Goal: Task Accomplishment & Management: Complete application form

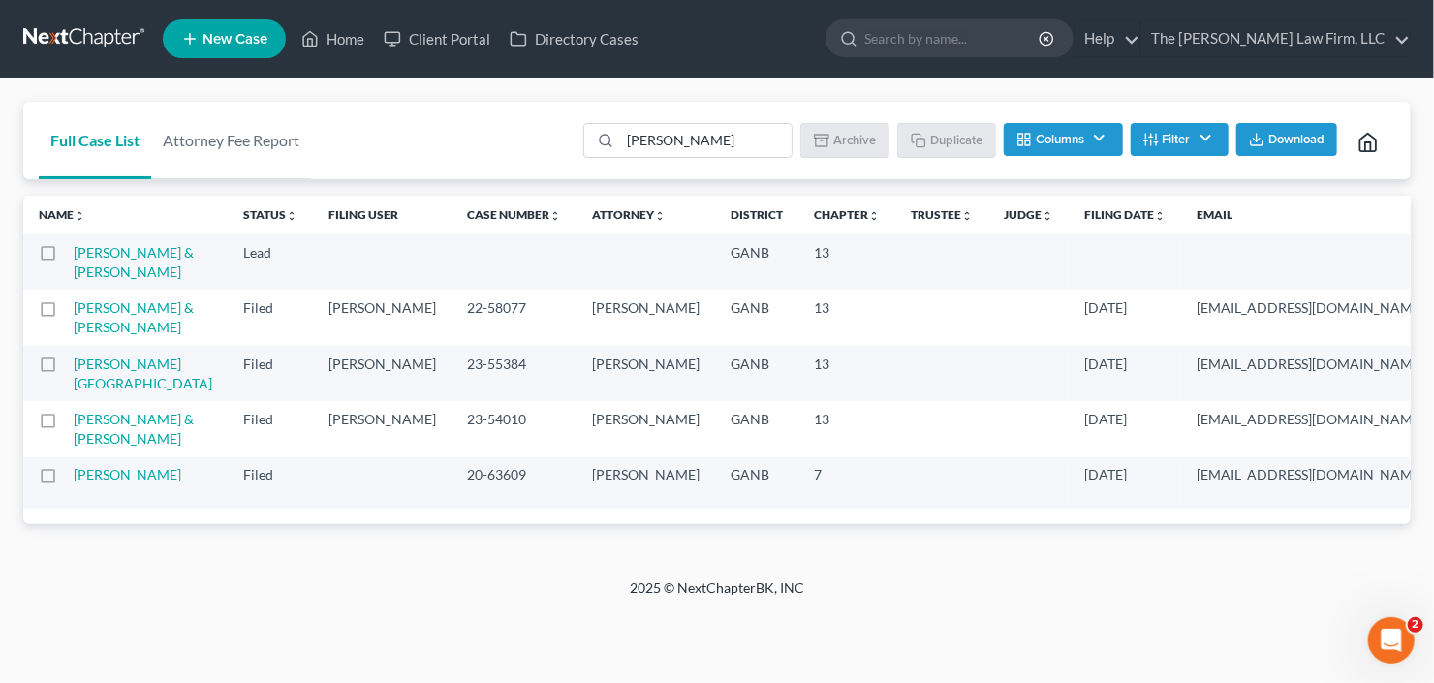
click at [78, 261] on td "[PERSON_NAME] & [PERSON_NAME]" at bounding box center [151, 261] width 154 height 55
click at [66, 258] on label at bounding box center [66, 258] width 0 height 0
click at [74, 256] on input "checkbox" at bounding box center [80, 249] width 13 height 13
checkbox input "true"
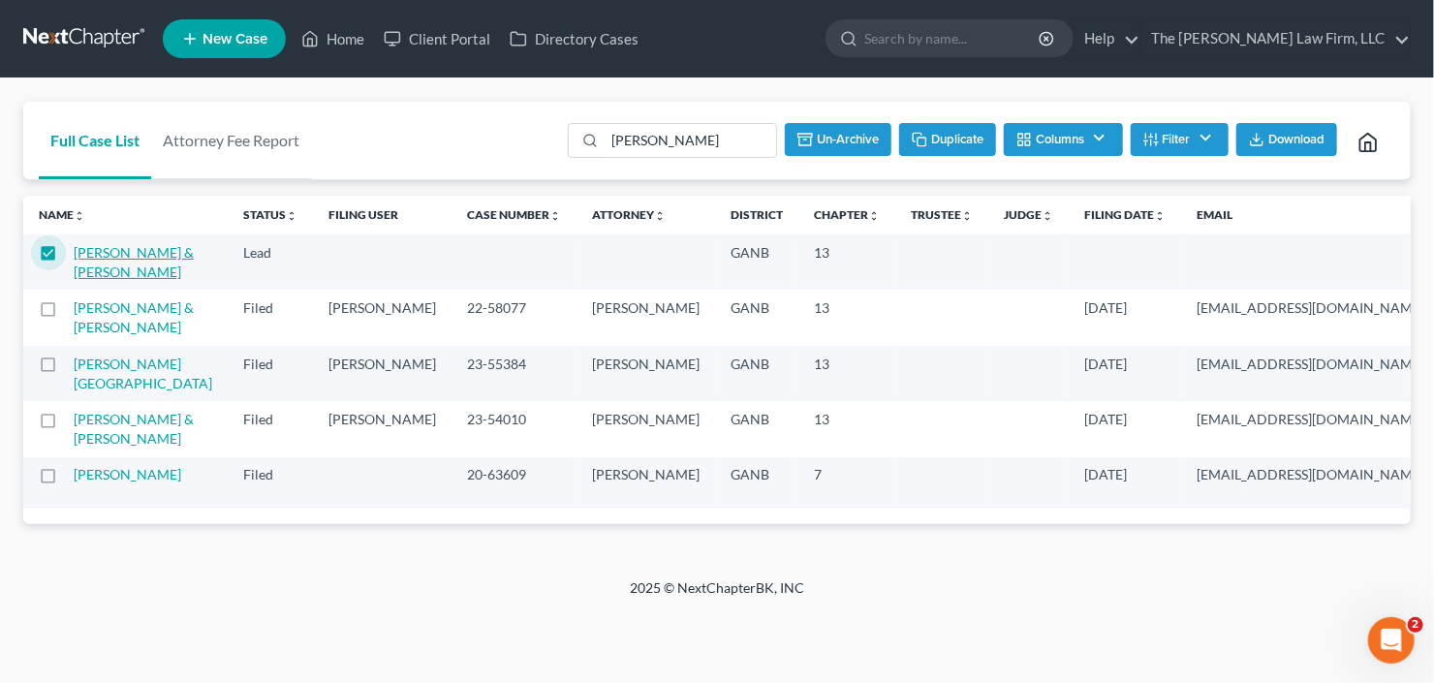
click at [93, 256] on link "Douglas, Brandon & Tina" at bounding box center [134, 262] width 120 height 36
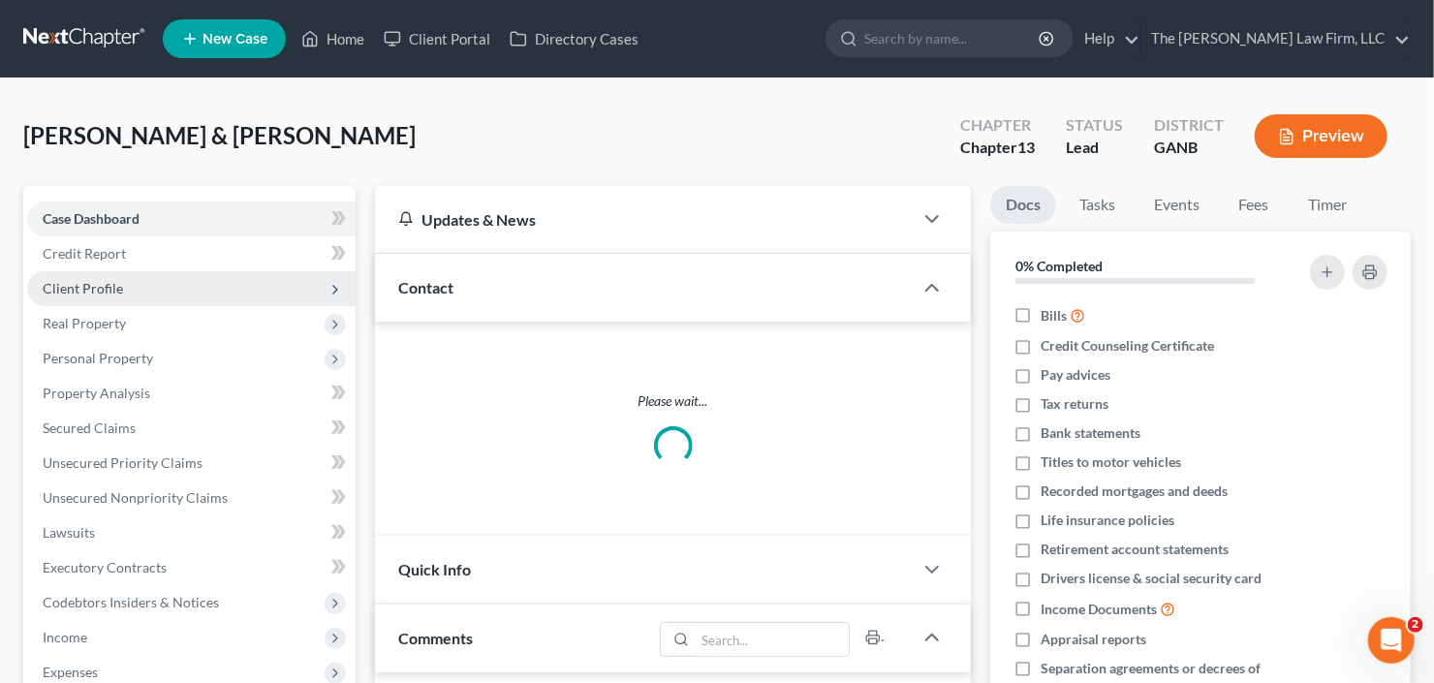
click at [88, 276] on span "Client Profile" at bounding box center [191, 288] width 328 height 35
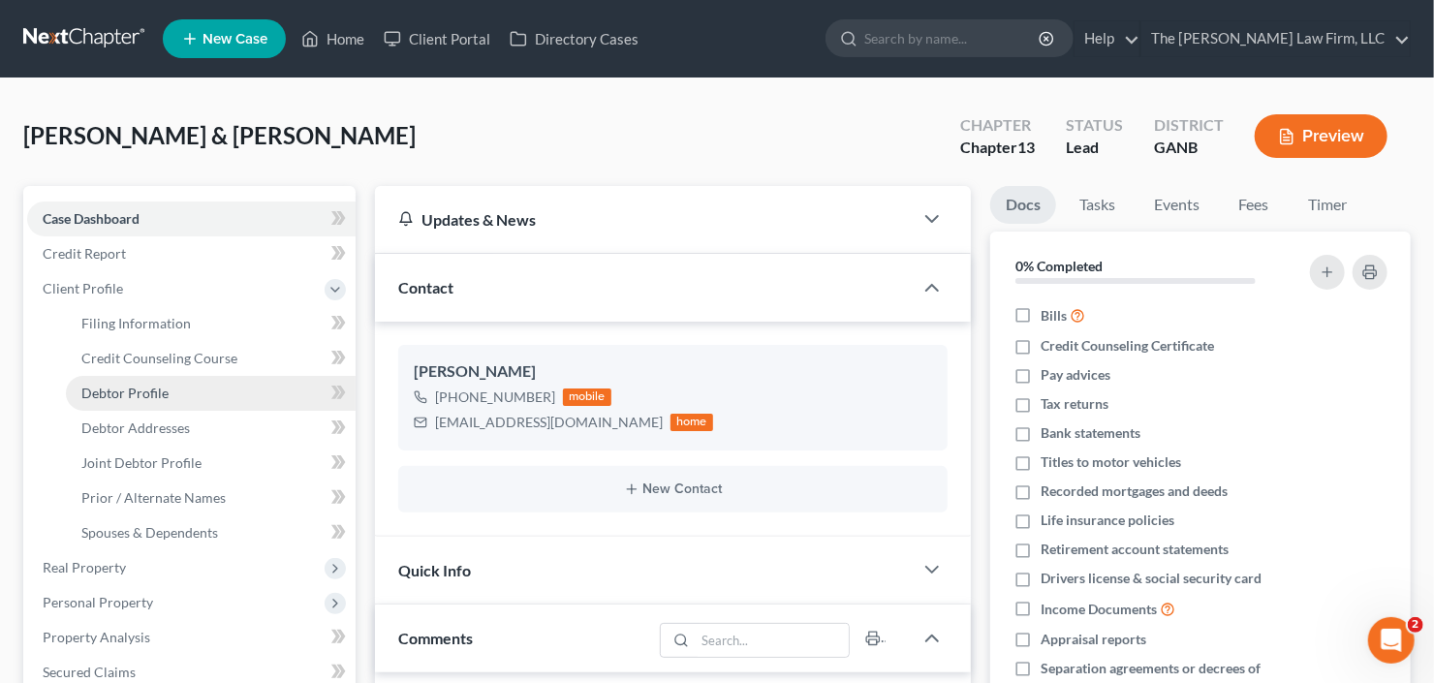
click at [148, 395] on span "Debtor Profile" at bounding box center [124, 393] width 87 height 16
select select "1"
select select "4"
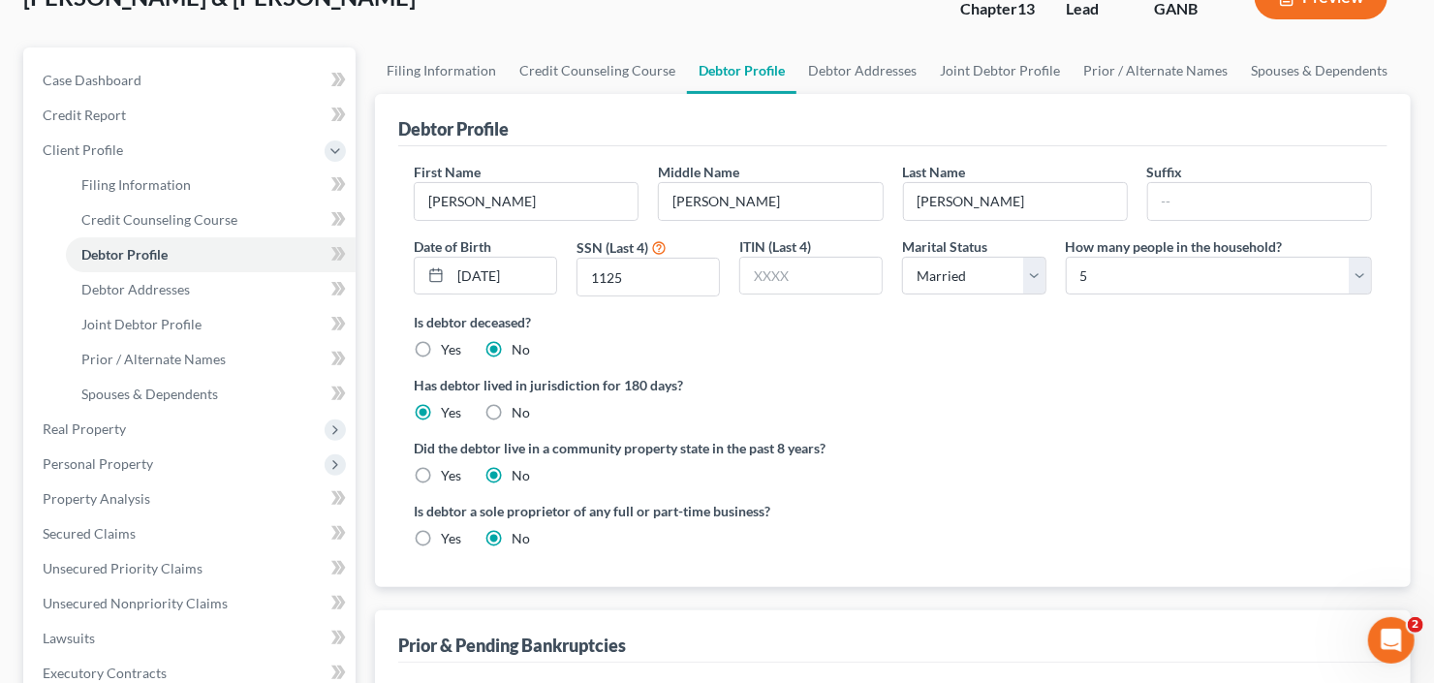
scroll to position [232, 0]
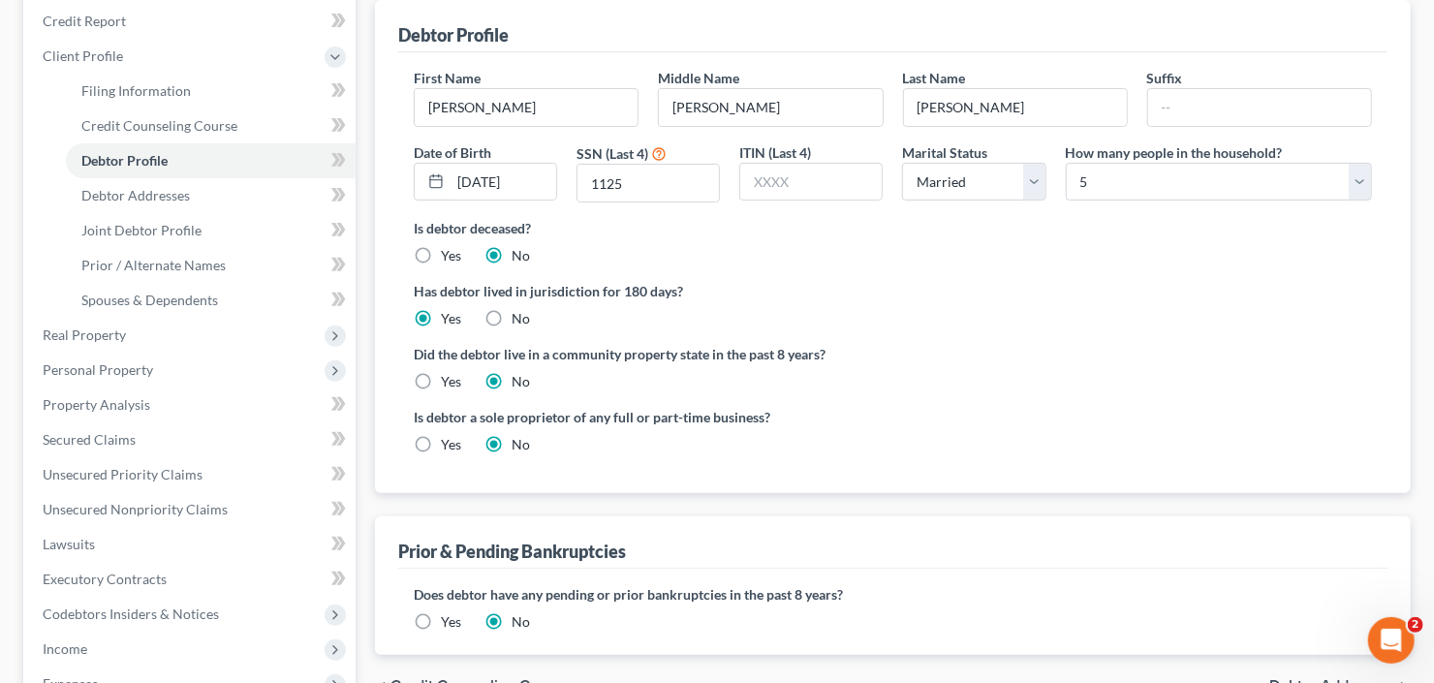
click at [441, 612] on label "Yes" at bounding box center [451, 621] width 20 height 19
click at [449, 612] on input "Yes" at bounding box center [455, 618] width 13 height 13
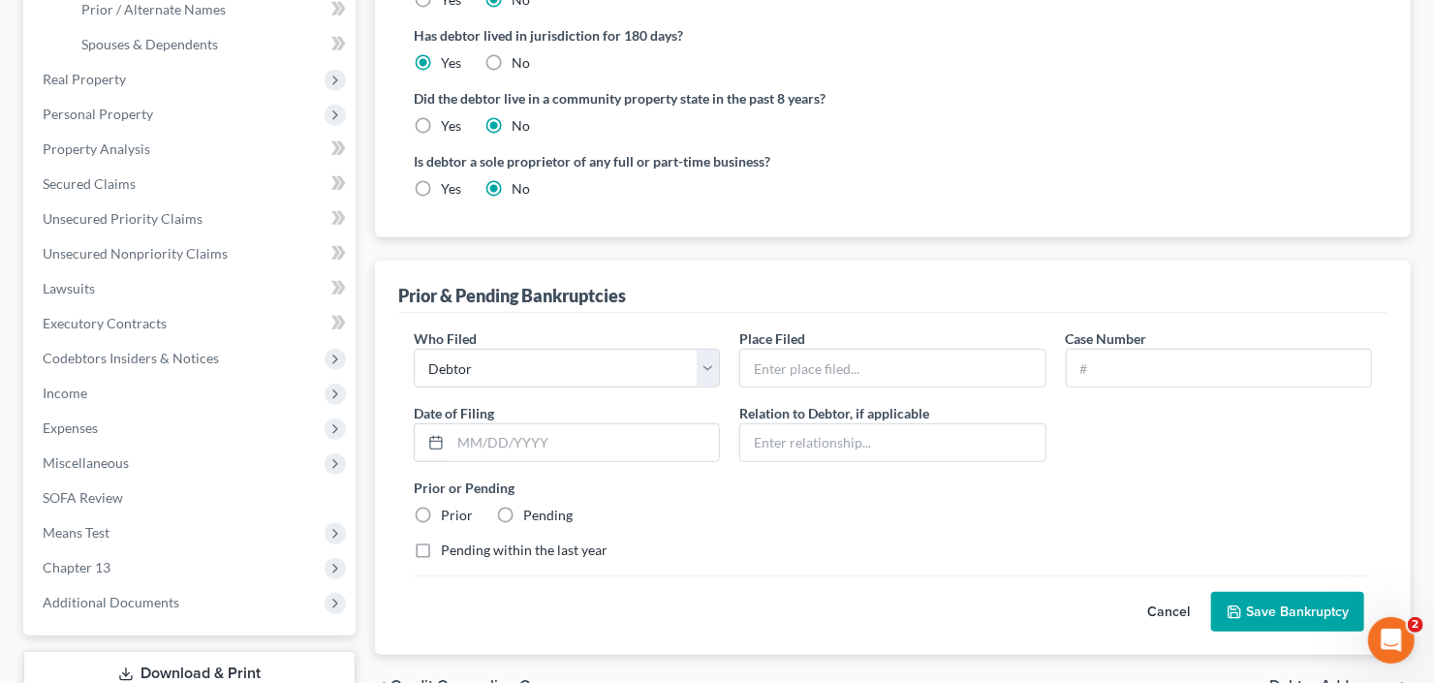
scroll to position [542, 0]
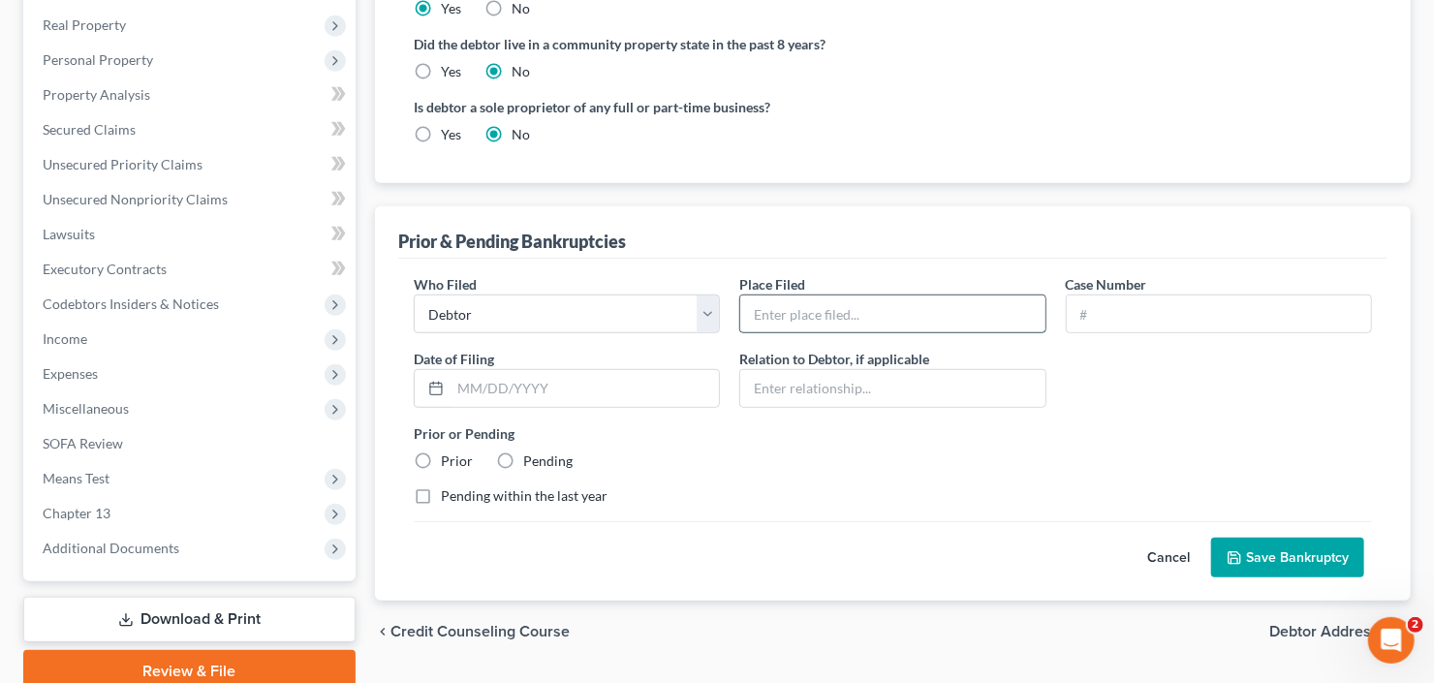
click at [932, 300] on input "text" at bounding box center [892, 313] width 304 height 37
click at [930, 300] on input "Virginia Eastern District" at bounding box center [892, 313] width 304 height 37
drag, startPoint x: 931, startPoint y: 309, endPoint x: 683, endPoint y: 323, distance: 248.4
click at [696, 323] on div "Who Filed * Debtor Other Place Filed * Virginia Eastern District Case Number Da…" at bounding box center [892, 397] width 977 height 247
type input "NDGA"
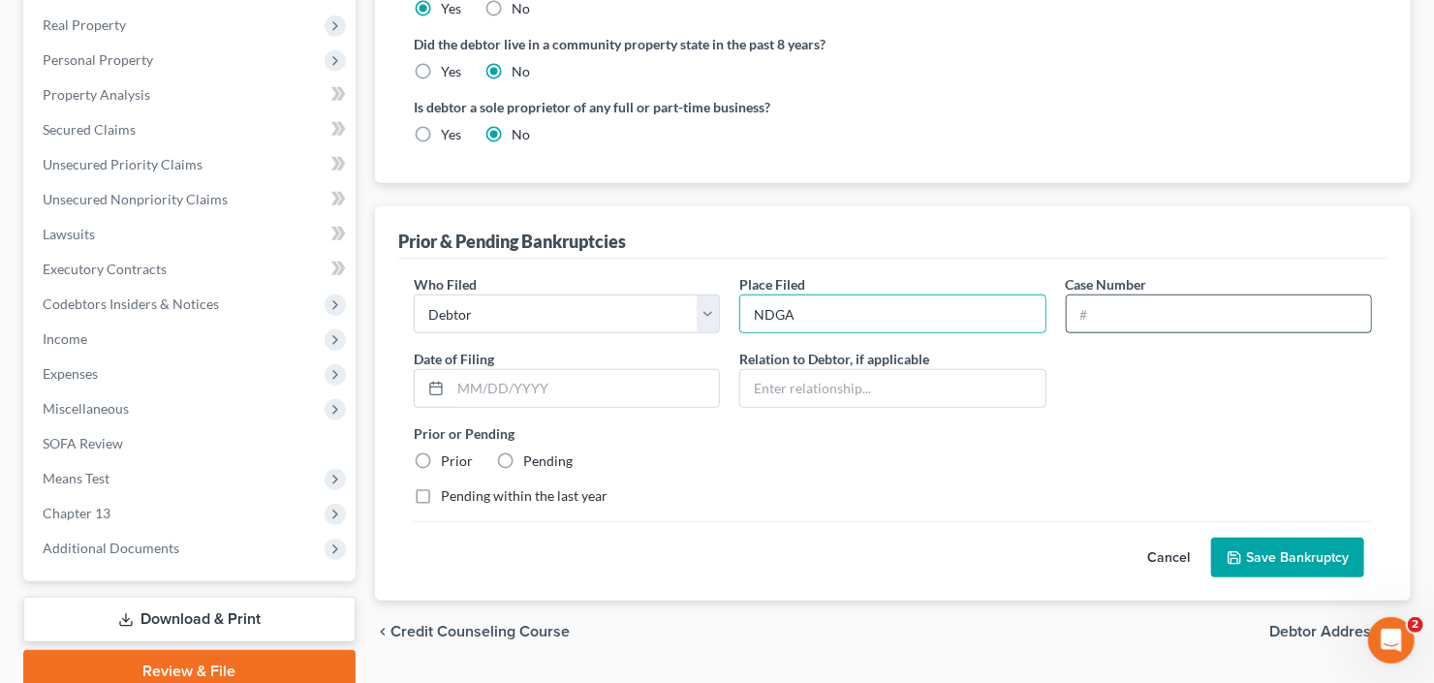
click at [1191, 298] on input "text" at bounding box center [1219, 313] width 304 height 37
type input "22-58077"
click at [493, 388] on input "text" at bounding box center [584, 388] width 268 height 37
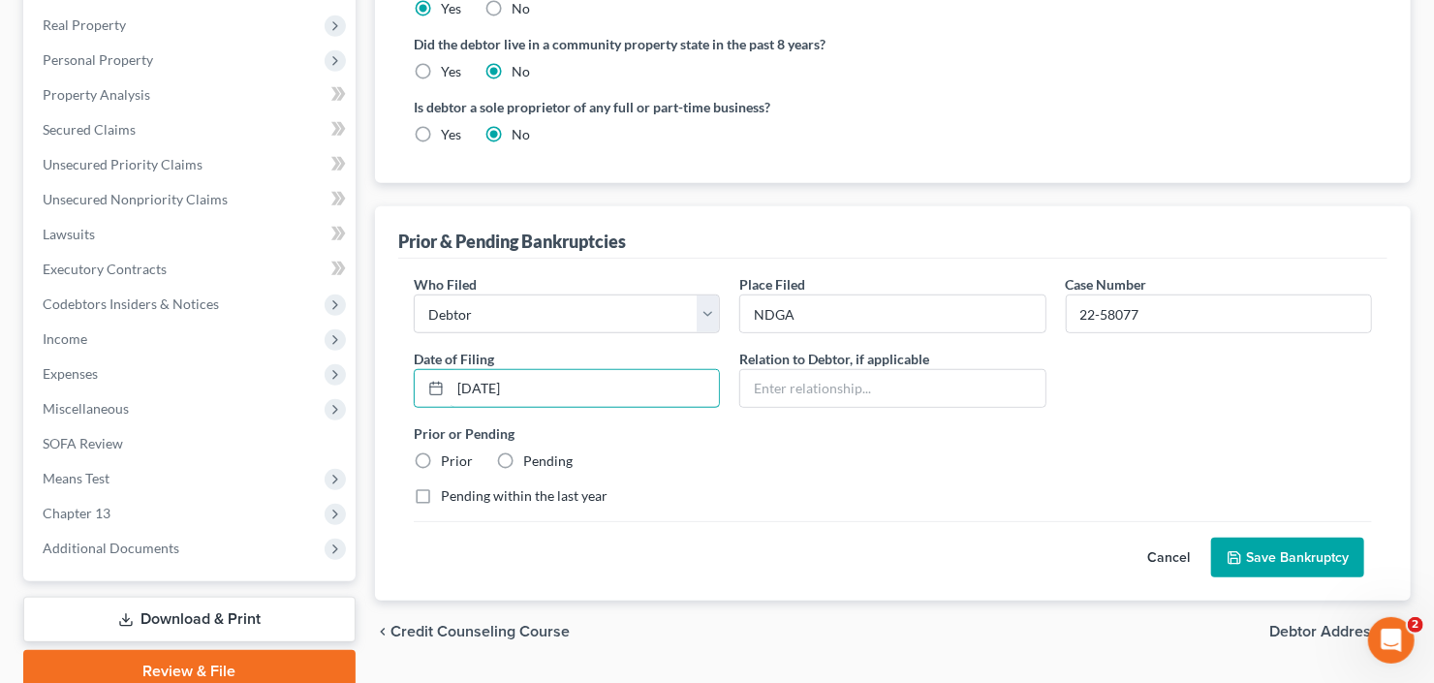
type input "10/06/2022"
click at [1289, 553] on button "Save Bankruptcy" at bounding box center [1287, 558] width 153 height 41
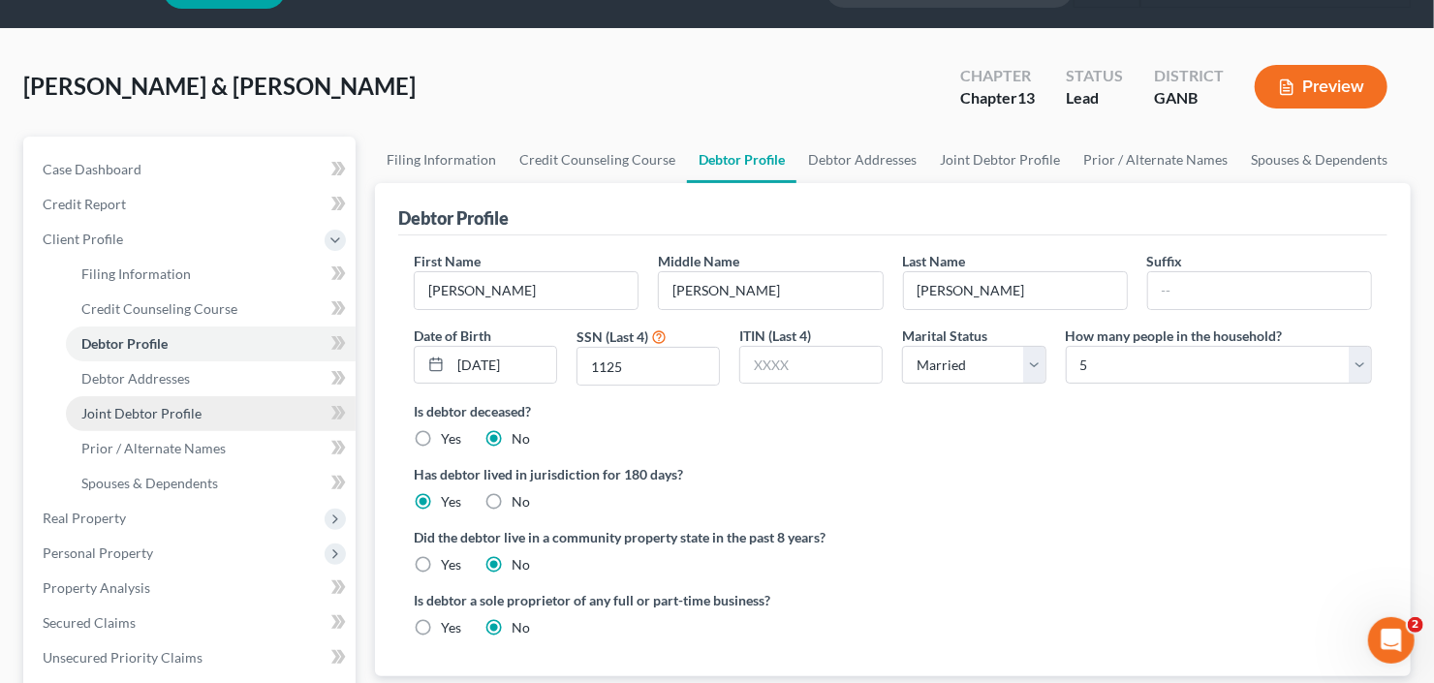
scroll to position [77, 0]
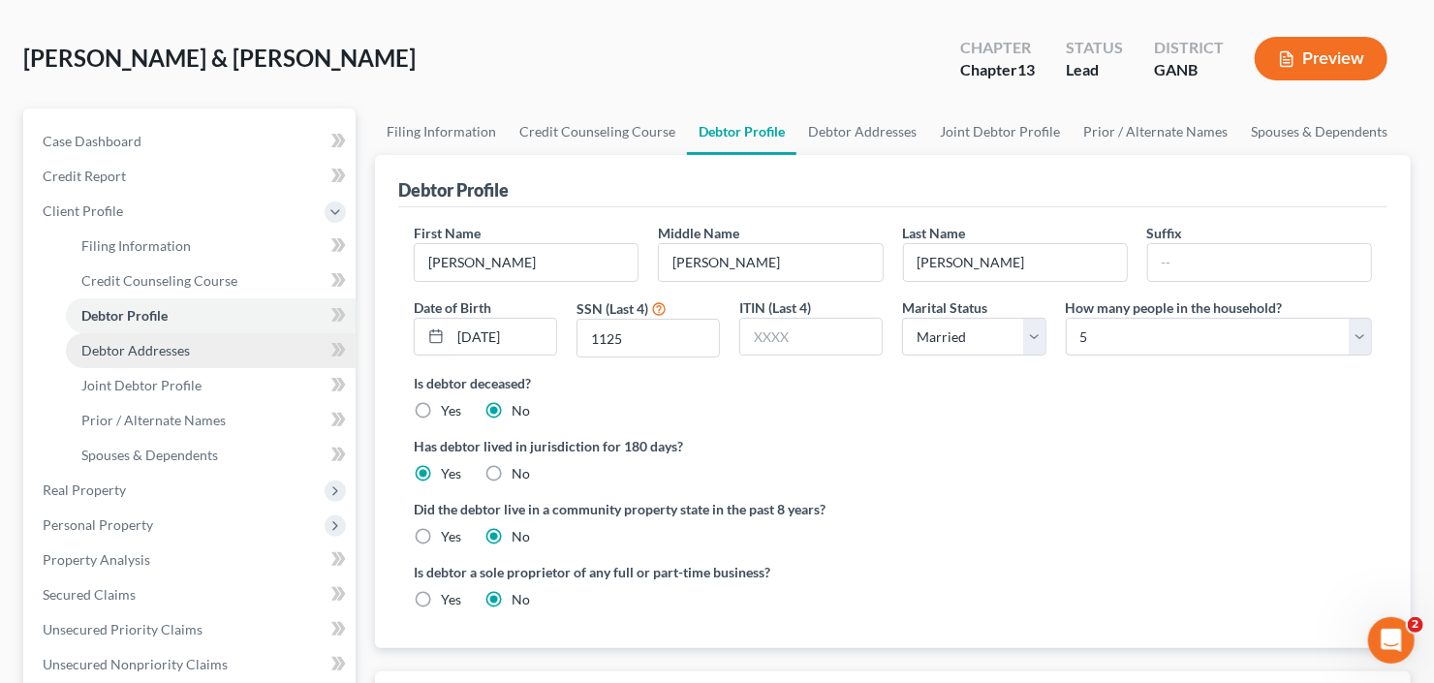
click at [147, 360] on link "Debtor Addresses" at bounding box center [211, 350] width 290 height 35
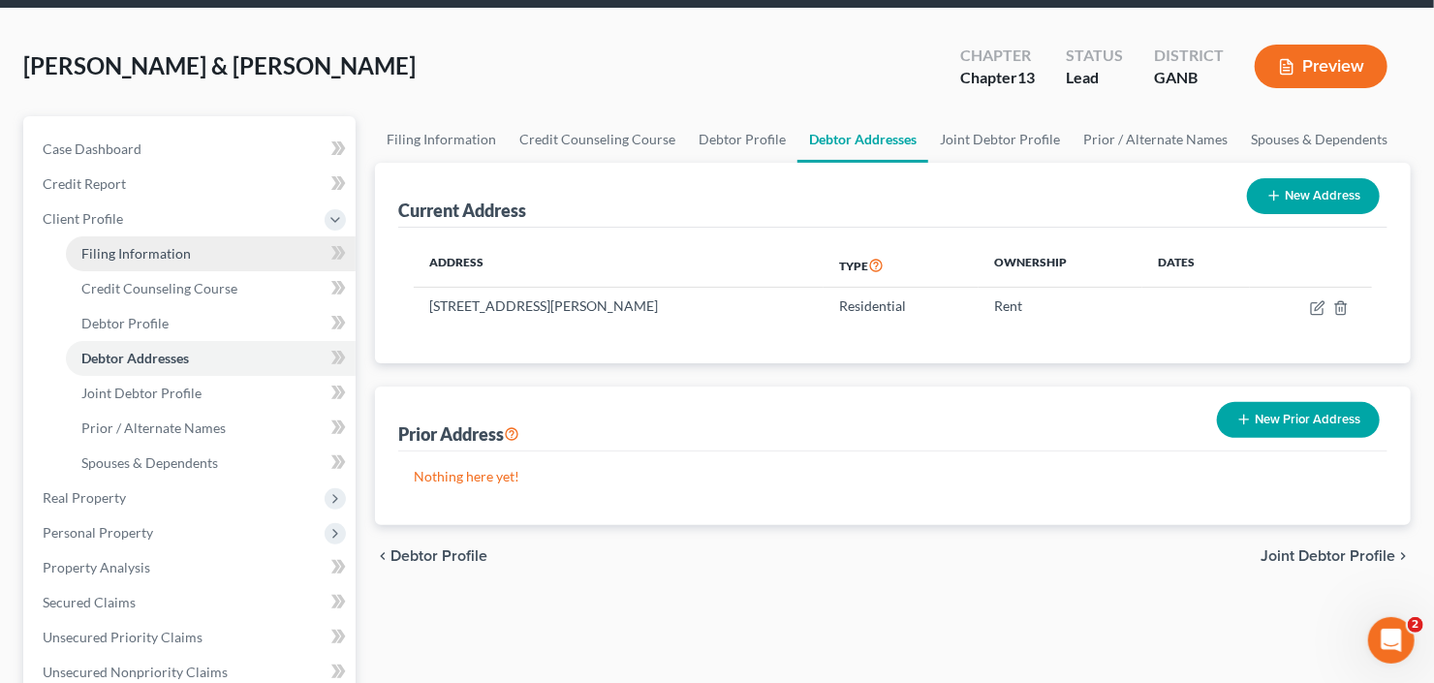
scroll to position [155, 0]
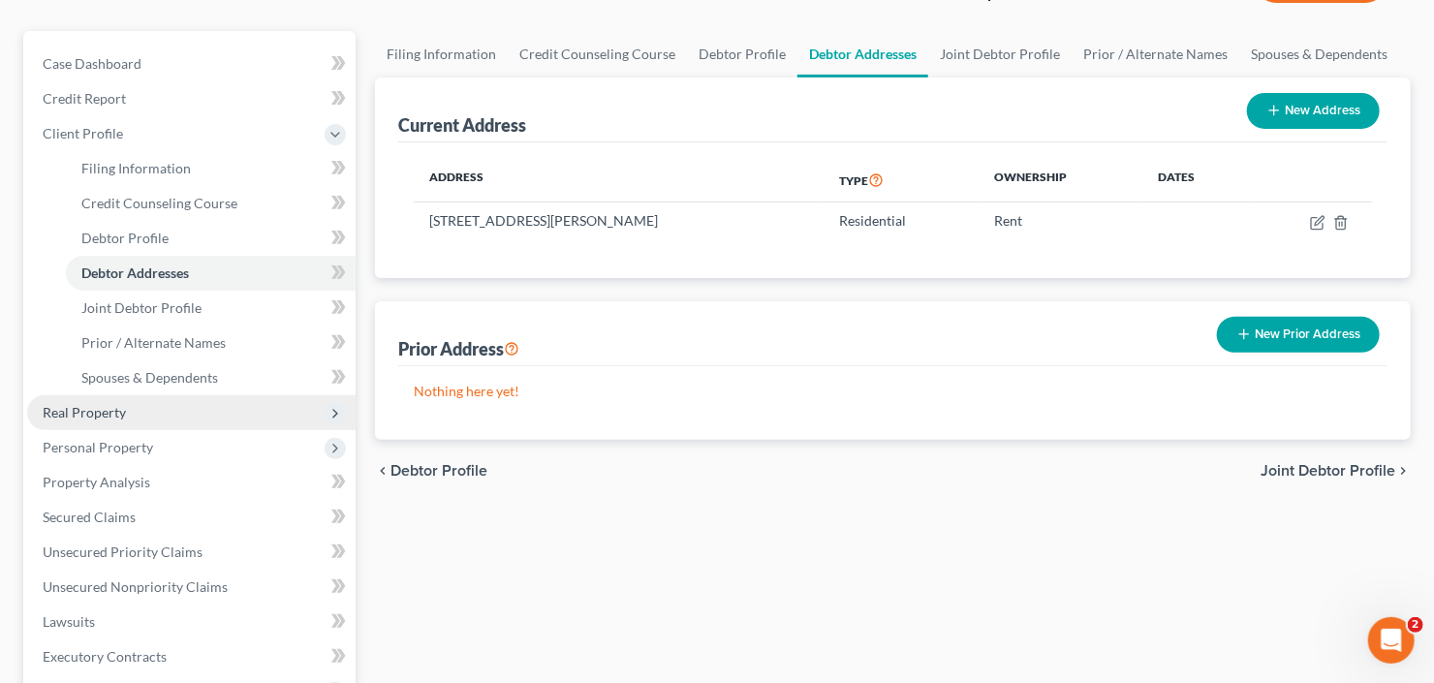
click at [162, 414] on span "Real Property" at bounding box center [191, 412] width 328 height 35
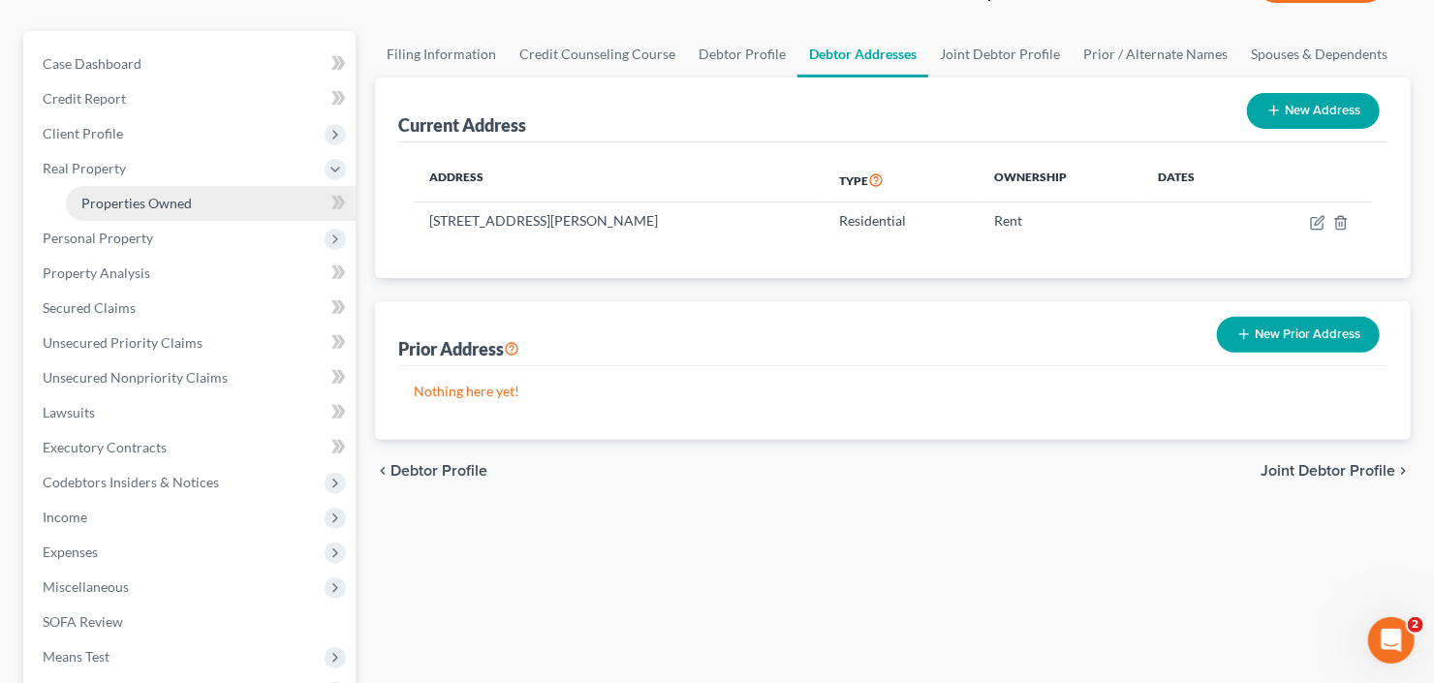
click at [199, 215] on link "Properties Owned" at bounding box center [211, 203] width 290 height 35
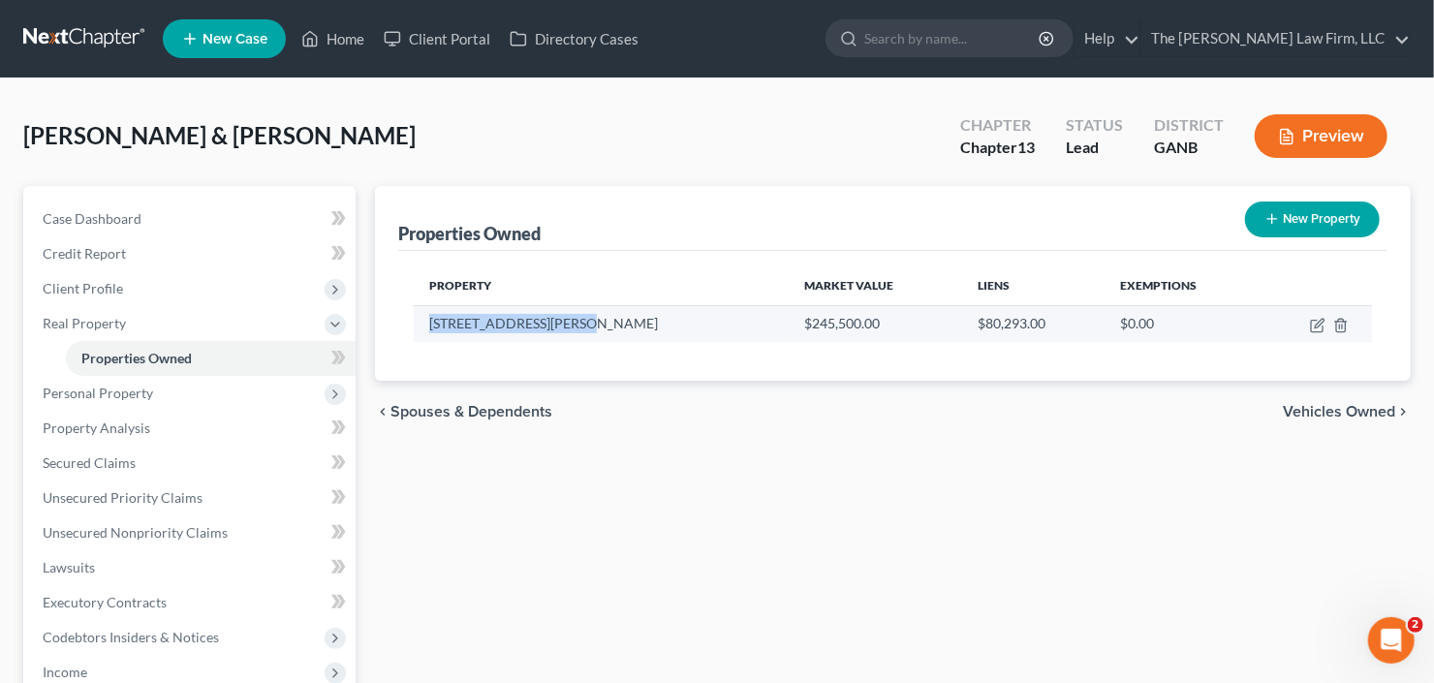
drag, startPoint x: 491, startPoint y: 340, endPoint x: 423, endPoint y: 325, distance: 69.6
click at [423, 325] on td "619 Richards Chapel Rd" at bounding box center [601, 323] width 375 height 37
click at [1308, 330] on td at bounding box center [1315, 323] width 112 height 37
click at [1320, 321] on icon "button" at bounding box center [1319, 323] width 9 height 9
select select "10"
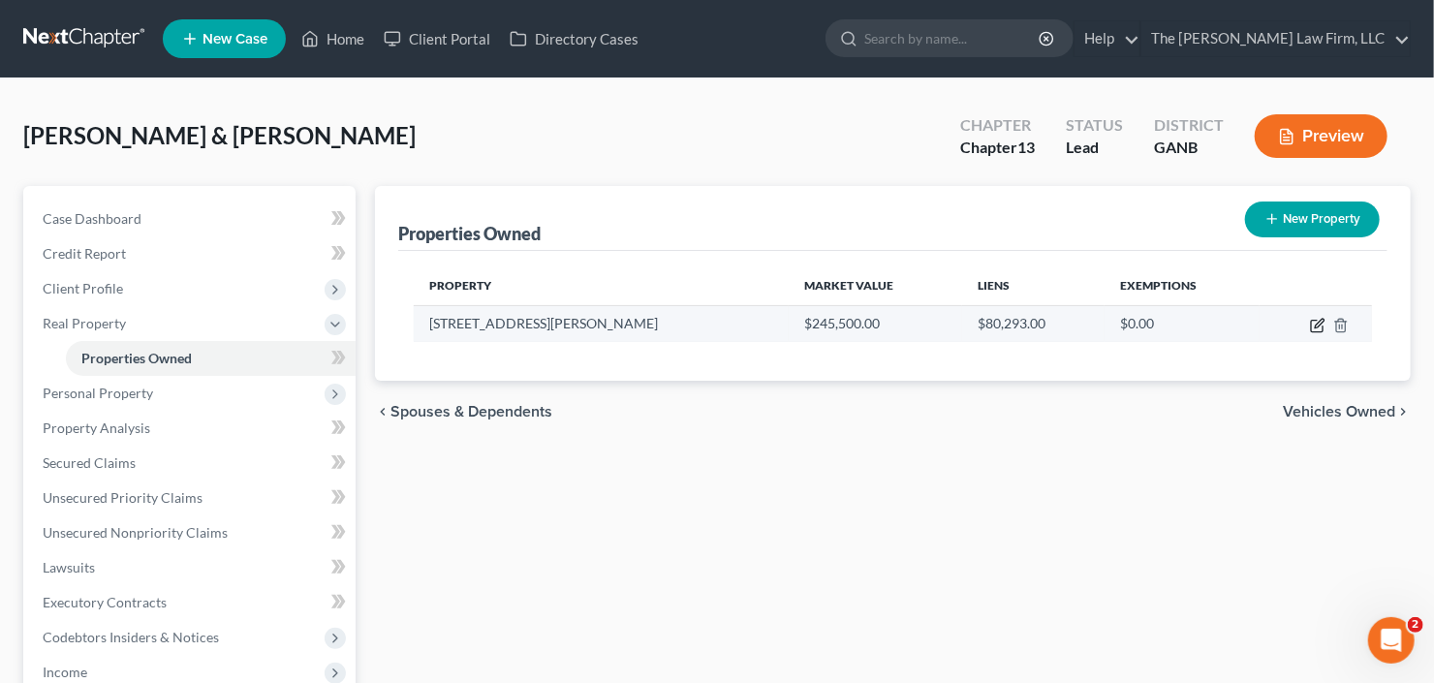
select select "1"
select select "0"
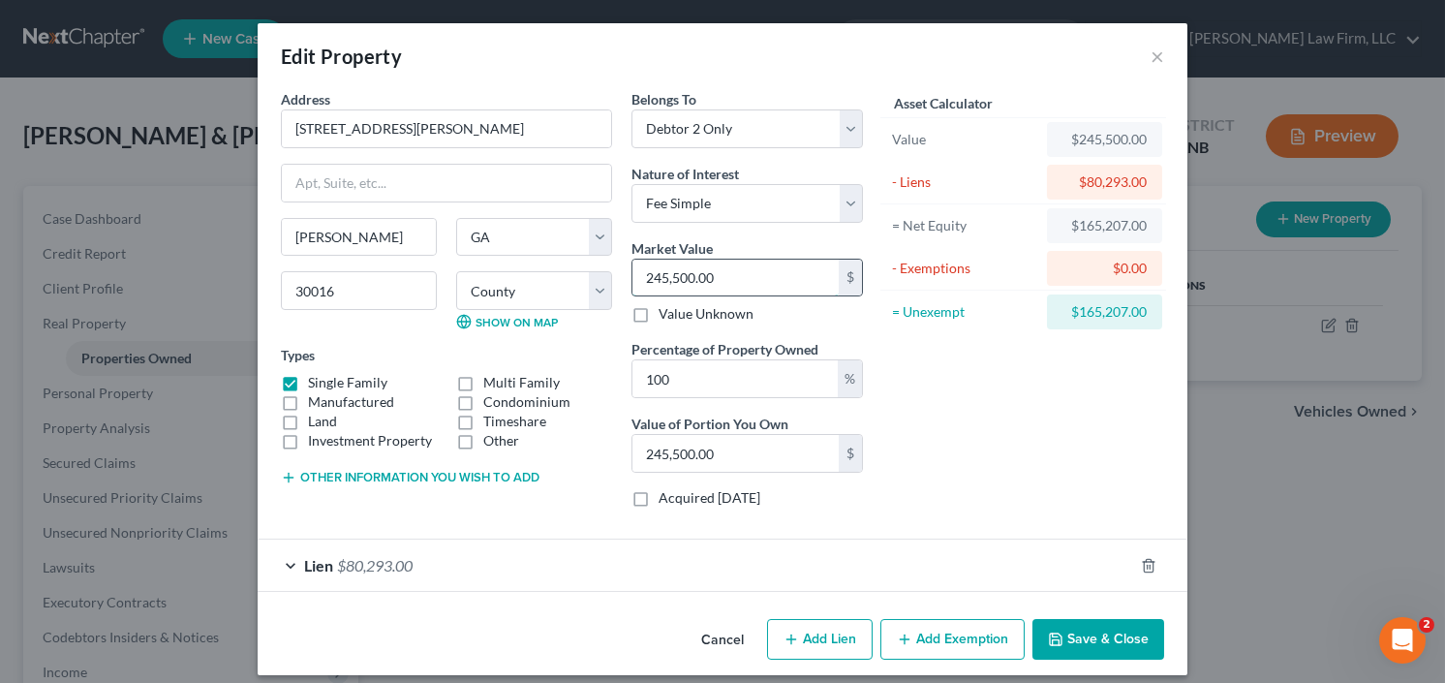
click at [738, 280] on input "245,500.00" at bounding box center [736, 278] width 206 height 37
type input "3"
type input "3.00"
type input "31"
type input "31.00"
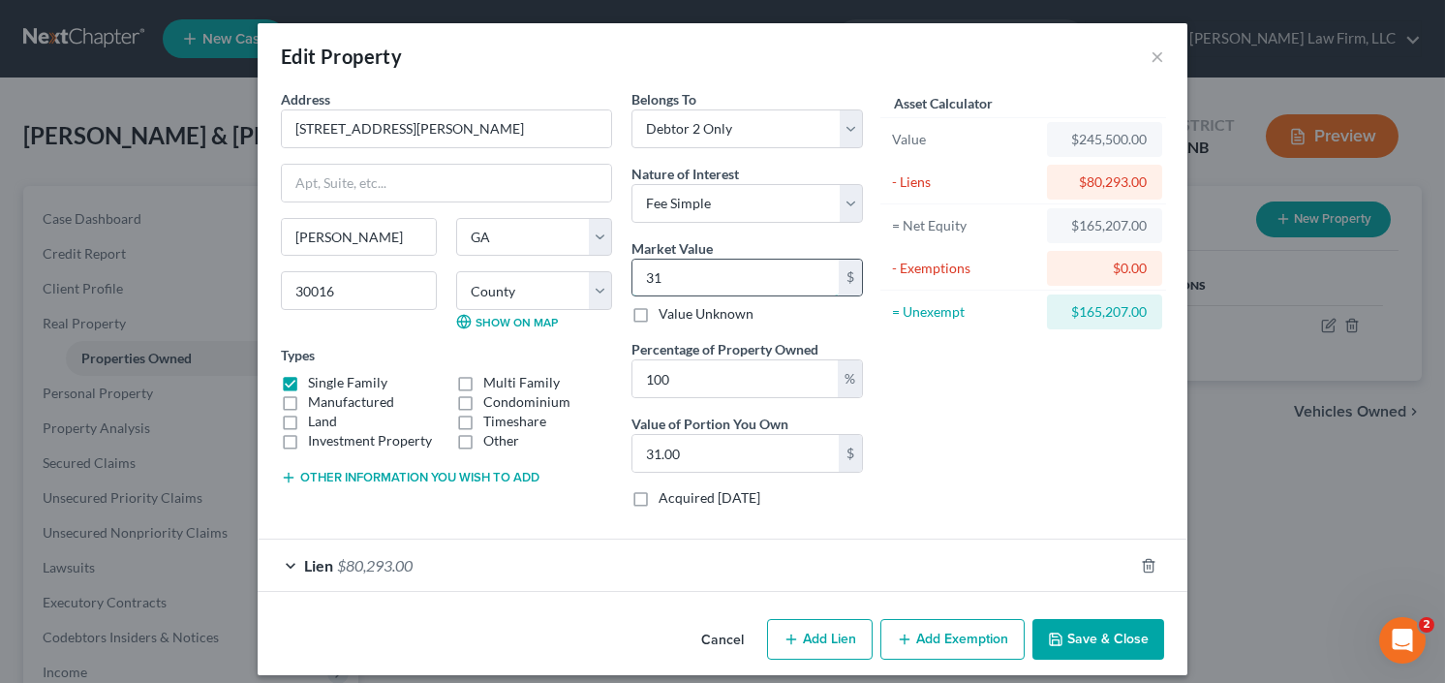
type input "310"
type input "310.00"
type input "3100"
type input "3,100.00"
type input "3,1000"
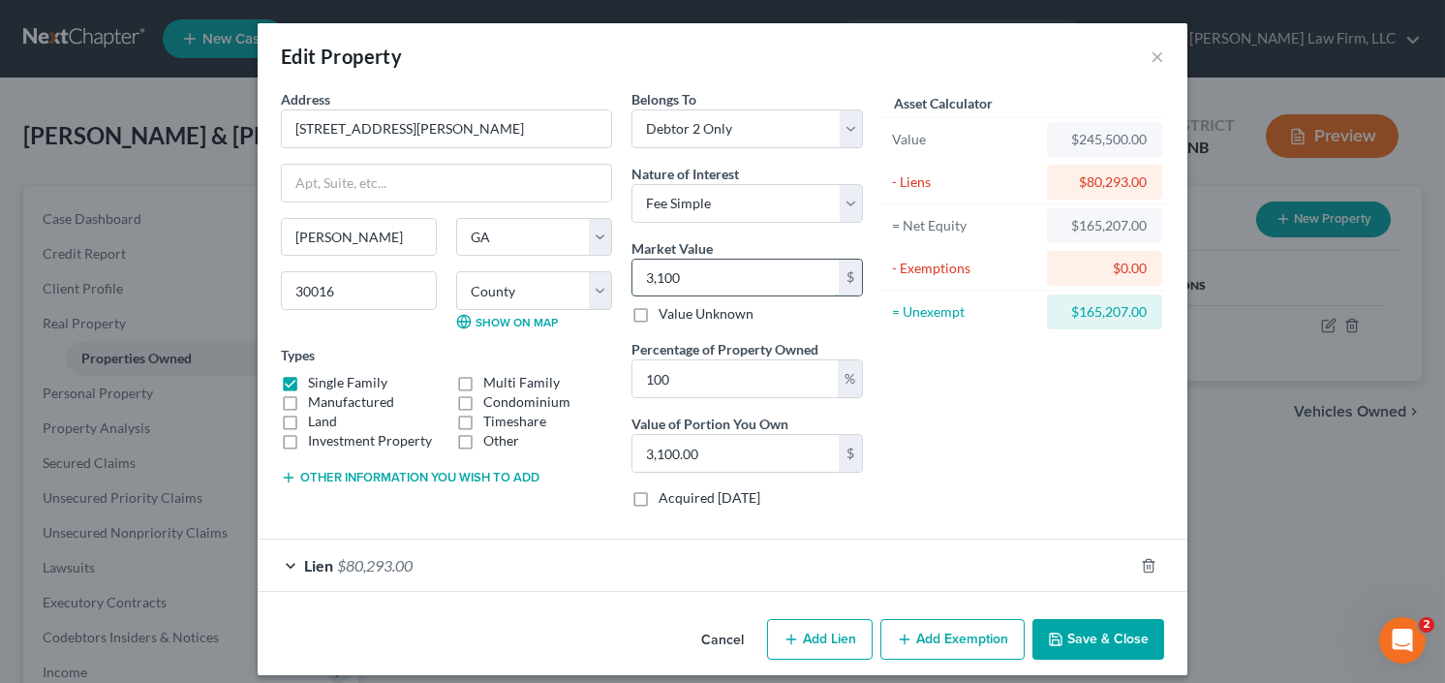
type input "31,000.00"
type input "31,0000"
type input "310,000.00"
type input "310,000"
click at [1074, 634] on button "Save & Close" at bounding box center [1099, 639] width 132 height 41
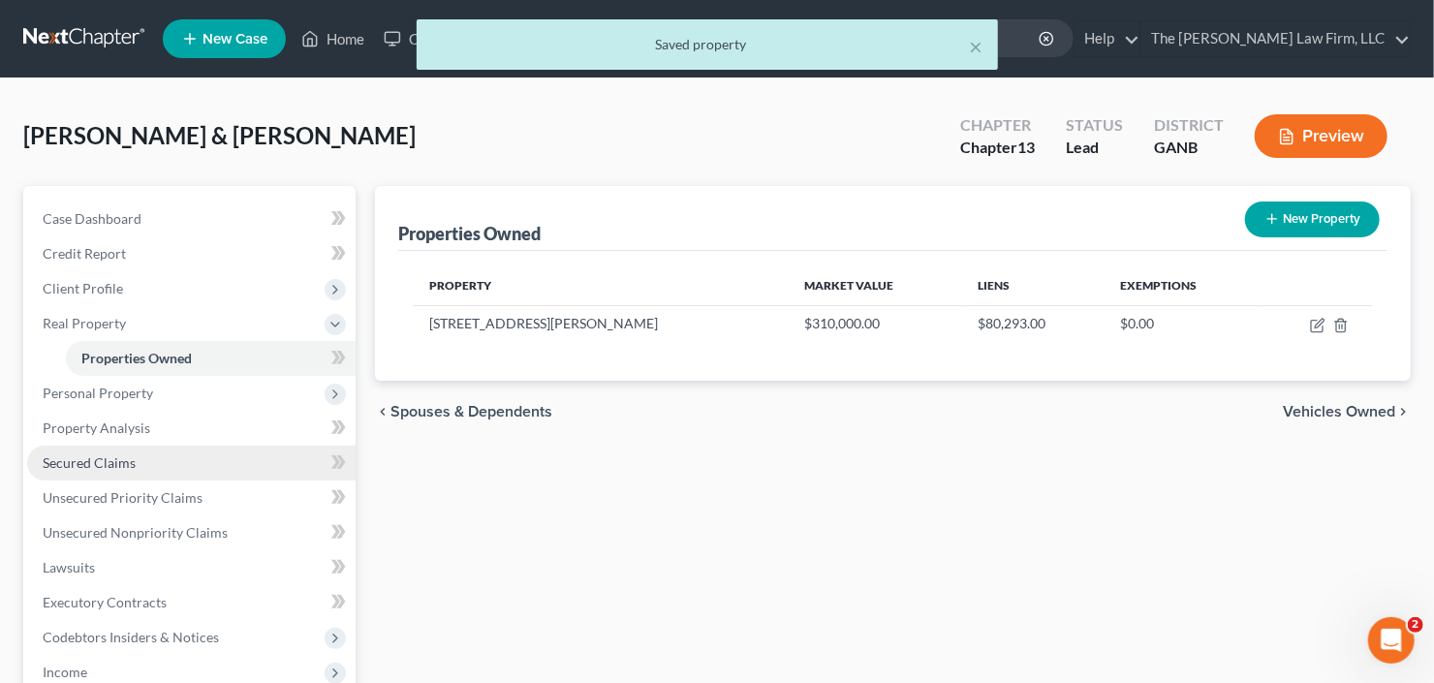
click at [94, 473] on link "Secured Claims" at bounding box center [191, 463] width 328 height 35
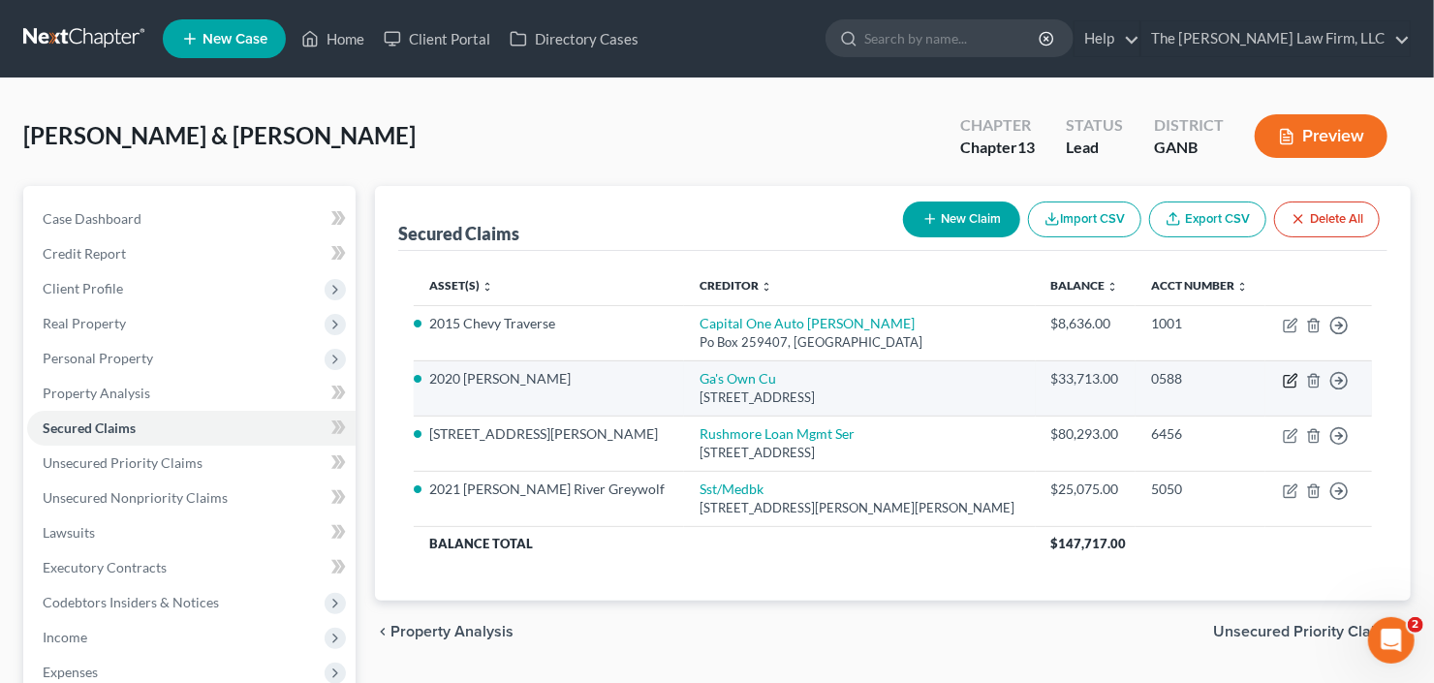
click at [1289, 378] on icon "button" at bounding box center [1291, 378] width 9 height 9
select select "10"
select select "15"
select select "0"
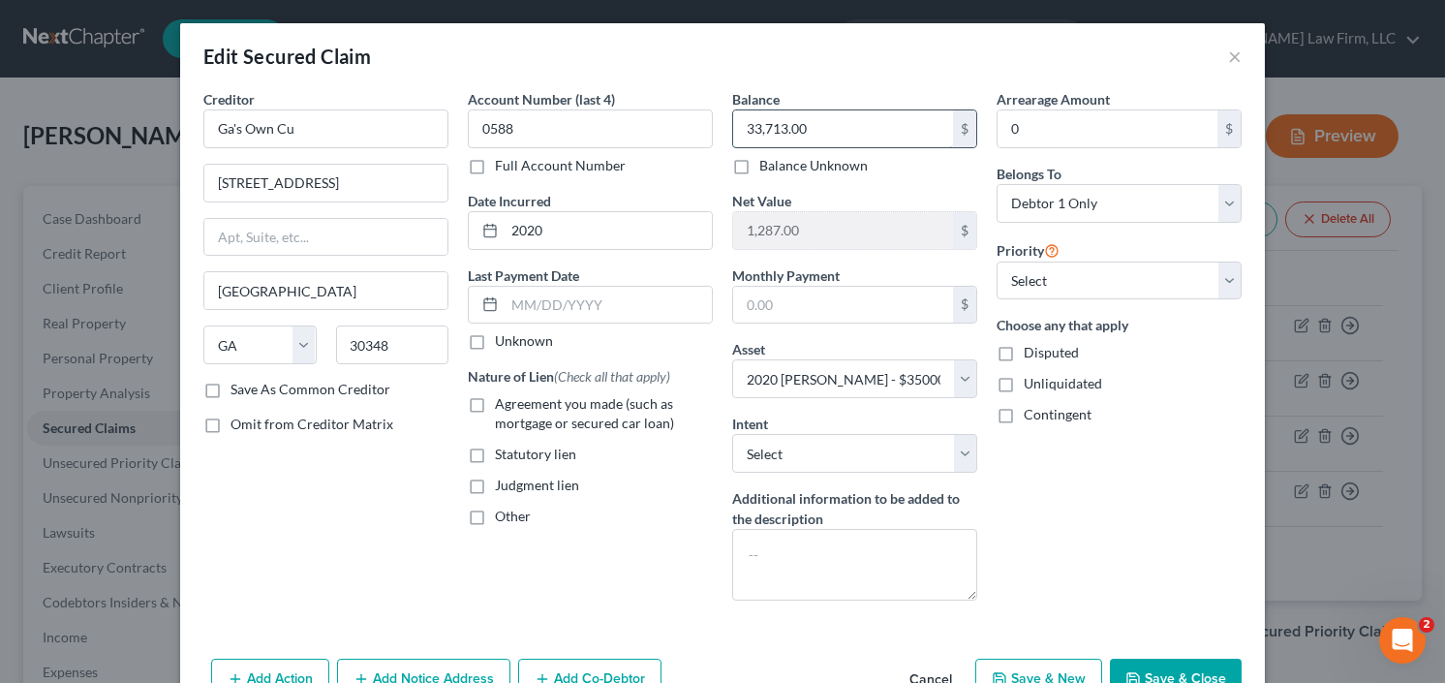
click at [858, 137] on input "33,713.00" at bounding box center [843, 128] width 220 height 37
type input "16,500.00"
click at [495, 394] on label "Agreement you made (such as mortgage or secured car loan)" at bounding box center [604, 413] width 218 height 39
click at [503, 394] on input "Agreement you made (such as mortgage or secured car loan)" at bounding box center [509, 400] width 13 height 13
checkbox input "true"
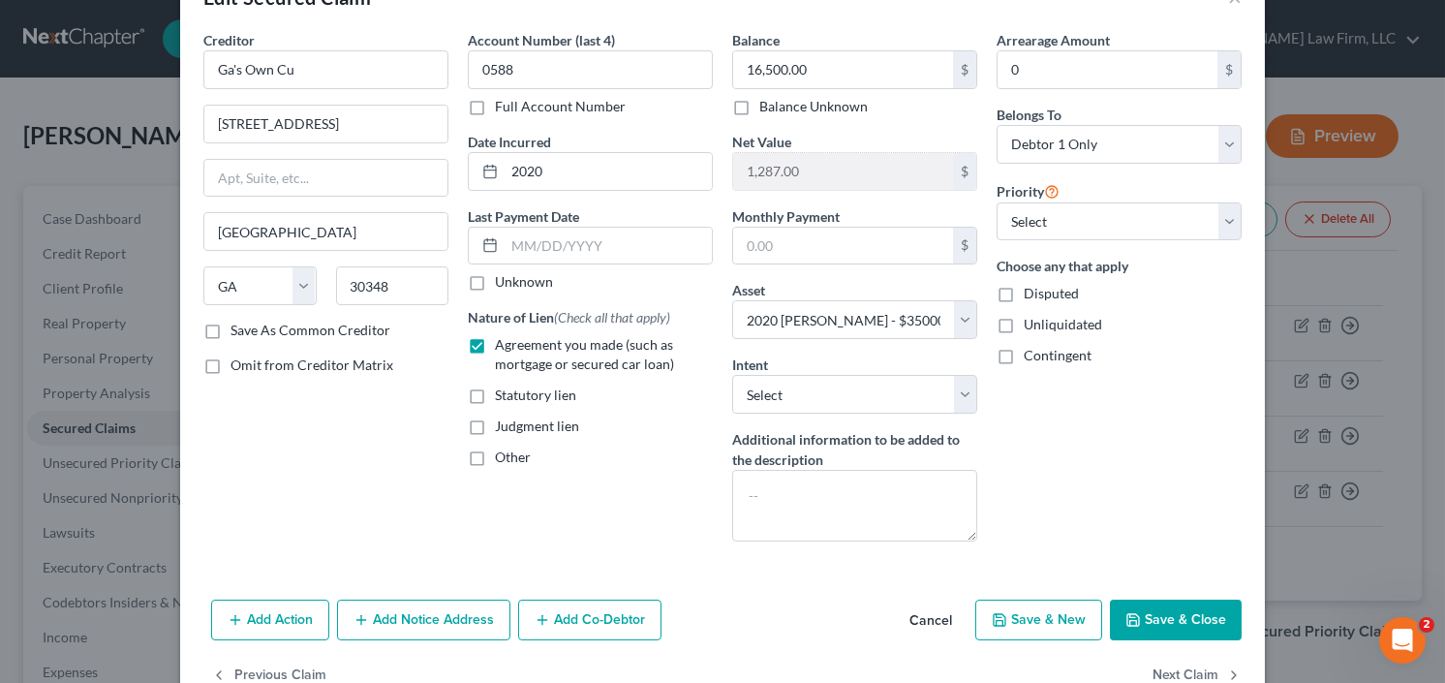
scroll to position [108, 0]
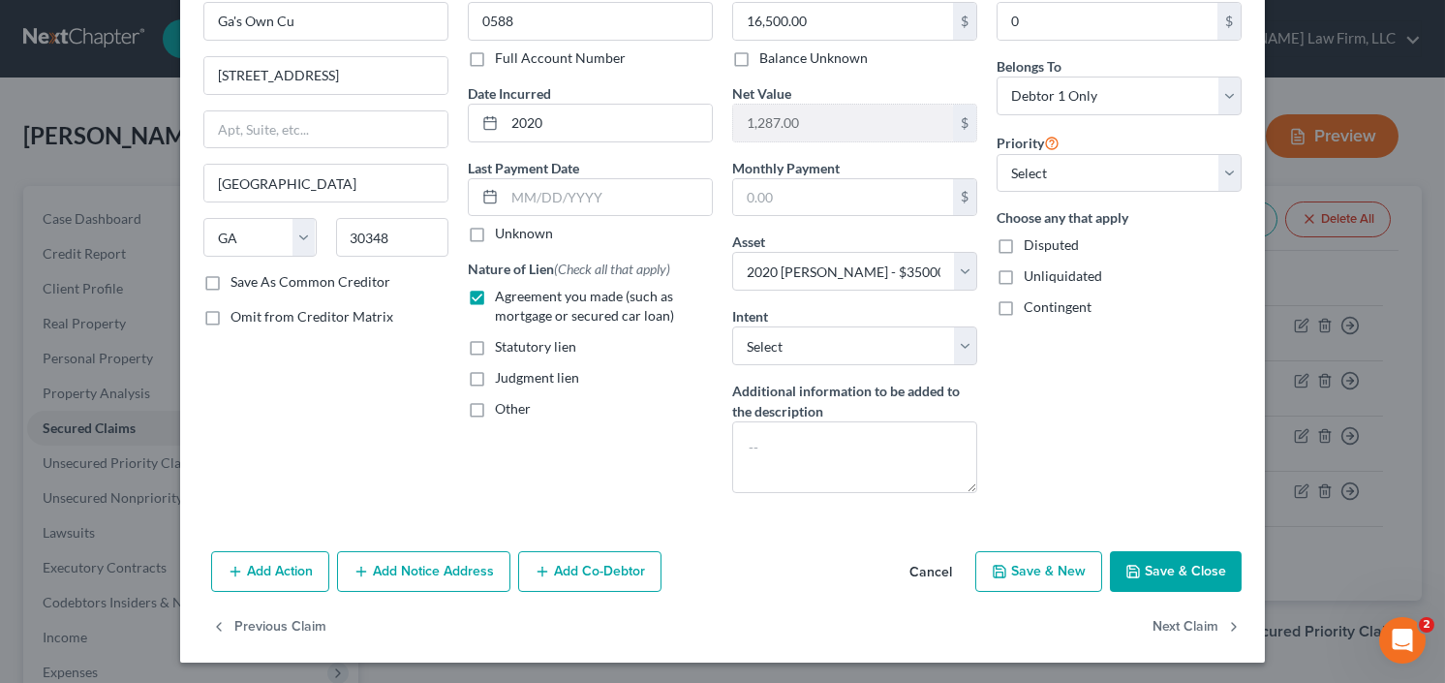
click at [1163, 567] on button "Save & Close" at bounding box center [1176, 571] width 132 height 41
select select
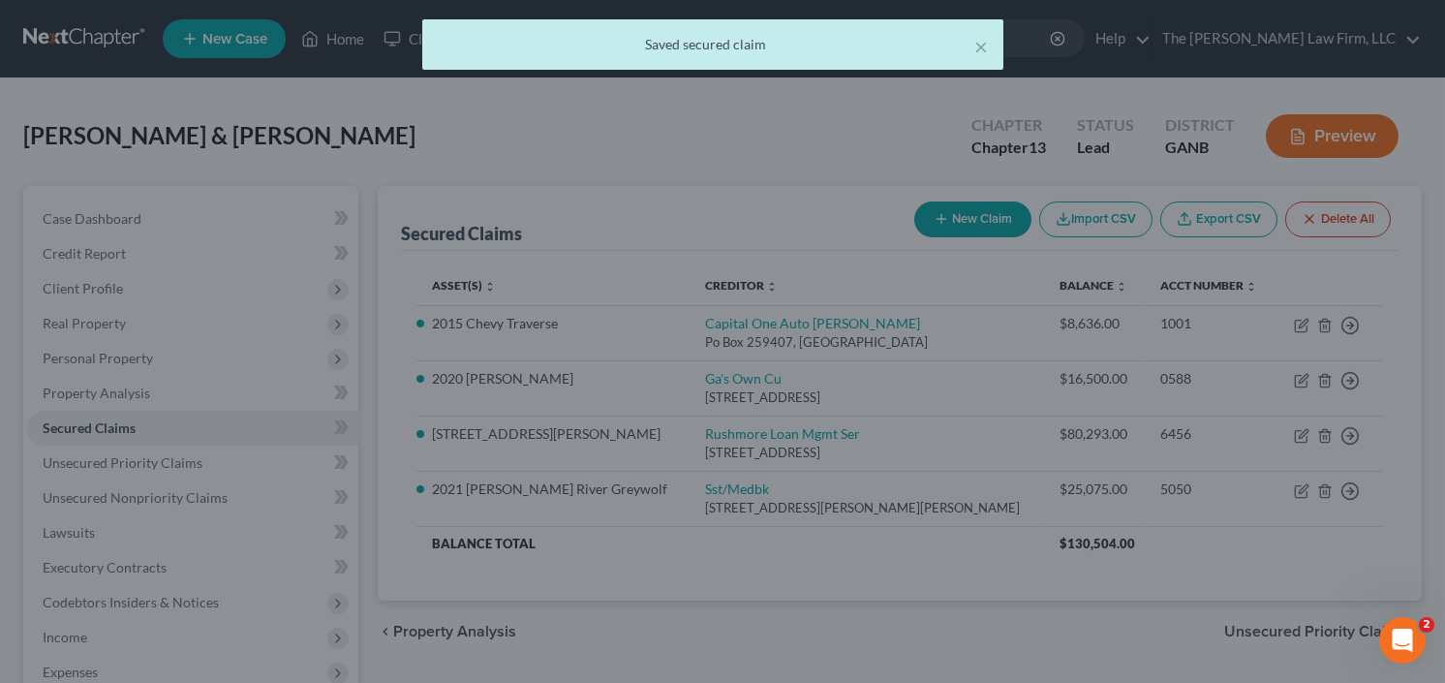
type input "18,500.00"
select select "15"
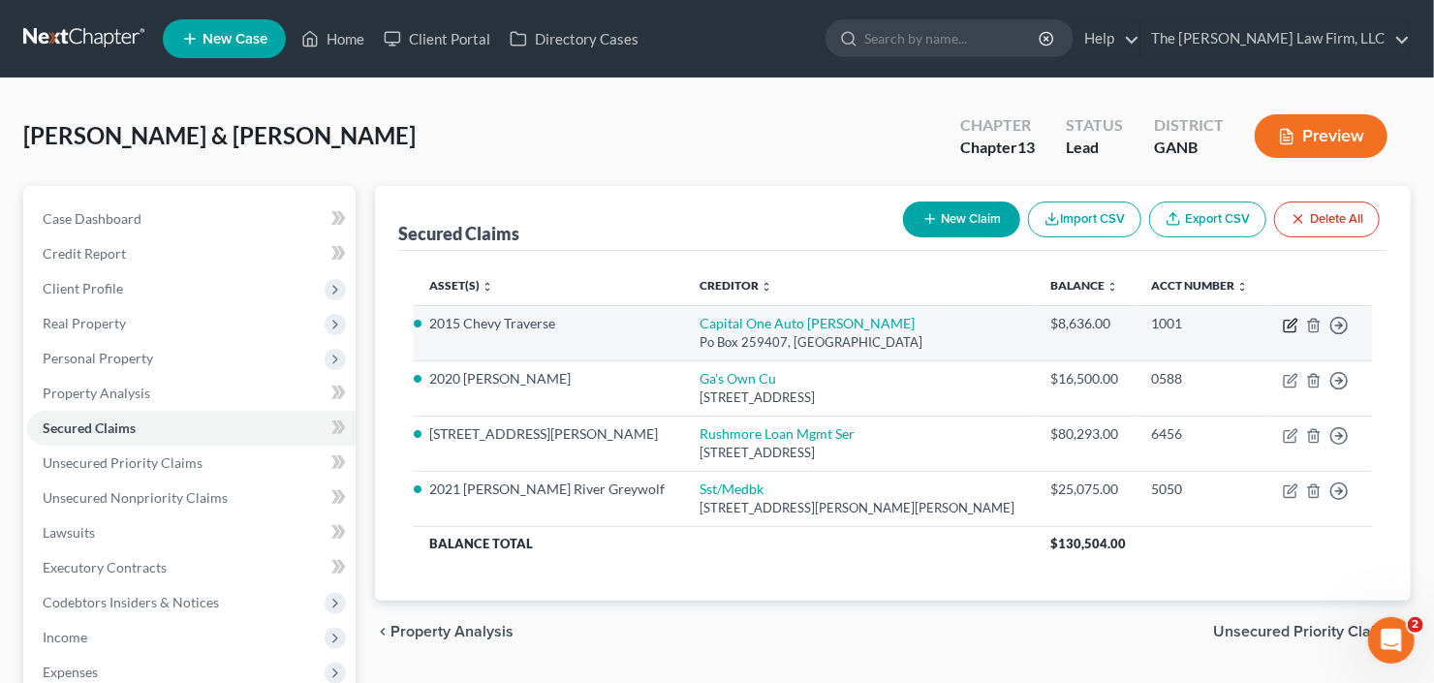
click at [1287, 325] on icon "button" at bounding box center [1291, 323] width 9 height 9
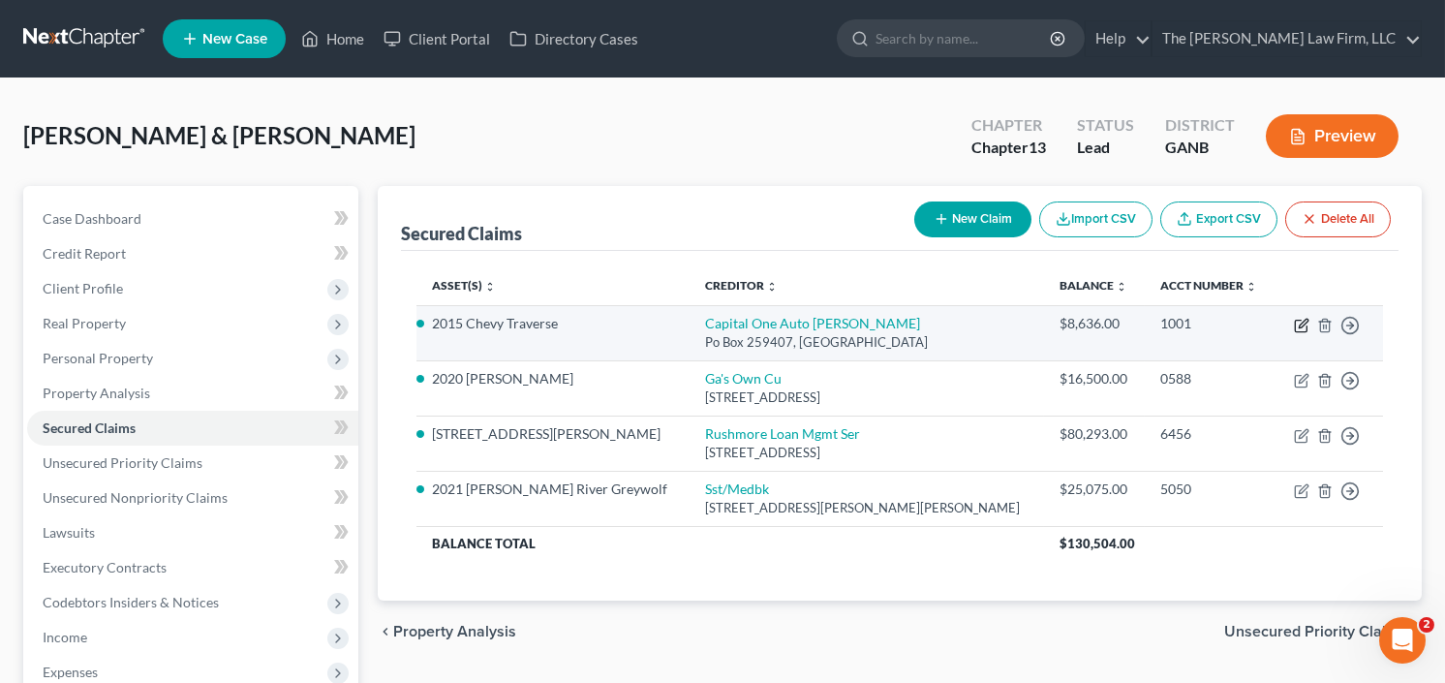
select select "45"
select select "8"
select select "2"
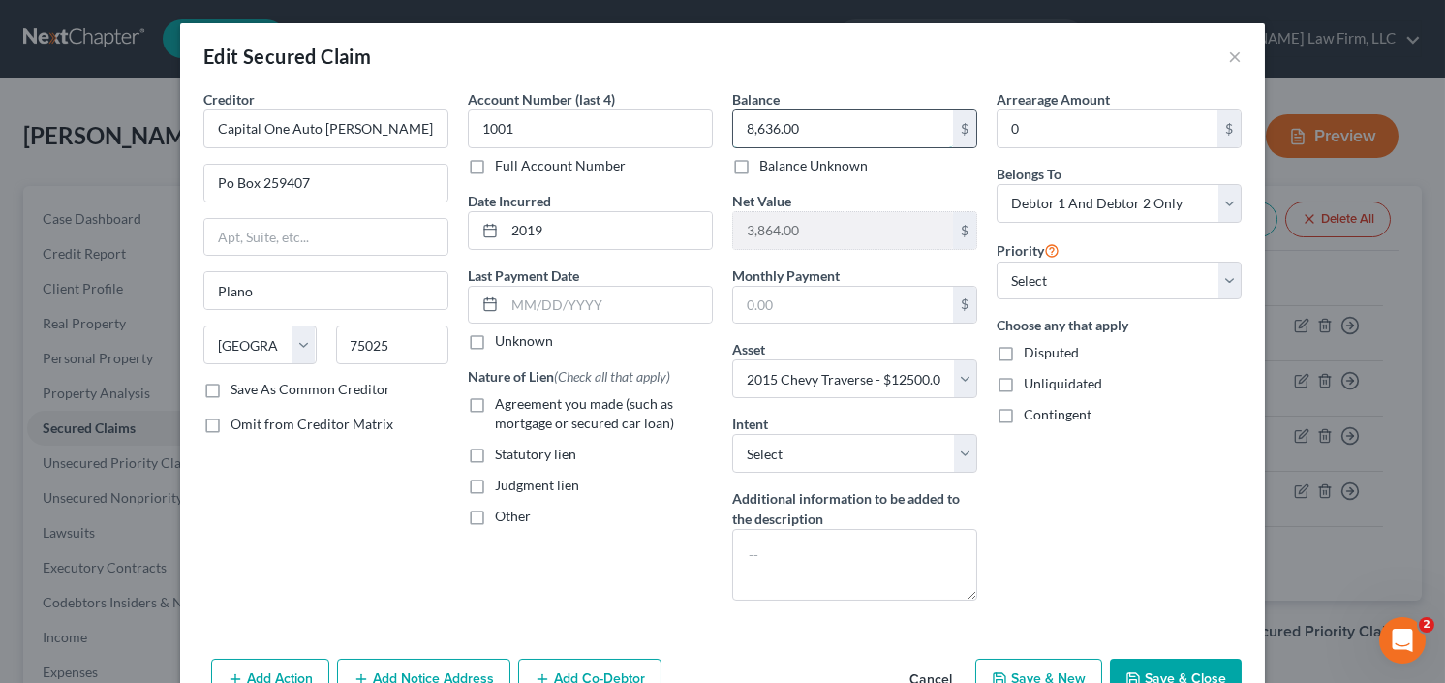
click at [879, 132] on input "8,636.00" at bounding box center [843, 128] width 220 height 37
type input "4,100"
click at [495, 404] on label "Agreement you made (such as mortgage or secured car loan)" at bounding box center [604, 413] width 218 height 39
click at [503, 404] on input "Agreement you made (such as mortgage or secured car loan)" at bounding box center [509, 400] width 13 height 13
checkbox input "true"
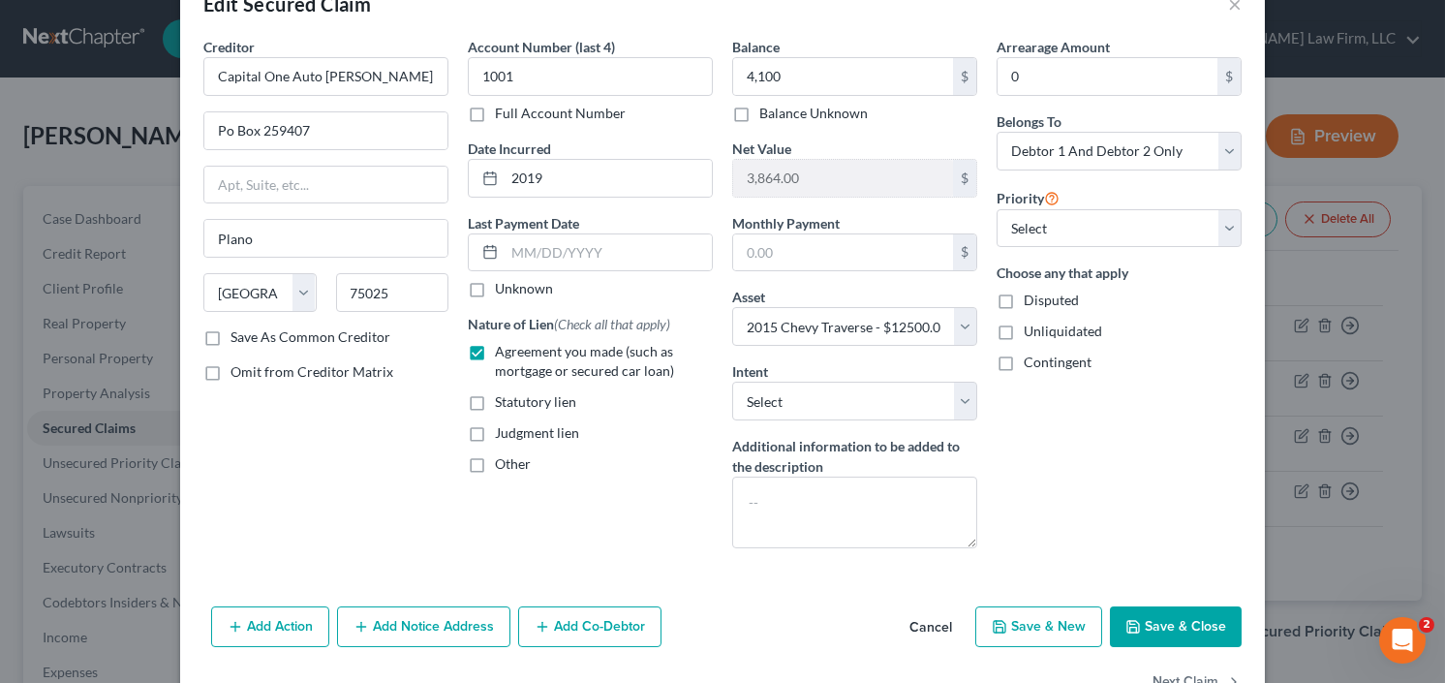
scroll to position [108, 0]
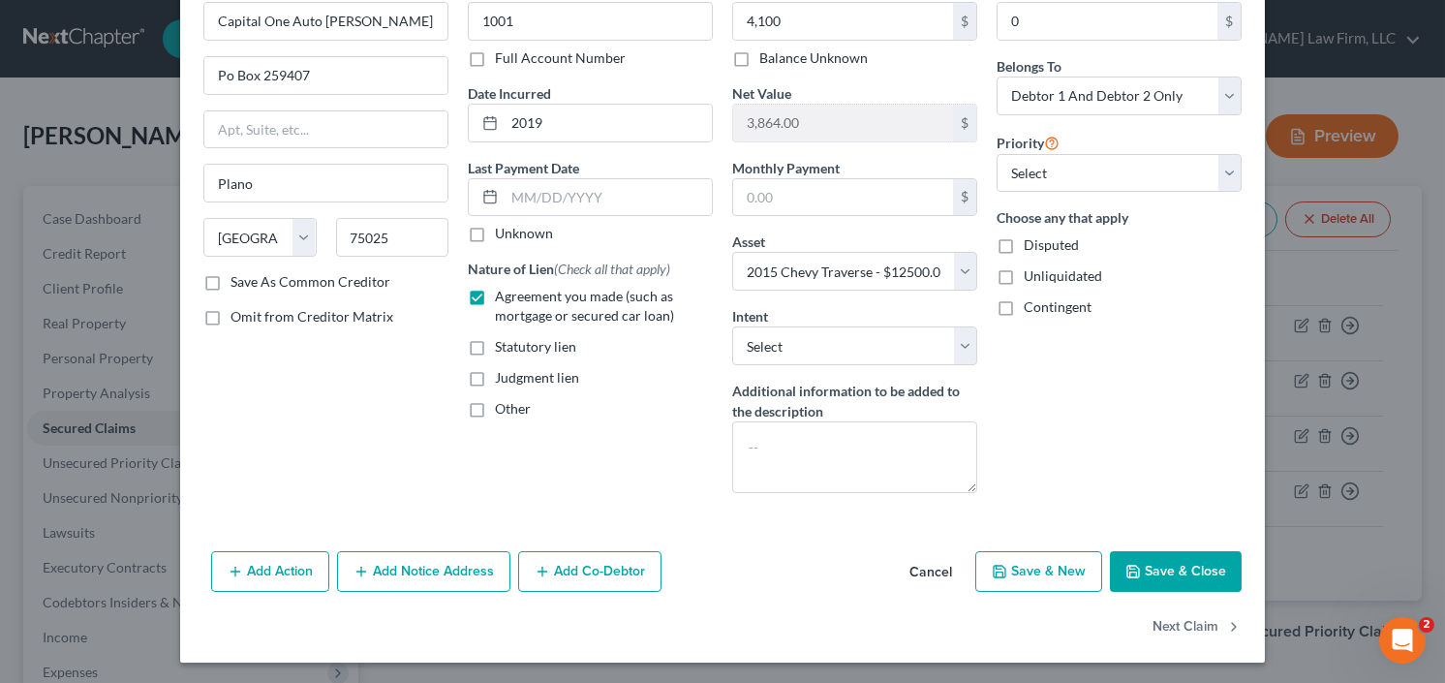
click at [1168, 586] on button "Save & Close" at bounding box center [1176, 571] width 132 height 41
select select
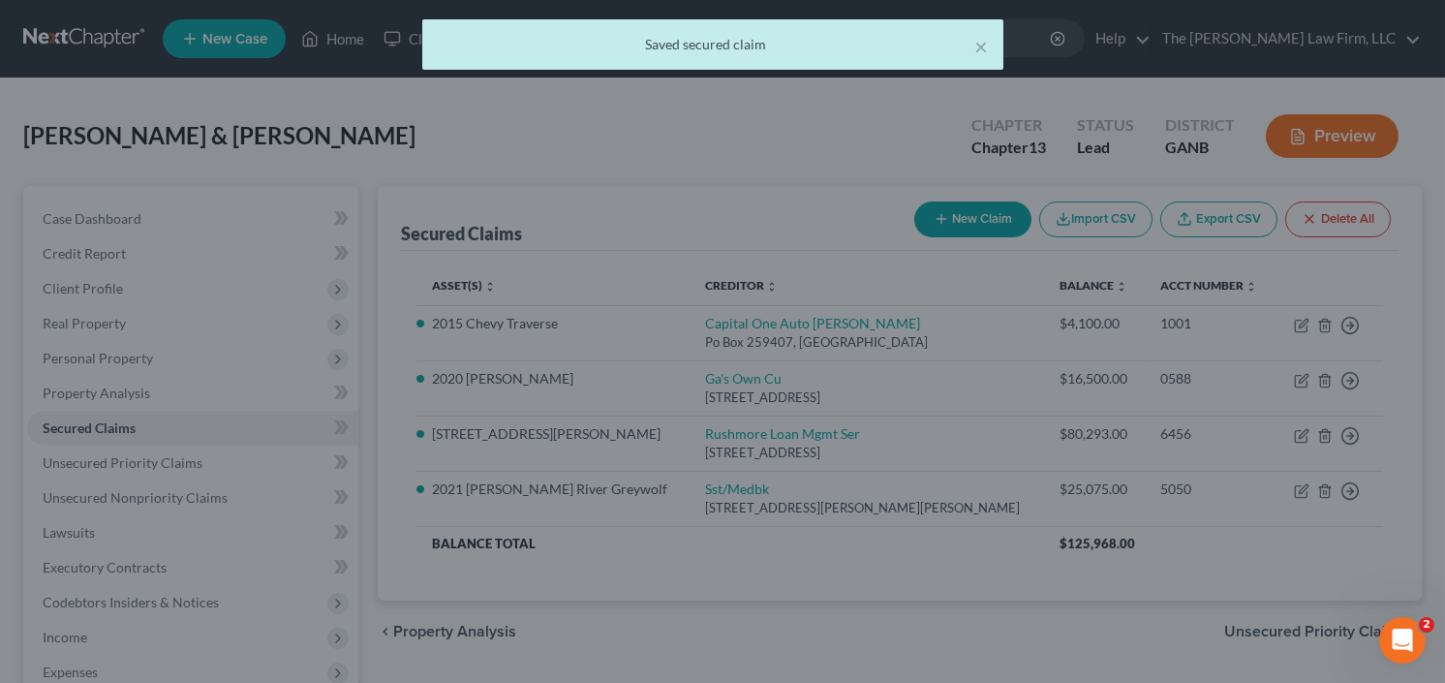
type input "4,100.00"
type input "8,400.00"
select select "8"
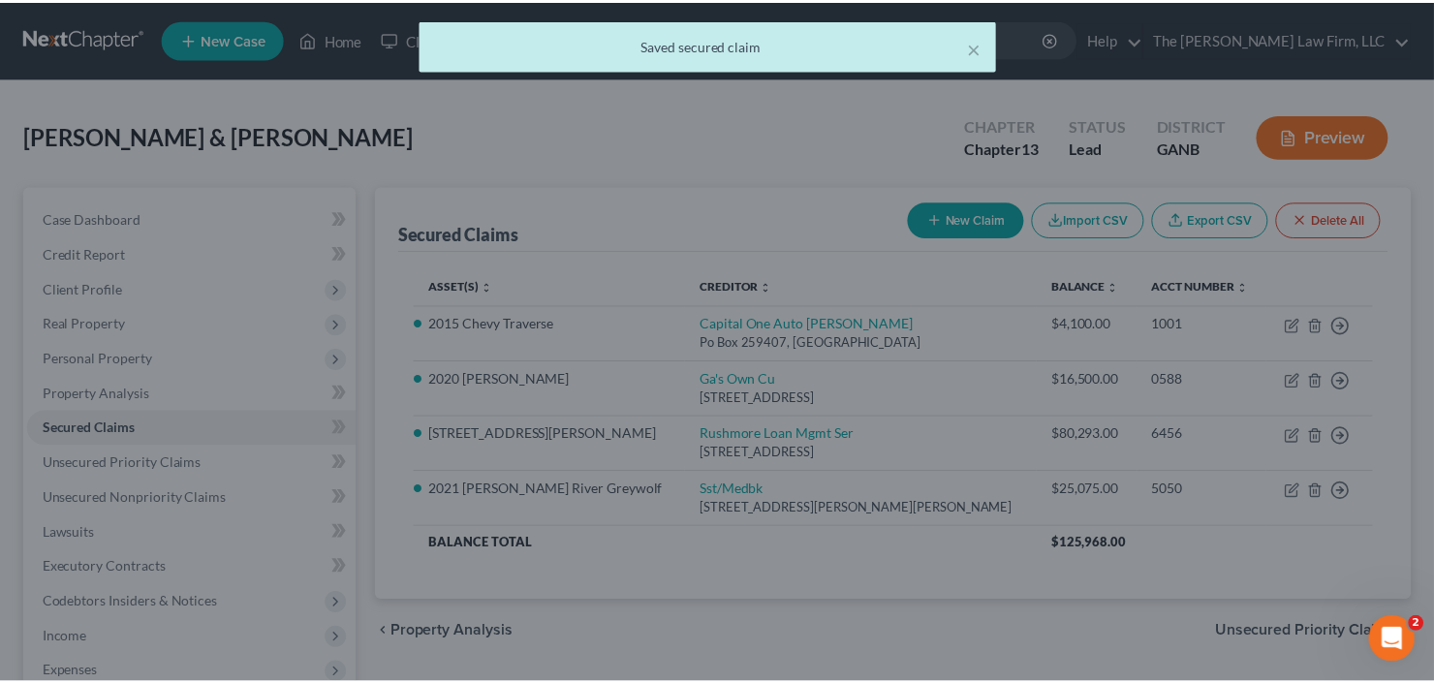
scroll to position [0, 0]
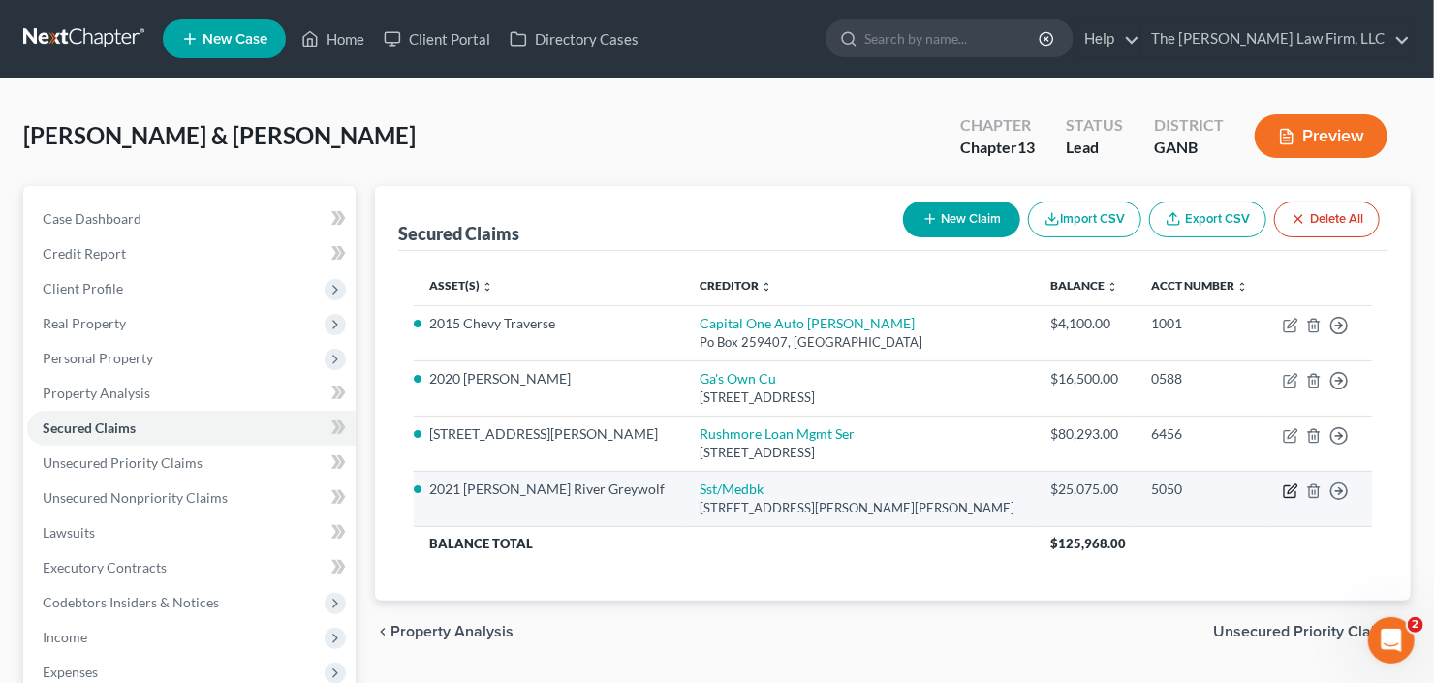
click at [1290, 490] on icon "button" at bounding box center [1291, 488] width 9 height 9
select select "26"
select select "0"
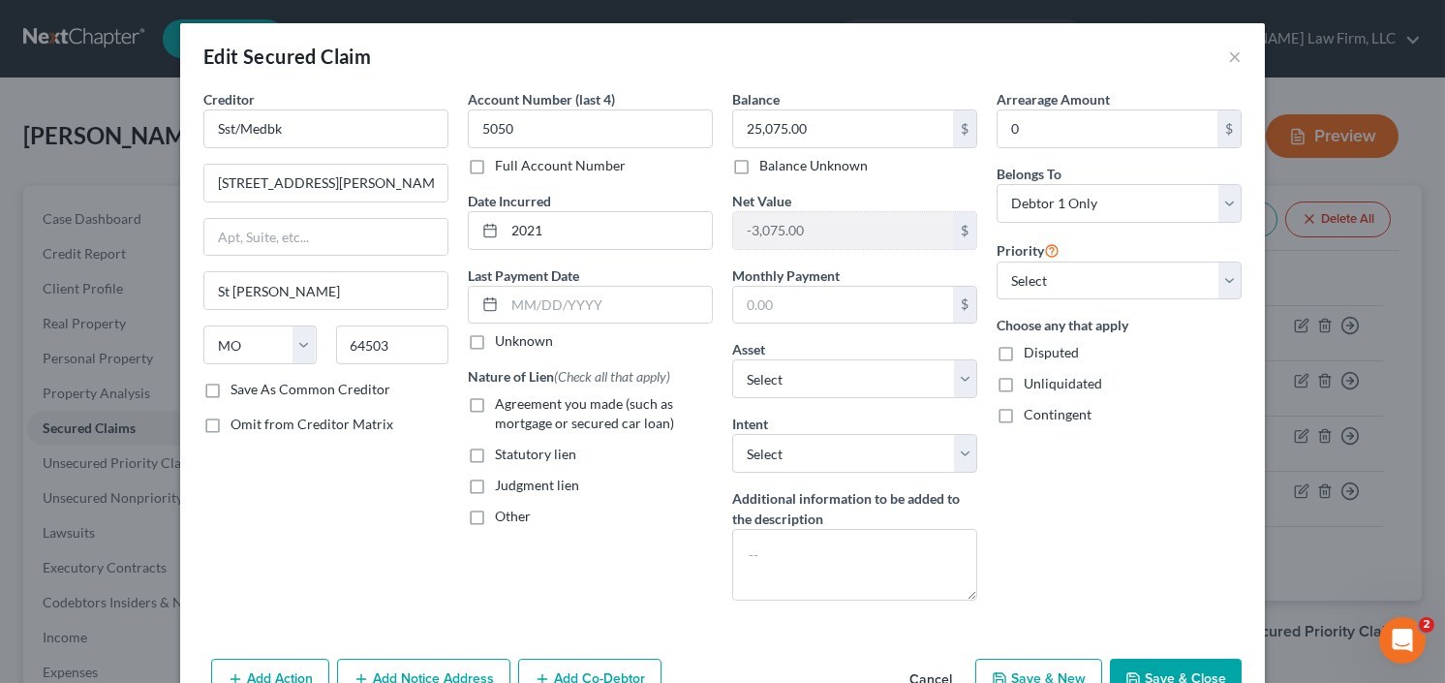
click at [835, 163] on label "Balance Unknown" at bounding box center [813, 165] width 108 height 19
click at [780, 163] on input "Balance Unknown" at bounding box center [773, 162] width 13 height 13
checkbox input "true"
type input "0.00"
click at [759, 159] on label "Balance Unknown" at bounding box center [813, 165] width 108 height 19
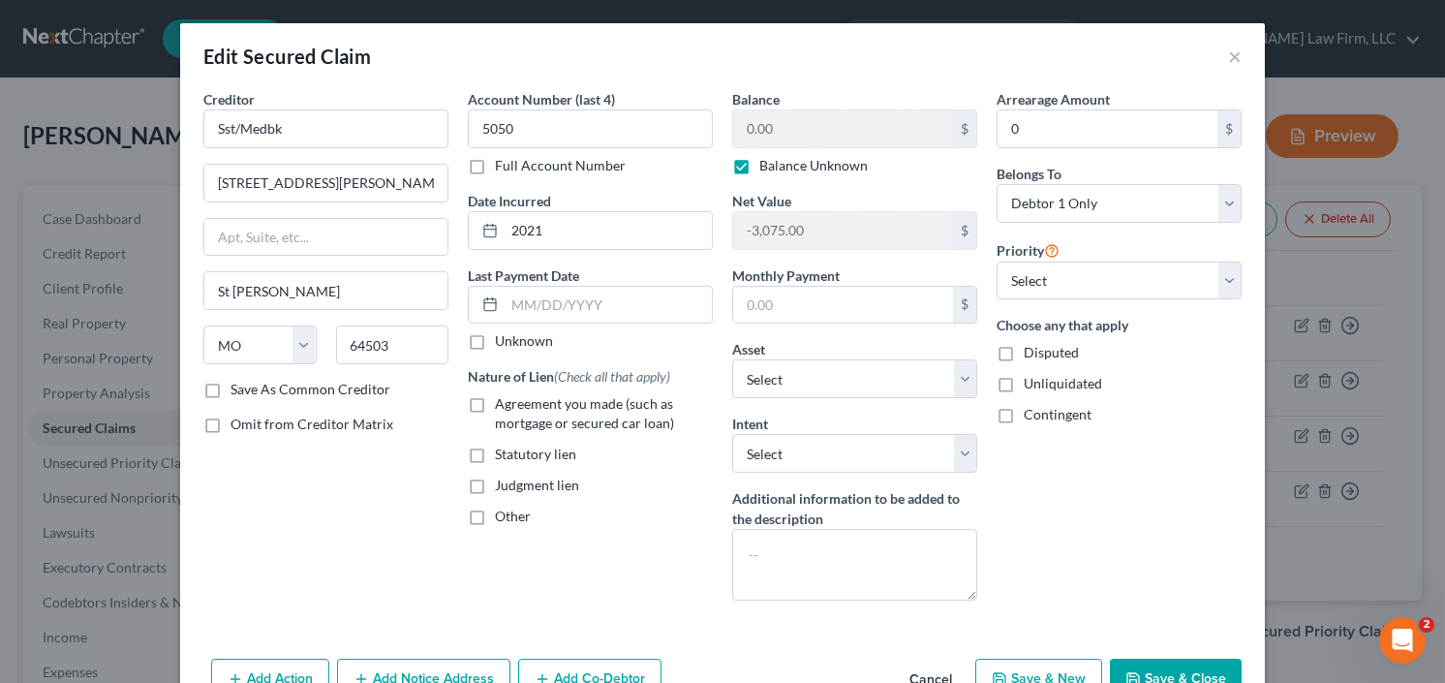
click at [767, 159] on input "Balance Unknown" at bounding box center [773, 162] width 13 height 13
checkbox input "false"
click at [758, 133] on input "0.00" at bounding box center [843, 128] width 220 height 37
type input "16,900"
click at [495, 401] on label "Agreement you made (such as mortgage or secured car loan)" at bounding box center [604, 413] width 218 height 39
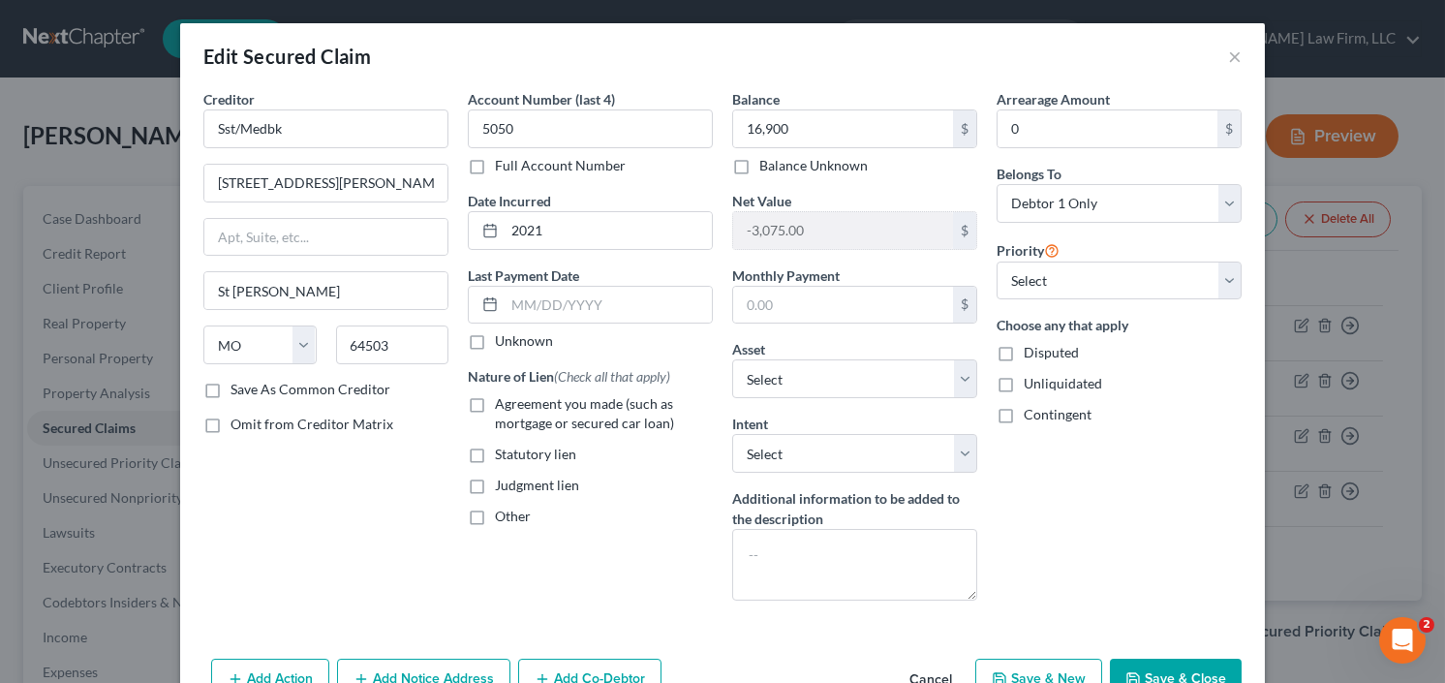
click at [503, 401] on input "Agreement you made (such as mortgage or secured car loan)" at bounding box center [509, 400] width 13 height 13
checkbox input "true"
click at [1165, 659] on button "Save & Close" at bounding box center [1176, 679] width 132 height 41
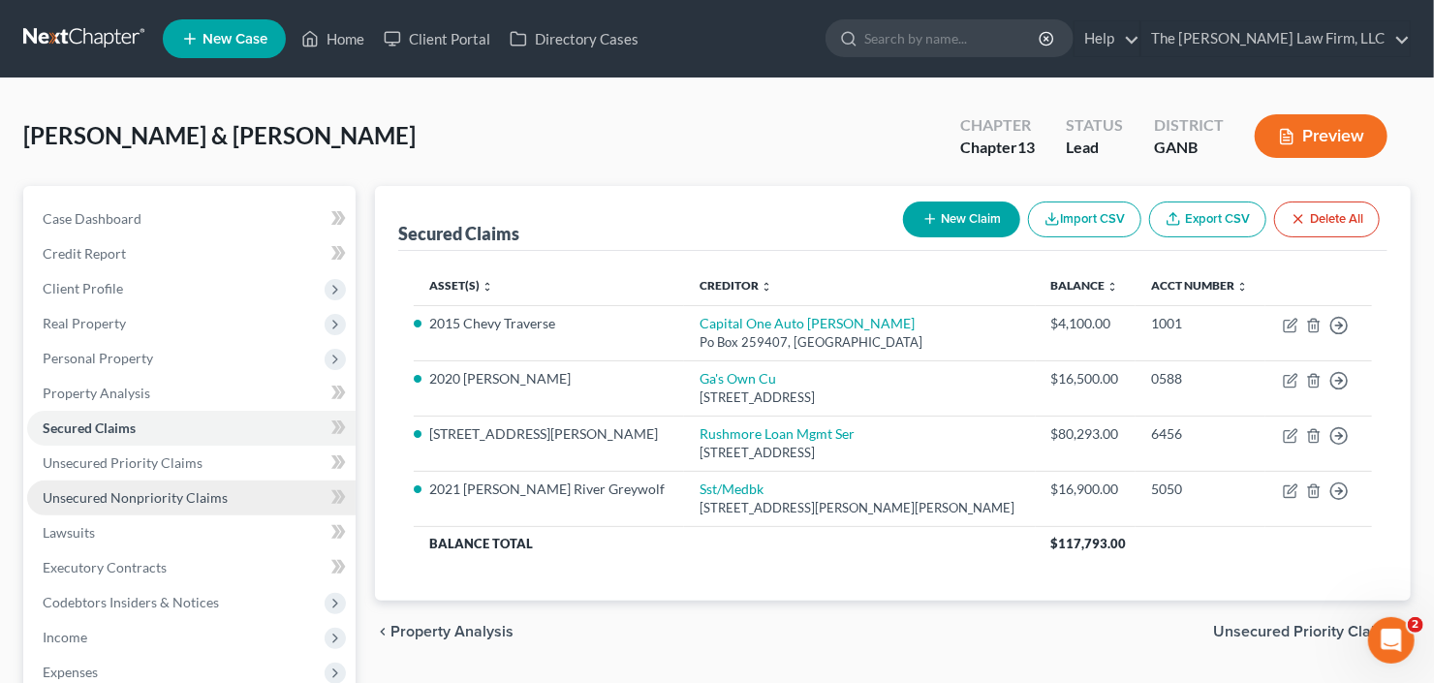
click at [155, 491] on span "Unsecured Nonpriority Claims" at bounding box center [135, 497] width 185 height 16
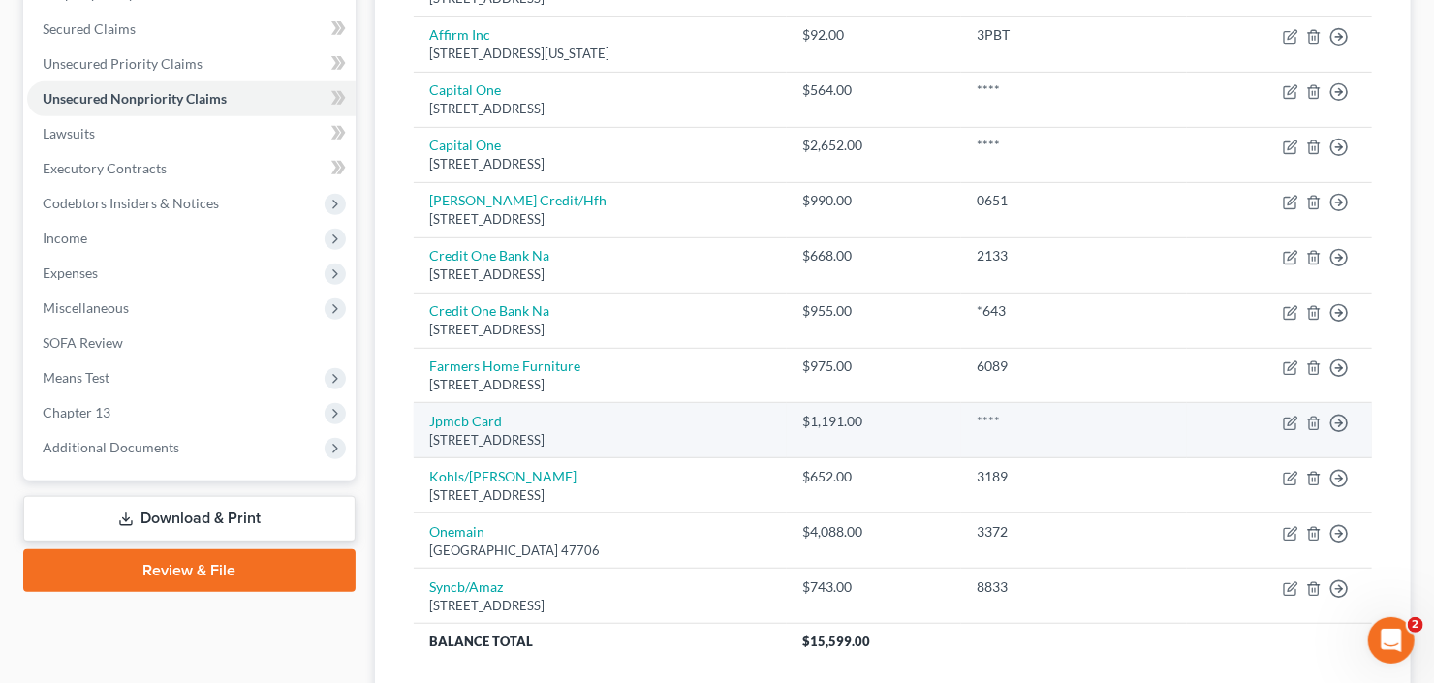
scroll to position [544, 0]
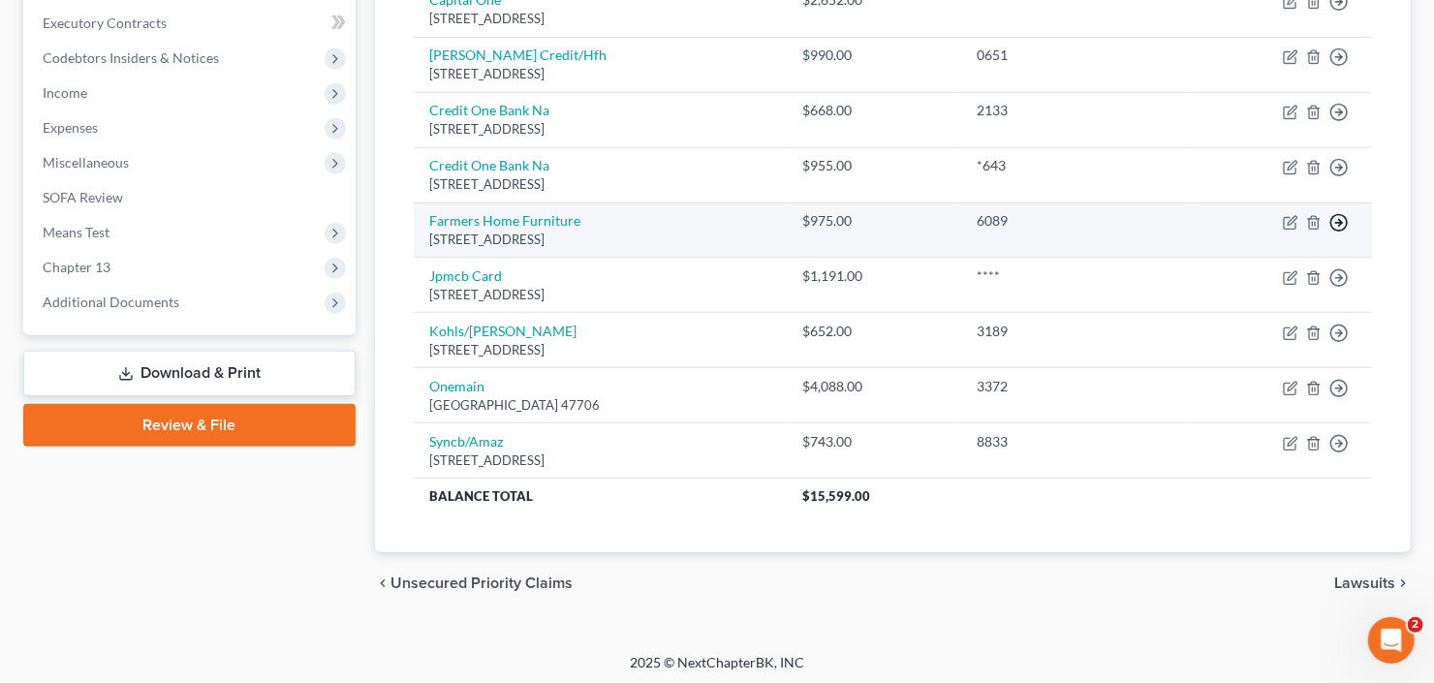
click at [1339, 223] on icon "button" at bounding box center [1338, 222] width 19 height 19
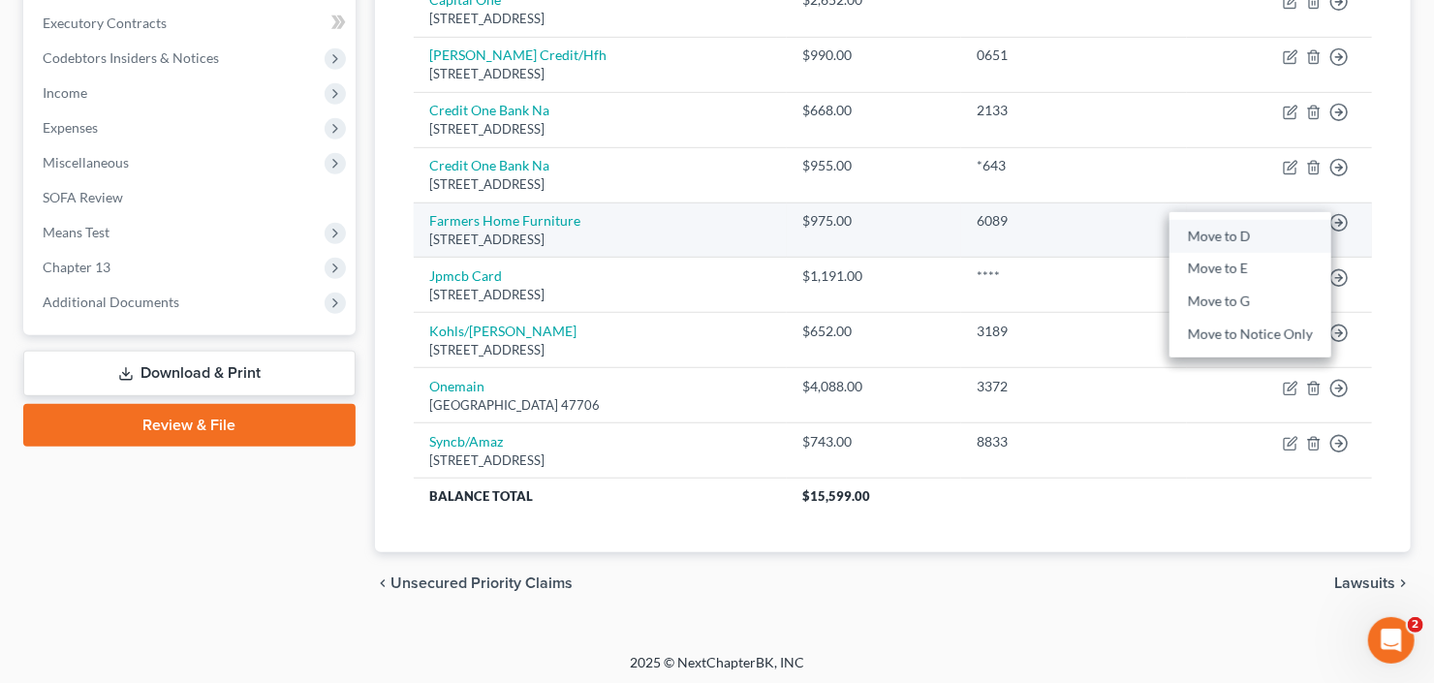
click at [1243, 226] on link "Move to D" at bounding box center [1250, 236] width 162 height 33
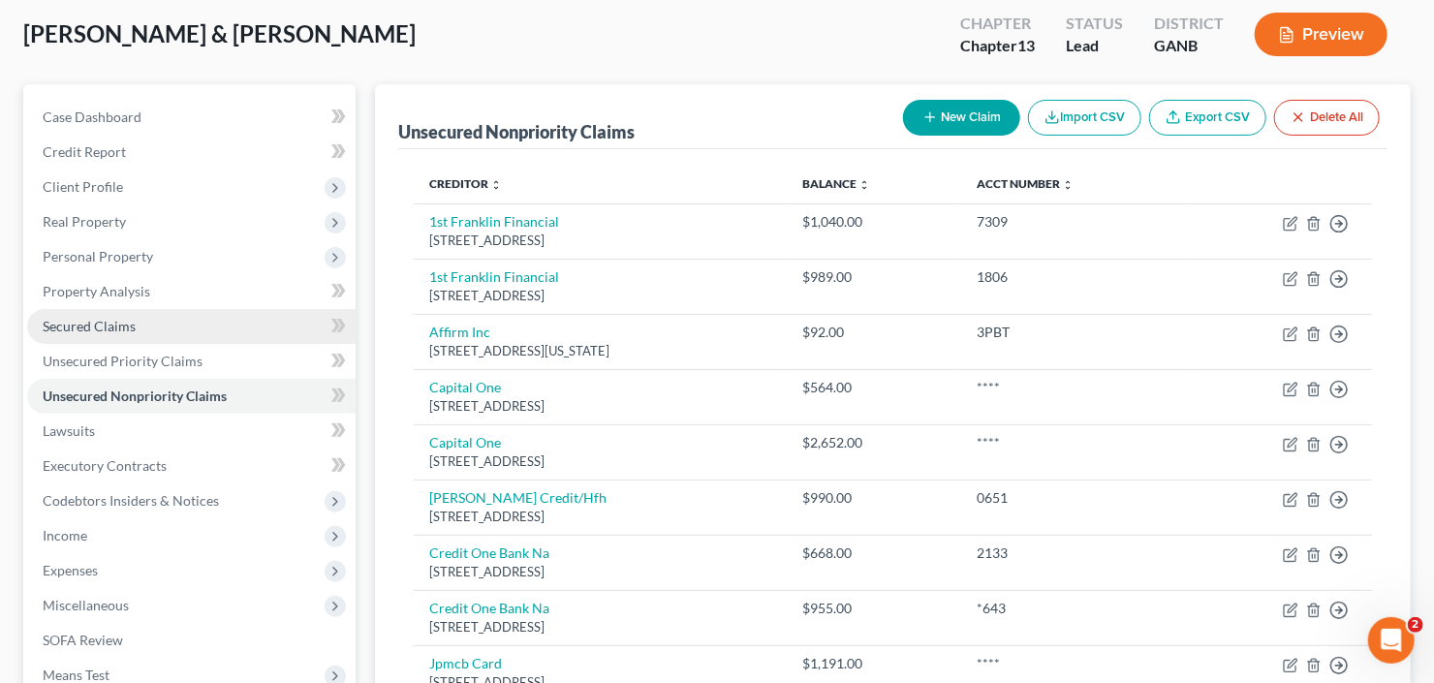
click at [87, 318] on span "Secured Claims" at bounding box center [89, 326] width 93 height 16
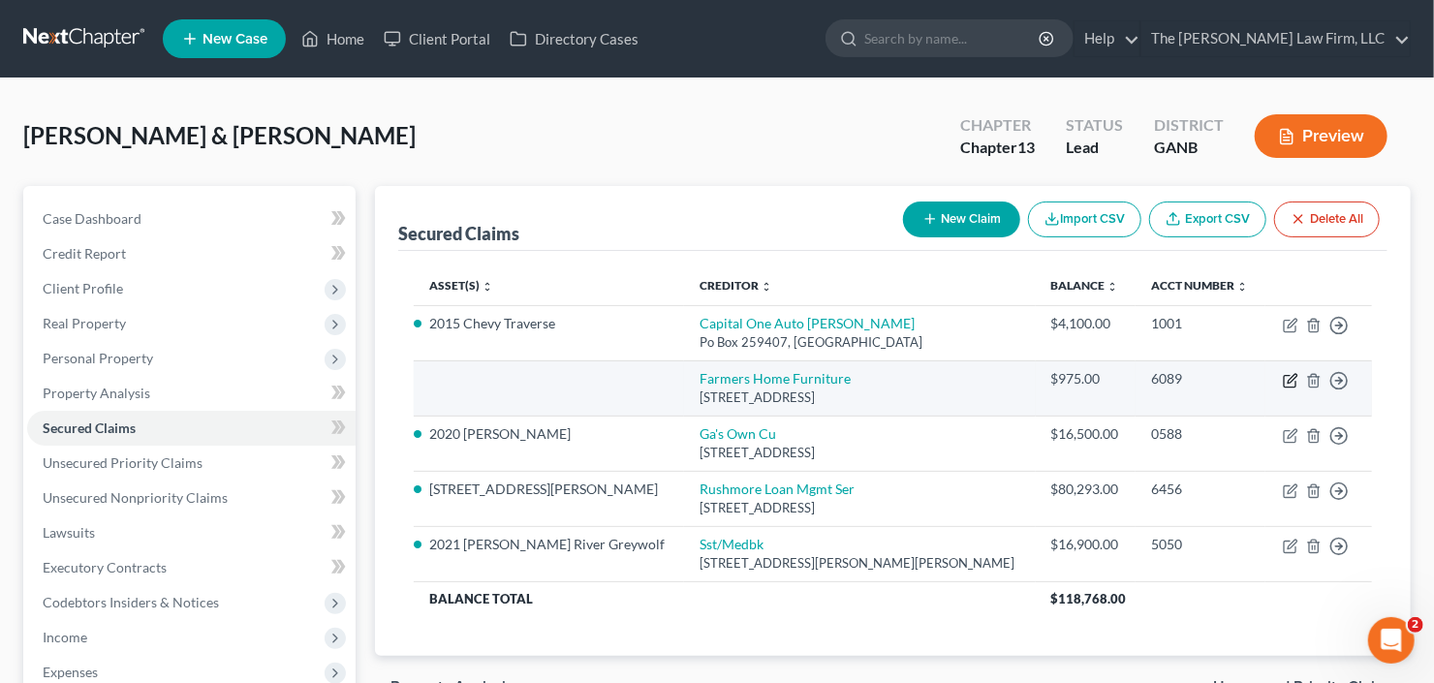
click at [1286, 381] on icon "button" at bounding box center [1290, 380] width 15 height 15
select select "10"
select select "0"
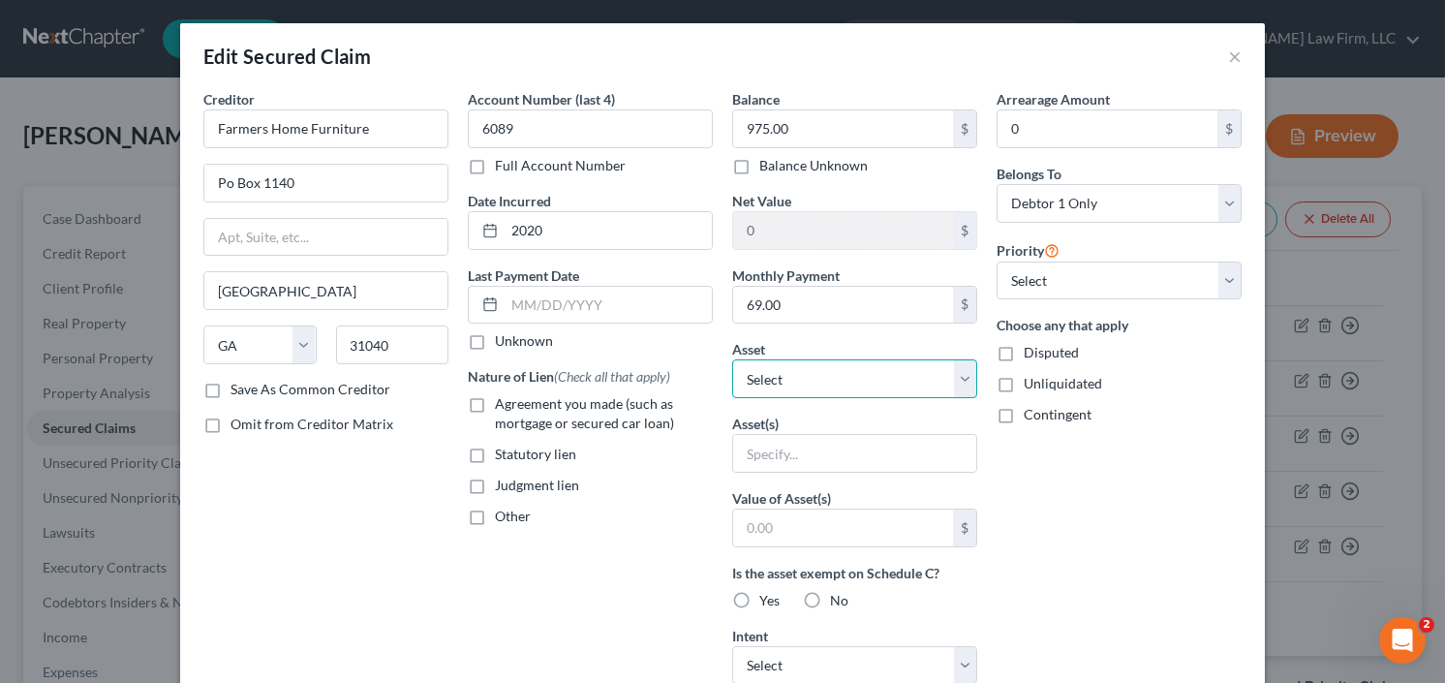
click at [817, 371] on select "Select Other Multiple Assets Household Goods - All household goods and furnitur…" at bounding box center [854, 378] width 245 height 39
select select "2"
click at [732, 359] on select "Select Other Multiple Assets Household Goods - All household goods and furnitur…" at bounding box center [854, 378] width 245 height 39
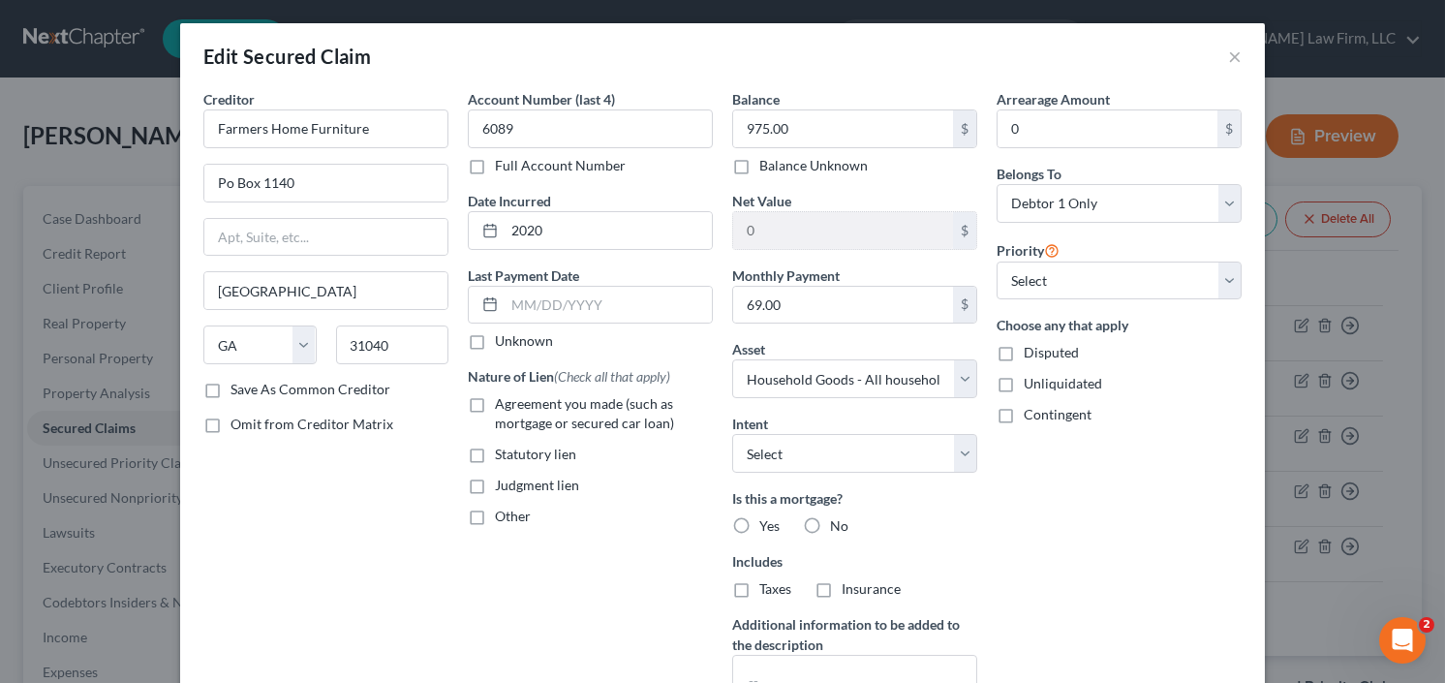
click at [495, 398] on label "Agreement you made (such as mortgage or secured car loan)" at bounding box center [604, 413] width 218 height 39
click at [503, 398] on input "Agreement you made (such as mortgage or secured car loan)" at bounding box center [509, 400] width 13 height 13
checkbox input "true"
click at [812, 131] on input "975.00" at bounding box center [843, 128] width 220 height 37
type input "15.00"
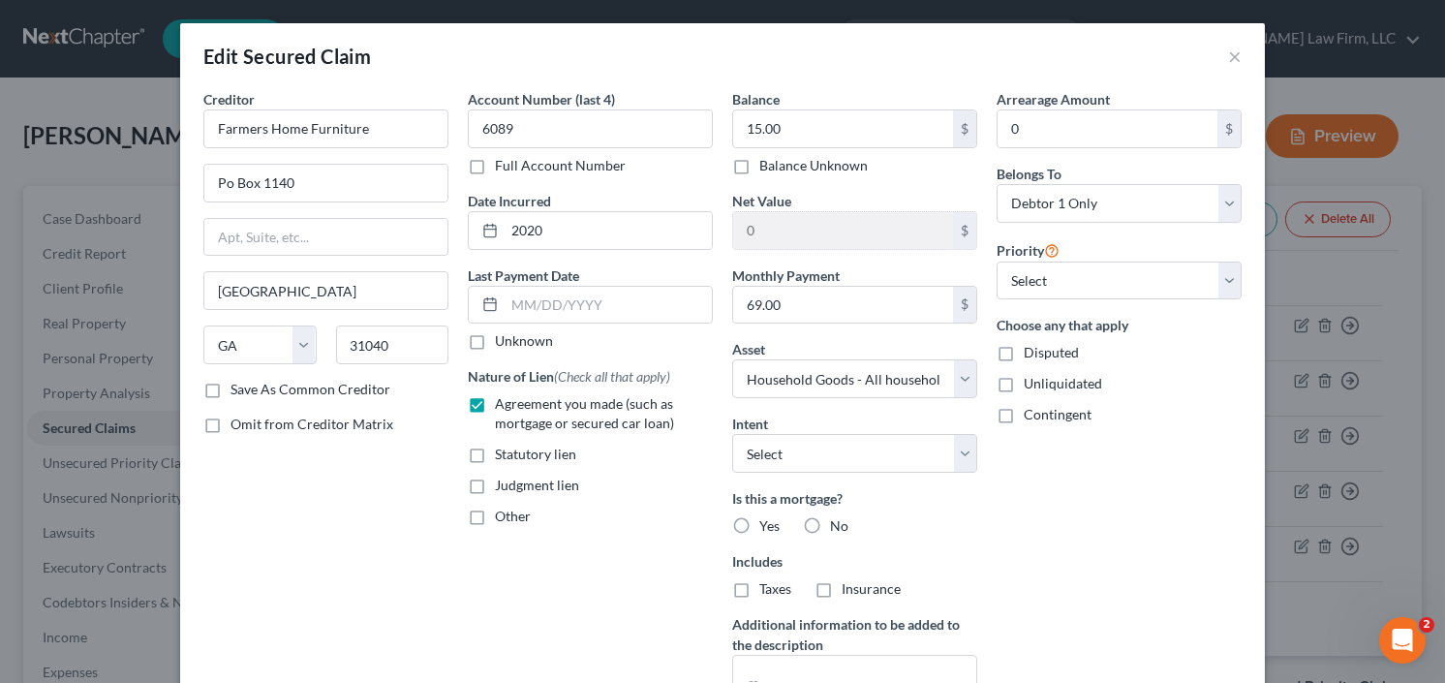
click at [830, 520] on label "No" at bounding box center [839, 525] width 18 height 19
click at [838, 520] on input "No" at bounding box center [844, 522] width 13 height 13
radio input "true"
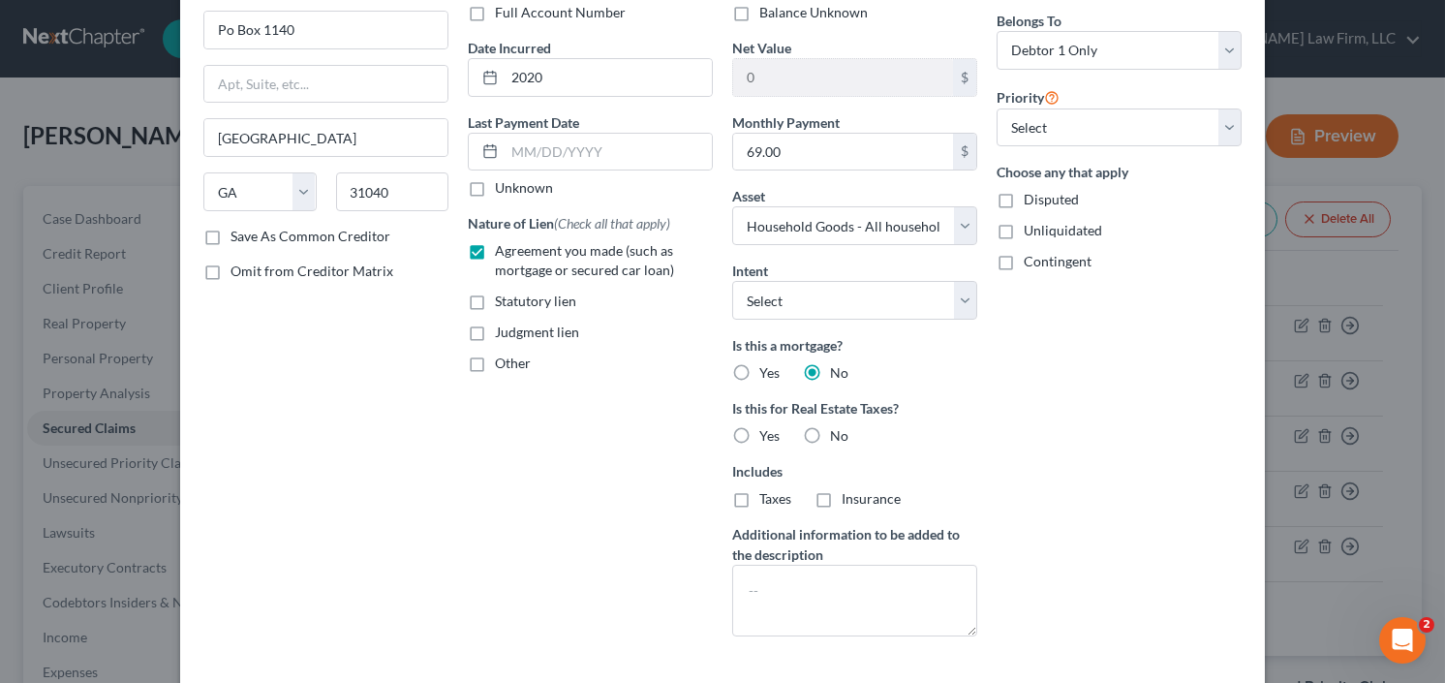
scroll to position [296, 0]
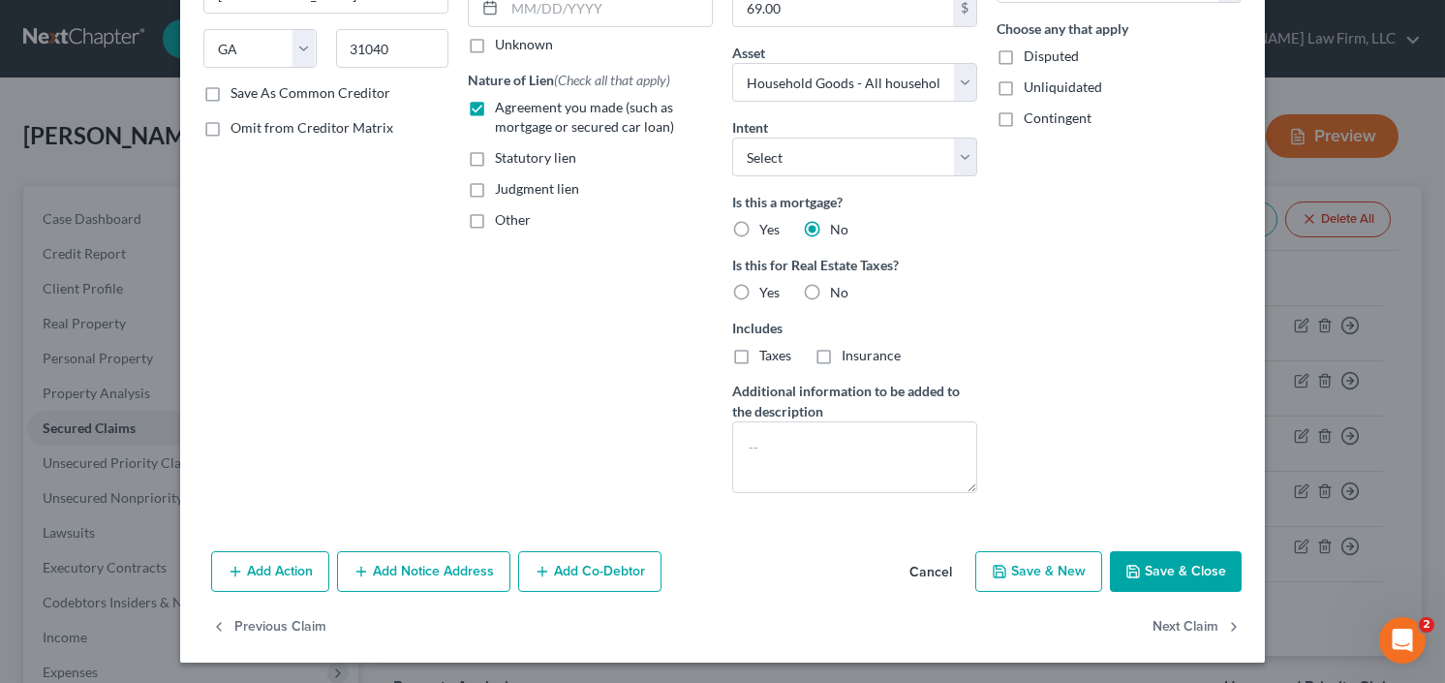
click at [1176, 564] on button "Save & Close" at bounding box center [1176, 571] width 132 height 41
select select
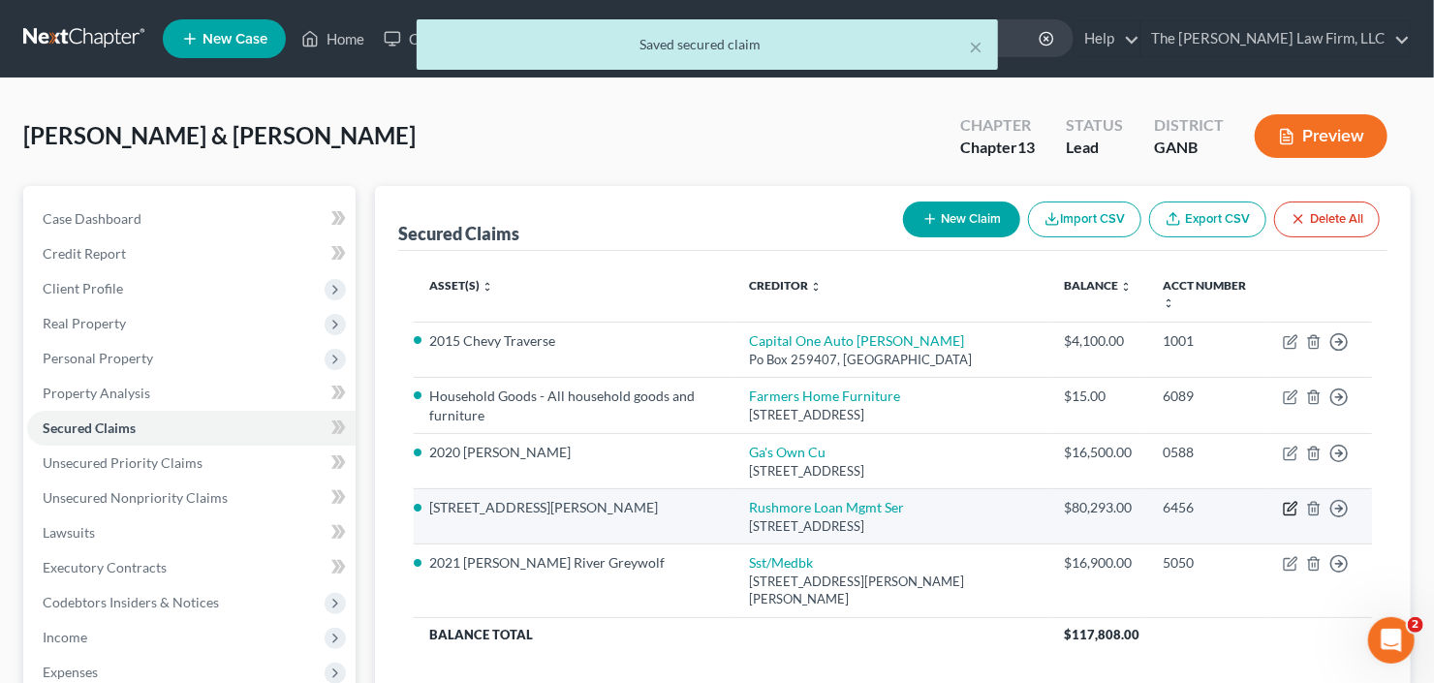
click at [1287, 503] on icon "button" at bounding box center [1291, 507] width 9 height 9
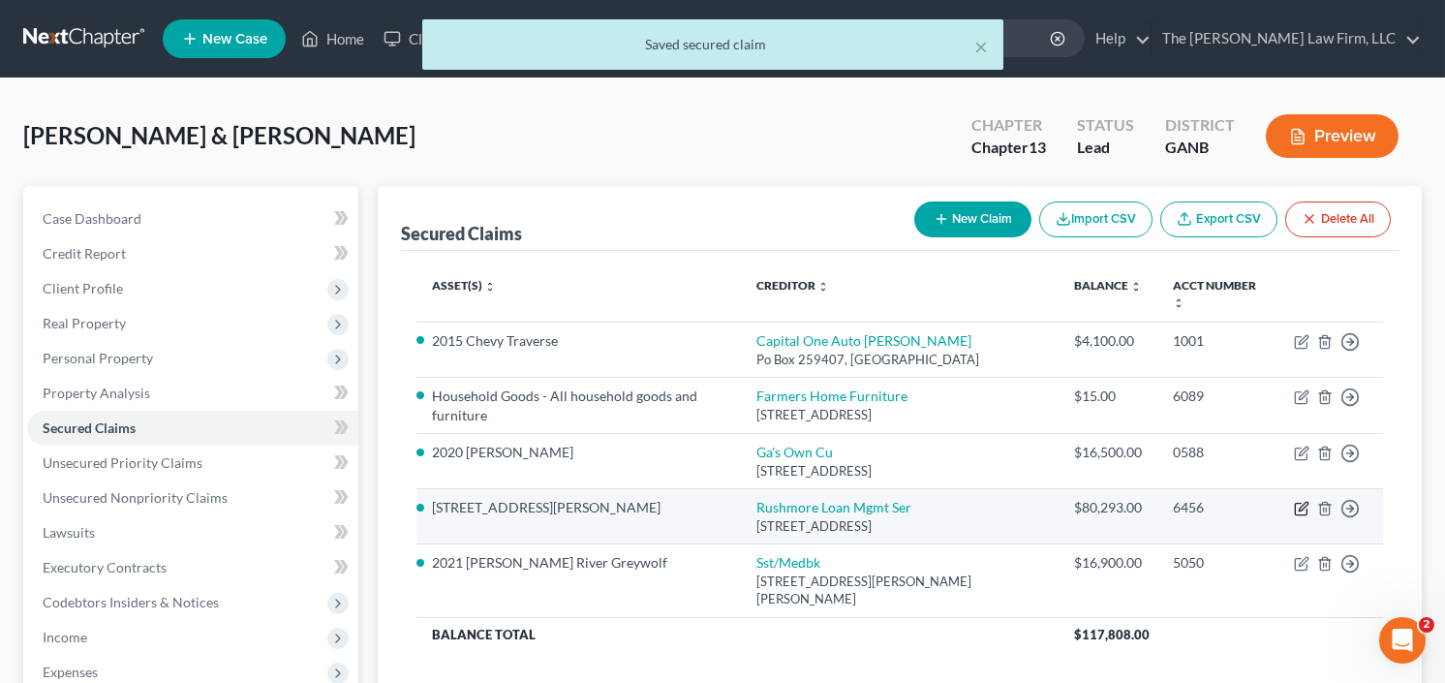
select select "4"
select select "11"
select select "1"
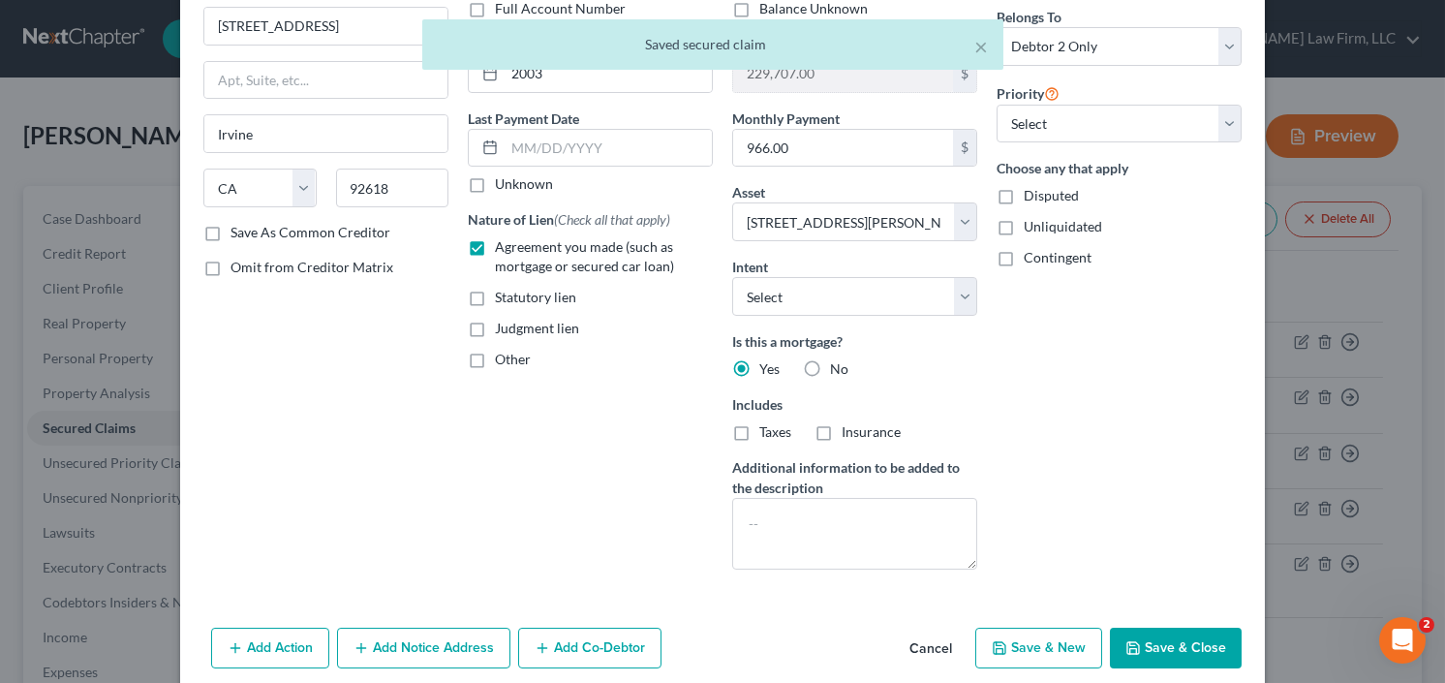
scroll to position [232, 0]
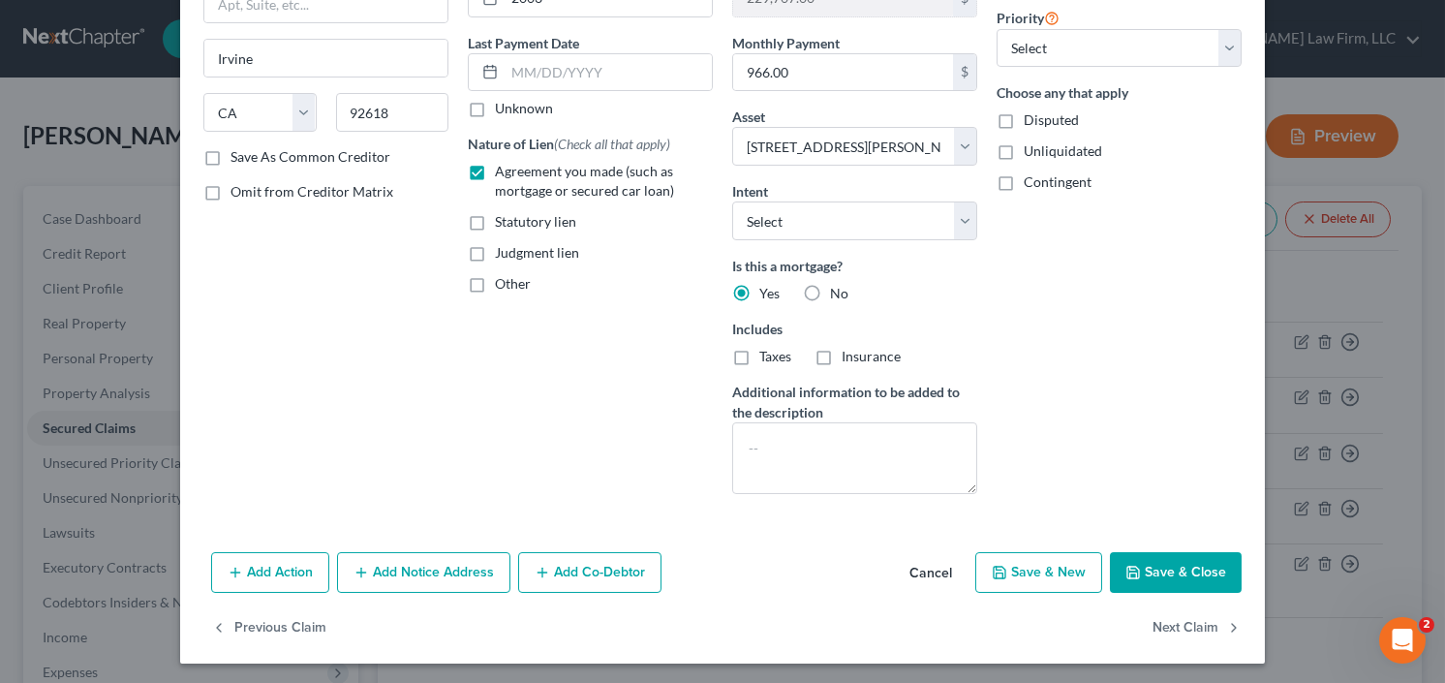
click at [1147, 571] on button "Save & Close" at bounding box center [1176, 572] width 132 height 41
select select
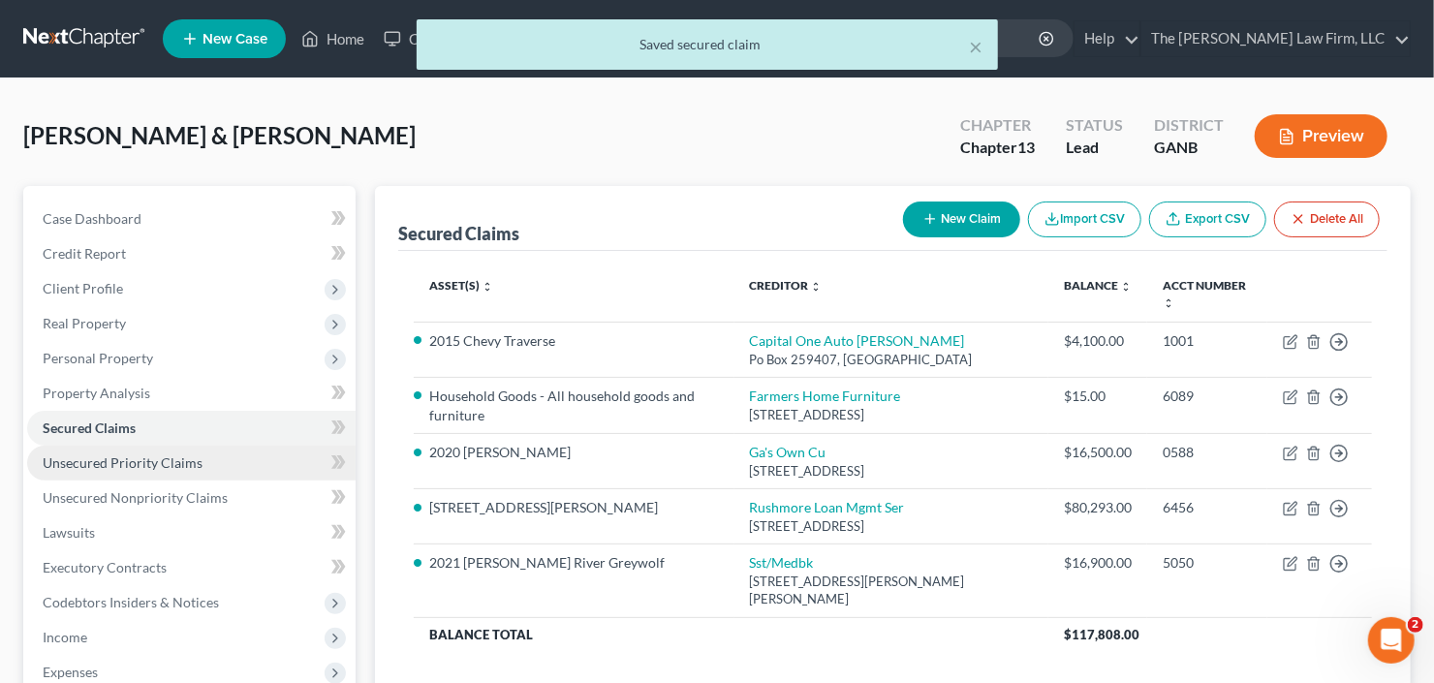
click at [115, 465] on span "Unsecured Priority Claims" at bounding box center [123, 462] width 160 height 16
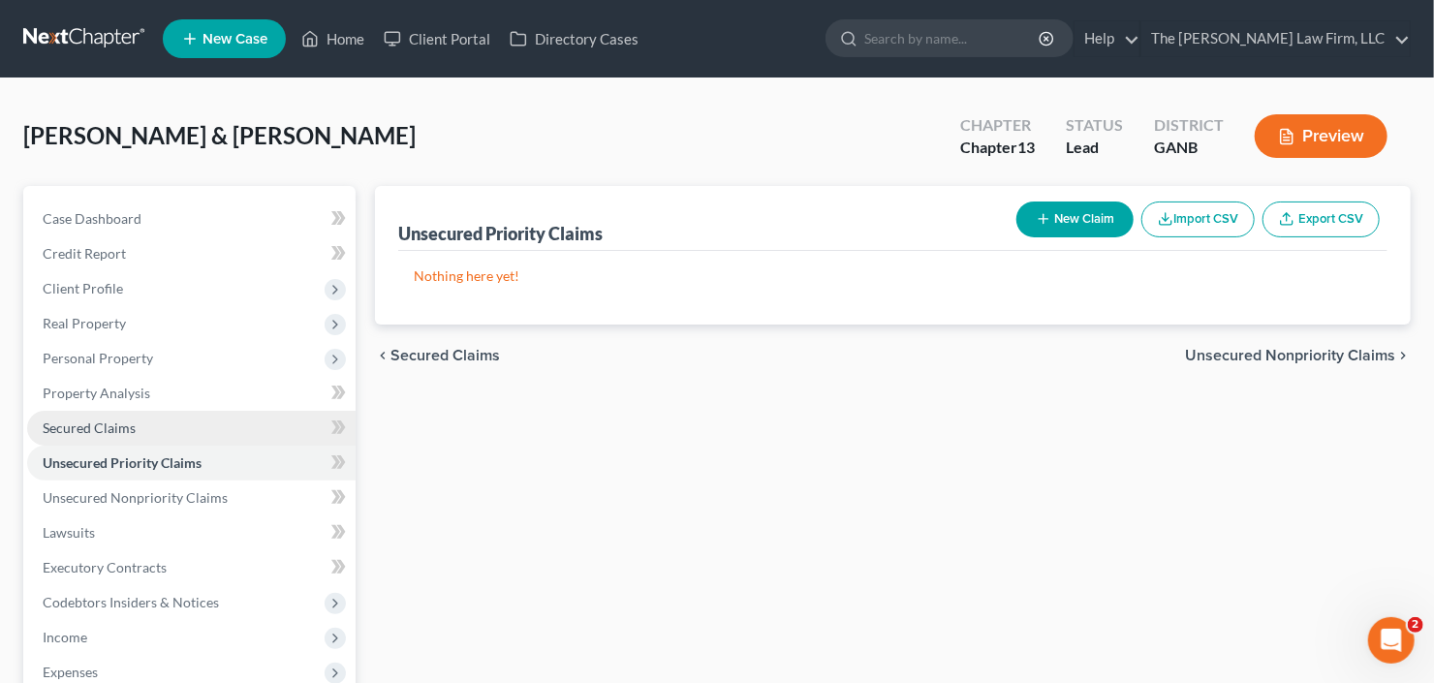
click at [85, 430] on span "Secured Claims" at bounding box center [89, 427] width 93 height 16
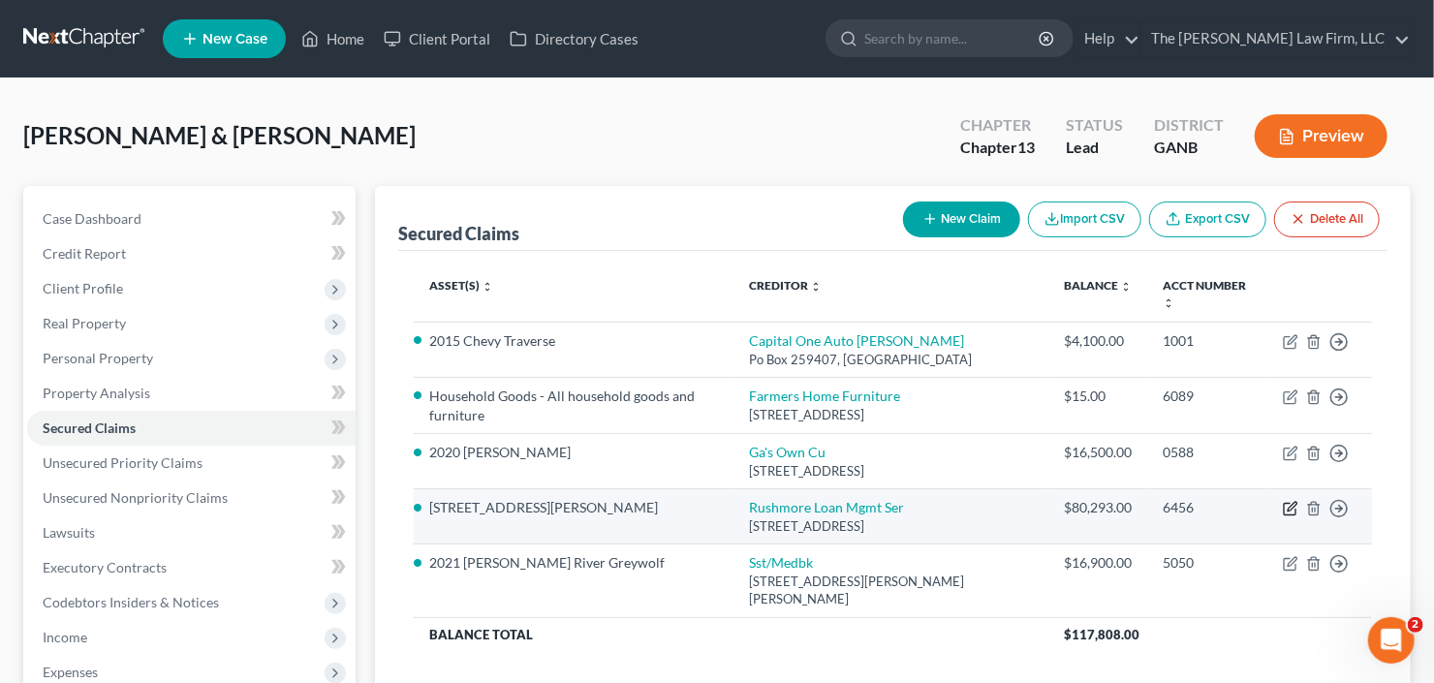
click at [1287, 501] on icon "button" at bounding box center [1290, 508] width 15 height 15
select select "4"
select select "1"
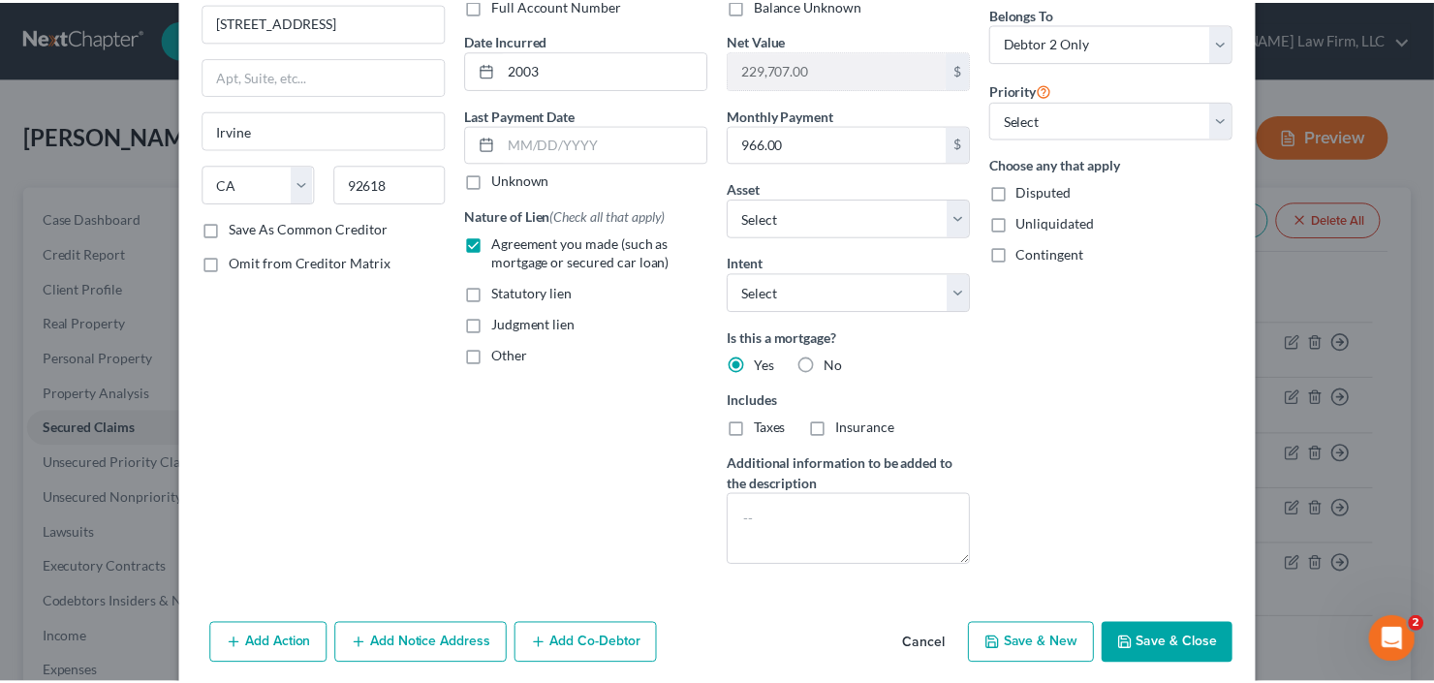
scroll to position [232, 0]
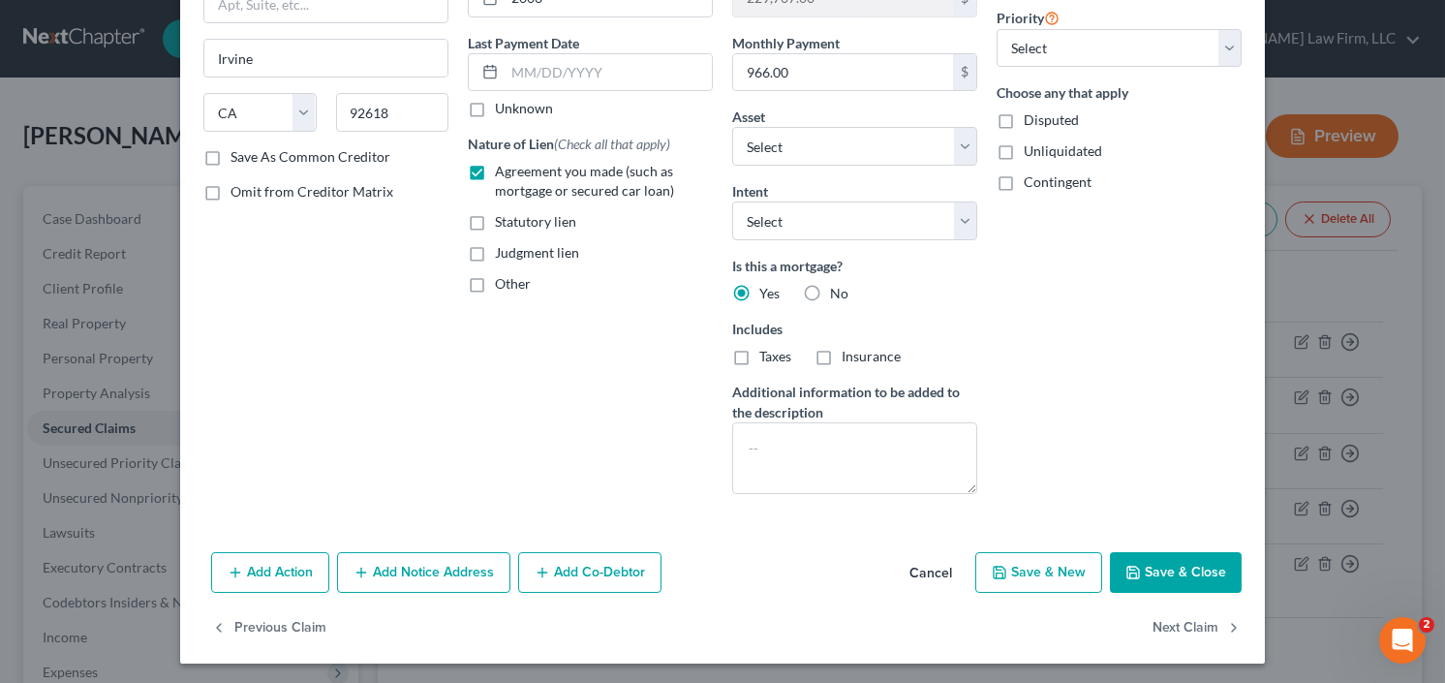
type input "100.00"
click at [1191, 571] on button "Save & Close" at bounding box center [1176, 572] width 132 height 41
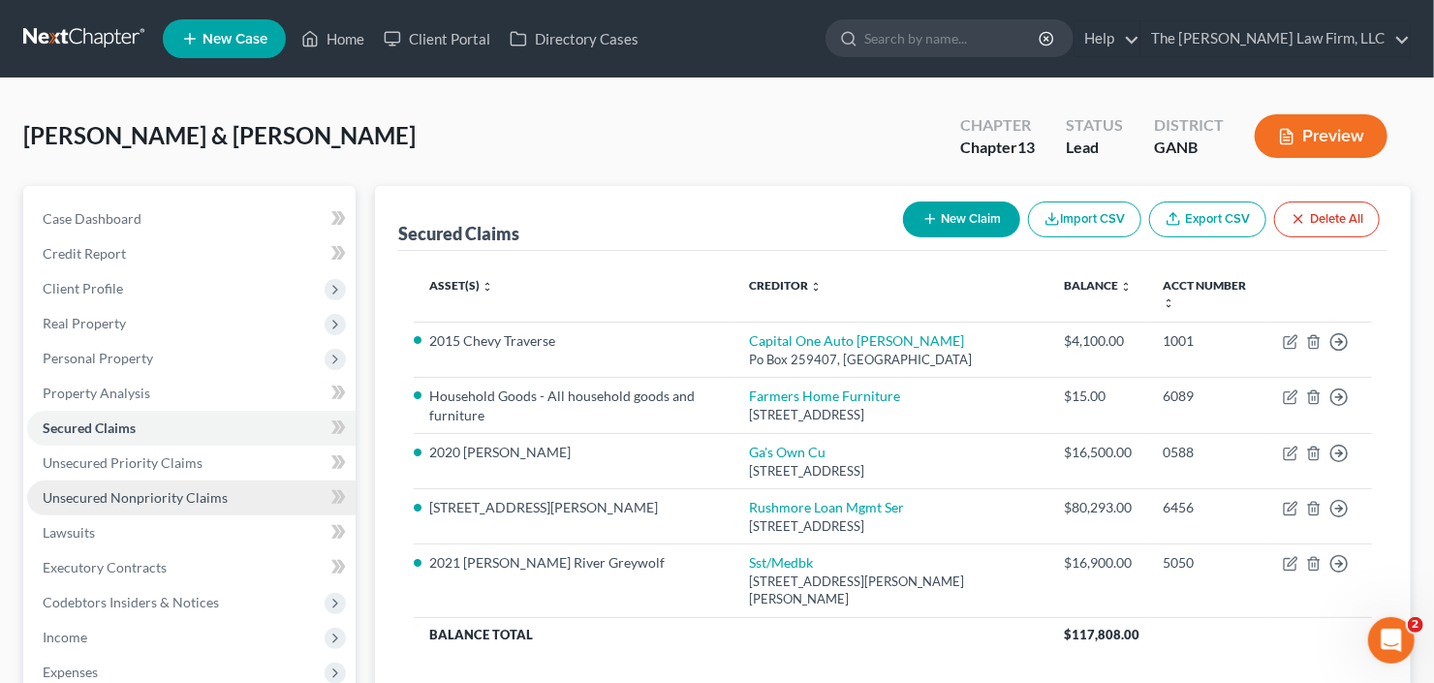
click at [85, 489] on span "Unsecured Nonpriority Claims" at bounding box center [135, 497] width 185 height 16
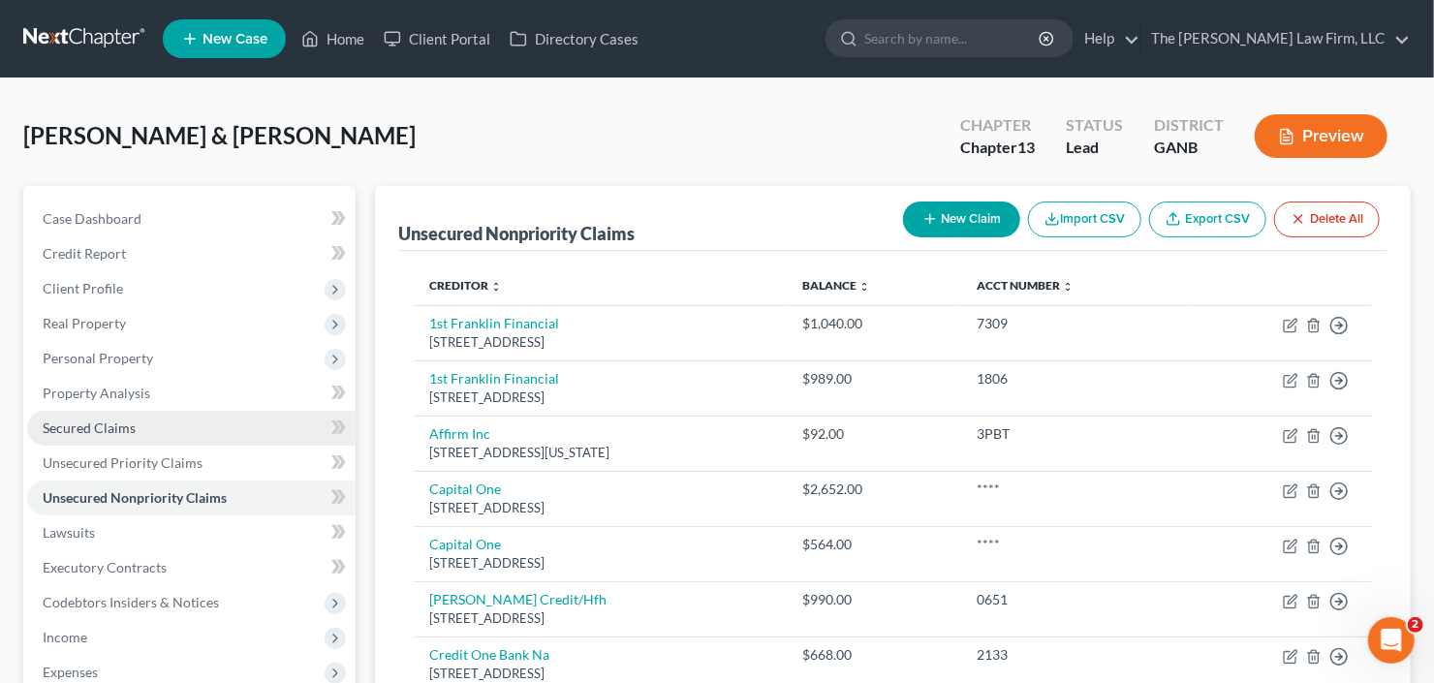
click at [75, 419] on span "Secured Claims" at bounding box center [89, 427] width 93 height 16
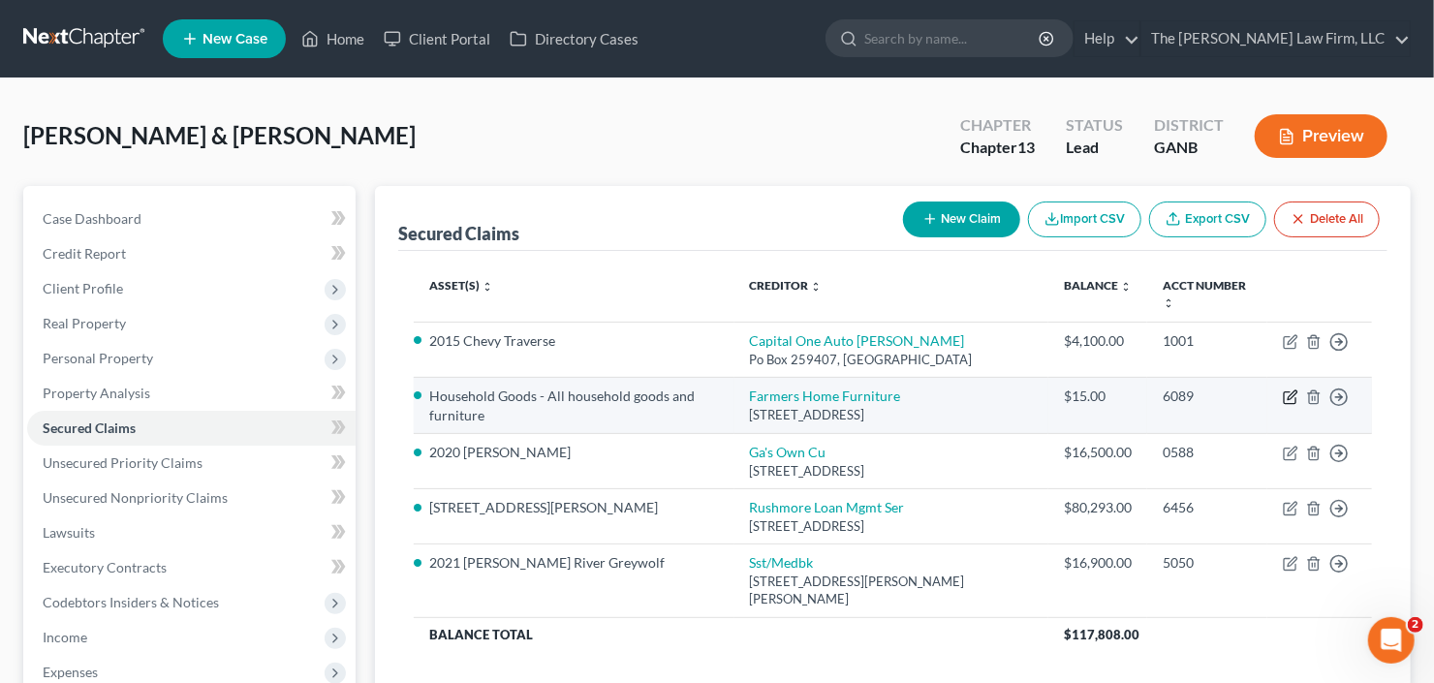
click at [1287, 392] on icon "button" at bounding box center [1290, 398] width 12 height 12
select select "10"
select select "0"
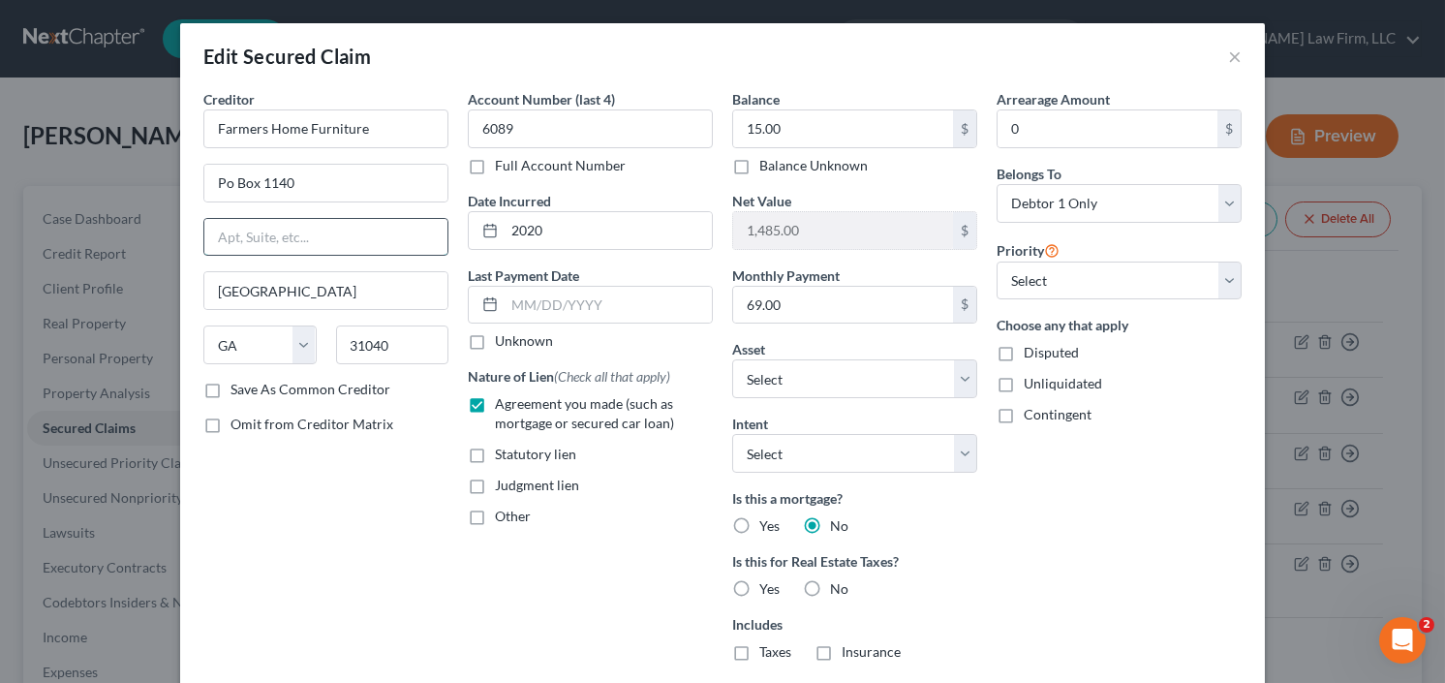
click at [279, 224] on input "text" at bounding box center [325, 237] width 243 height 37
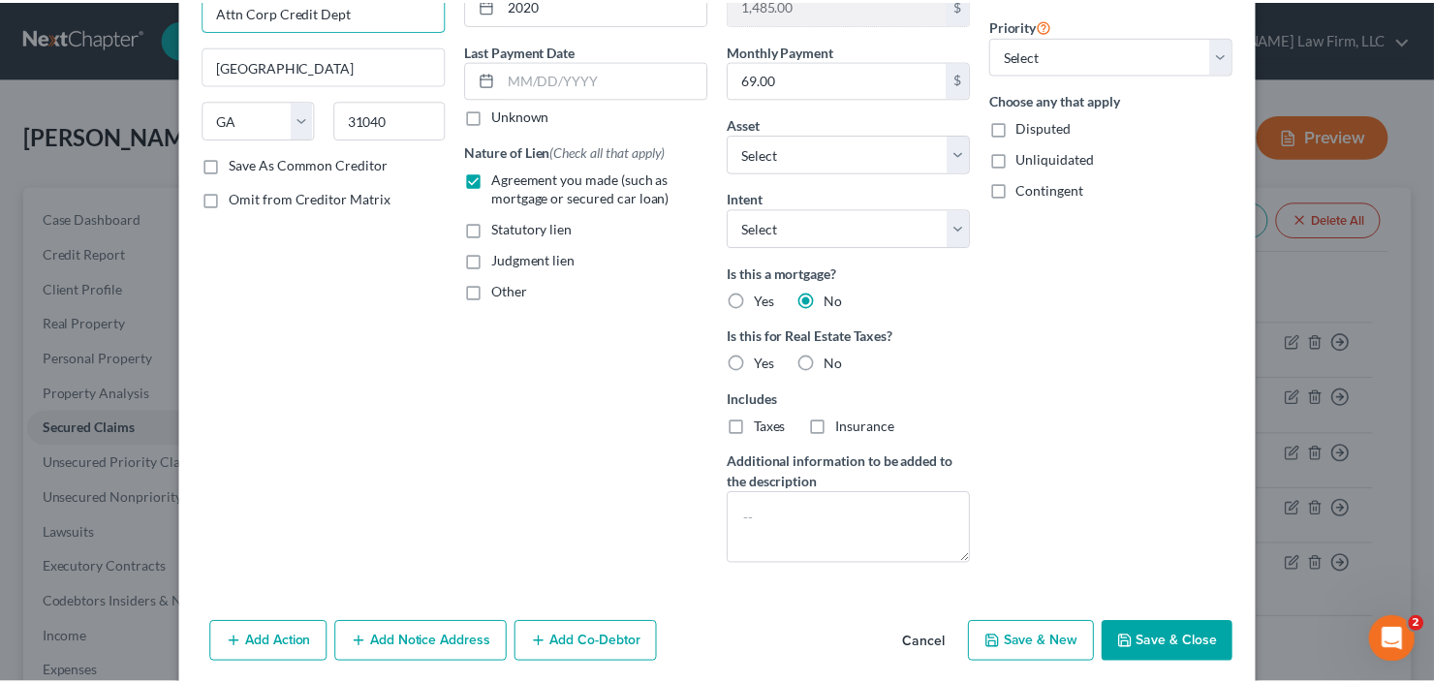
scroll to position [232, 0]
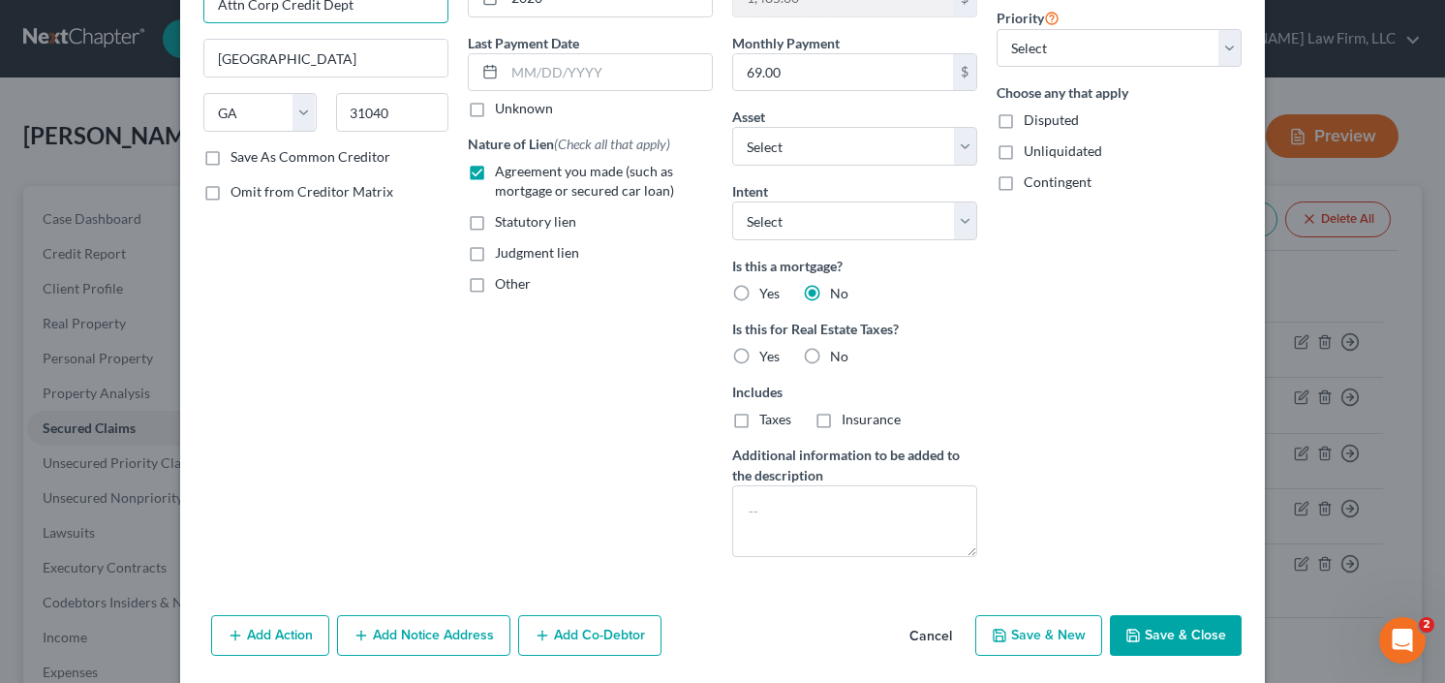
type input "Attn Corp Credit Dept"
click at [1179, 615] on button "Save & Close" at bounding box center [1176, 635] width 132 height 41
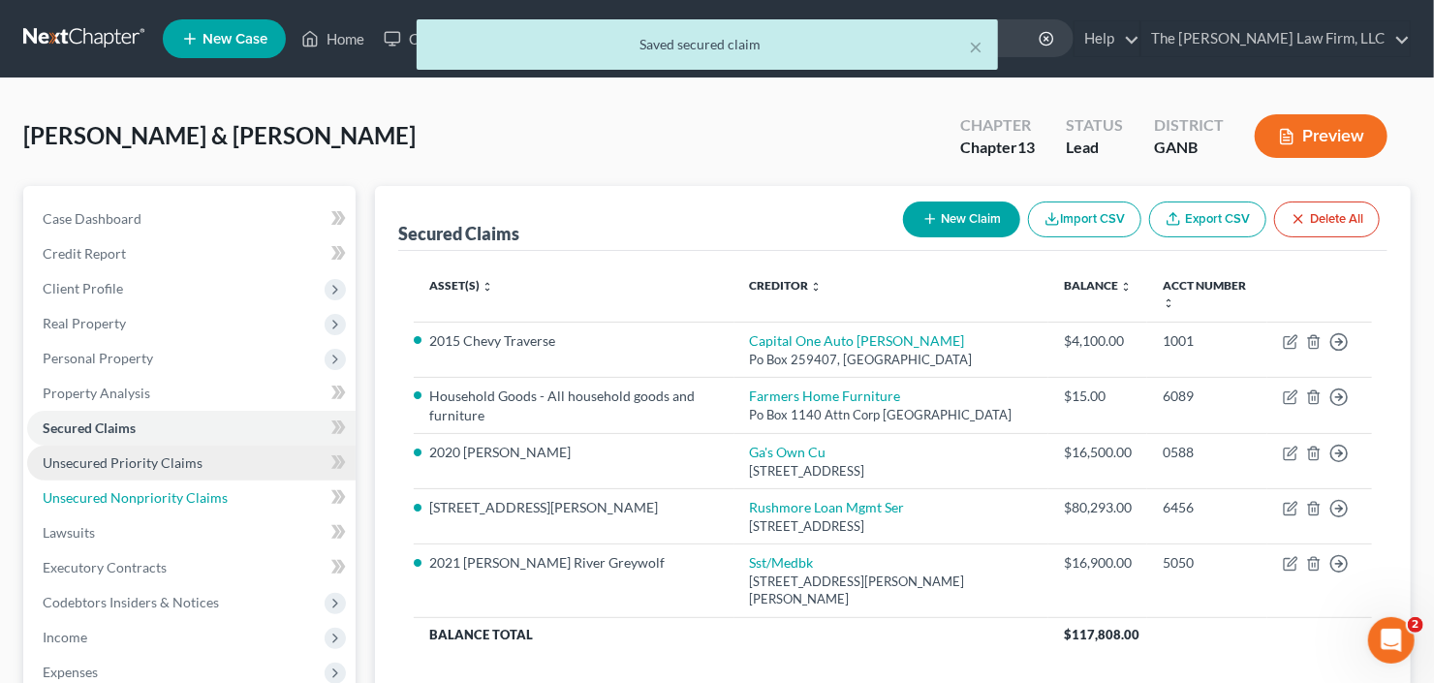
drag, startPoint x: 53, startPoint y: 506, endPoint x: 185, endPoint y: 468, distance: 137.1
click at [53, 506] on link "Unsecured Nonpriority Claims" at bounding box center [191, 497] width 328 height 35
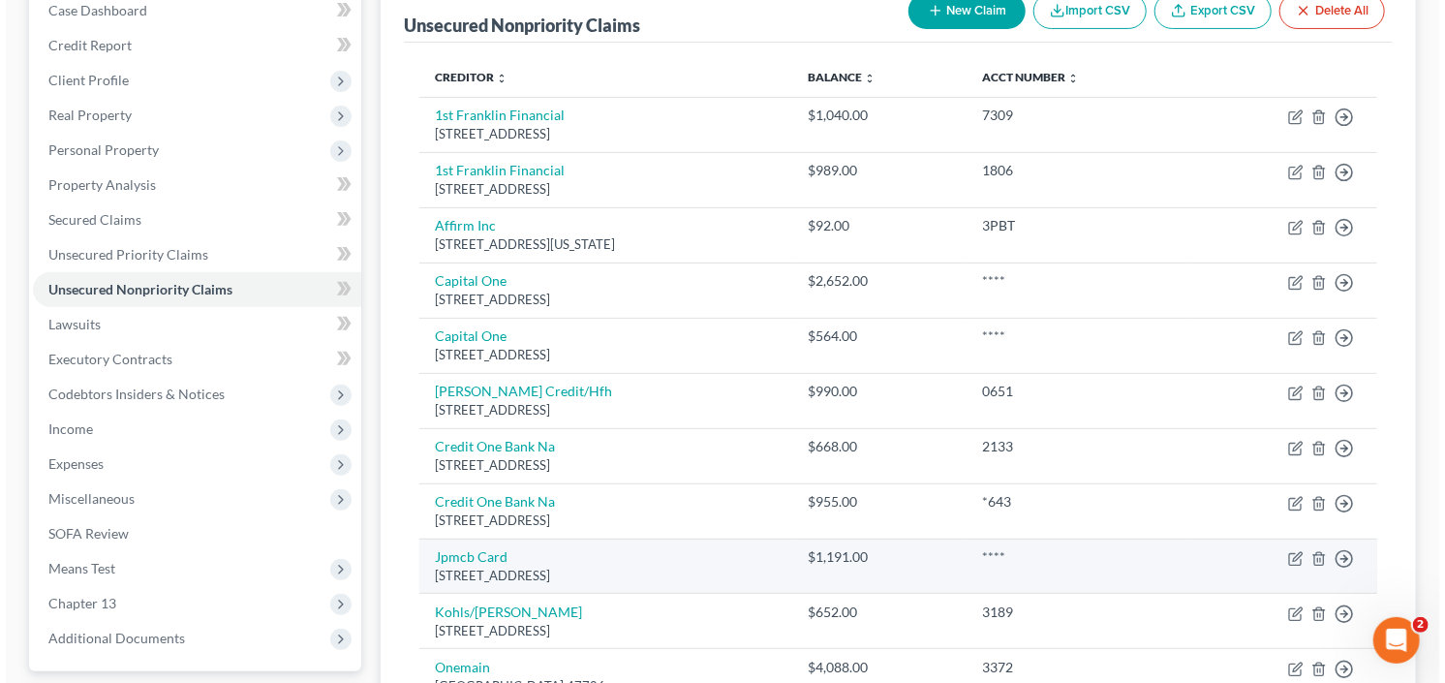
scroll to position [179, 0]
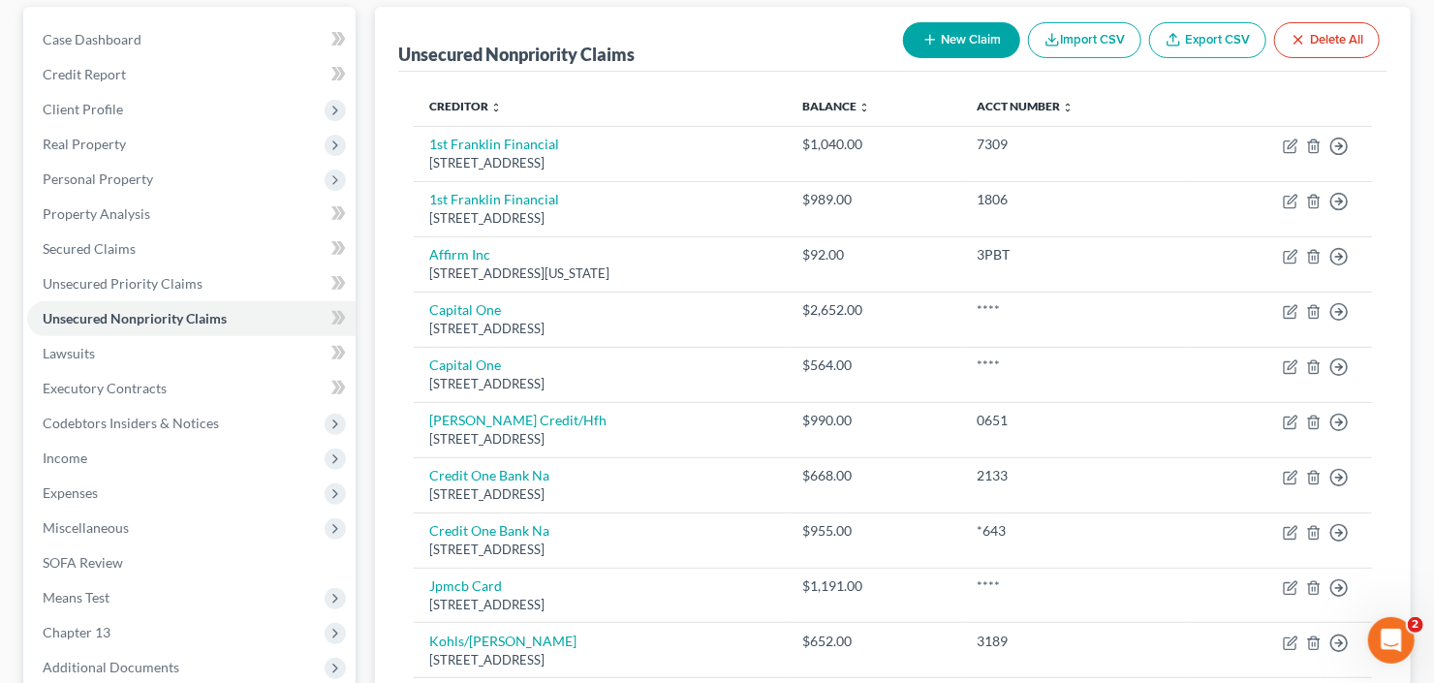
click at [958, 32] on button "New Claim" at bounding box center [961, 40] width 117 height 36
select select "2"
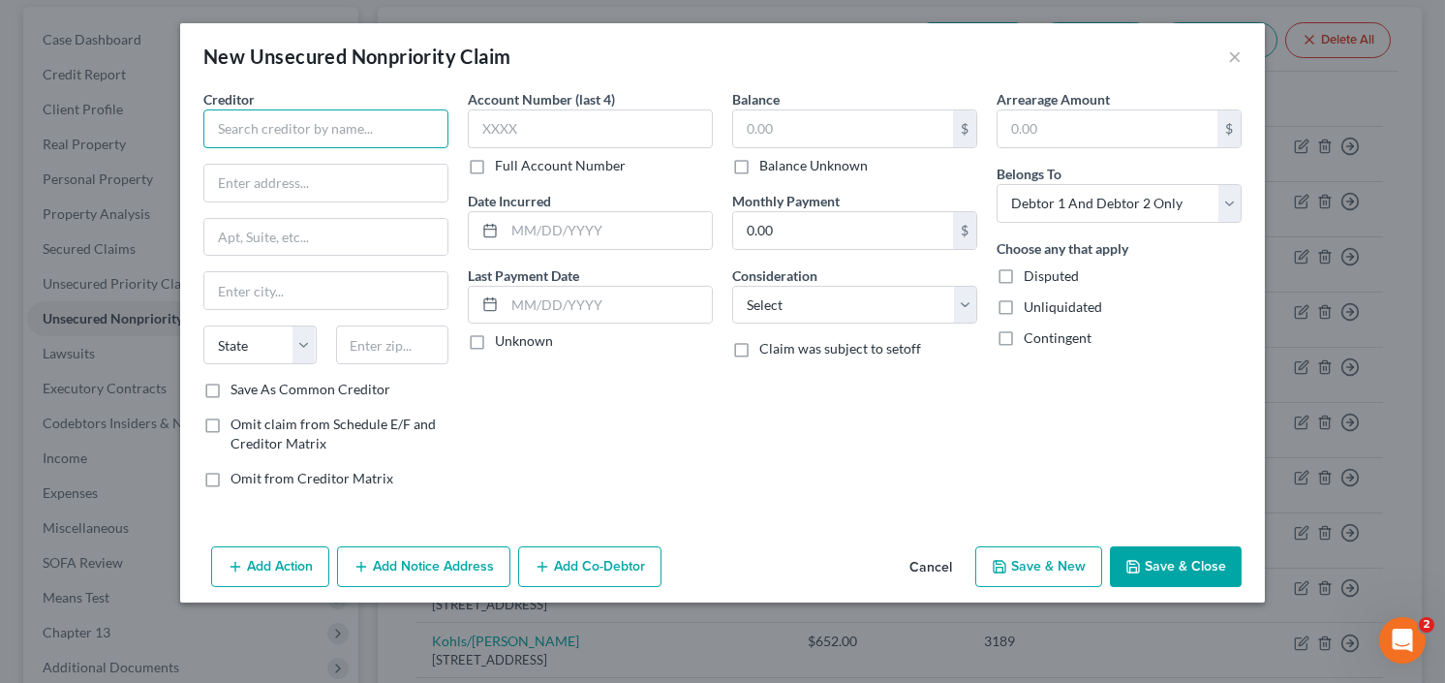
click at [354, 131] on input "text" at bounding box center [325, 128] width 245 height 39
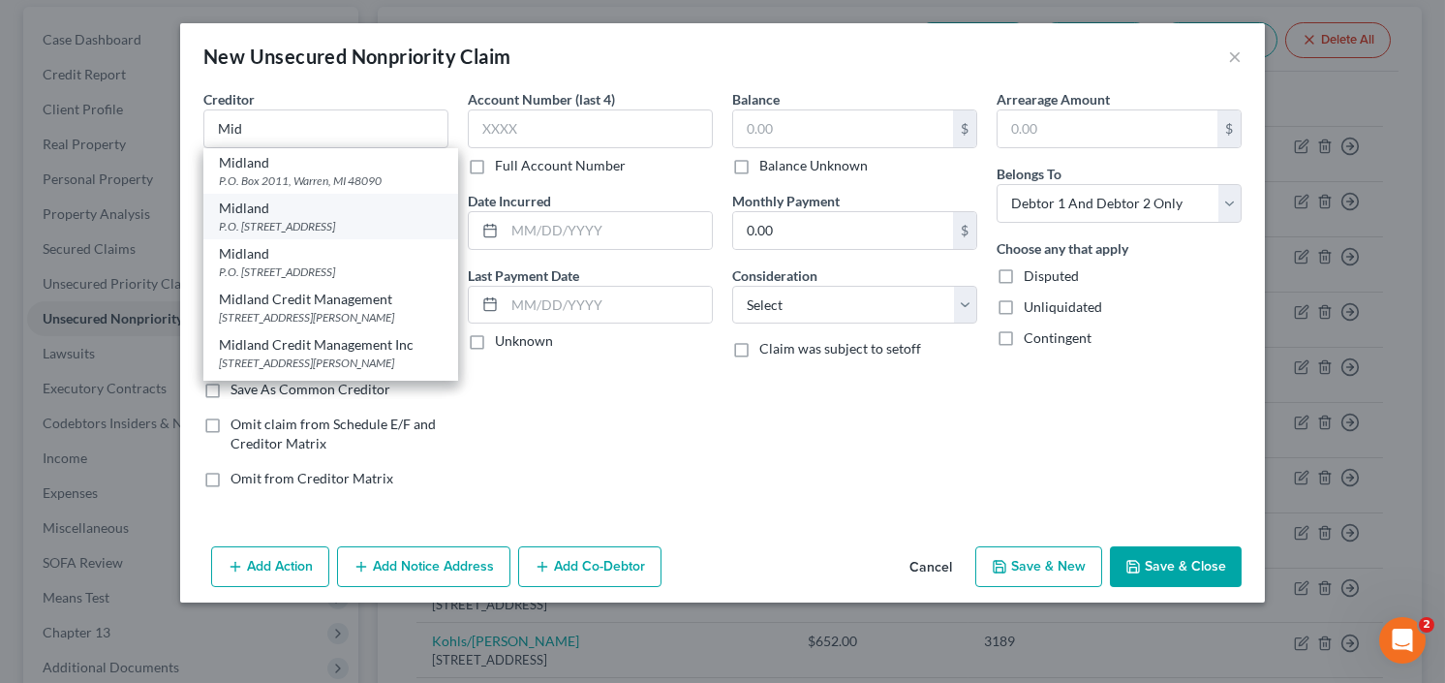
click at [277, 230] on div "P.O. Box 2037, Warren, MI 48090" at bounding box center [331, 226] width 224 height 16
type input "Midland"
type input "P.O. Box 2037"
type input "Warren"
select select "23"
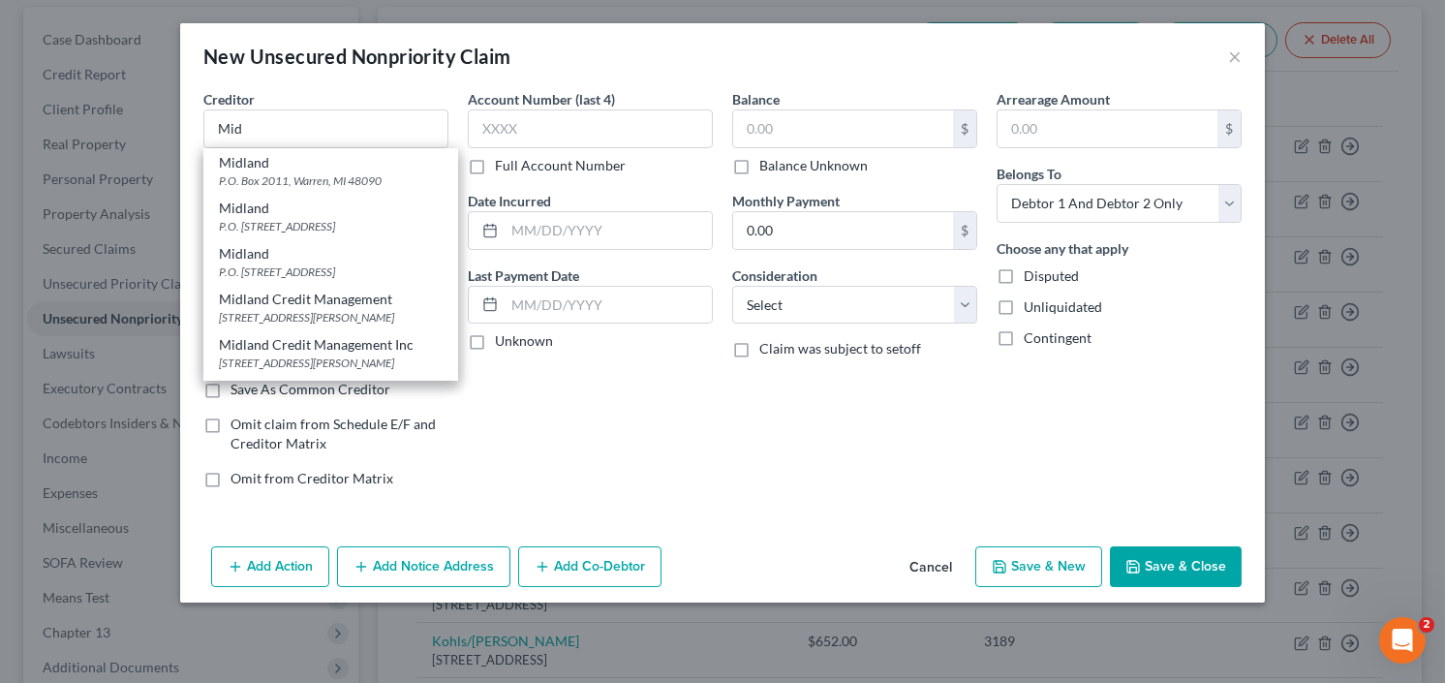
type input "48090"
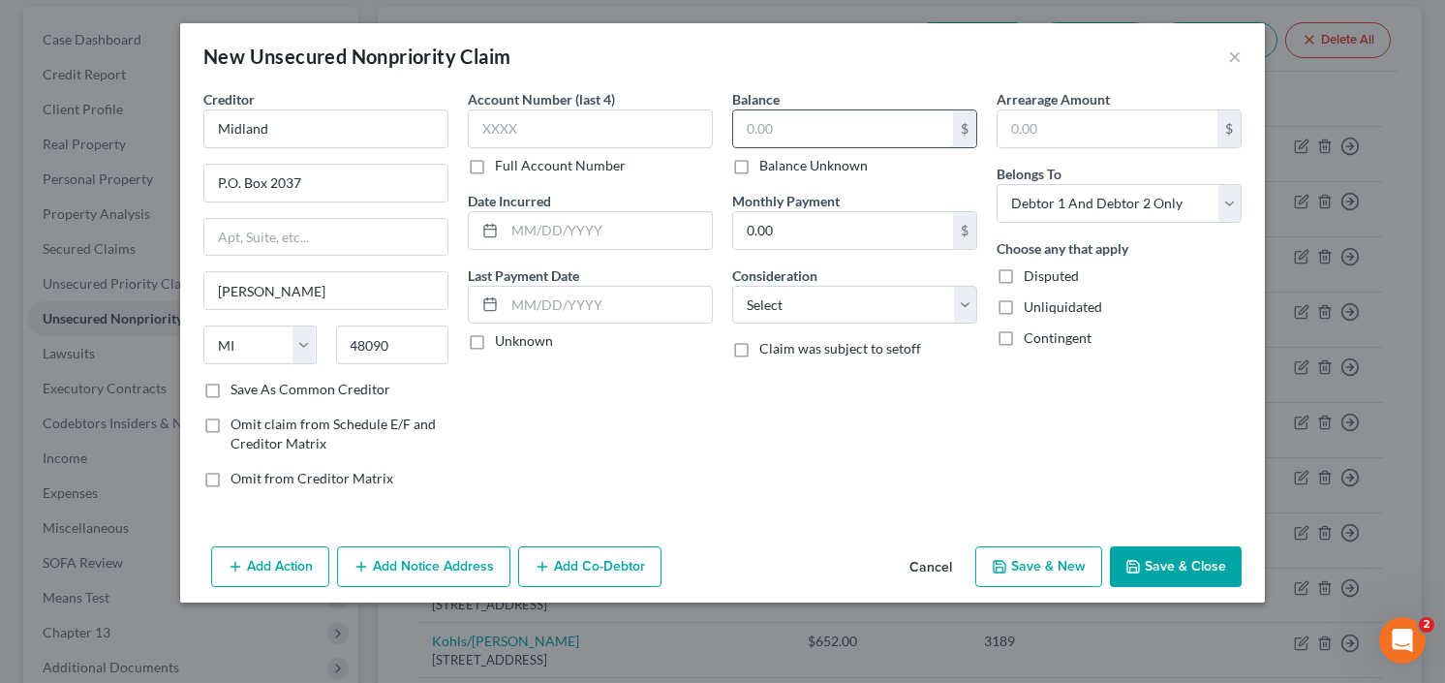
click at [772, 128] on input "text" at bounding box center [843, 128] width 220 height 37
click at [787, 108] on div "Balance $ Balance Unknown Balance Undetermined $ Balance Unknown" at bounding box center [854, 132] width 245 height 86
click at [799, 118] on input "text" at bounding box center [843, 128] width 220 height 37
type input "1,410.86"
click at [845, 311] on select "Select Cable / Satellite Services Collection Agency Credit Card Debt Debt Couns…" at bounding box center [854, 305] width 245 height 39
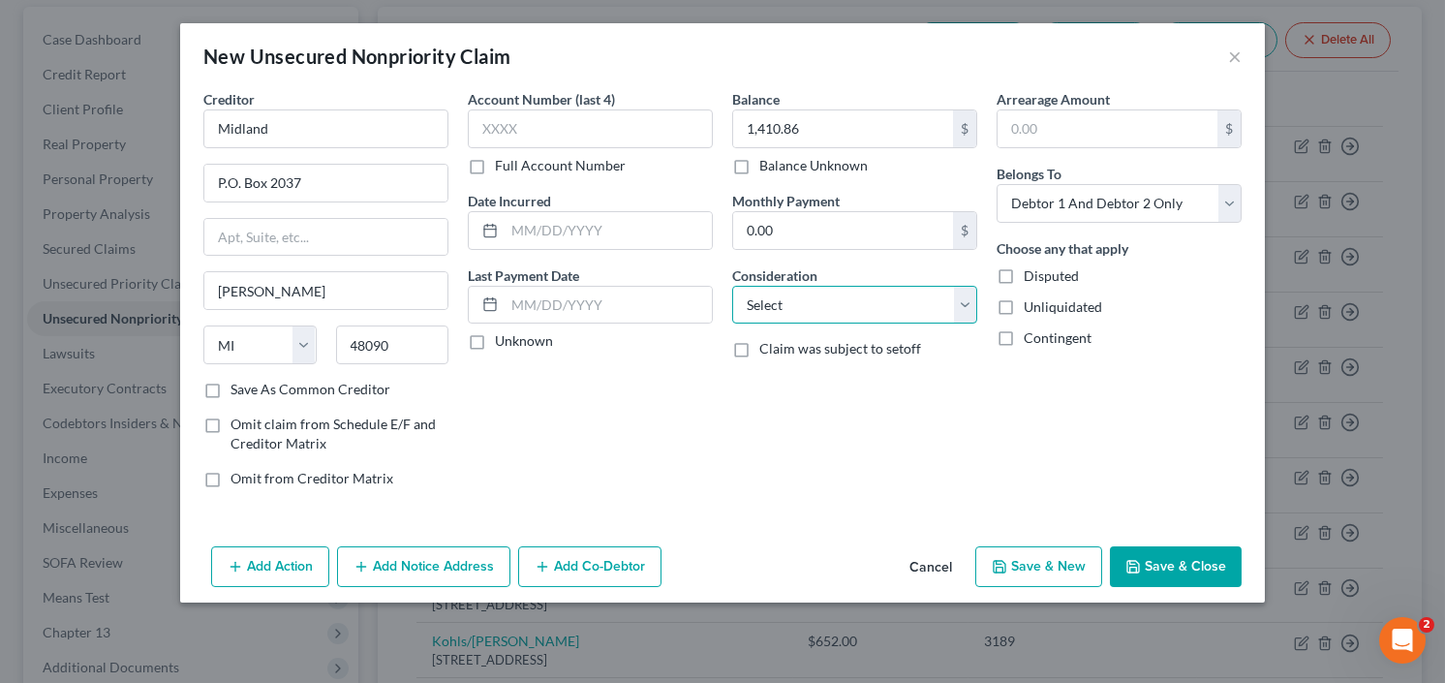
select select "2"
click at [845, 311] on select "Select Cable / Satellite Services Collection Agency Credit Card Debt Debt Couns…" at bounding box center [854, 305] width 245 height 39
click at [1174, 551] on button "Save & Close" at bounding box center [1176, 566] width 132 height 41
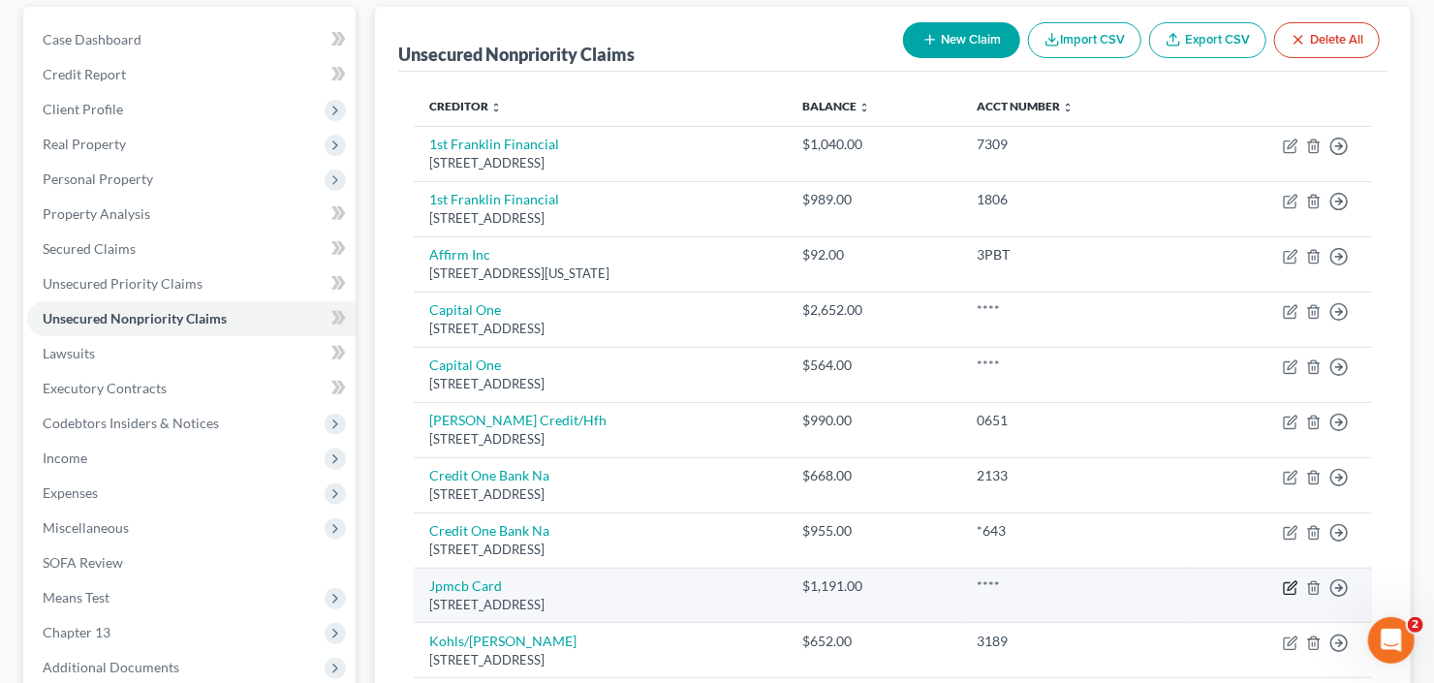
click at [1286, 584] on icon "button" at bounding box center [1290, 587] width 15 height 15
select select "7"
select select "2"
select select "0"
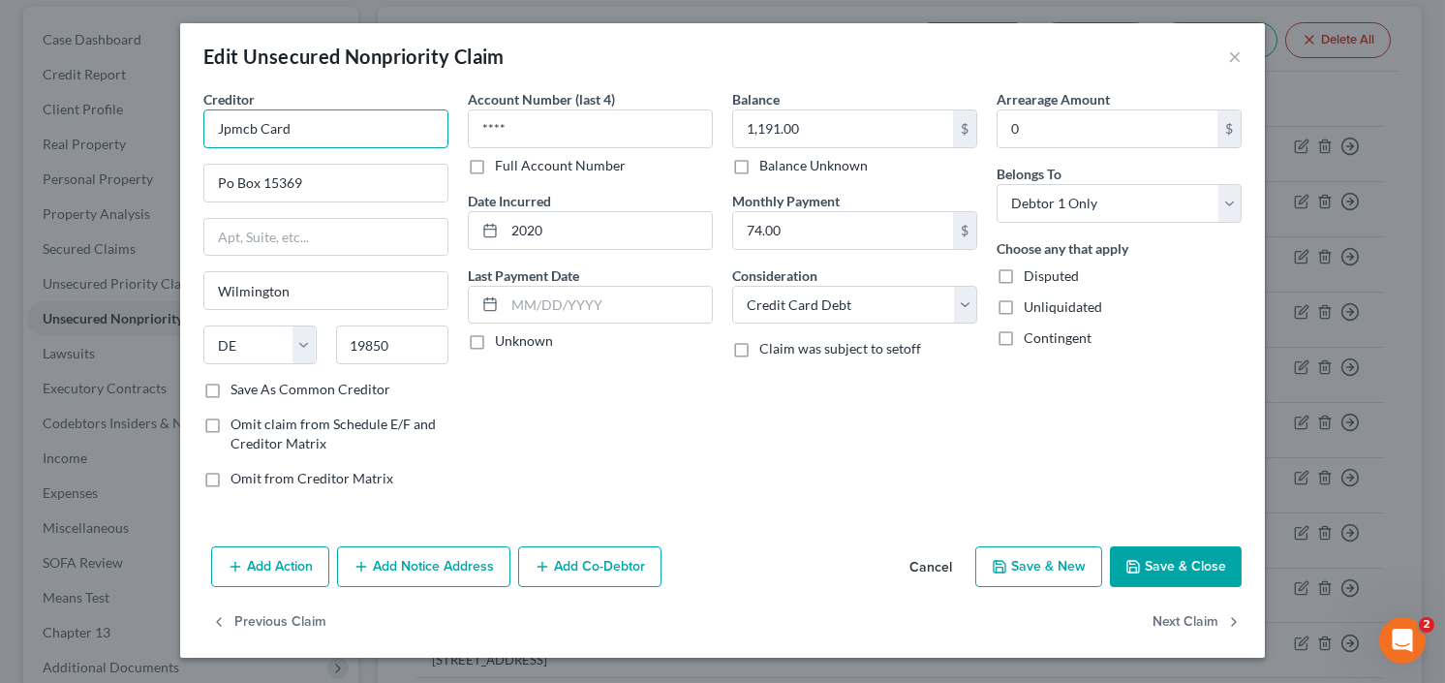
click at [300, 133] on input "Jpmcb Card" at bounding box center [325, 128] width 245 height 39
drag, startPoint x: 328, startPoint y: 132, endPoint x: 184, endPoint y: 163, distance: 147.6
click at [64, 173] on div "Edit Unsecured Nonpriority Claim × Creditor * Jpmcb Card Po Box 15369 Wilmingto…" at bounding box center [722, 341] width 1445 height 683
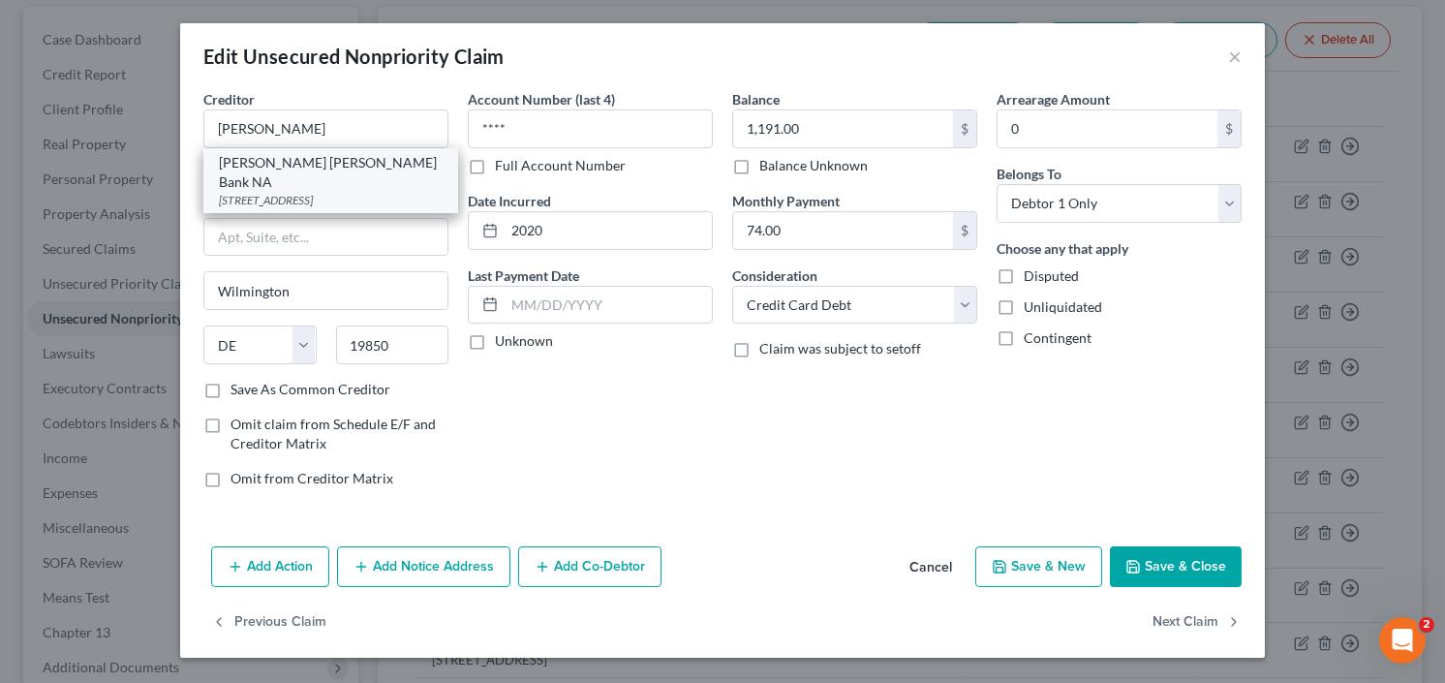
click at [352, 192] on div "PO Box 29505 AZ1-1191, Phoenix, AZ 85038" at bounding box center [331, 200] width 224 height 16
type input "JP Morgan Chase Bank NA"
type input "PO Box 29505"
type input "AZ1-1191"
type input "Phoenix"
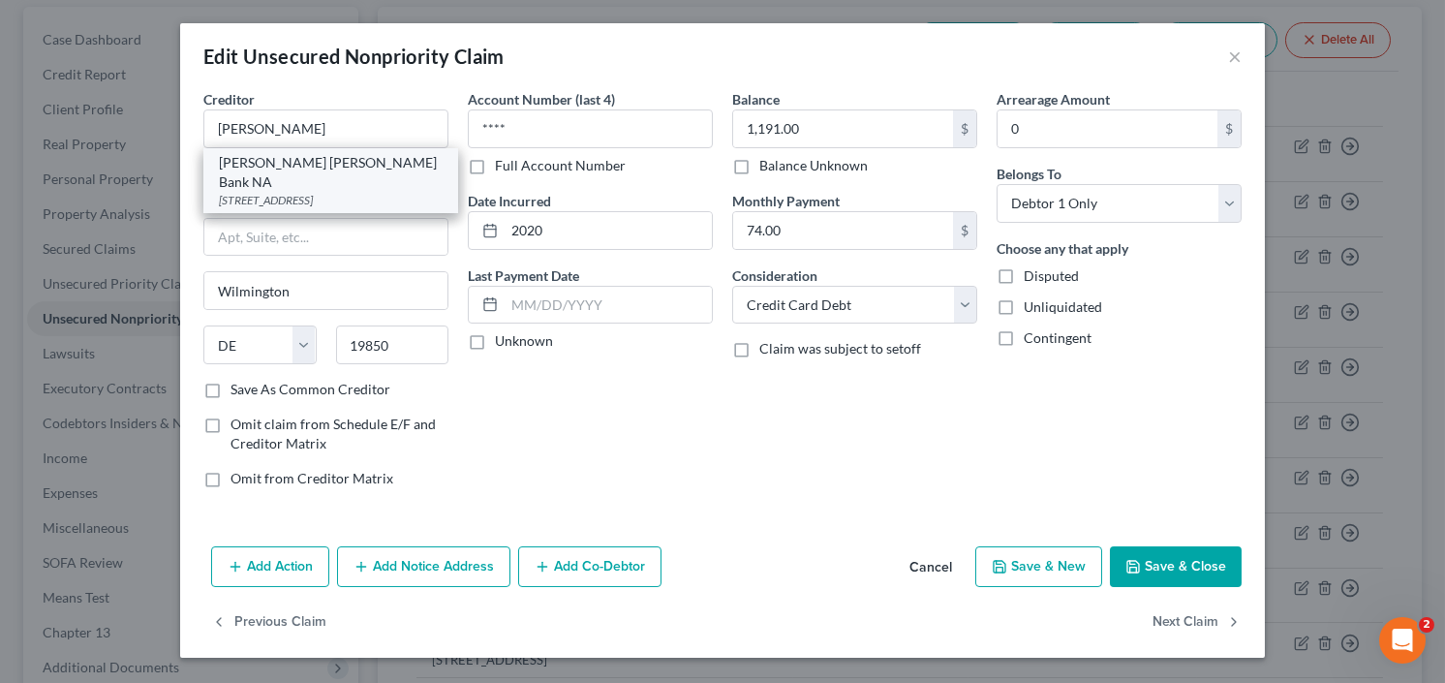
select select "3"
type input "85038"
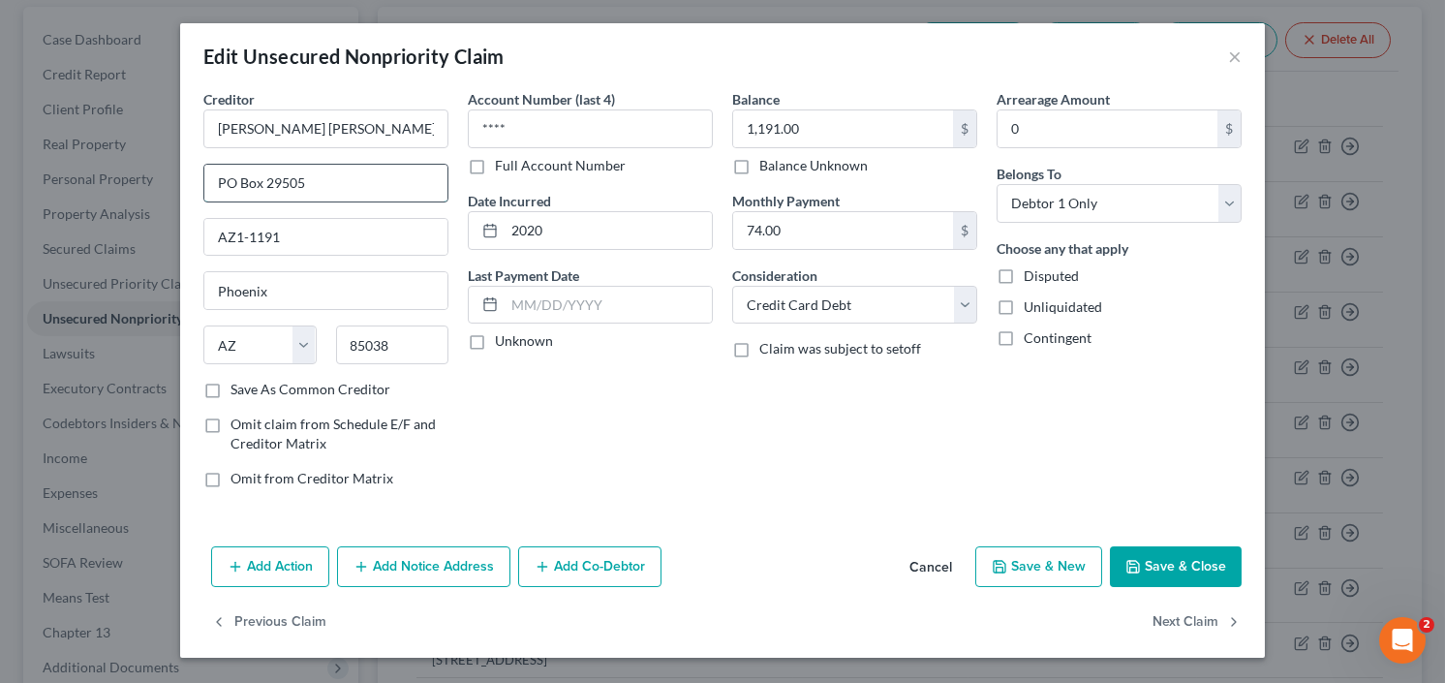
click at [346, 193] on input "PO Box 29505" at bounding box center [325, 183] width 243 height 37
type input "PO Box 90132"
type input "75001"
type input "Addison"
select select "45"
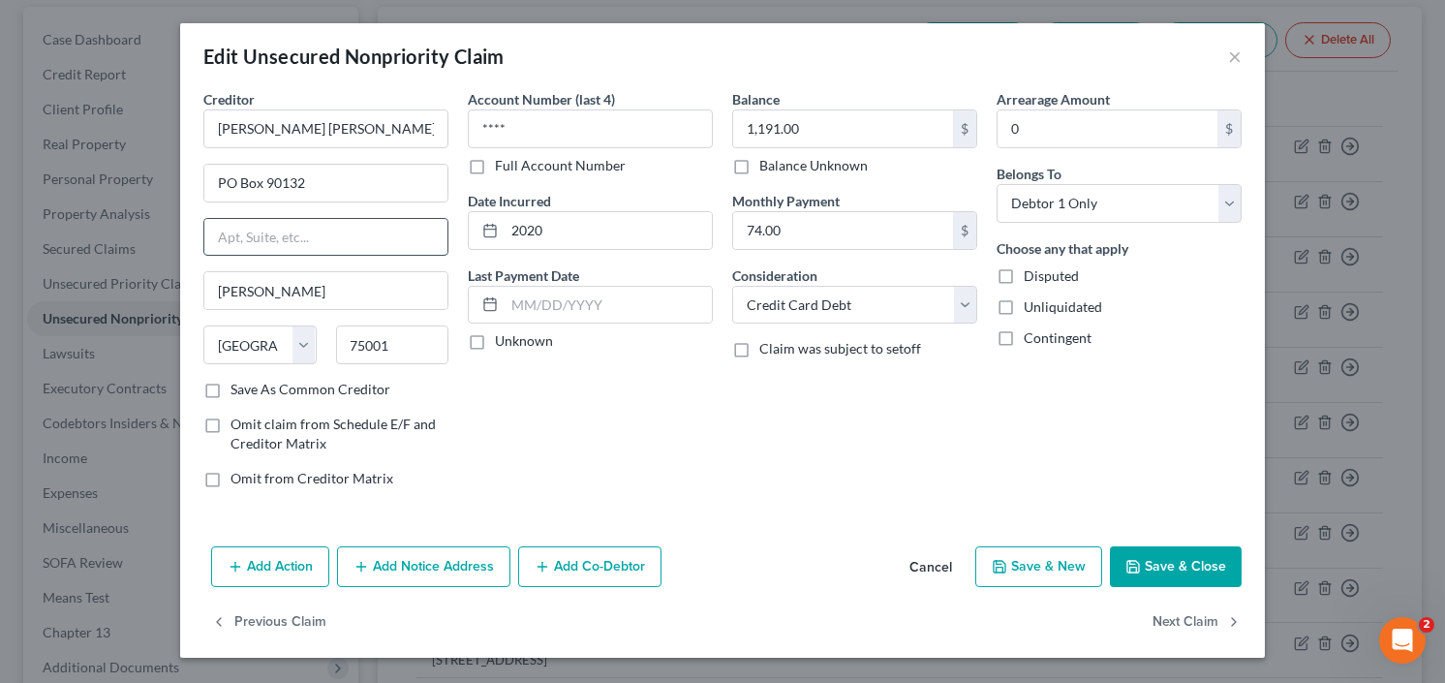
click at [258, 232] on input "text" at bounding box center [325, 237] width 243 height 37
paste input "s/b/m/t Chase Bank USA, N.A. c/o National Bankruptcy Services, LLC"
type input "s/b/m/t Chase Bank USA, N.A. c/o National Bankruptcy Services, LLC"
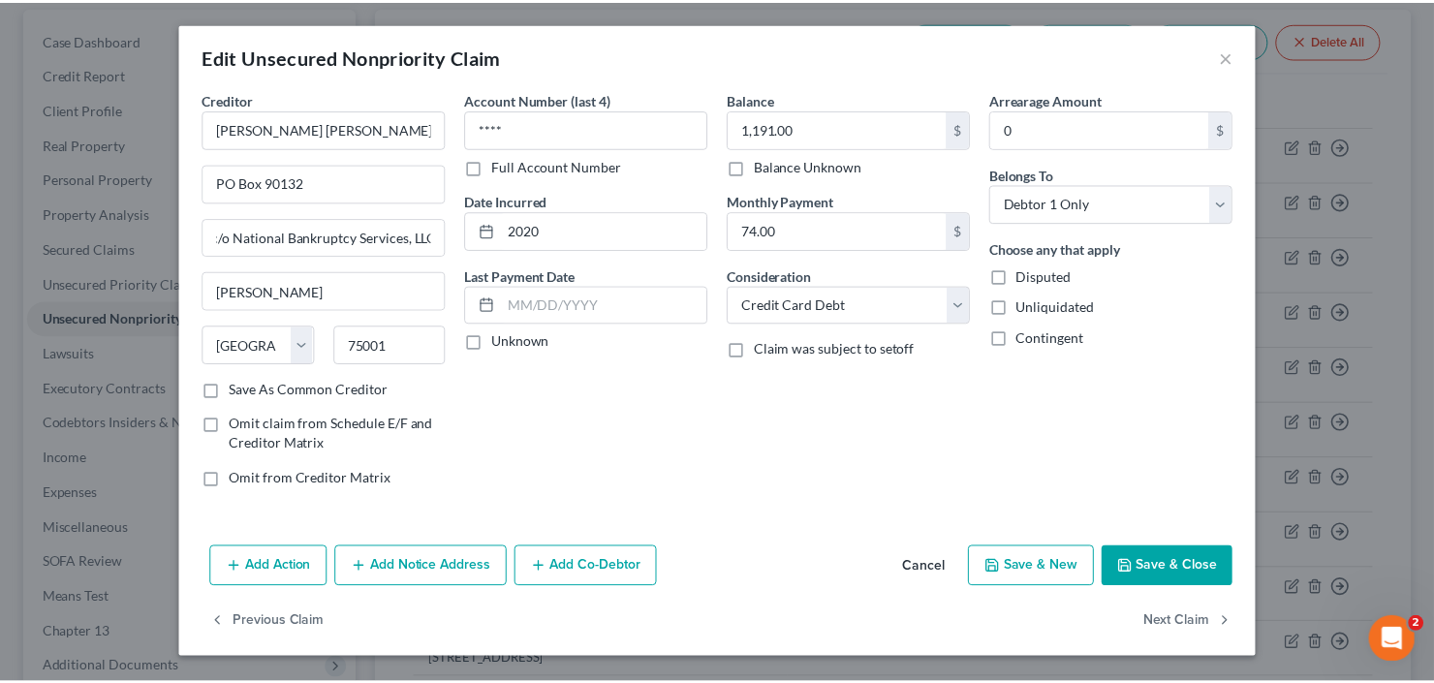
scroll to position [0, 0]
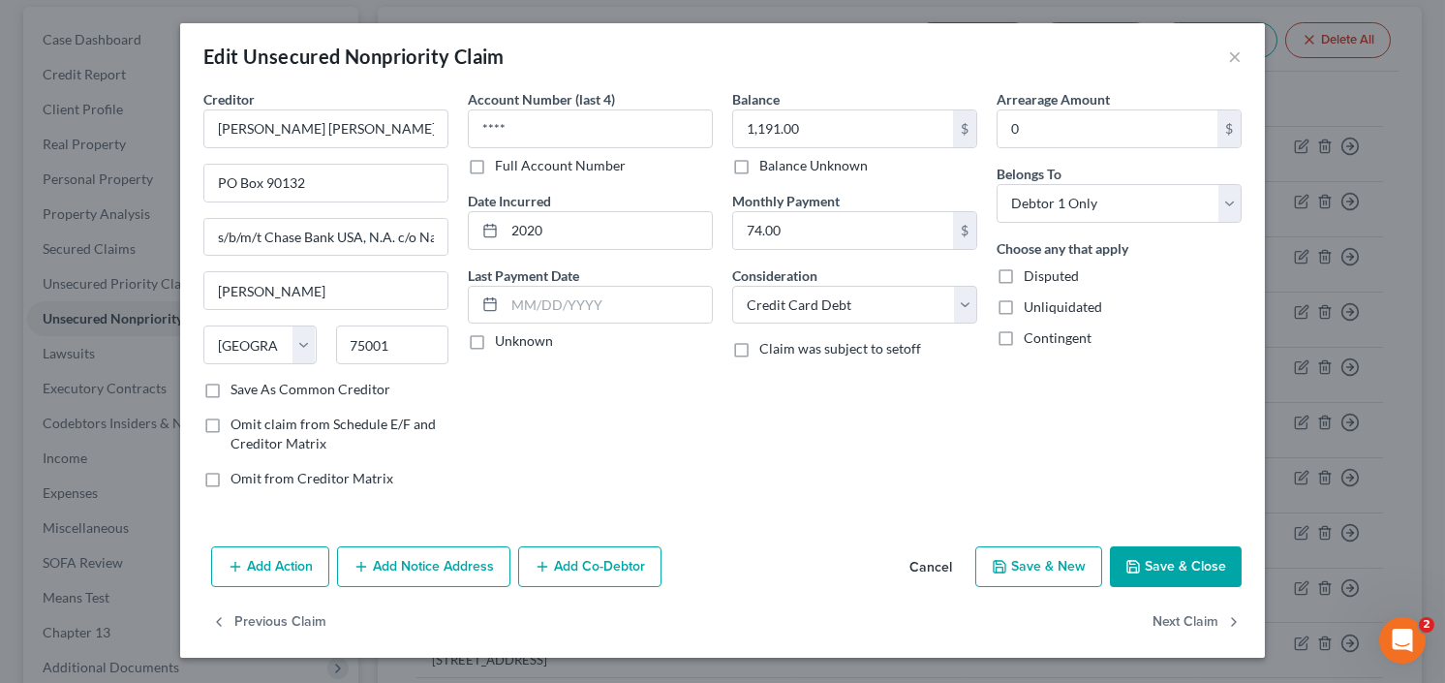
click at [1175, 557] on button "Save & Close" at bounding box center [1176, 566] width 132 height 41
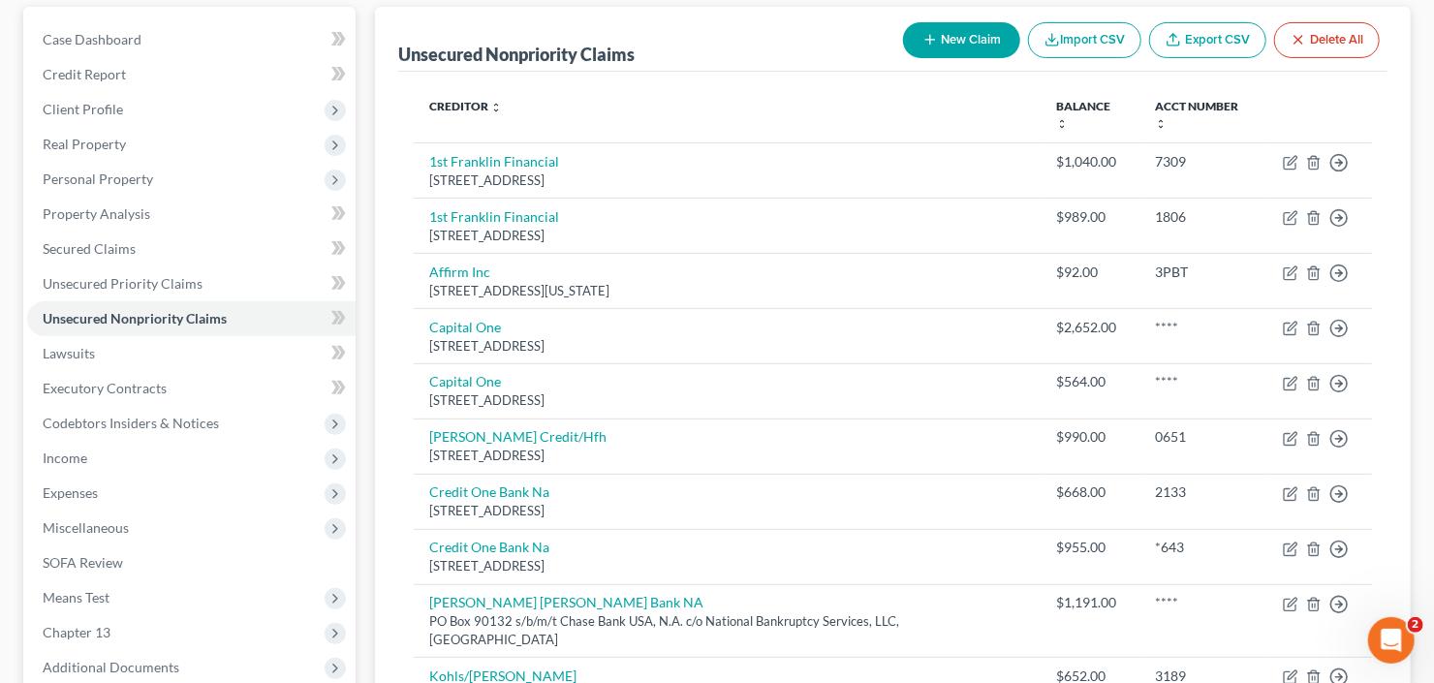
click at [969, 41] on button "New Claim" at bounding box center [961, 40] width 117 height 36
select select "2"
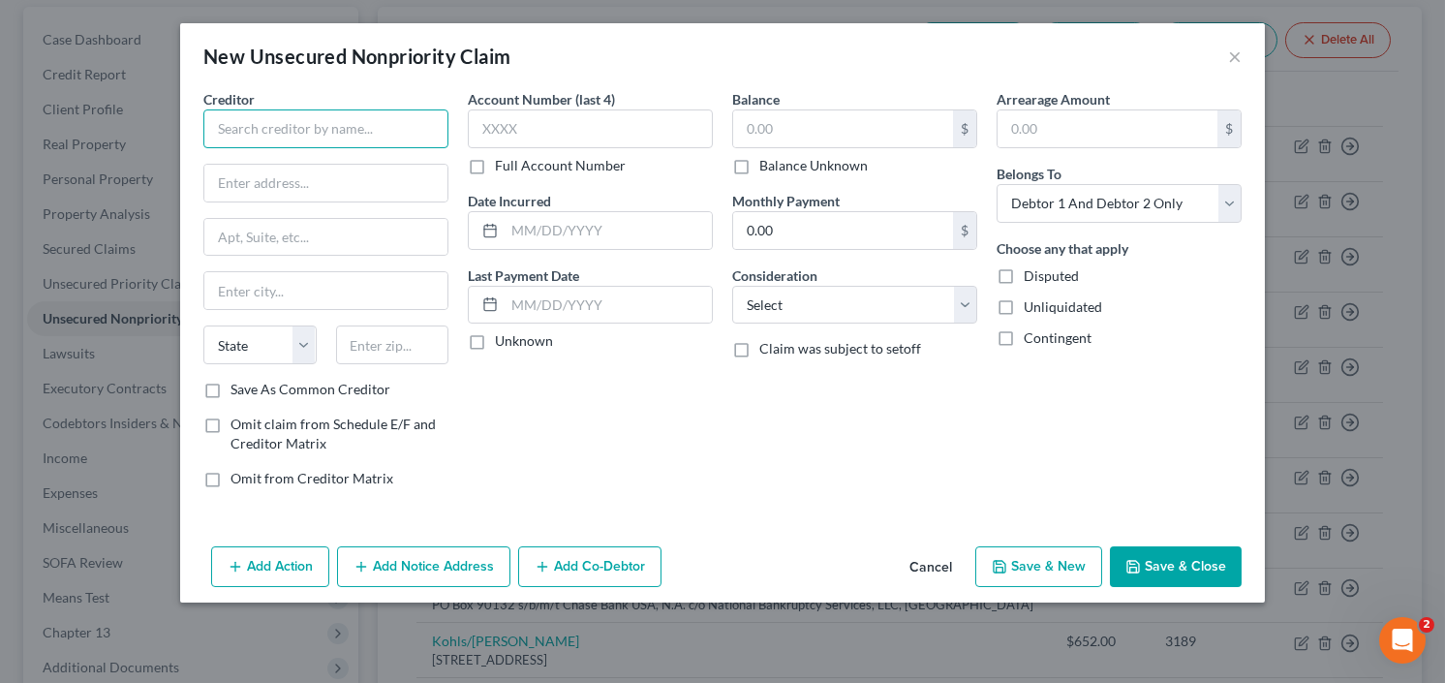
click at [341, 133] on input "text" at bounding box center [325, 128] width 245 height 39
type input "P"
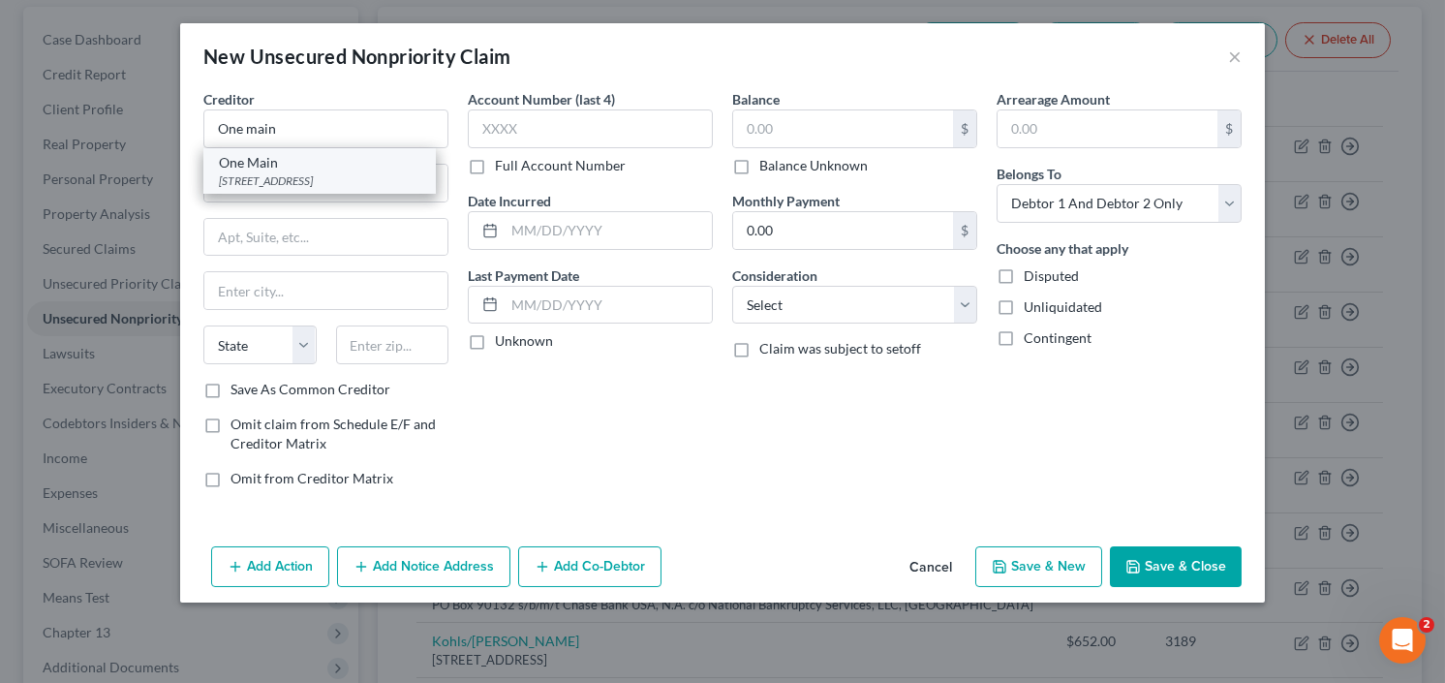
click at [310, 166] on div "One Main" at bounding box center [319, 162] width 201 height 19
type input "One Main"
type input "PO Box 3251"
type input "Evansville"
select select "15"
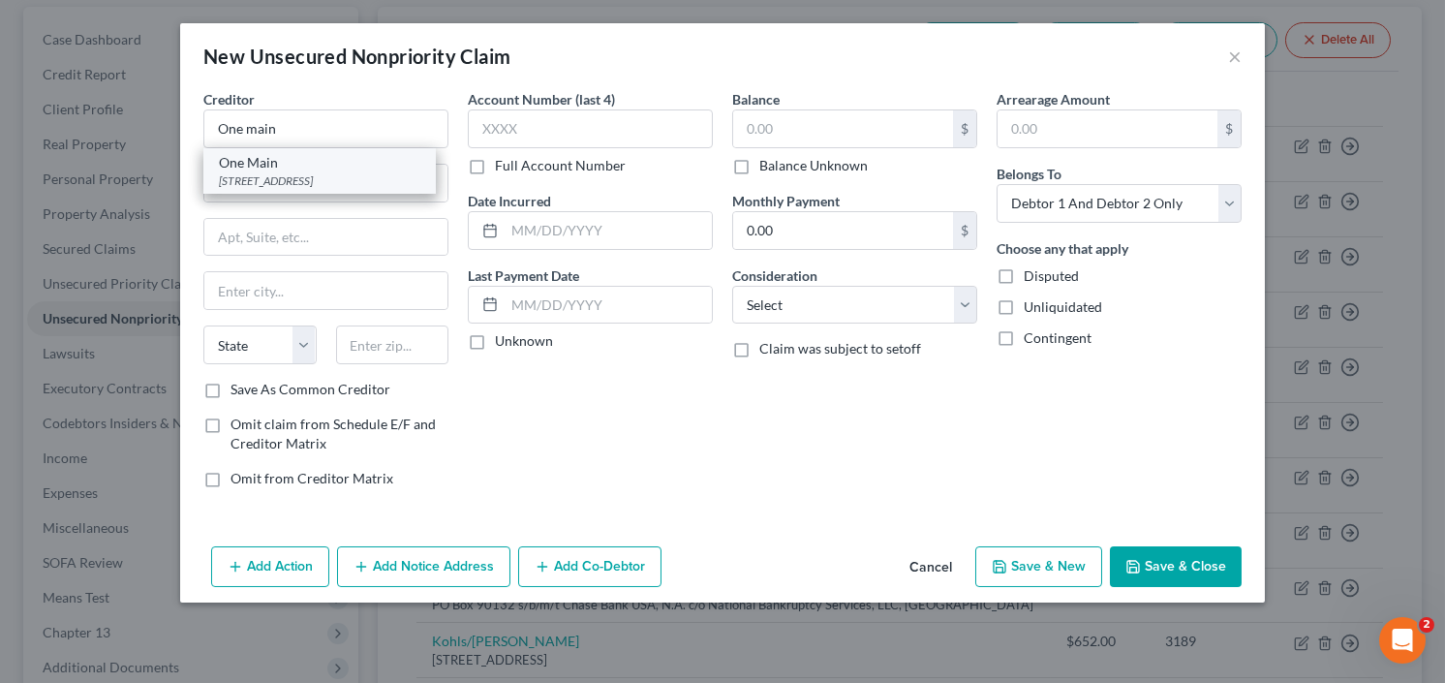
type input "47731"
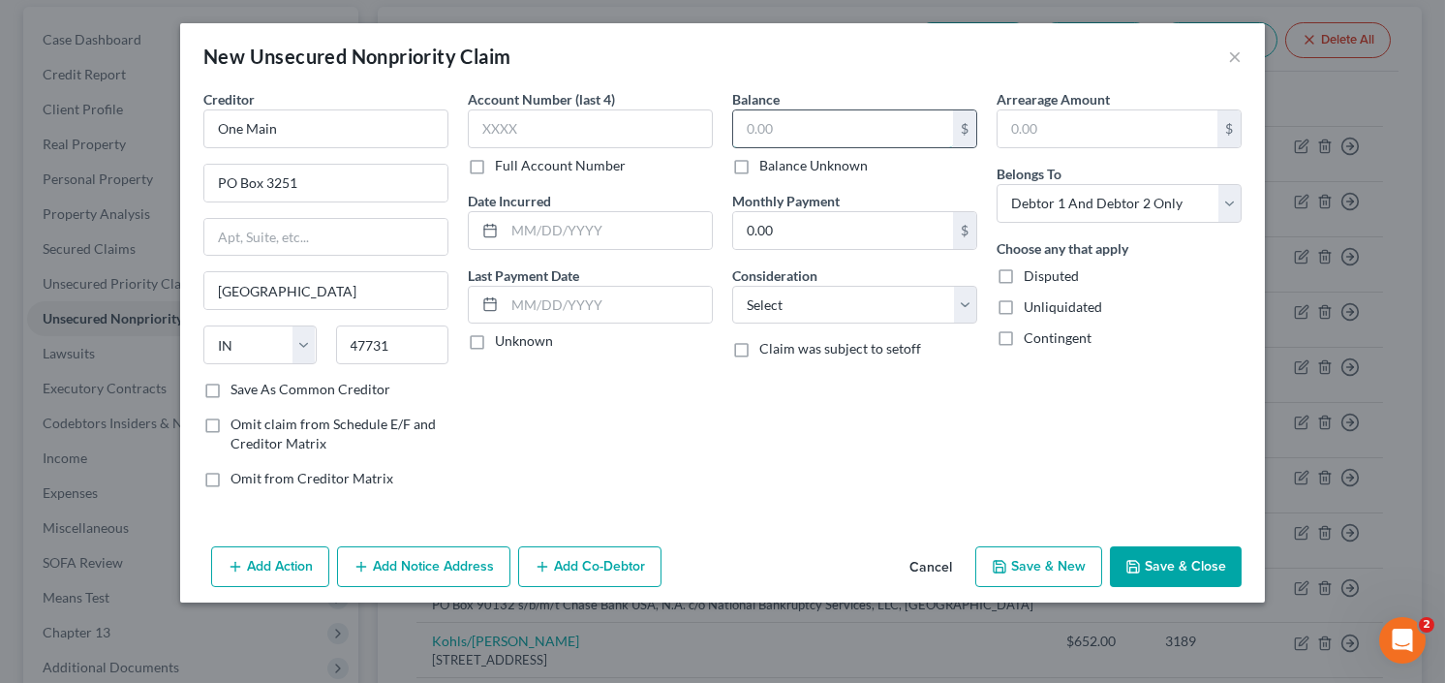
click at [788, 124] on input "text" at bounding box center [843, 128] width 220 height 37
type input "4,112.28"
click at [827, 296] on select "Select Cable / Satellite Services Collection Agency Credit Card Debt Debt Couns…" at bounding box center [854, 305] width 245 height 39
select select "1"
click at [732, 286] on select "Select Cable / Satellite Services Collection Agency Credit Card Debt Debt Couns…" at bounding box center [854, 305] width 245 height 39
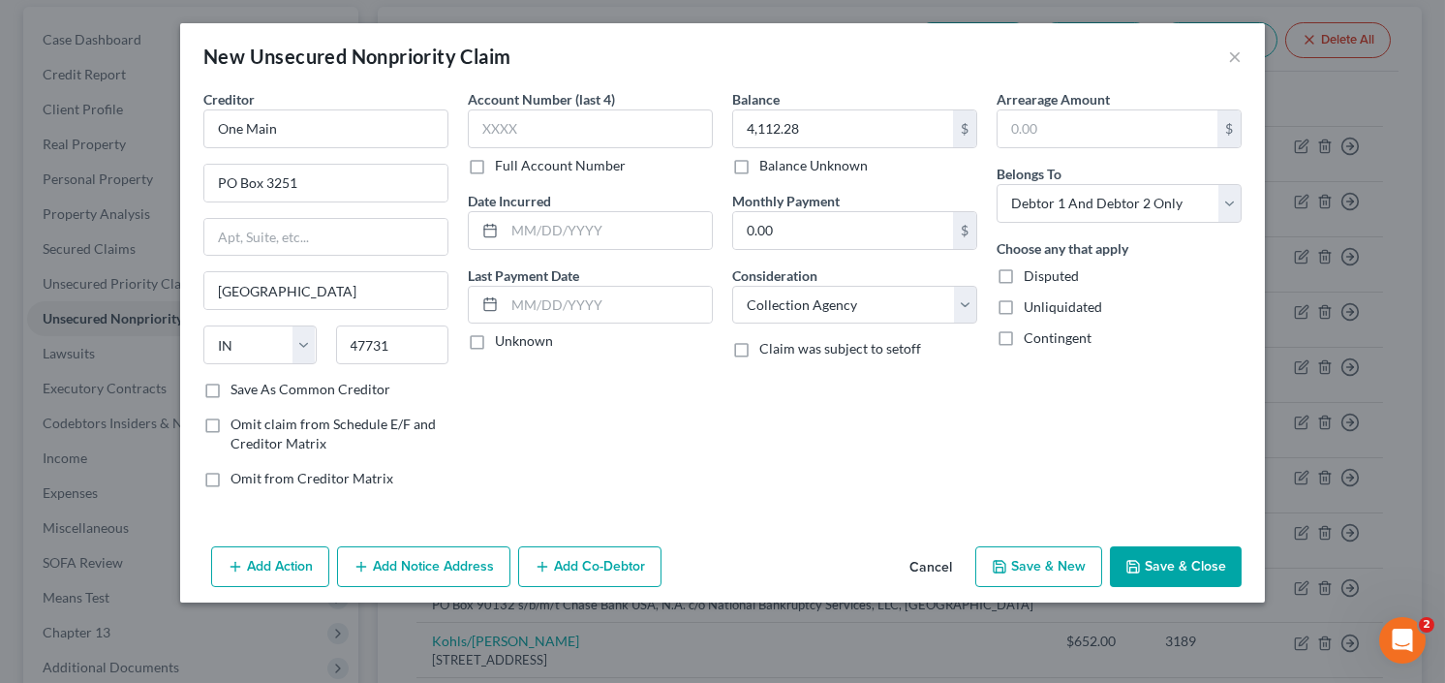
click at [1179, 578] on button "Save & Close" at bounding box center [1176, 566] width 132 height 41
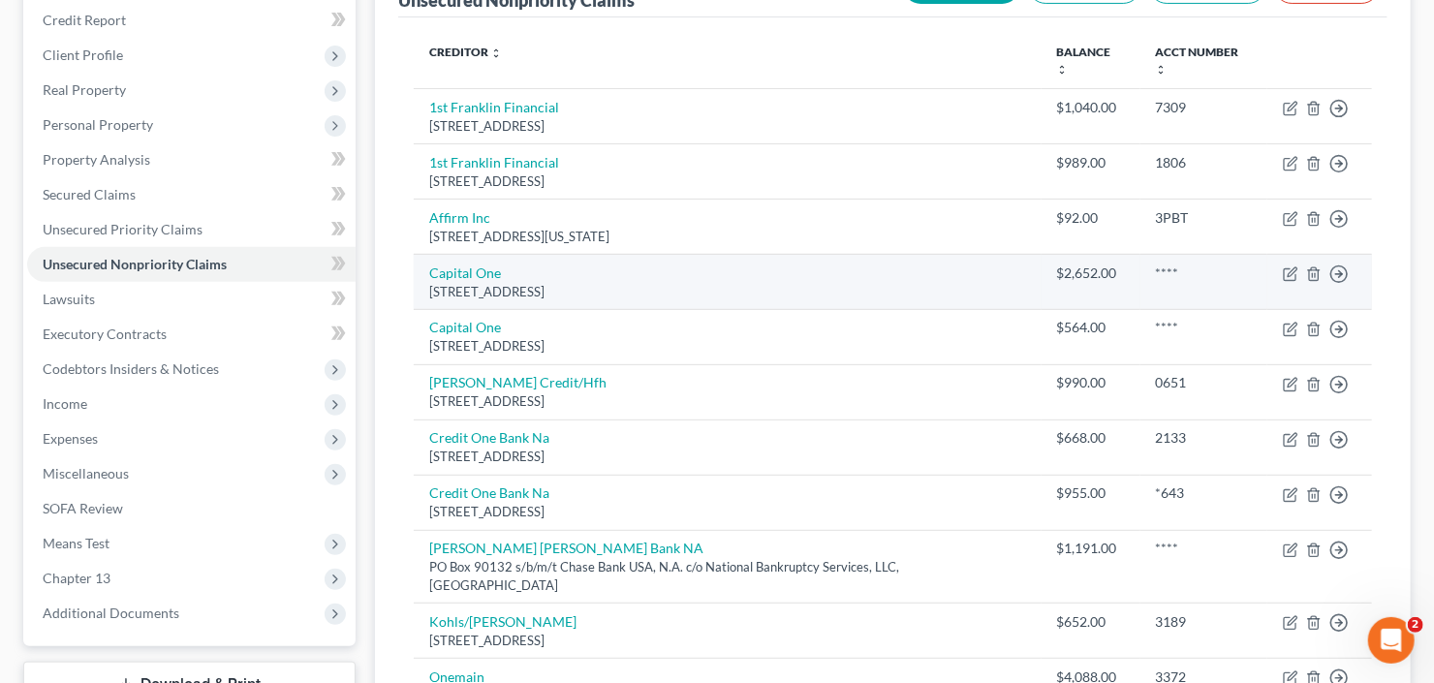
scroll to position [257, 0]
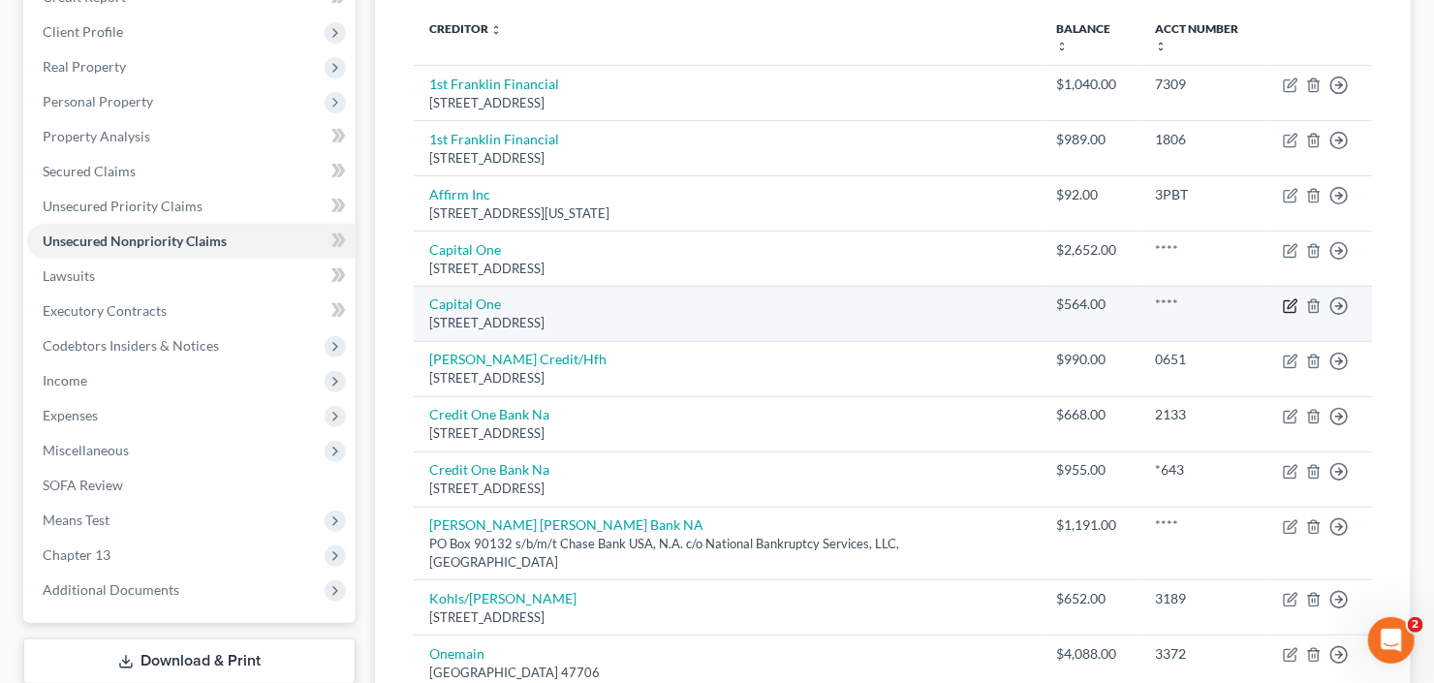
click at [1286, 298] on icon "button" at bounding box center [1290, 305] width 15 height 15
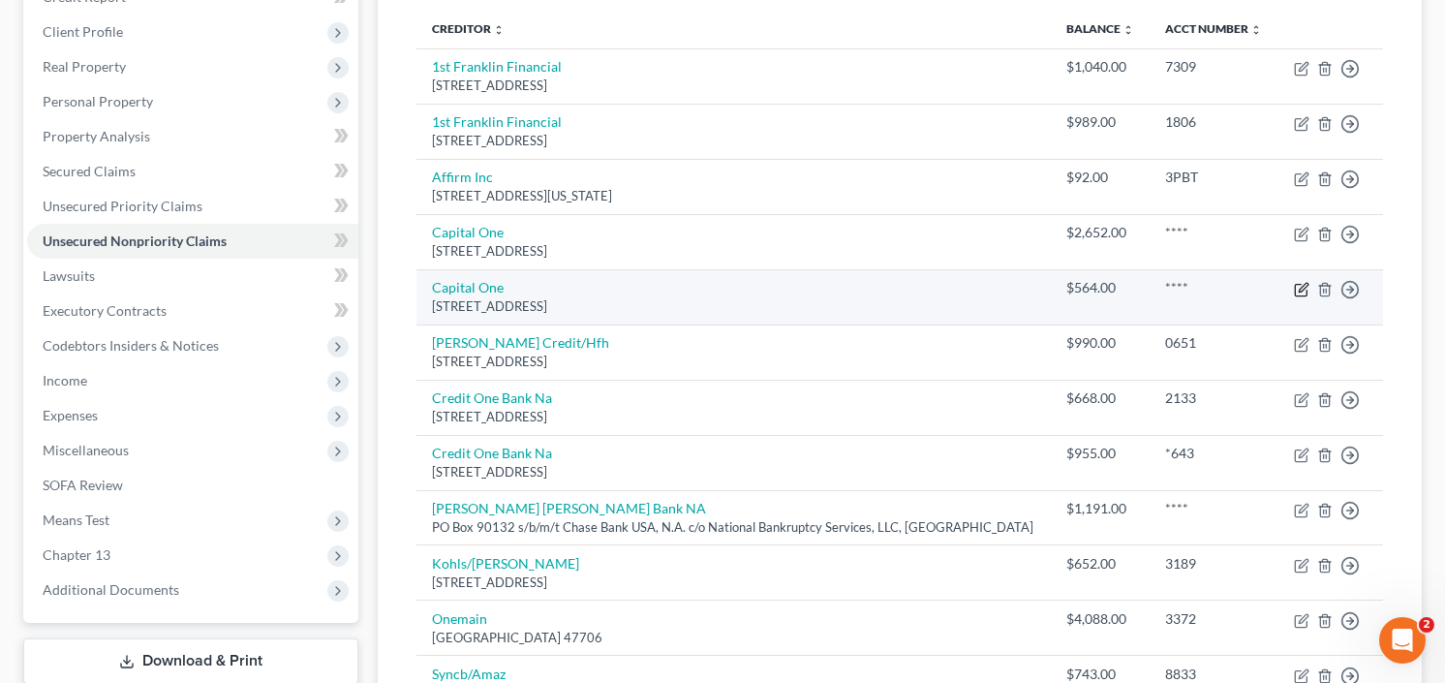
select select "46"
select select "2"
select select "0"
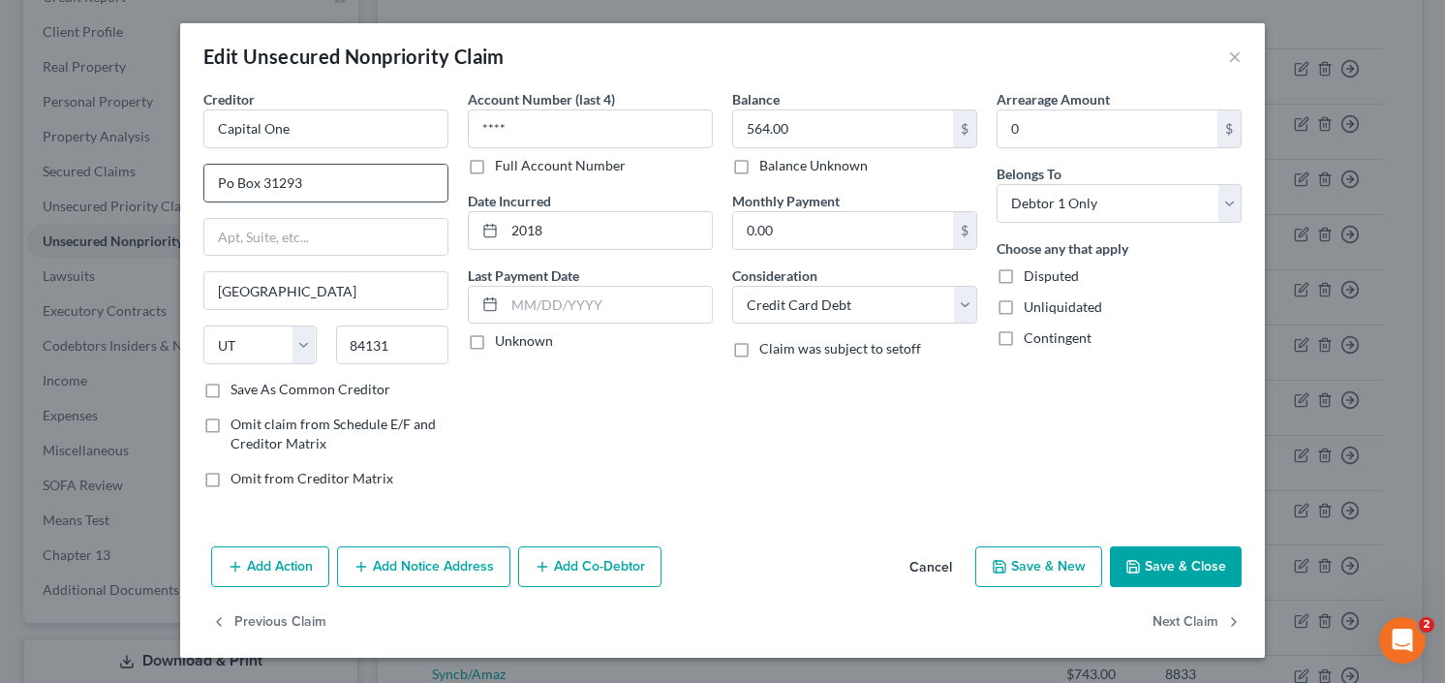
click at [370, 186] on input "Po Box 31293" at bounding box center [325, 183] width 243 height 37
drag, startPoint x: 339, startPoint y: 172, endPoint x: 139, endPoint y: 203, distance: 201.9
click at [138, 203] on div "Edit Unsecured Nonpriority Claim × Creditor * Capital One Po Box 31293 Salt Lak…" at bounding box center [722, 341] width 1445 height 683
type input "4515 N Santa Fe Ave Dept. APS"
click at [399, 338] on input "84131" at bounding box center [392, 344] width 113 height 39
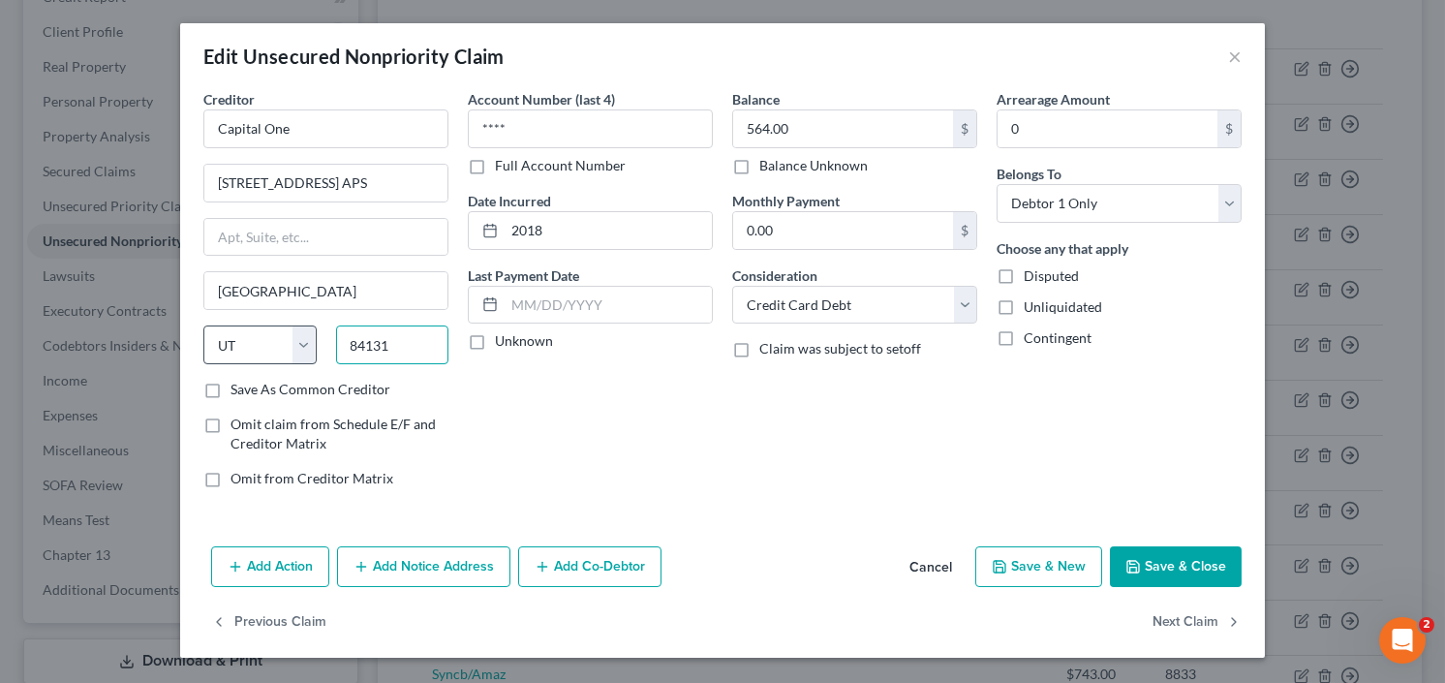
drag, startPoint x: 399, startPoint y: 338, endPoint x: 315, endPoint y: 359, distance: 86.9
click at [322, 358] on div "State AL AK AR AZ CA CO CT DE DC FL GA GU HI ID IL IN IA KS KY LA ME MD MA MI M…" at bounding box center [326, 352] width 264 height 54
type input "73118"
type input "Oklahoma City"
select select "37"
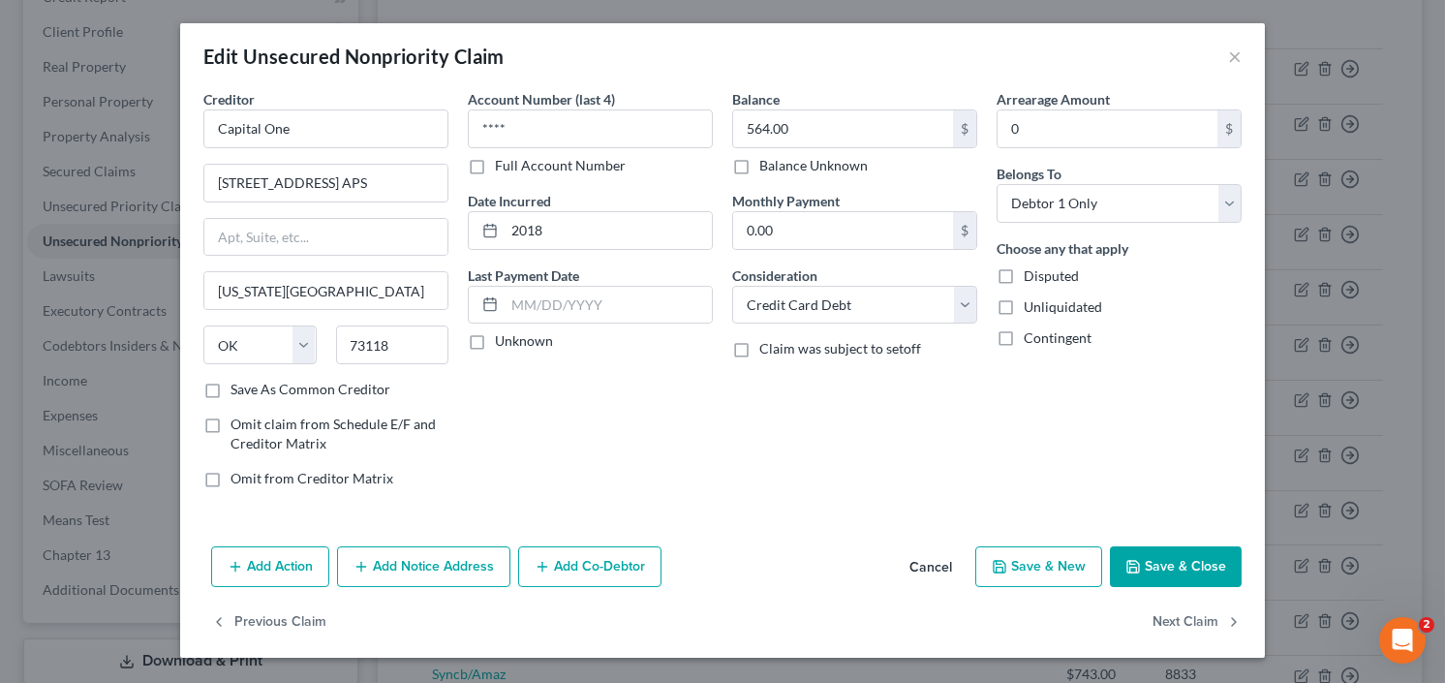
click at [1153, 555] on button "Save & Close" at bounding box center [1176, 566] width 132 height 41
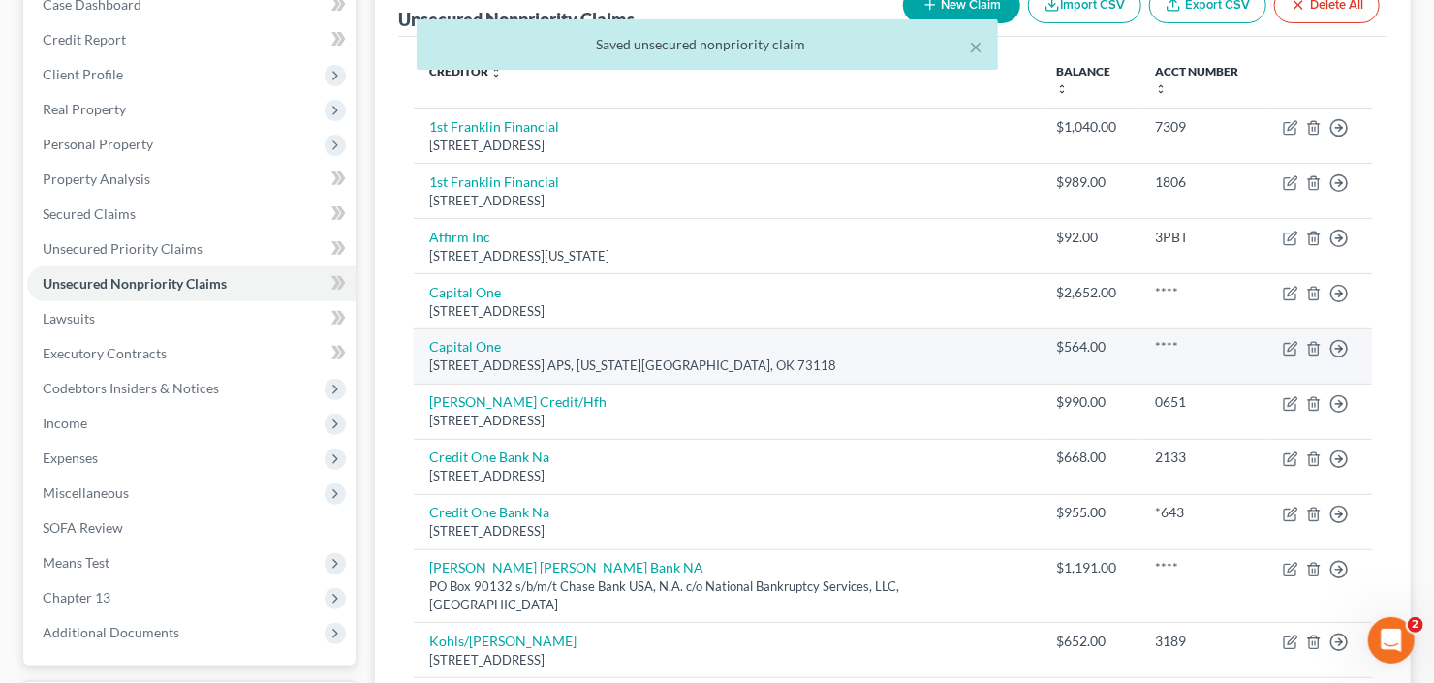
scroll to position [102, 0]
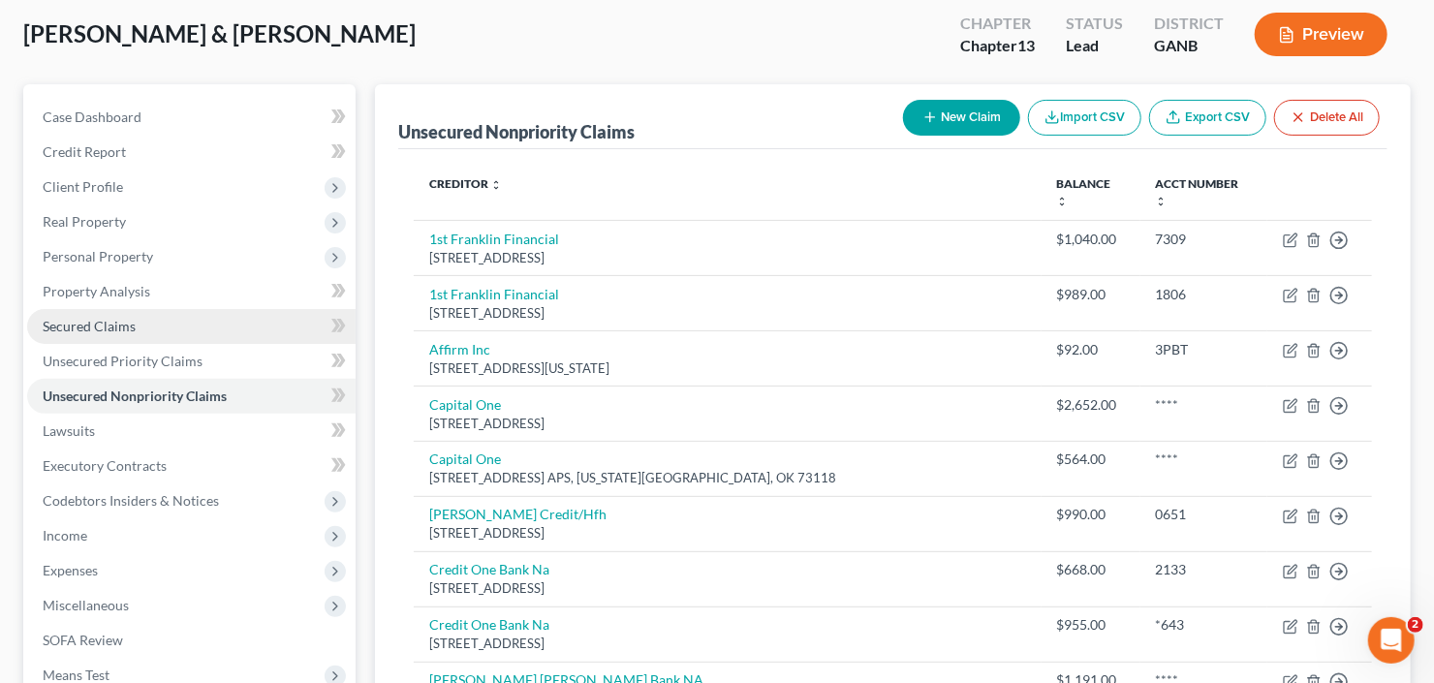
click at [101, 327] on span "Secured Claims" at bounding box center [89, 326] width 93 height 16
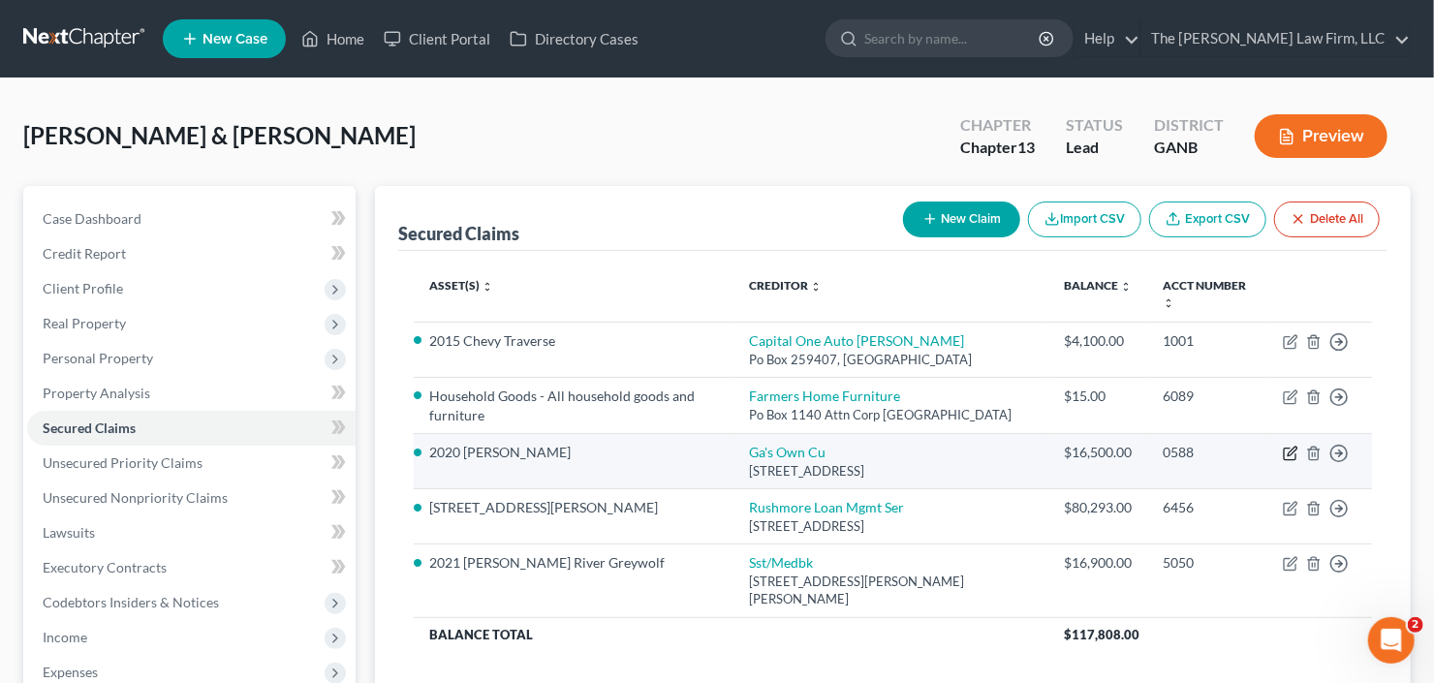
click at [1286, 461] on icon "button" at bounding box center [1290, 453] width 15 height 15
select select "10"
select select "0"
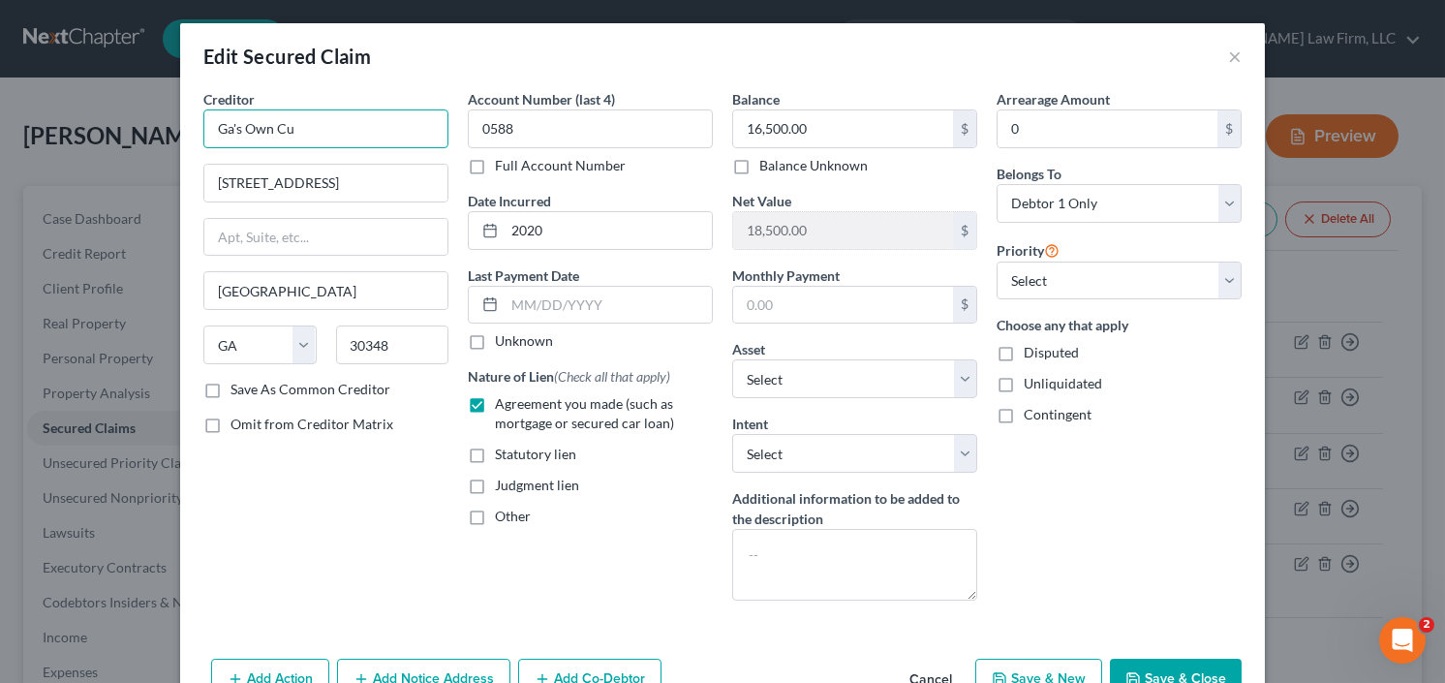
click at [340, 141] on input "Ga's Own Cu" at bounding box center [325, 128] width 245 height 39
type input "Ga's Own Credit Union"
type input "POB 3637"
type input "32315"
type input "Tallahassee"
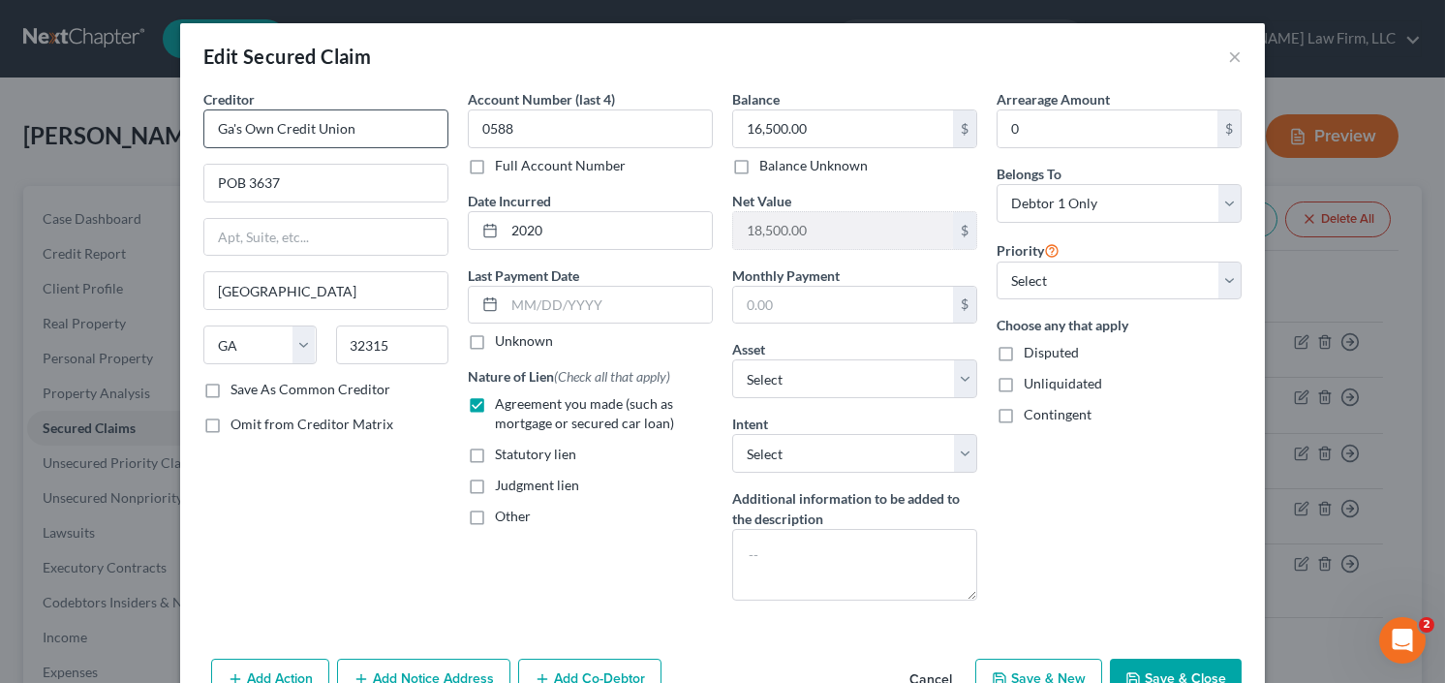
select select "9"
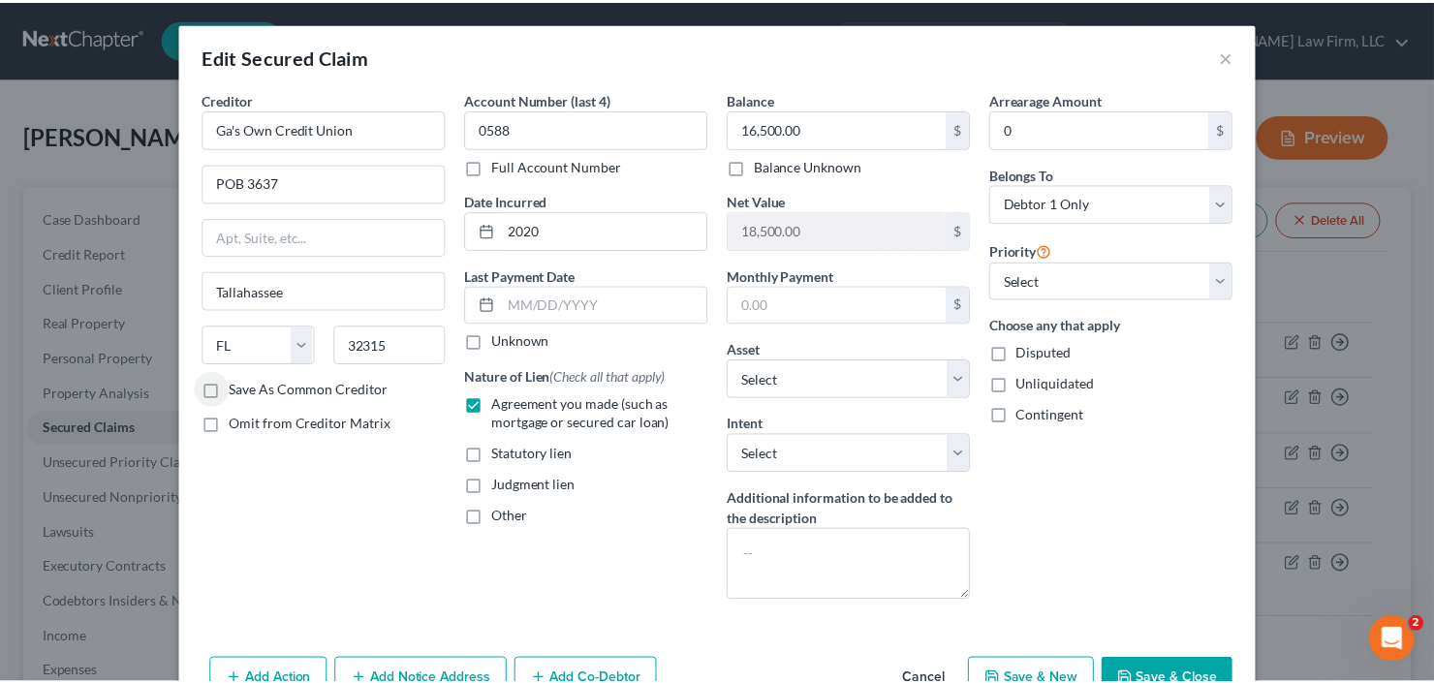
scroll to position [108, 0]
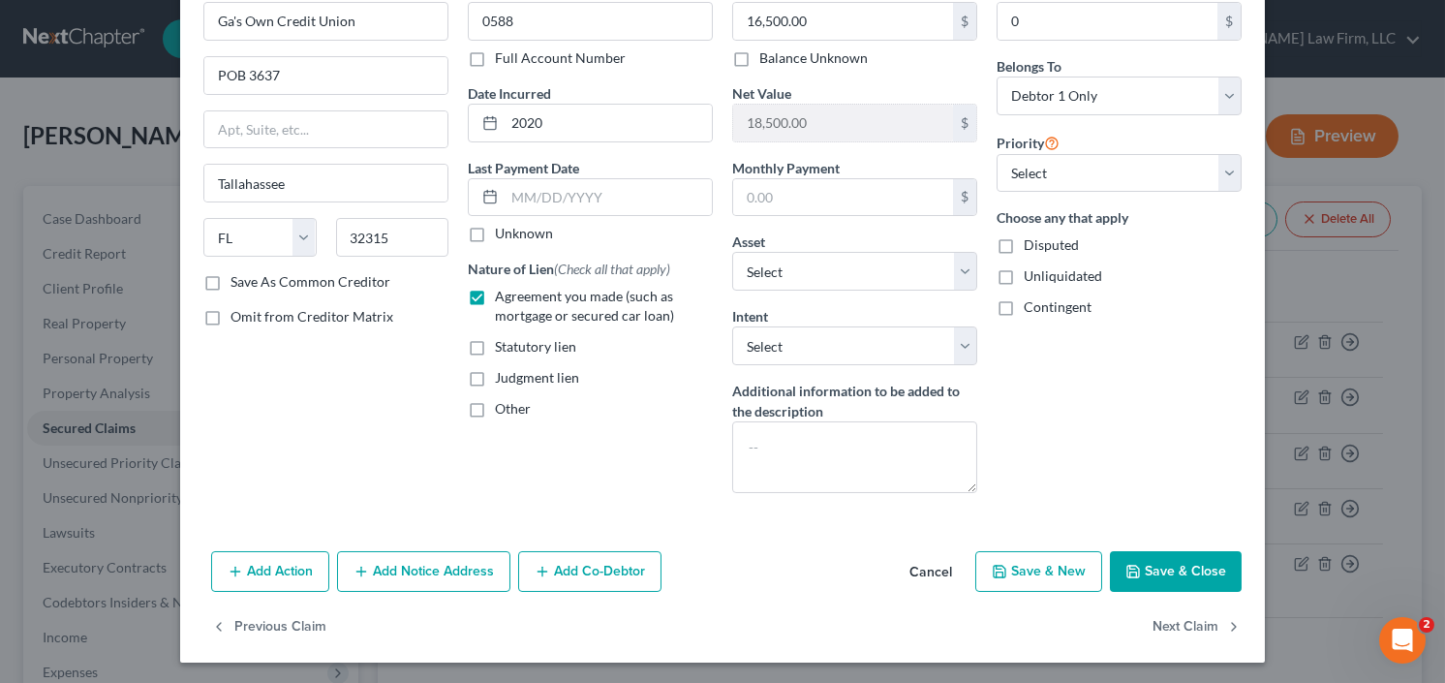
click at [1175, 565] on button "Save & Close" at bounding box center [1176, 571] width 132 height 41
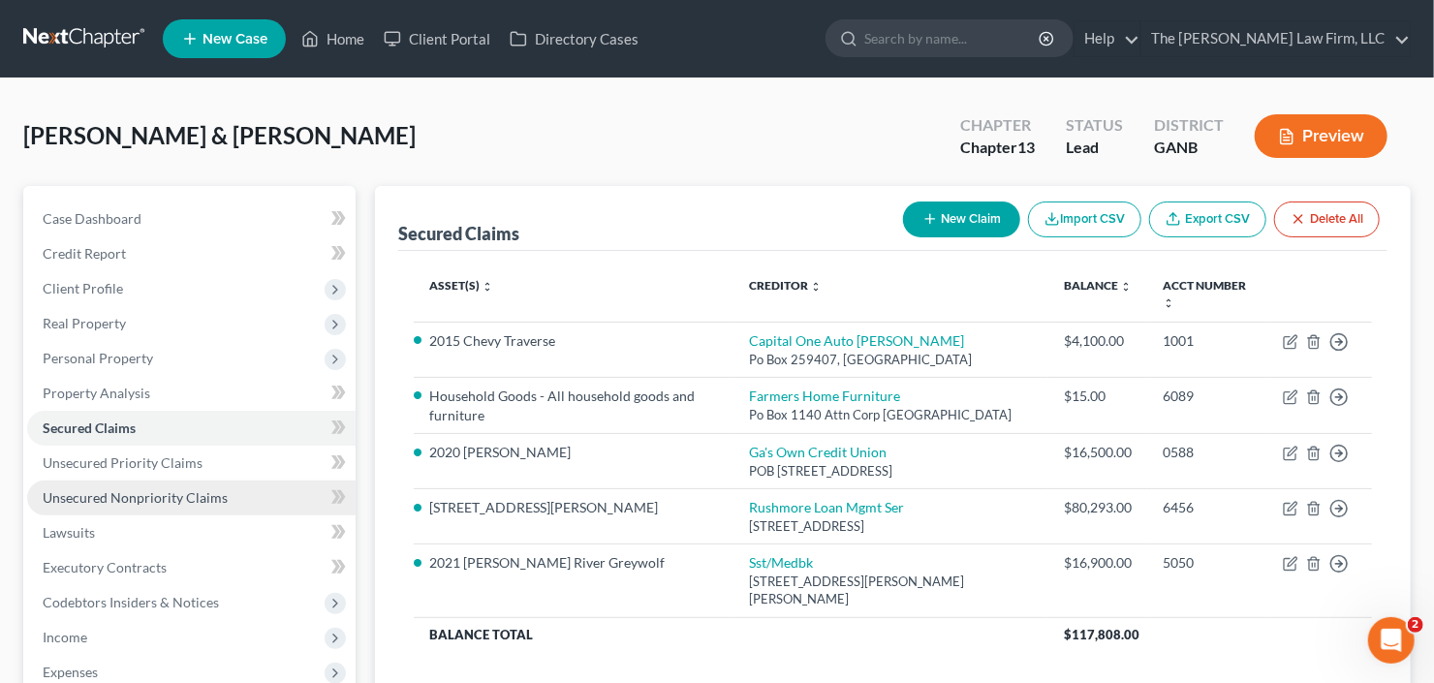
click at [170, 485] on link "Unsecured Nonpriority Claims" at bounding box center [191, 497] width 328 height 35
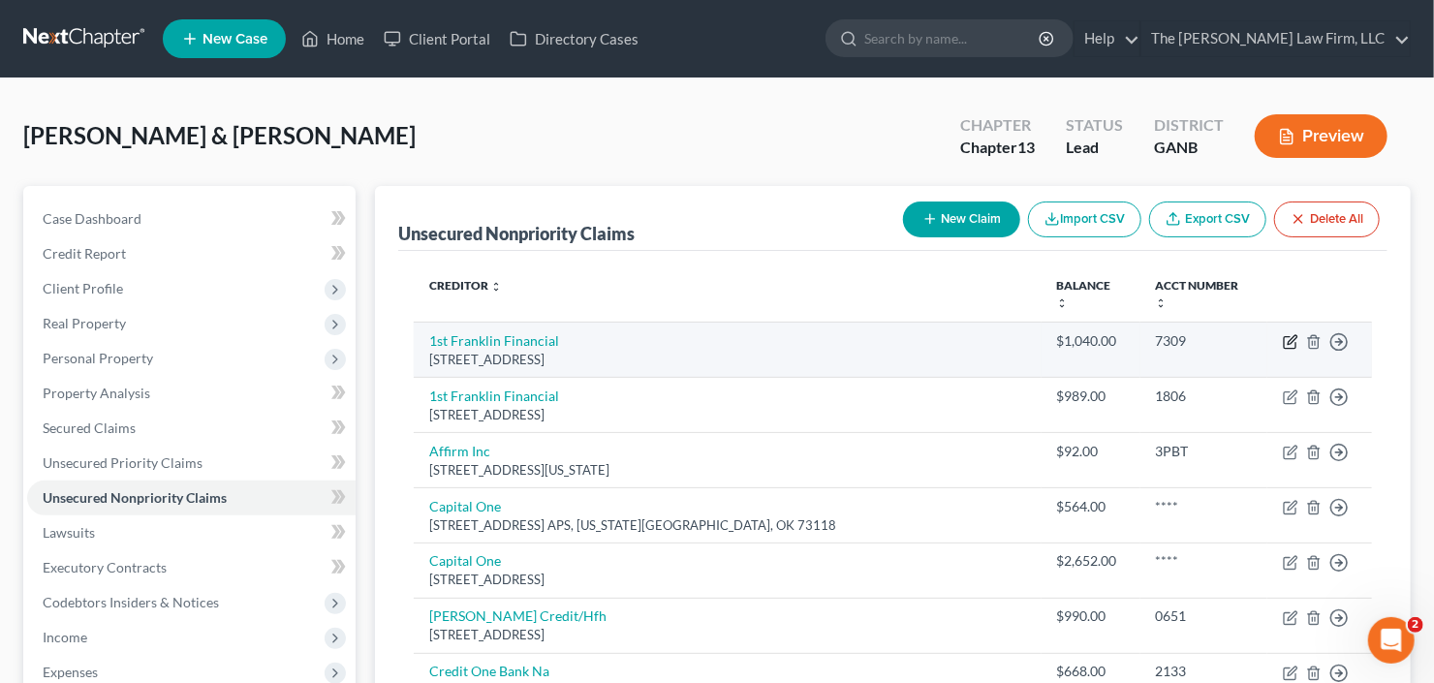
click at [1285, 334] on icon "button" at bounding box center [1290, 341] width 15 height 15
select select "10"
select select "0"
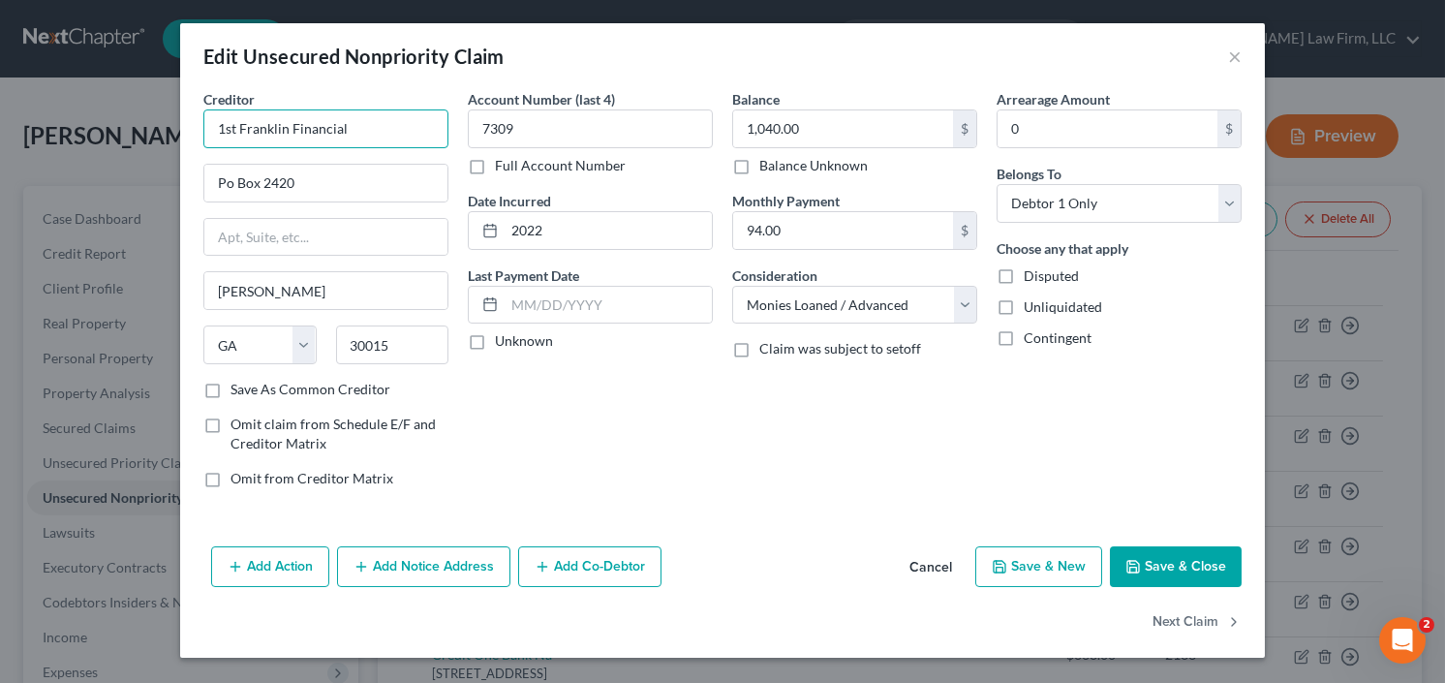
click at [390, 129] on input "1st Franklin Financial" at bounding box center [325, 128] width 245 height 39
type input "1st Franklin Financial Corp"
type input "Attn Admin Services"
click at [252, 234] on input "POB 80" at bounding box center [325, 237] width 243 height 37
type input "POB 880"
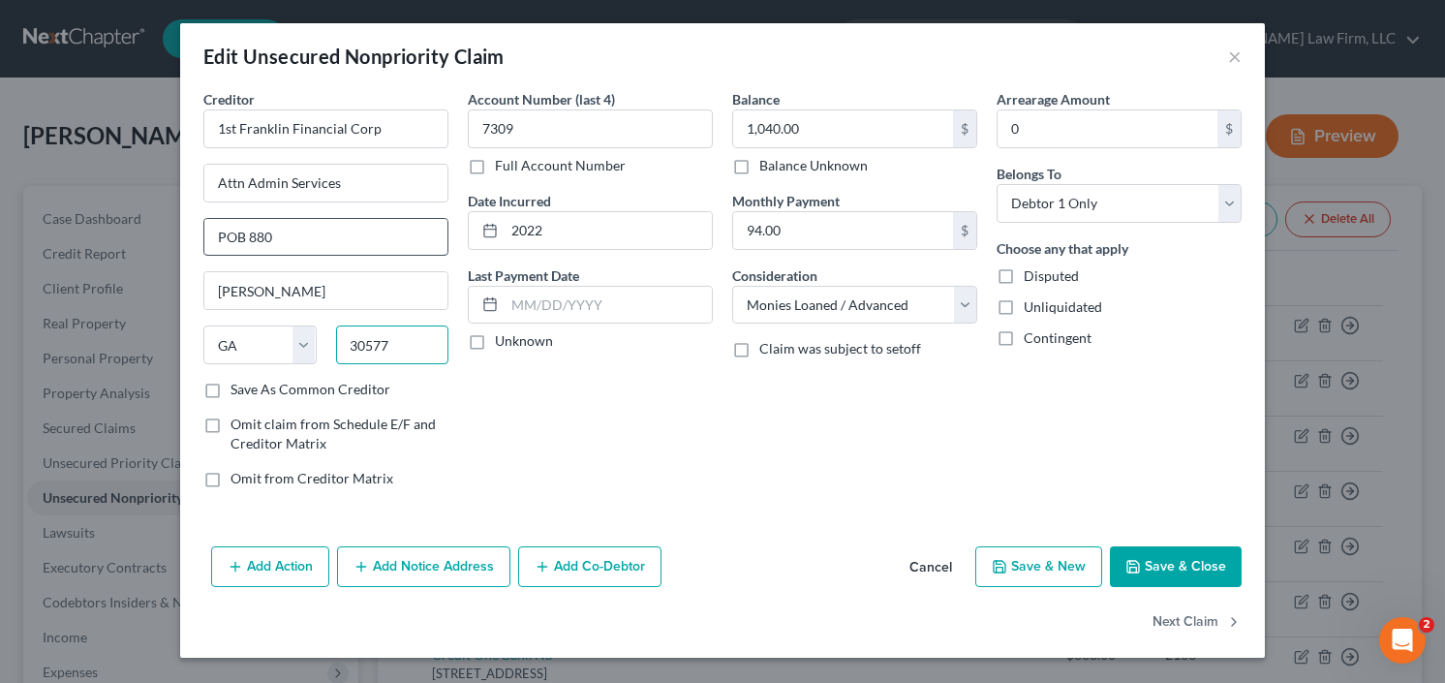
type input "30577"
type input "Toccoa"
click at [1180, 567] on button "Save & Close" at bounding box center [1176, 566] width 132 height 41
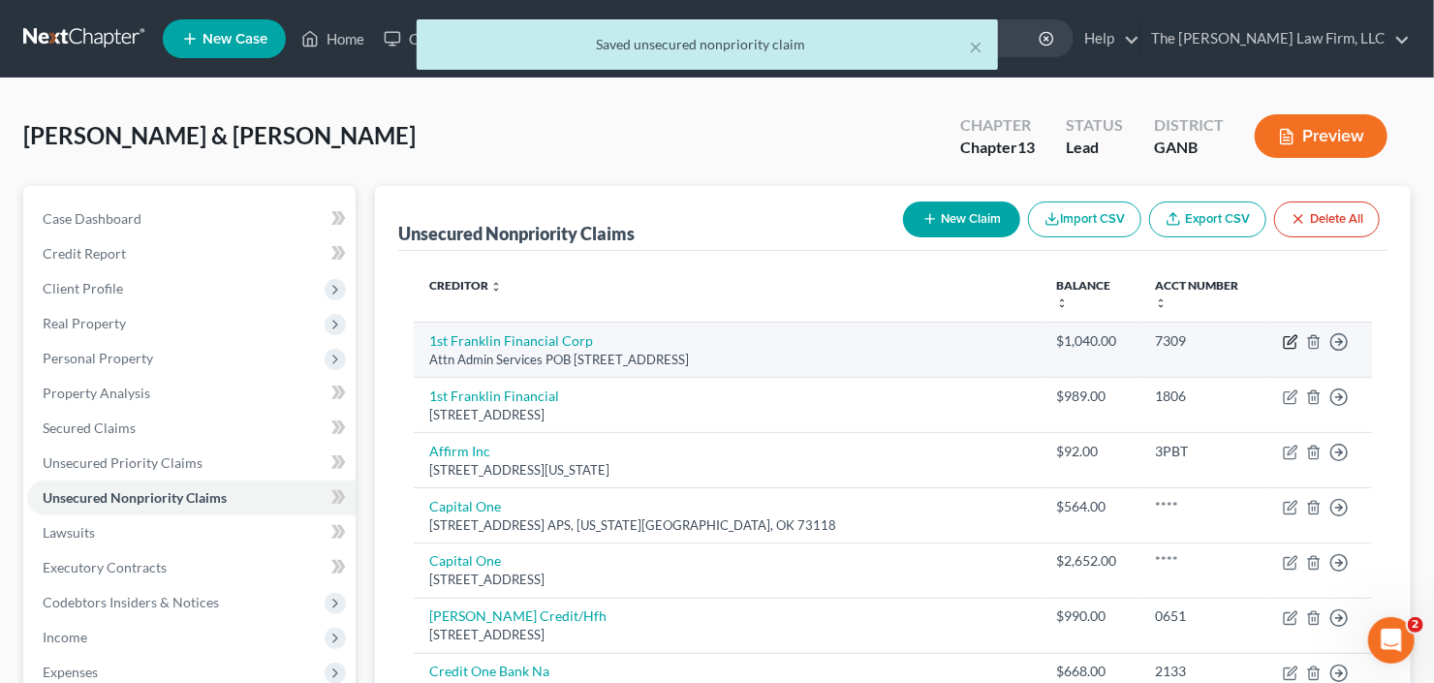
click at [1291, 334] on icon "button" at bounding box center [1290, 341] width 15 height 15
select select "10"
select select "0"
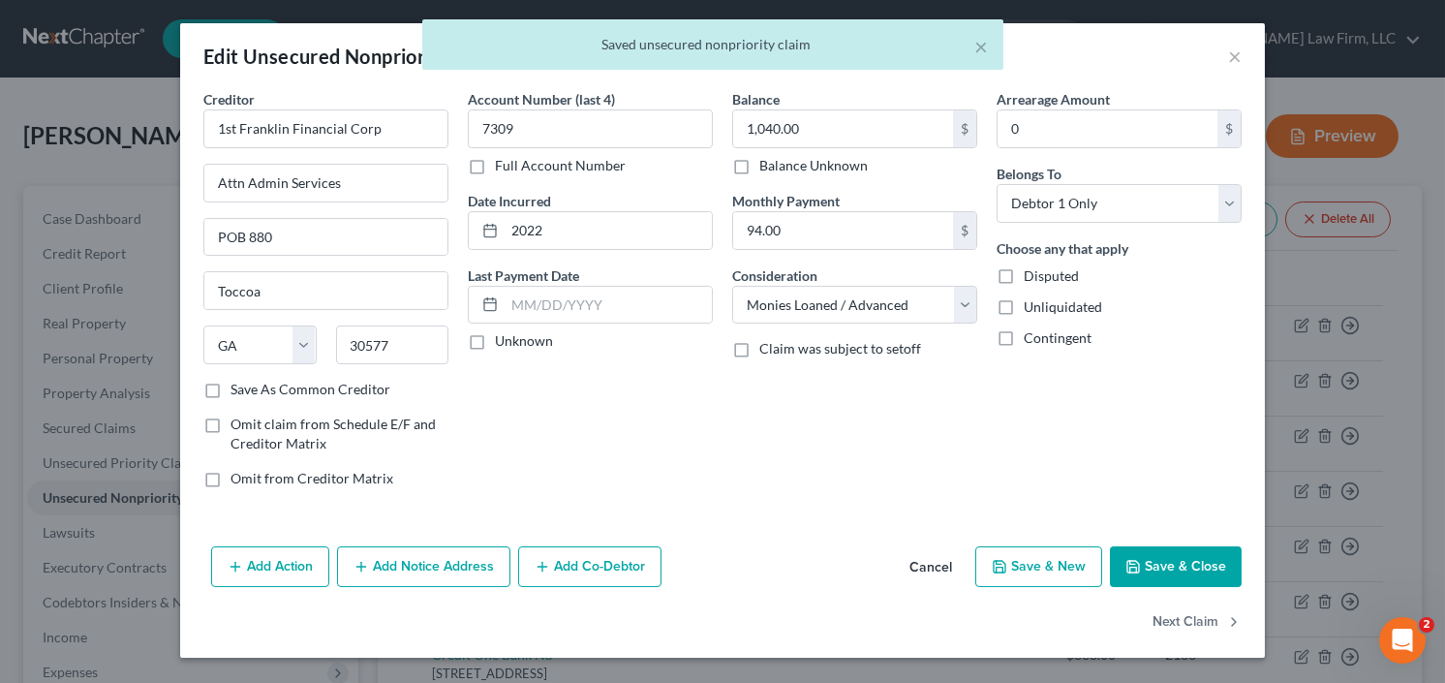
click at [231, 385] on label "Save As Common Creditor" at bounding box center [311, 389] width 160 height 19
click at [238, 385] on input "Save As Common Creditor" at bounding box center [244, 386] width 13 height 13
click at [1171, 564] on button "Save & Close" at bounding box center [1176, 566] width 132 height 41
checkbox input "false"
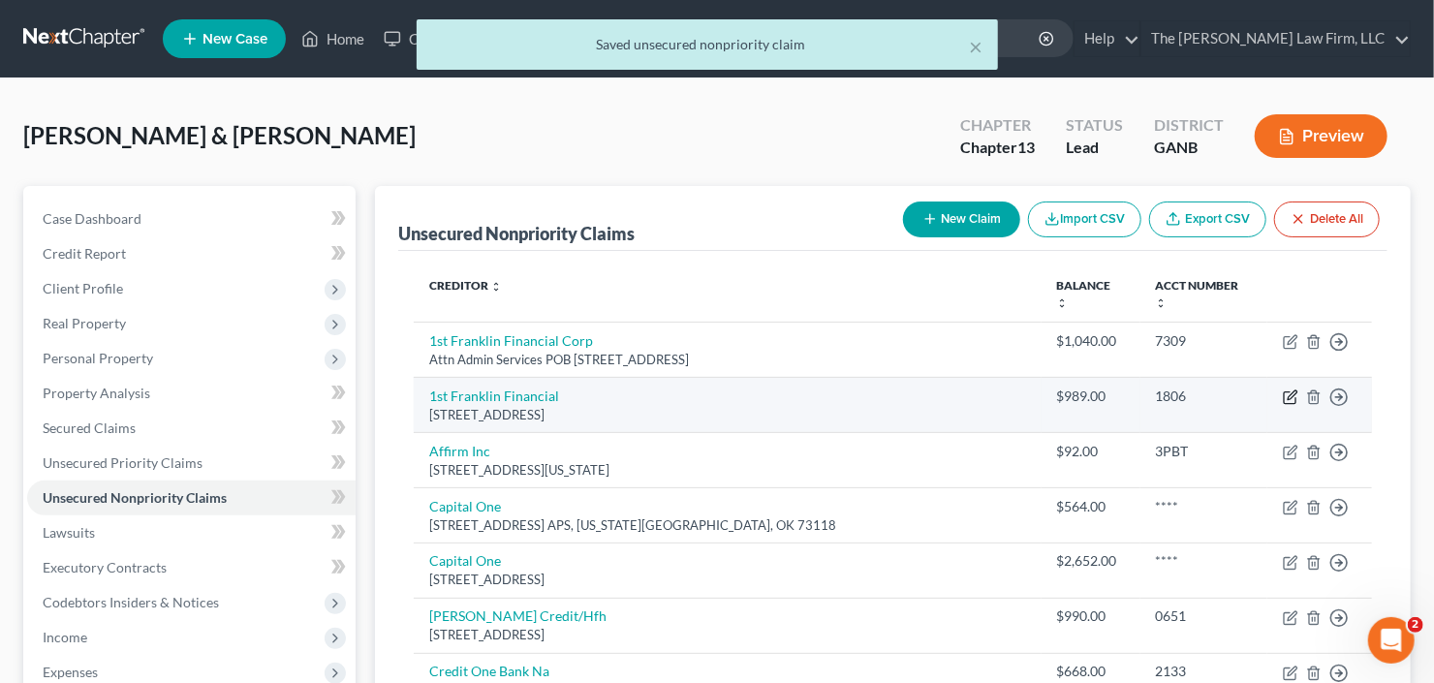
click at [1291, 389] on icon "button" at bounding box center [1290, 396] width 15 height 15
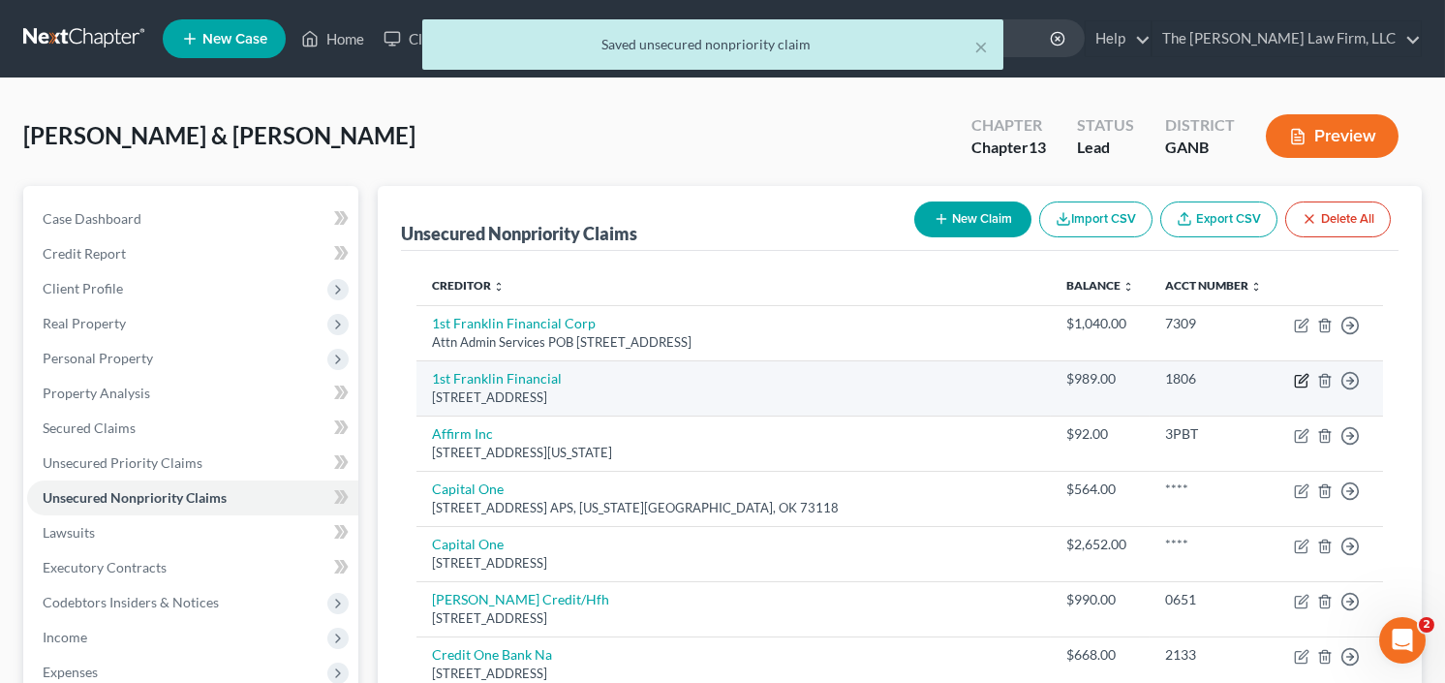
select select "10"
select select "1"
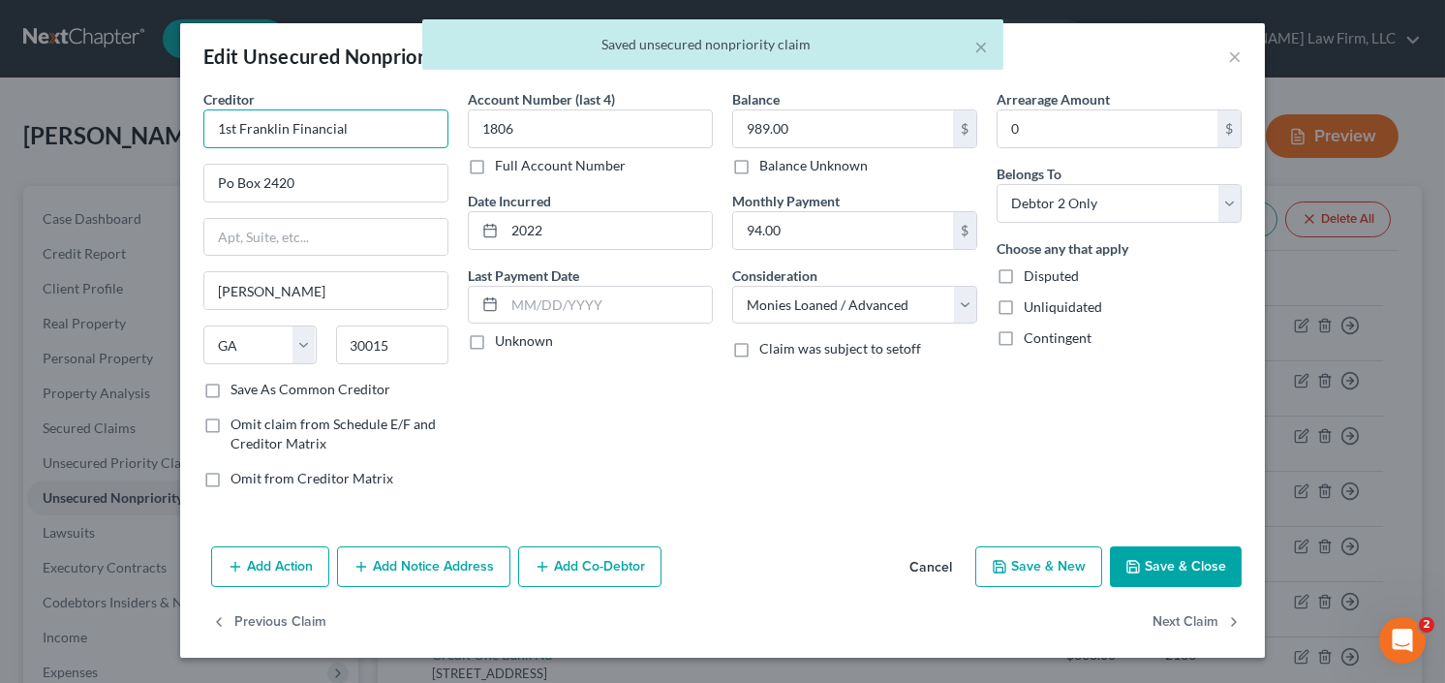
click at [386, 127] on input "1st Franklin Financial" at bounding box center [325, 128] width 245 height 39
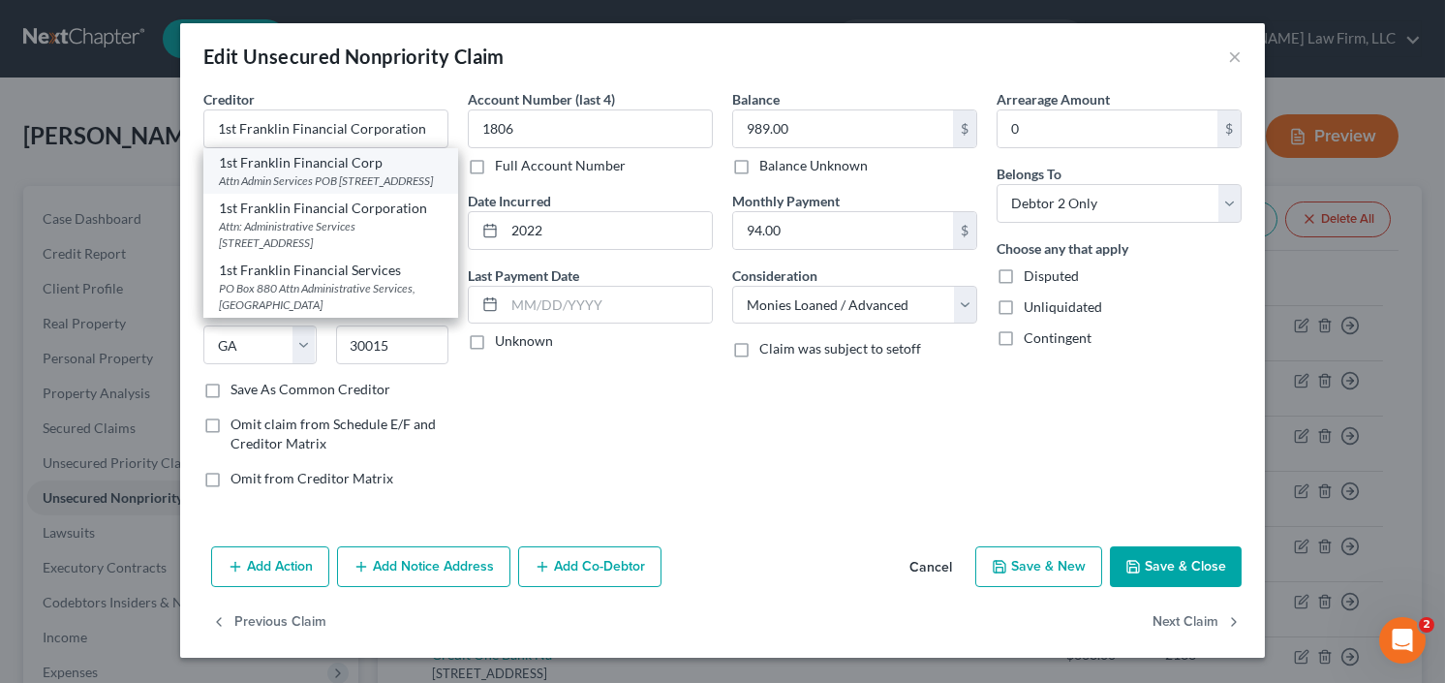
click at [344, 174] on div "Attn Admin Services POB 880, Toccoa, GA 30577" at bounding box center [331, 180] width 224 height 16
type input "1st Franklin Financial Corp"
type input "Attn Admin Services"
type input "POB 880"
type input "Toccoa"
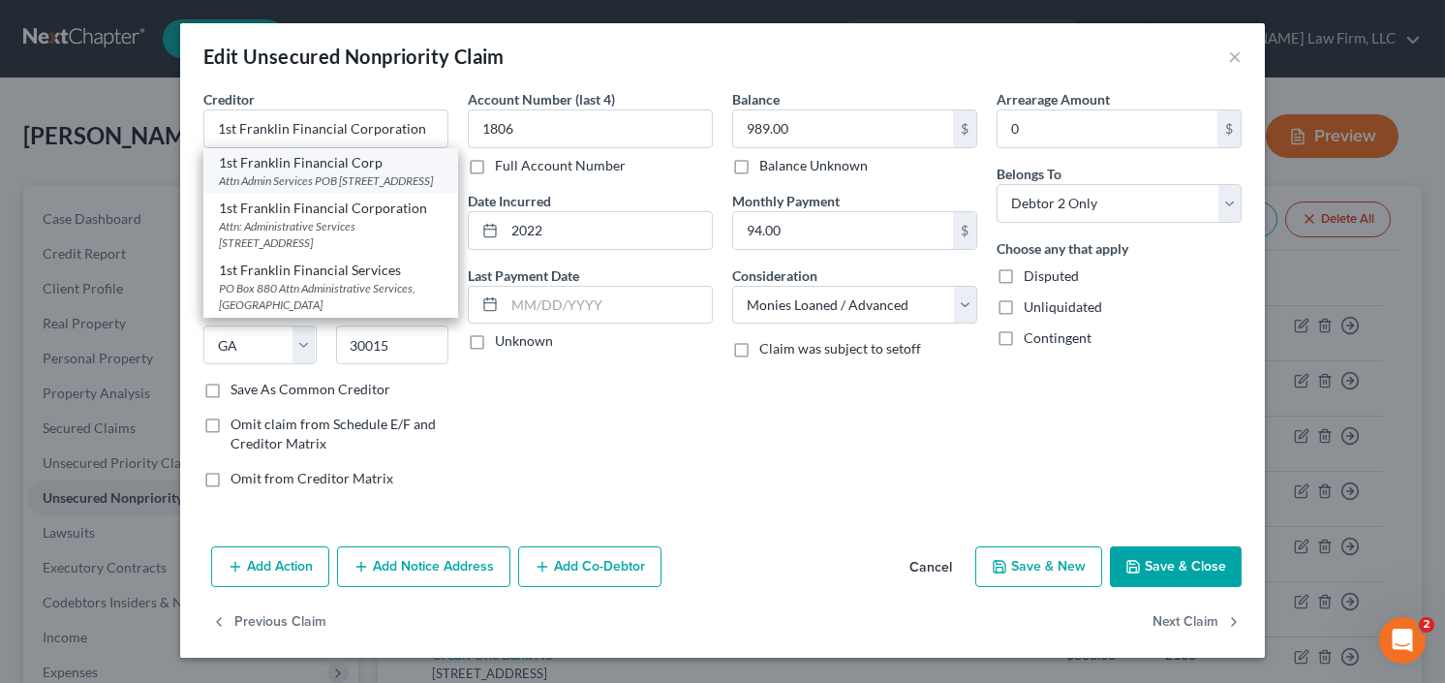
type input "30577"
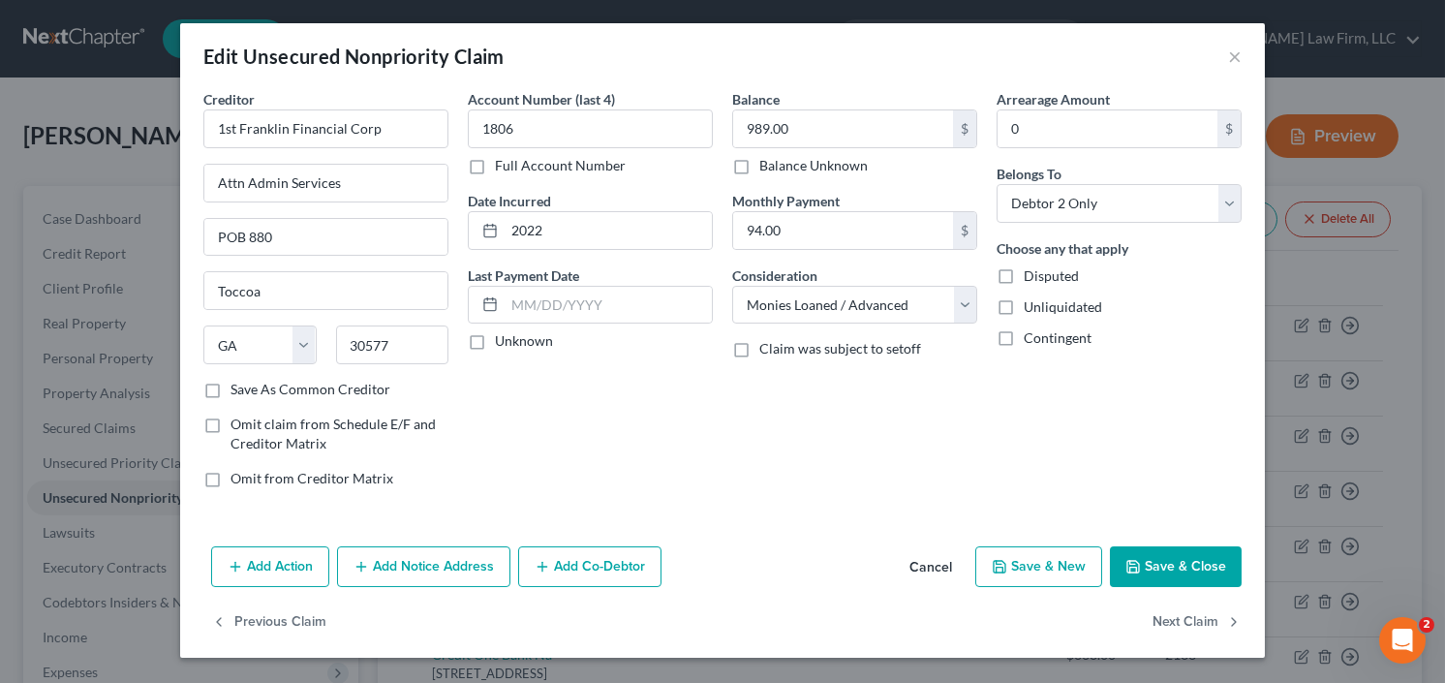
click at [1185, 569] on button "Save & Close" at bounding box center [1176, 566] width 132 height 41
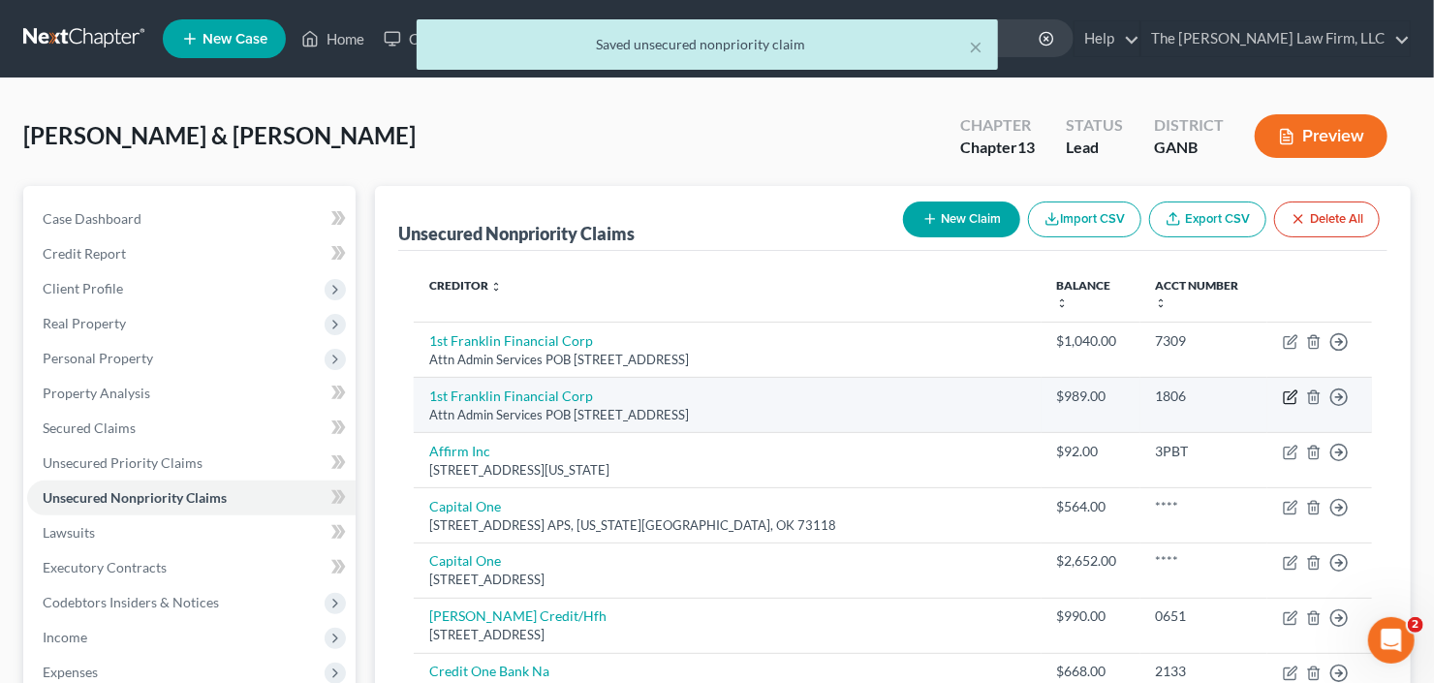
click at [1293, 389] on icon "button" at bounding box center [1290, 396] width 15 height 15
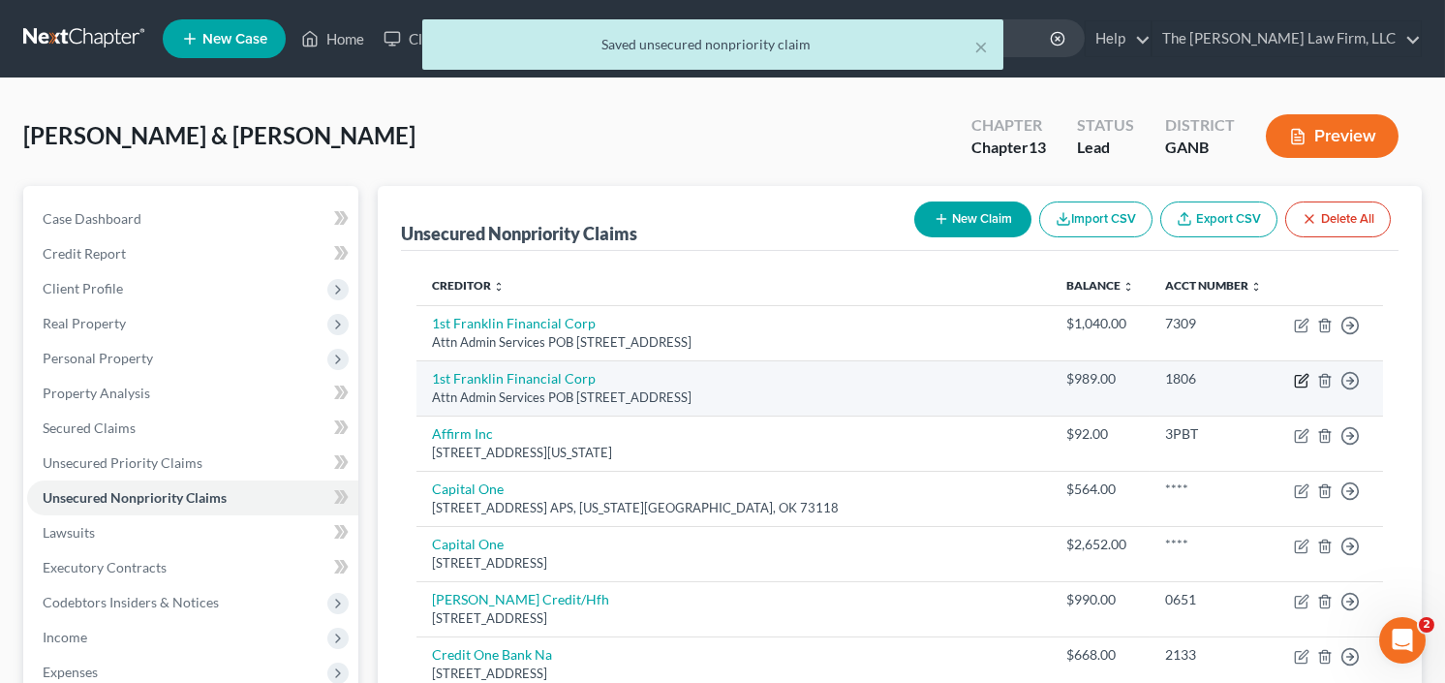
select select "10"
select select "1"
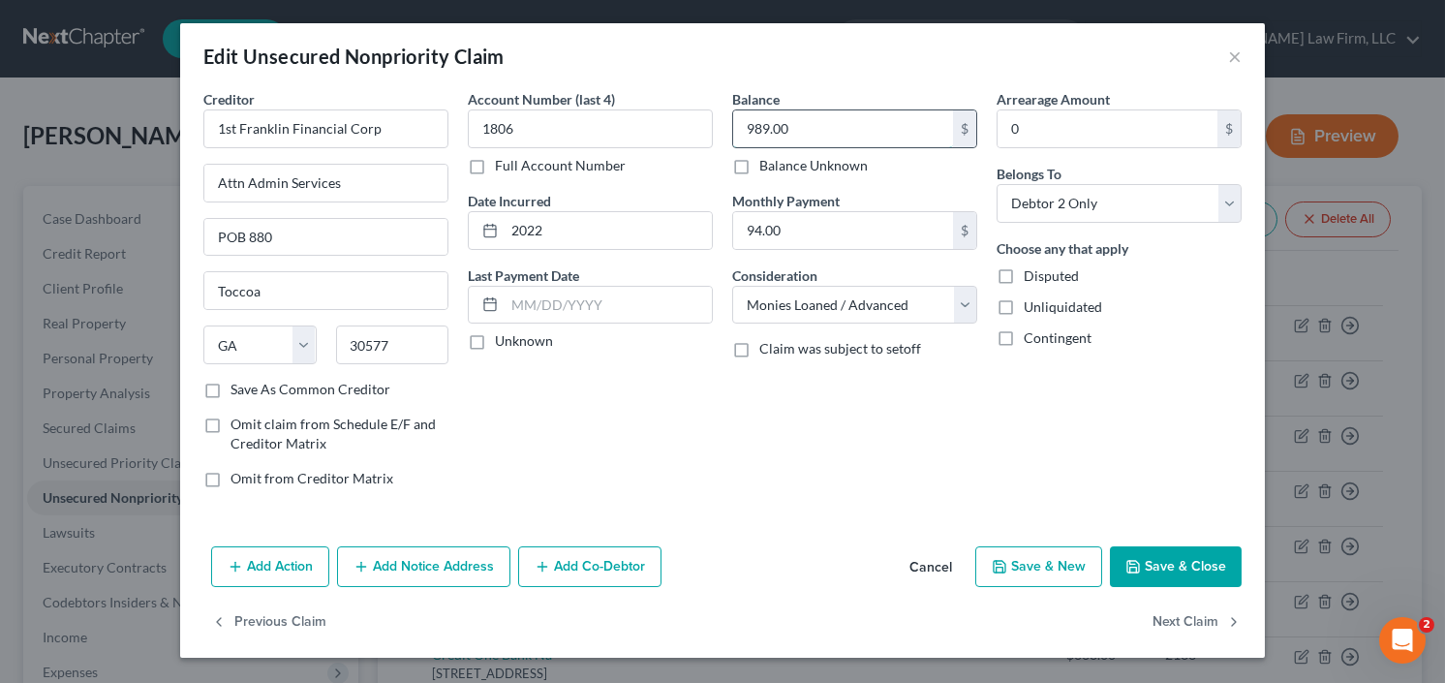
click at [839, 129] on input "989.00" at bounding box center [843, 128] width 220 height 37
type input "993.00"
click at [1192, 557] on button "Save & Close" at bounding box center [1176, 566] width 132 height 41
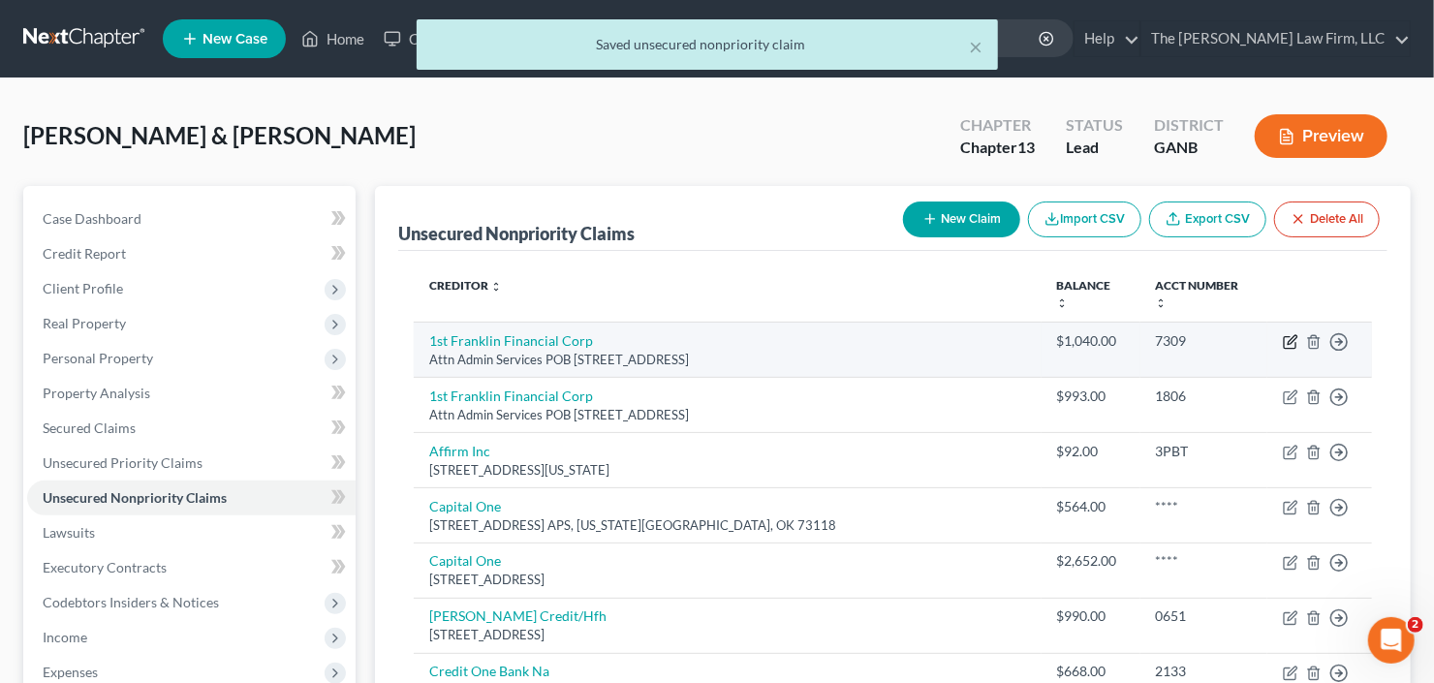
click at [1283, 334] on icon "button" at bounding box center [1290, 341] width 15 height 15
select select "10"
select select "0"
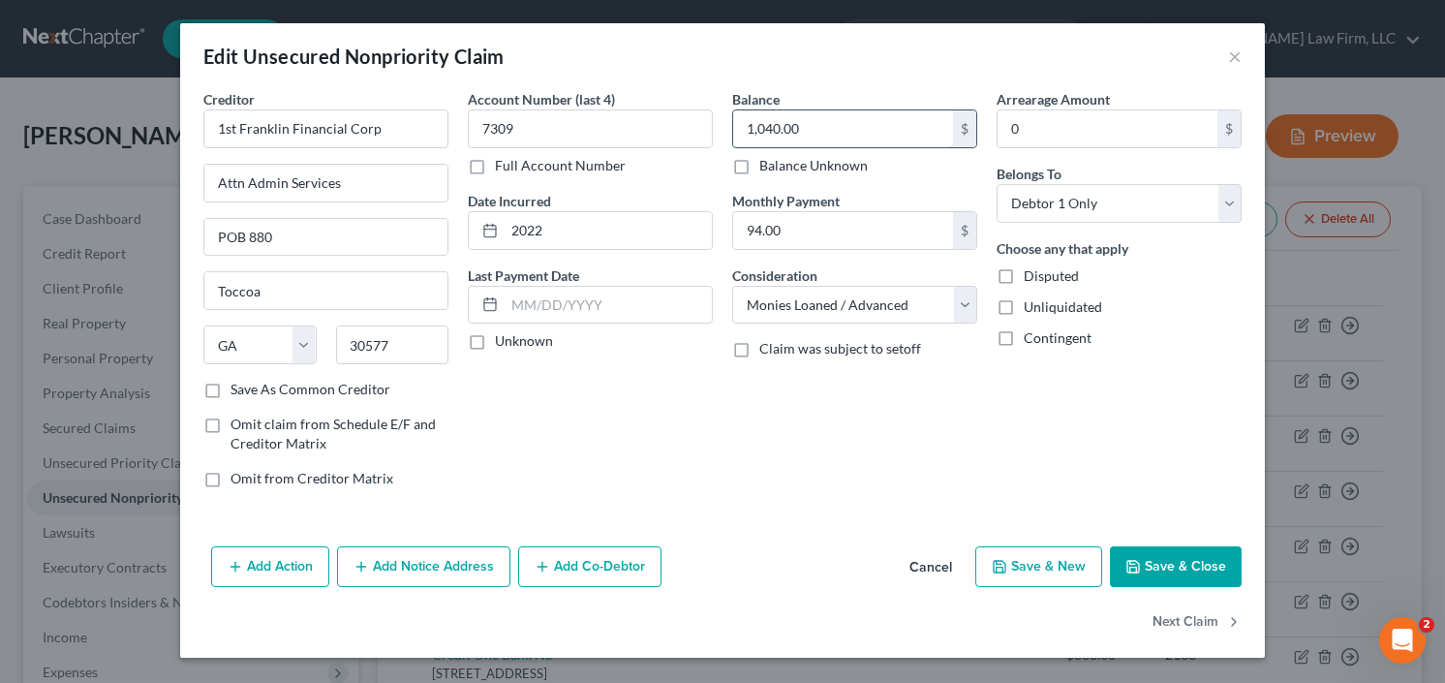
click at [838, 129] on input "1,040.00" at bounding box center [843, 128] width 220 height 37
type input "1,151.00"
click at [1187, 567] on button "Save & Close" at bounding box center [1176, 566] width 132 height 41
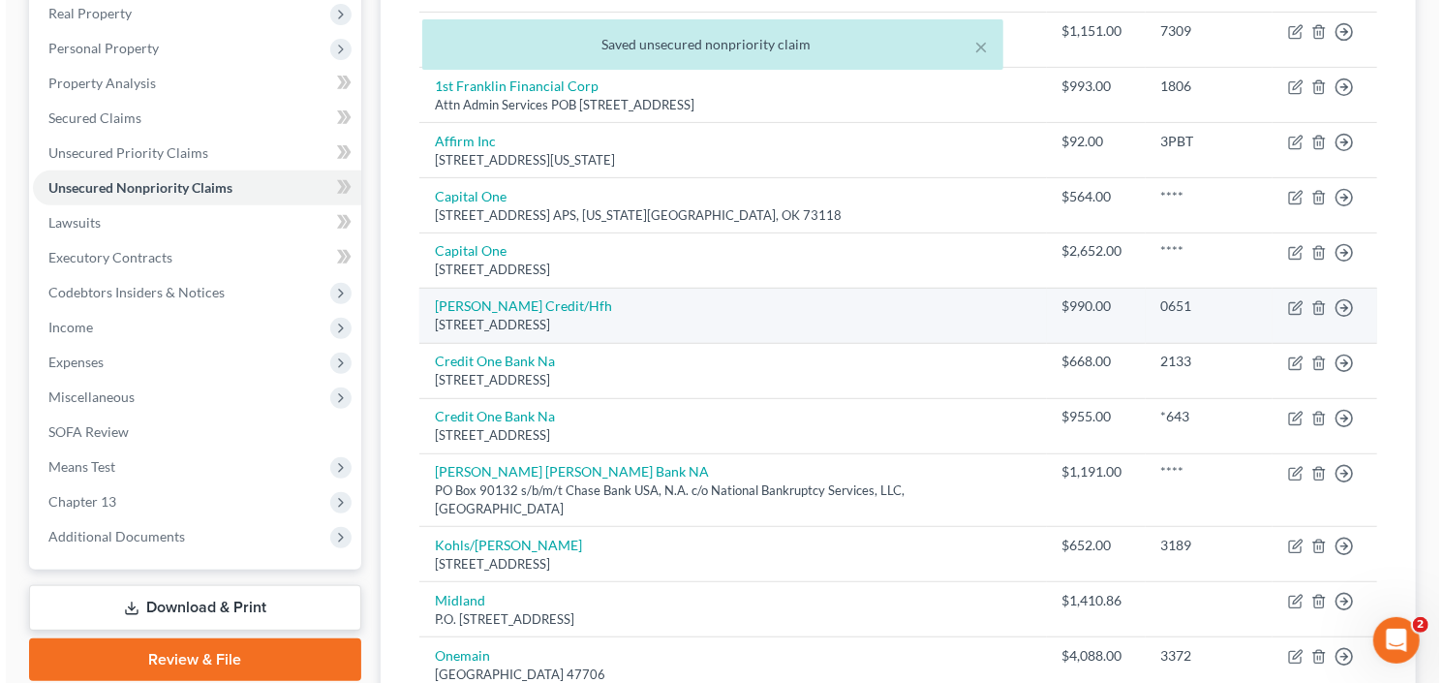
scroll to position [600, 0]
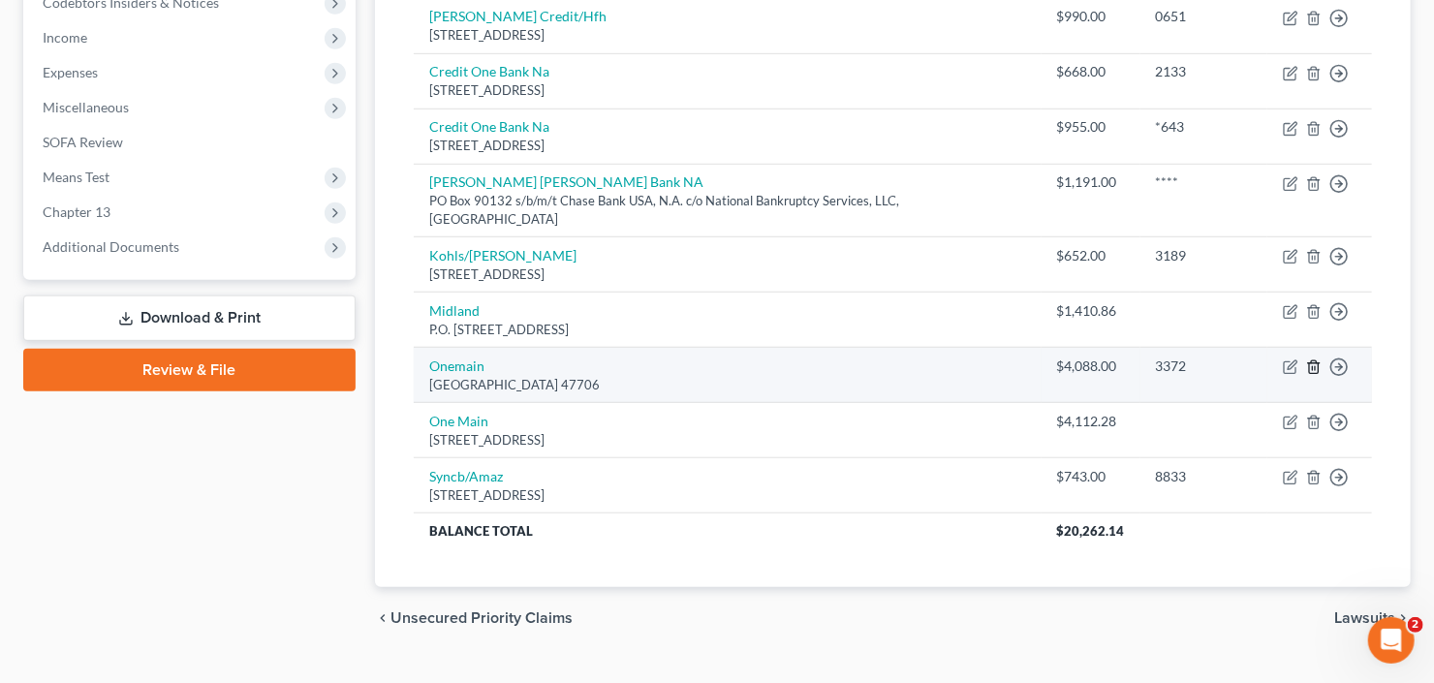
click at [1309, 361] on icon "button" at bounding box center [1313, 367] width 9 height 13
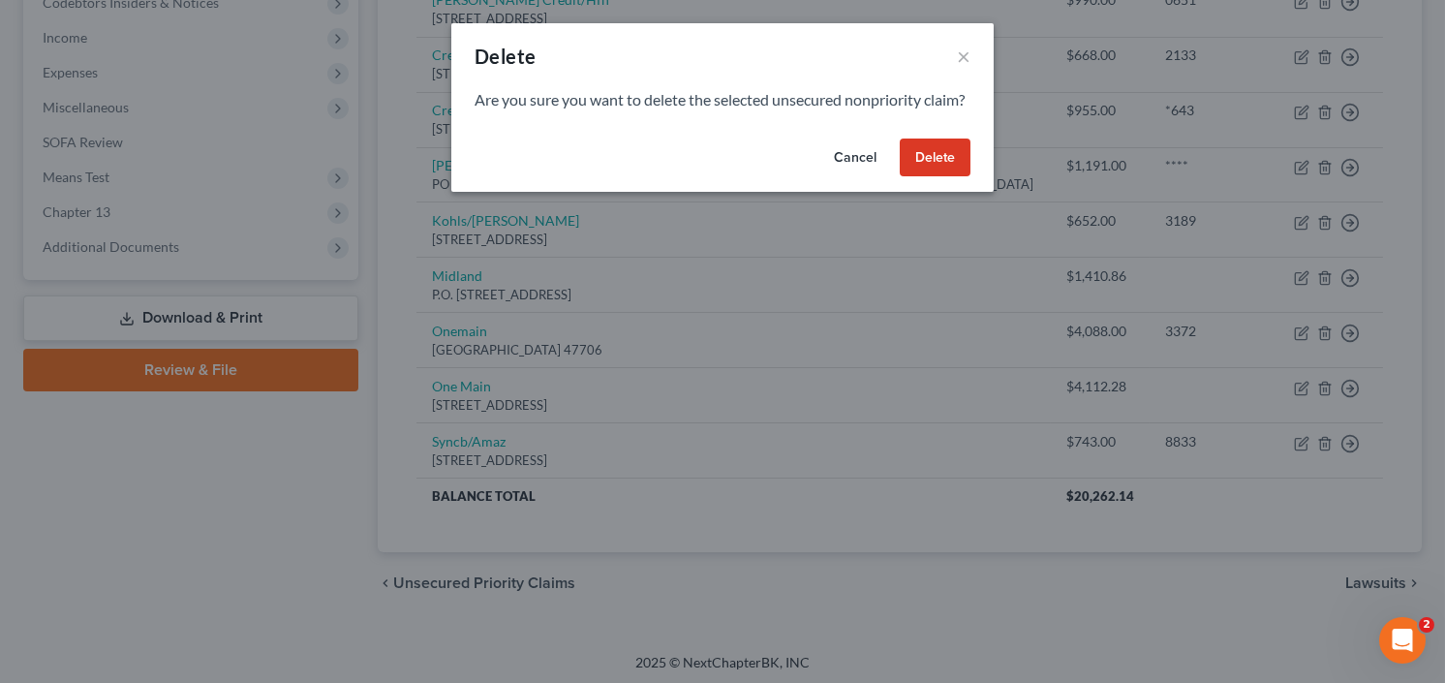
click at [946, 177] on button "Delete" at bounding box center [935, 158] width 71 height 39
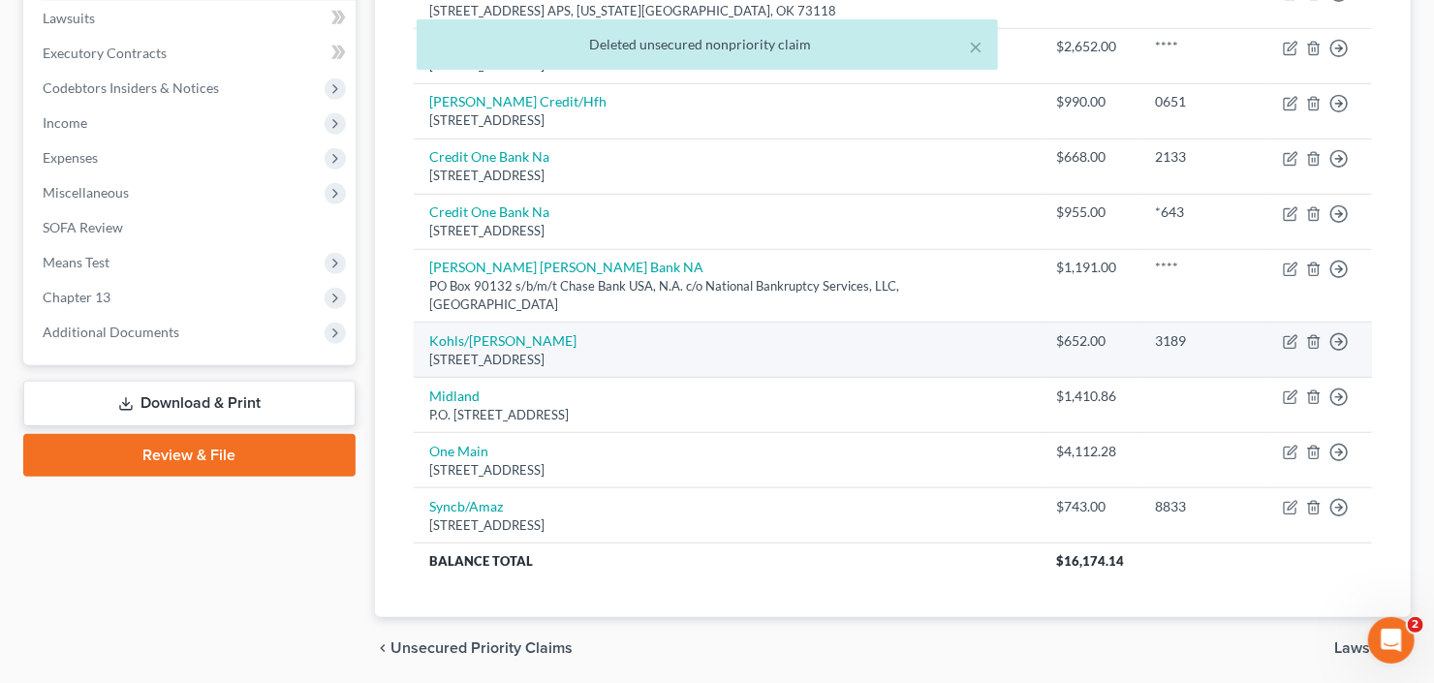
scroll to position [467, 0]
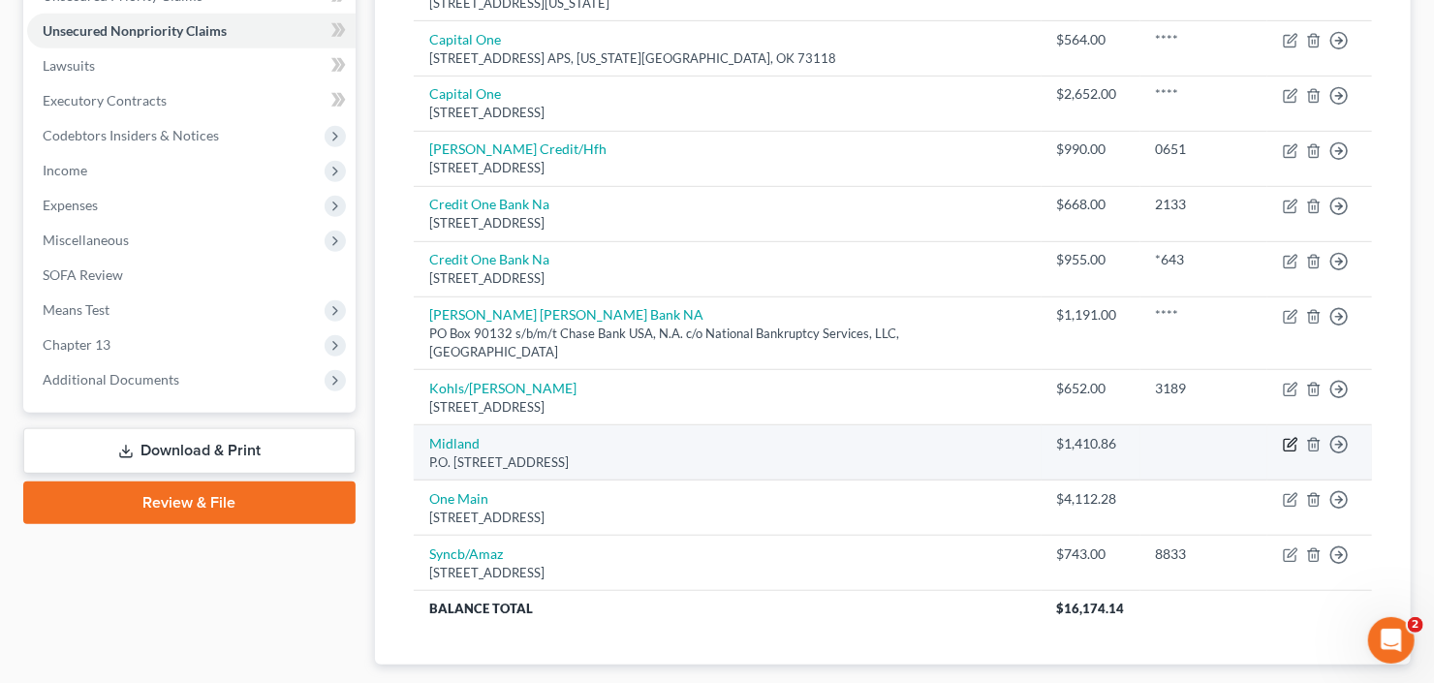
click at [1295, 440] on icon "button" at bounding box center [1290, 446] width 12 height 12
select select "23"
select select "2"
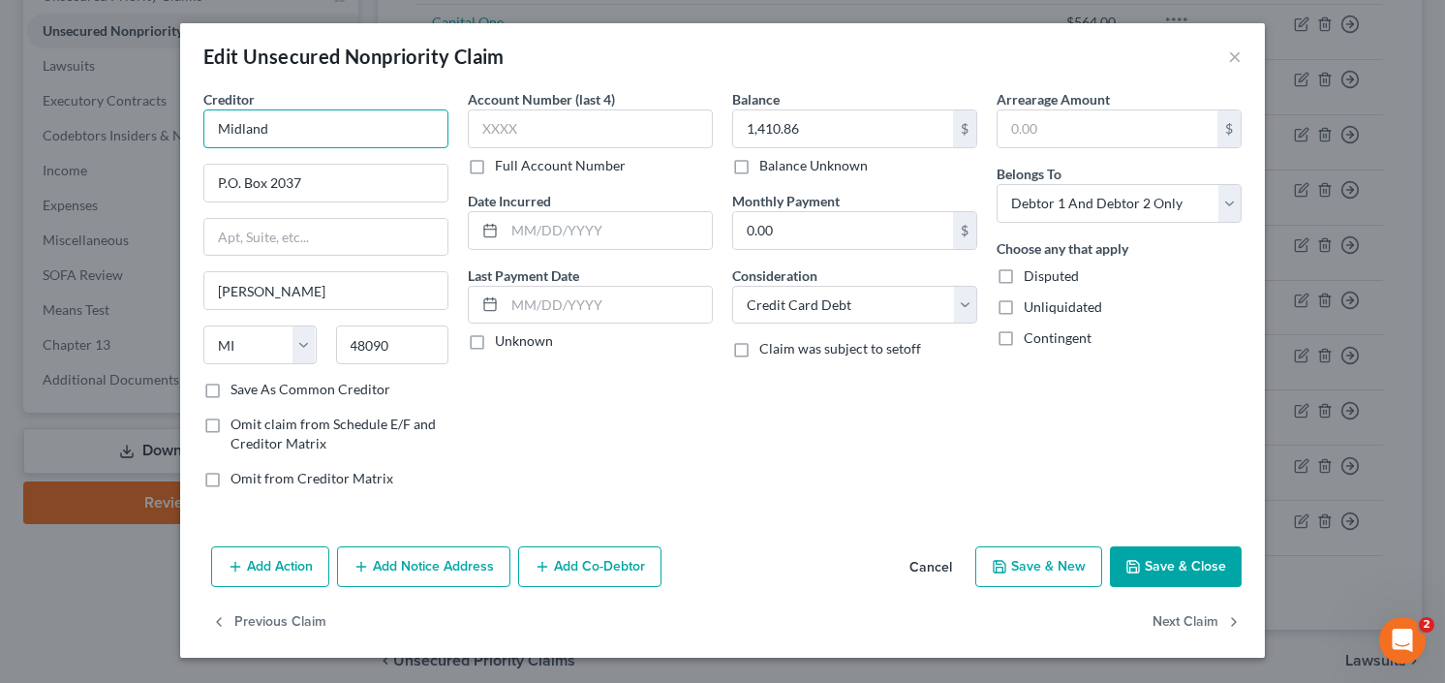
click at [340, 121] on input "Midland" at bounding box center [325, 128] width 245 height 39
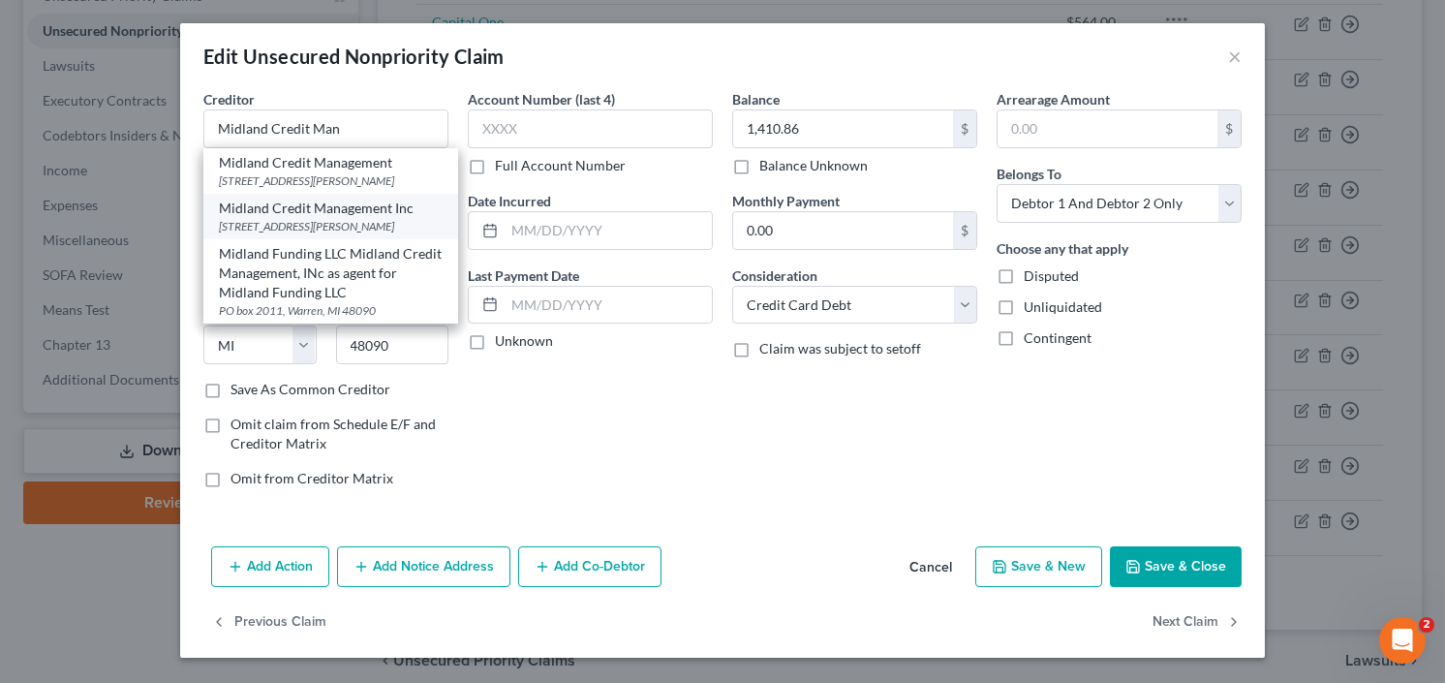
click at [329, 218] on div "Midland Credit Management Inc" at bounding box center [331, 208] width 224 height 19
type input "Midland Credit Management Inc"
type input "POB 2037"
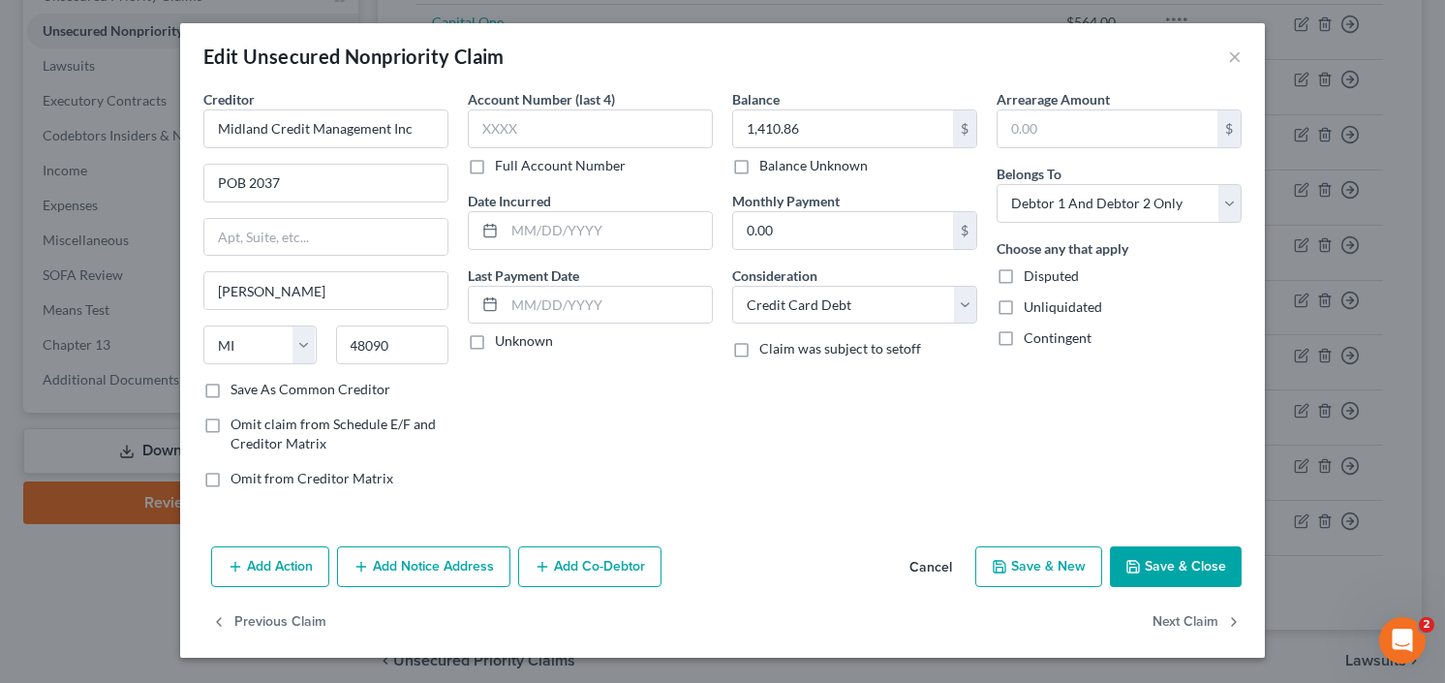
click at [1181, 551] on button "Save & Close" at bounding box center [1176, 566] width 132 height 41
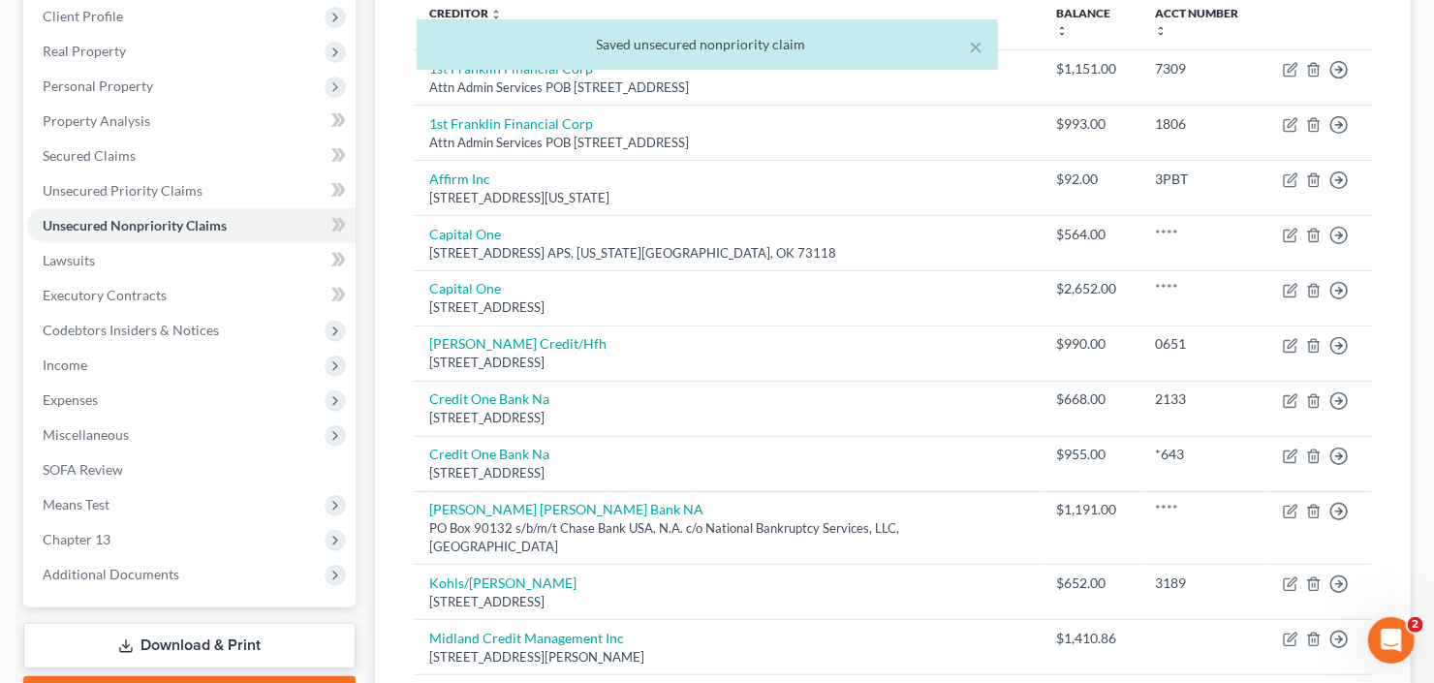
scroll to position [0, 0]
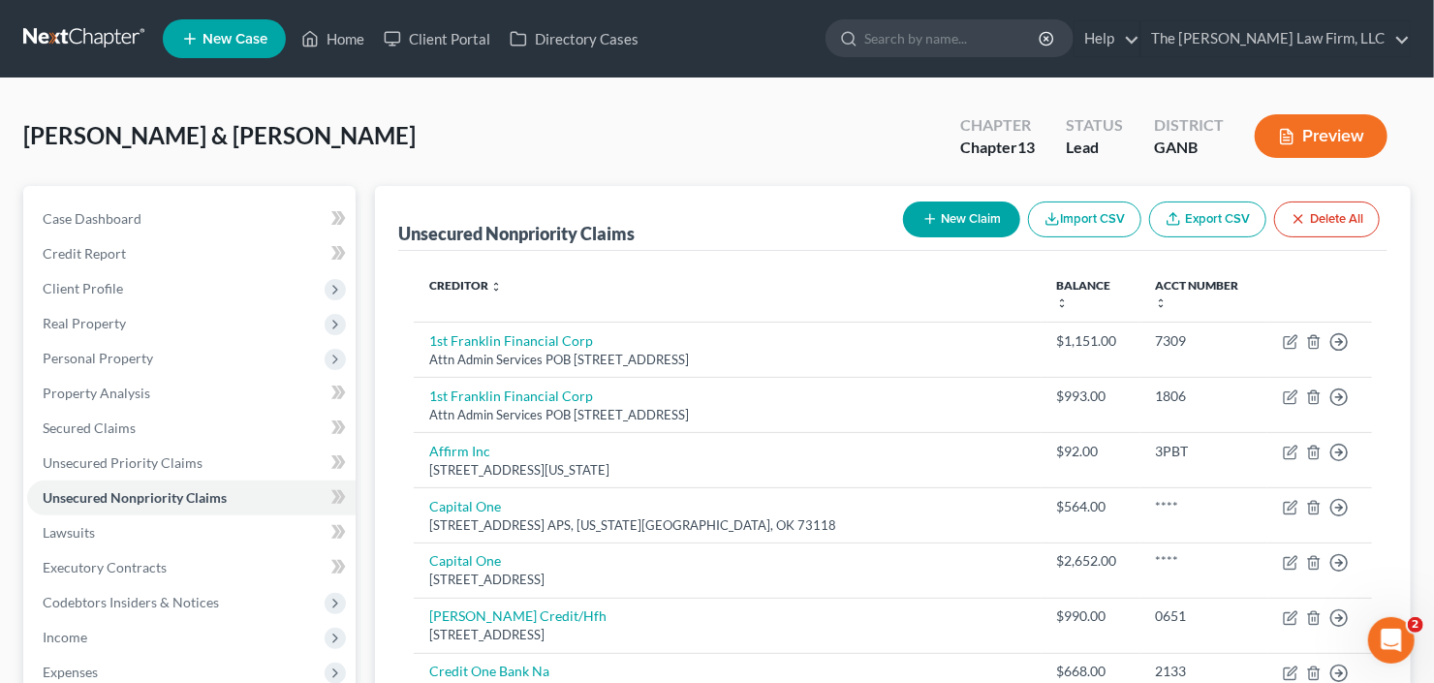
click at [950, 206] on button "New Claim" at bounding box center [961, 219] width 117 height 36
select select "2"
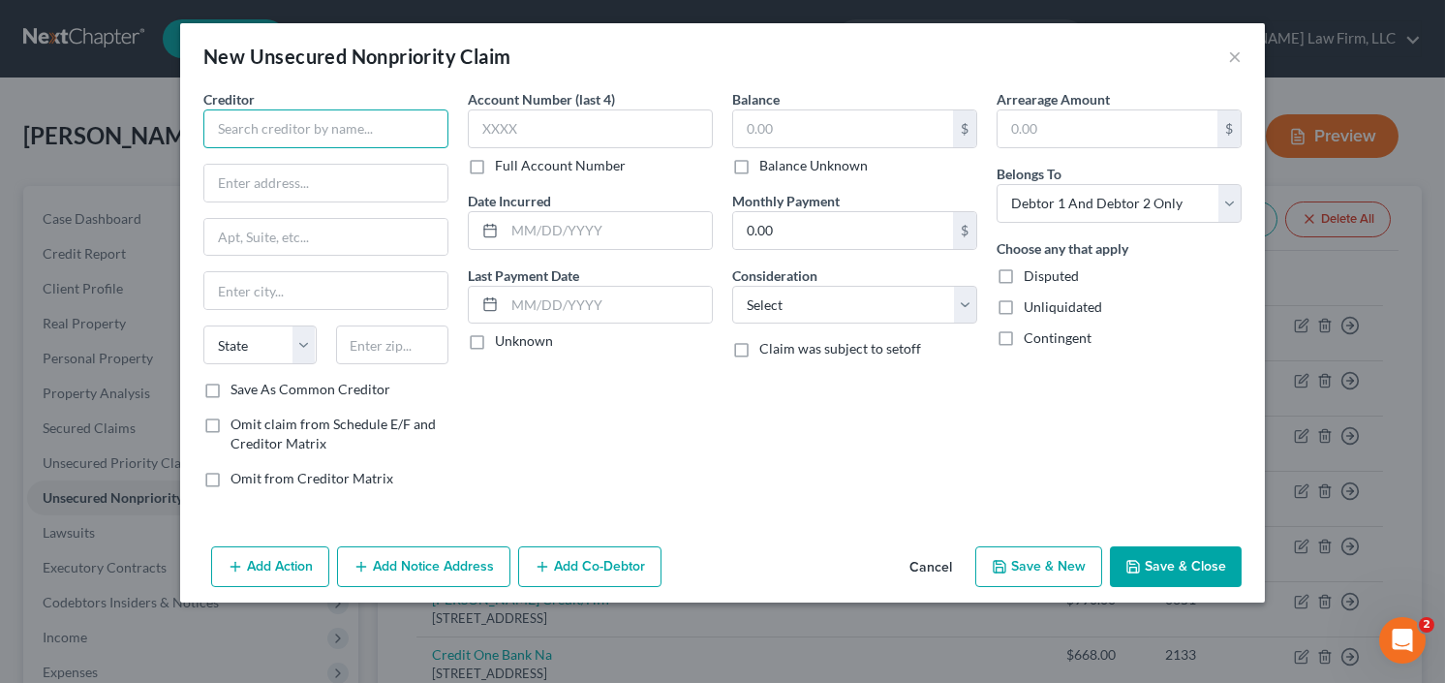
click at [326, 110] on input "text" at bounding box center [325, 128] width 245 height 39
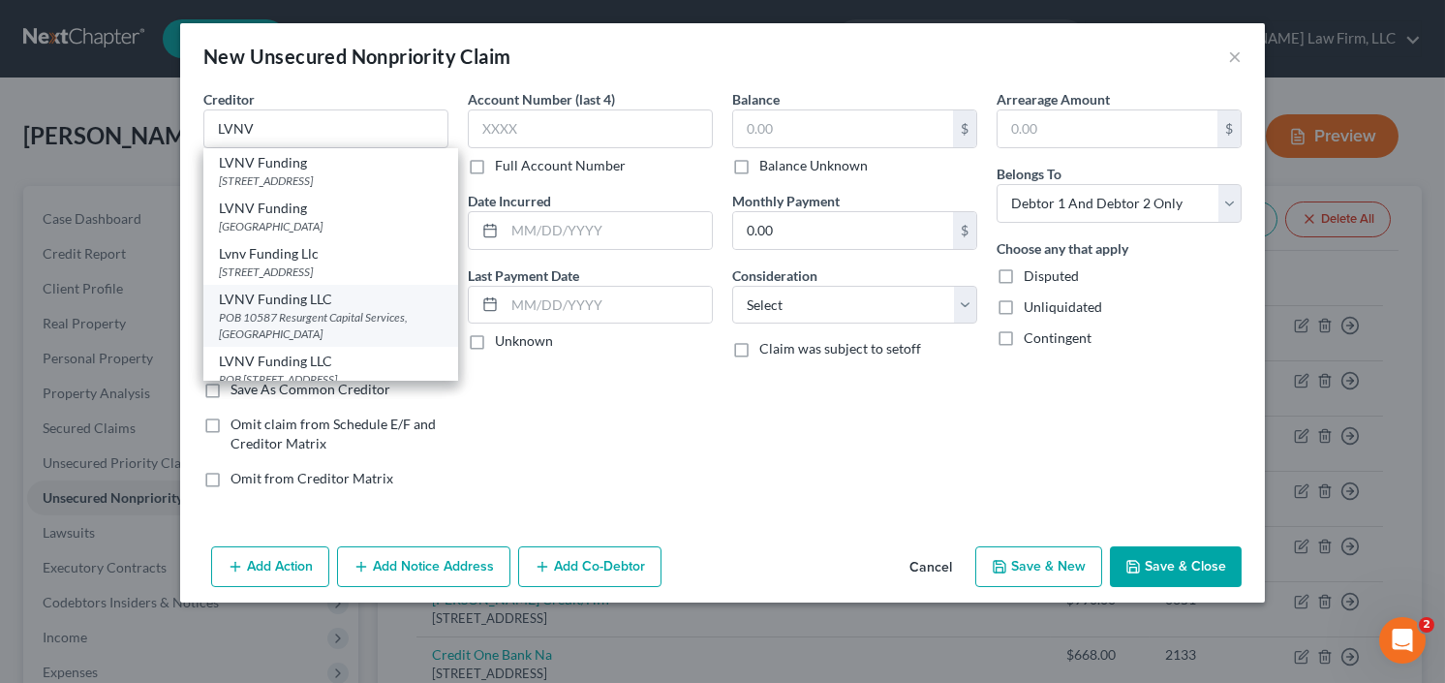
click at [310, 297] on div "LVNV Funding LLC" at bounding box center [331, 299] width 224 height 19
type input "LVNV Funding LLC"
type input "POB 10587"
type input "Resurgent Capital Services"
type input "Greenville"
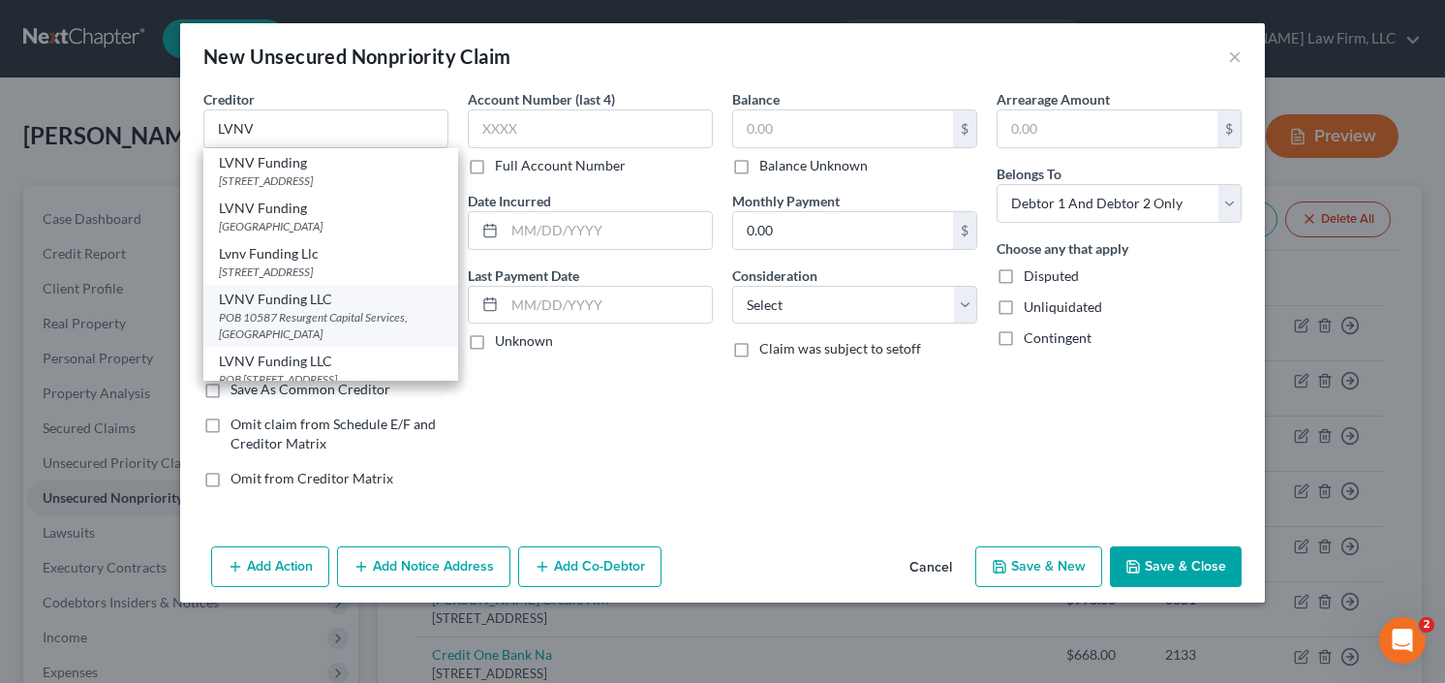
select select "42"
type input "29603"
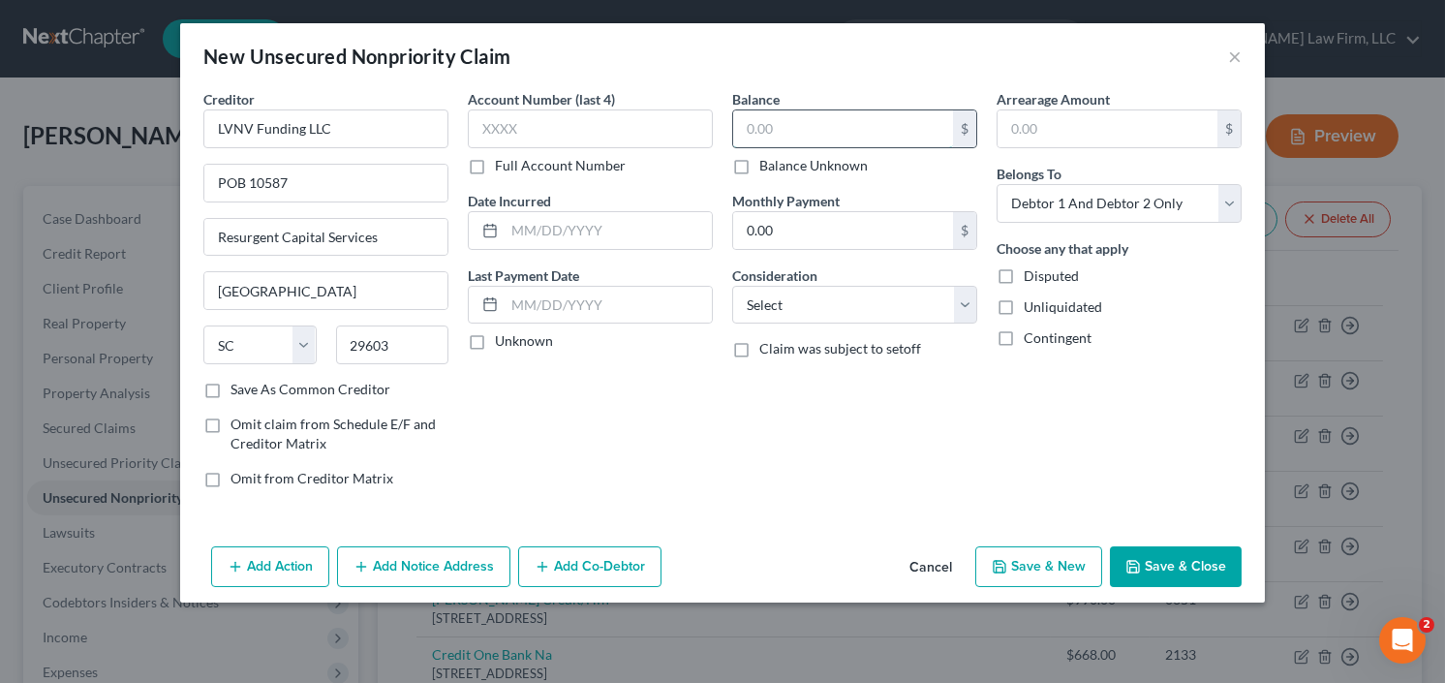
click at [848, 128] on input "text" at bounding box center [843, 128] width 220 height 37
type input "956.00"
click at [808, 289] on select "Select Cable / Satellite Services Collection Agency Credit Card Debt Debt Couns…" at bounding box center [854, 305] width 245 height 39
select select "1"
click at [732, 286] on select "Select Cable / Satellite Services Collection Agency Credit Card Debt Debt Couns…" at bounding box center [854, 305] width 245 height 39
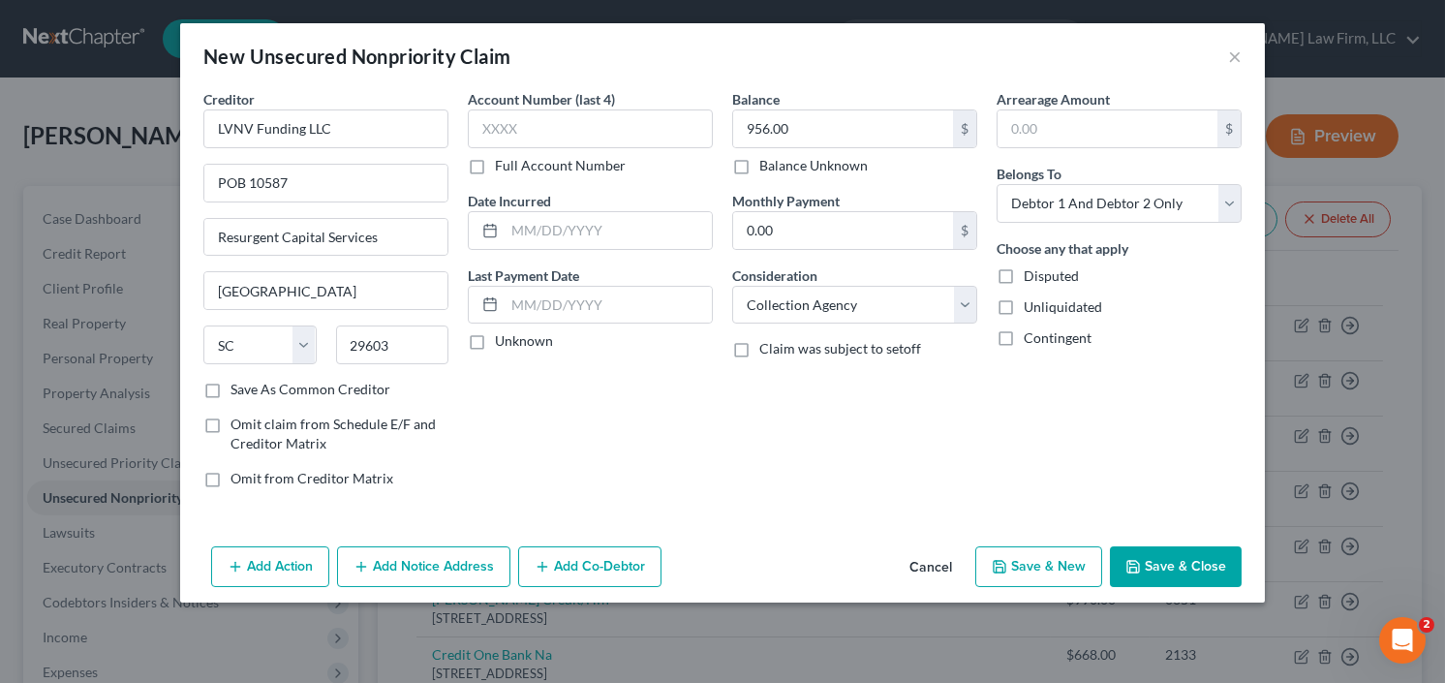
click at [1185, 550] on button "Save & Close" at bounding box center [1176, 566] width 132 height 41
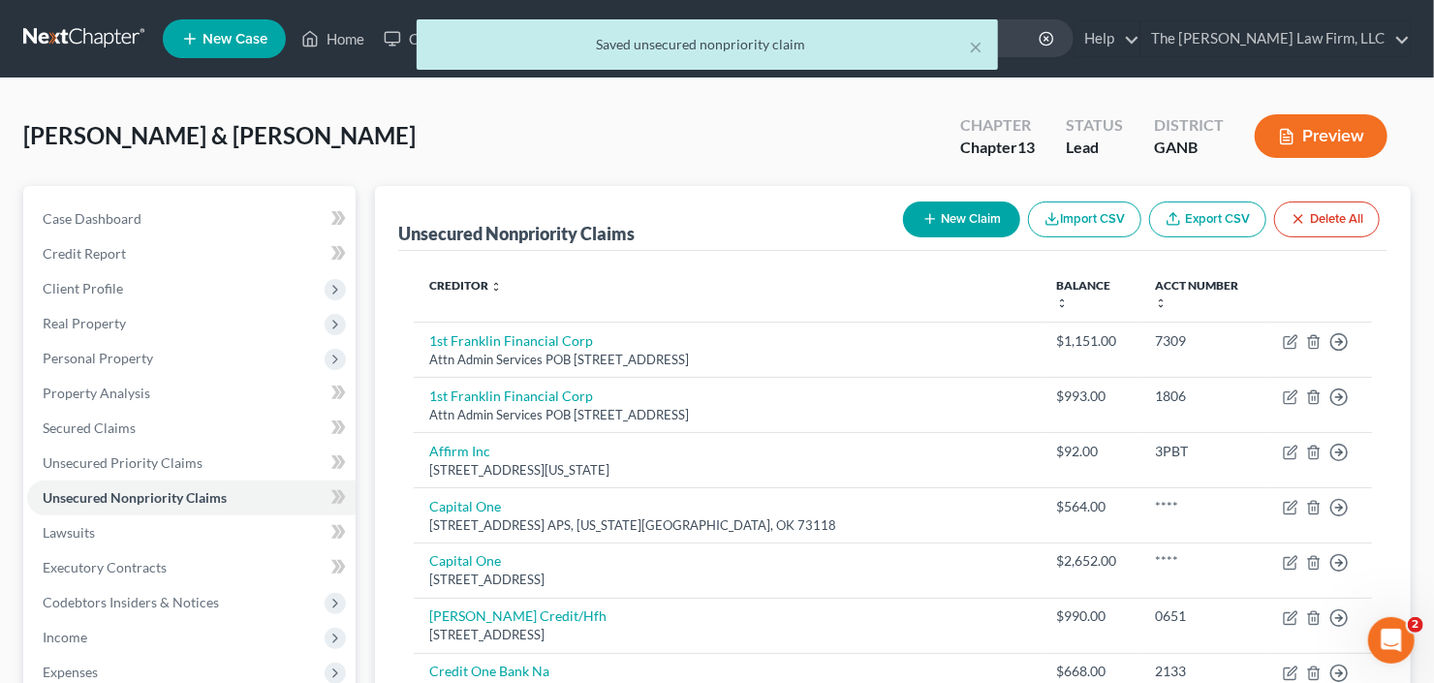
drag, startPoint x: 945, startPoint y: 186, endPoint x: 947, endPoint y: 210, distance: 24.3
click at [944, 189] on div "Unsecured Nonpriority Claims New Claim Import CSV Export CSV Delete All" at bounding box center [892, 218] width 989 height 65
click at [949, 214] on button "New Claim" at bounding box center [961, 219] width 117 height 36
select select "2"
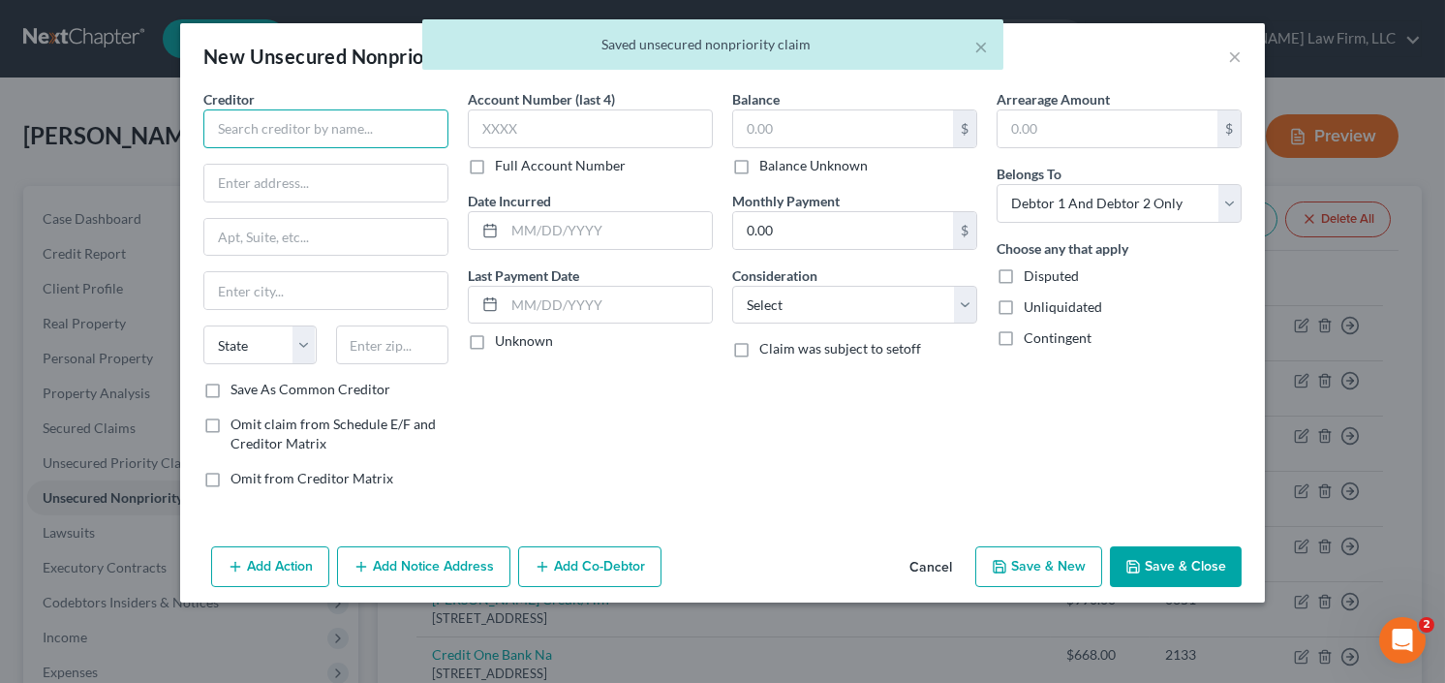
click at [340, 127] on input "text" at bounding box center [325, 128] width 245 height 39
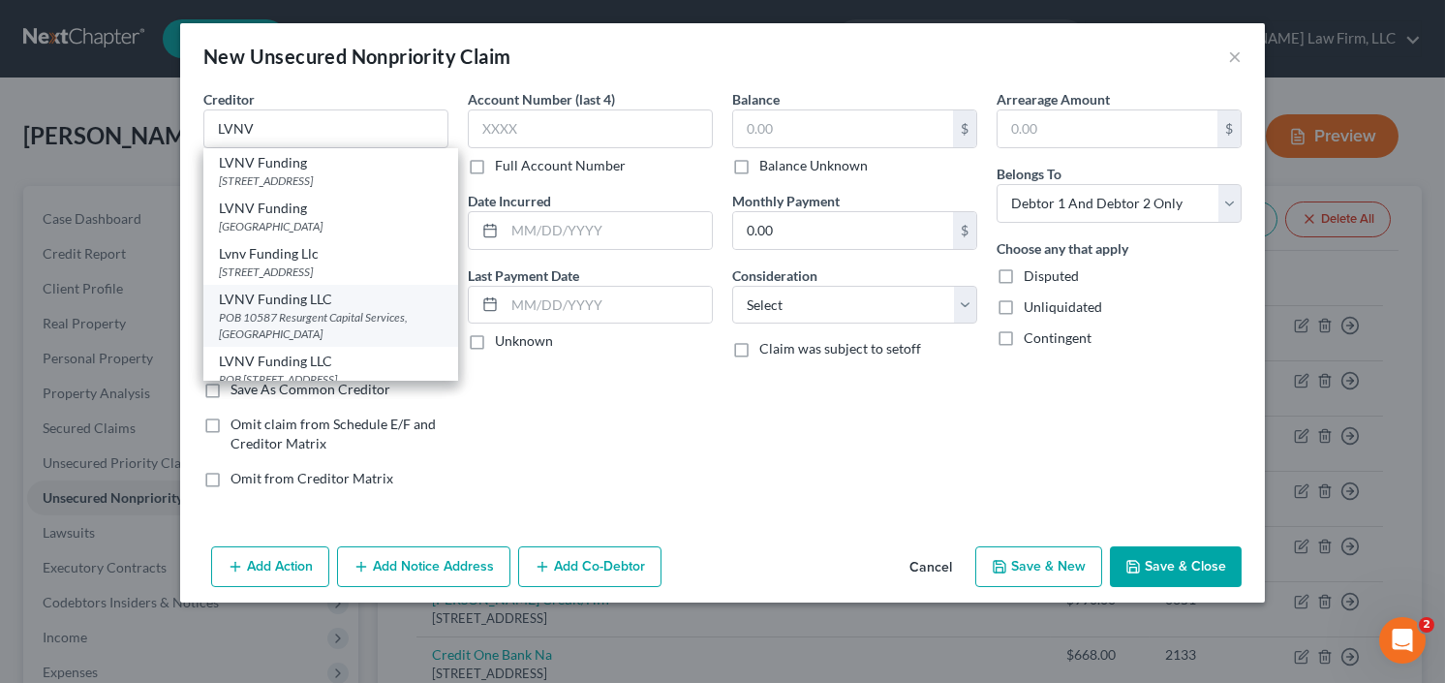
click at [327, 315] on div "POB 10587 Resurgent Capital Services, Greenville, SC 29603" at bounding box center [331, 325] width 224 height 33
type input "LVNV Funding LLC"
type input "POB 10587"
type input "Resurgent Capital Services"
type input "Greenville"
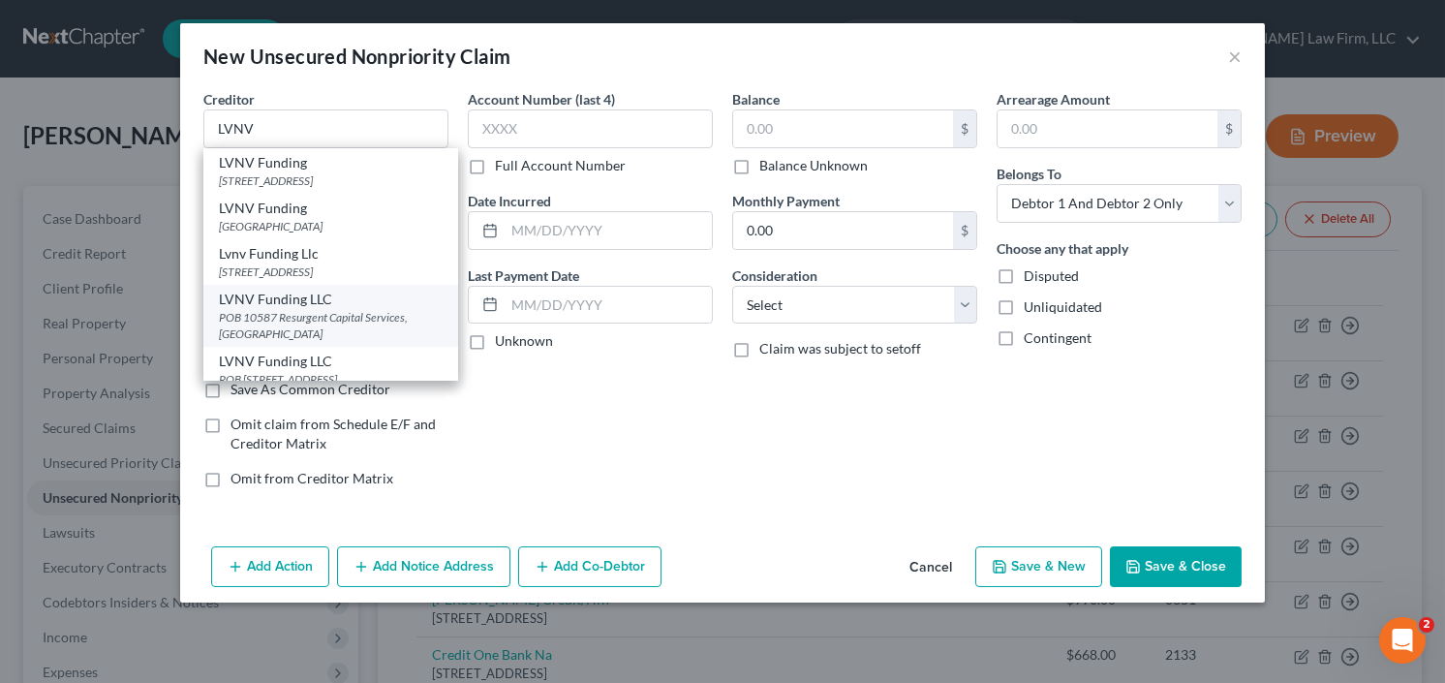
select select "42"
type input "29603"
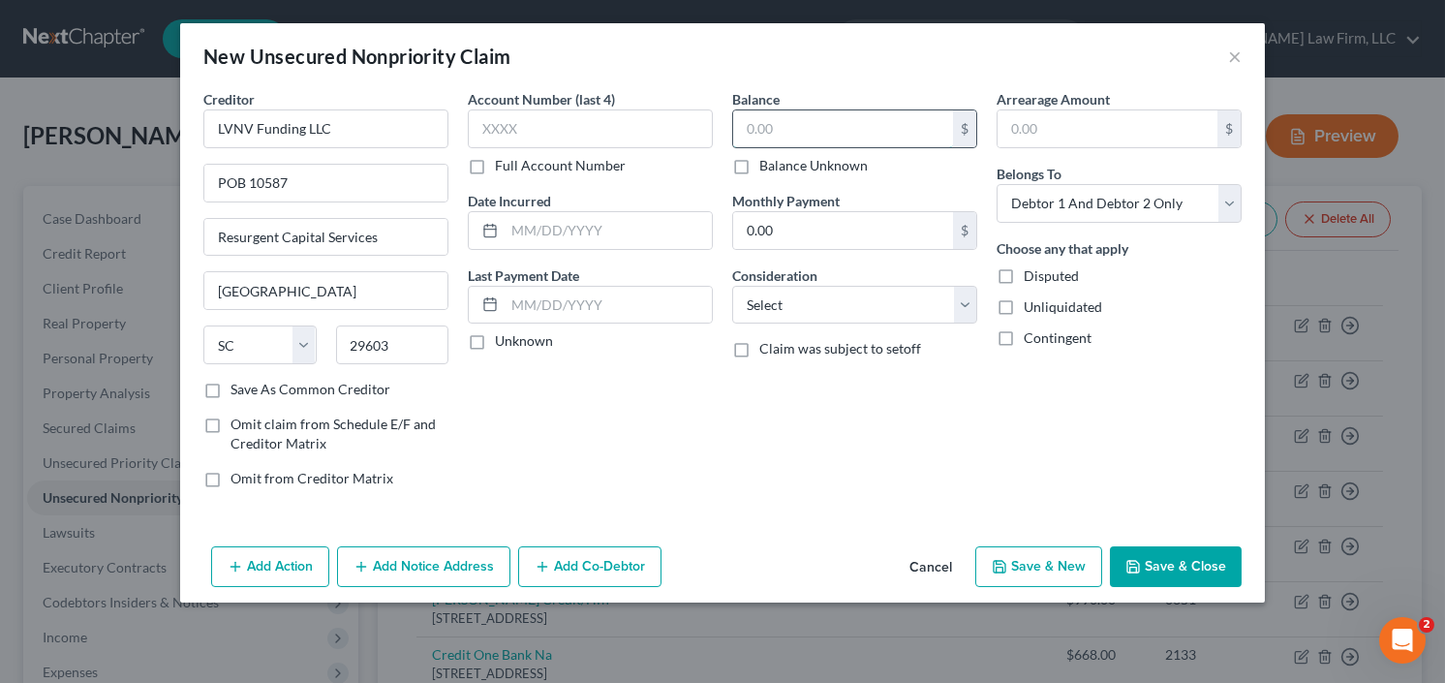
click at [842, 136] on input "text" at bounding box center [843, 128] width 220 height 37
type input "744.00"
click at [831, 314] on select "Select Cable / Satellite Services Collection Agency Credit Card Debt Debt Couns…" at bounding box center [854, 305] width 245 height 39
select select "1"
click at [732, 286] on select "Select Cable / Satellite Services Collection Agency Credit Card Debt Debt Couns…" at bounding box center [854, 305] width 245 height 39
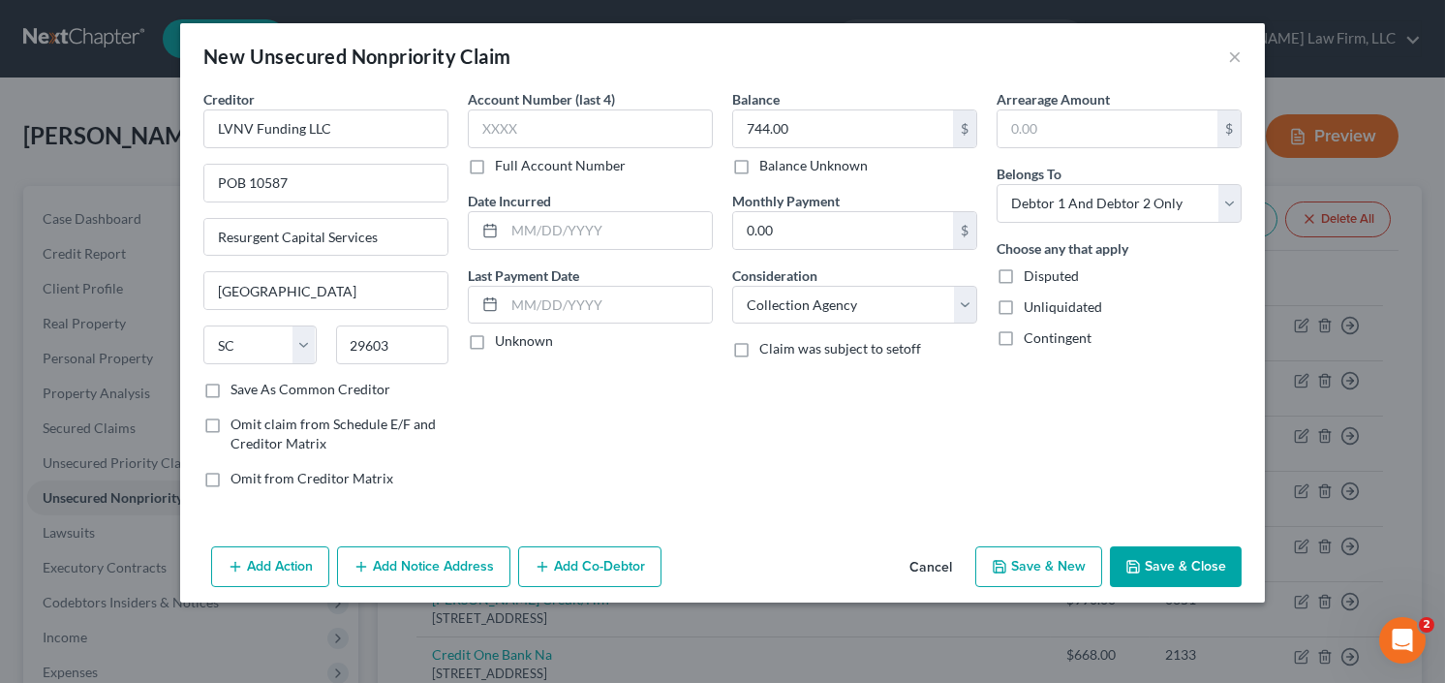
click at [1185, 566] on button "Save & Close" at bounding box center [1176, 566] width 132 height 41
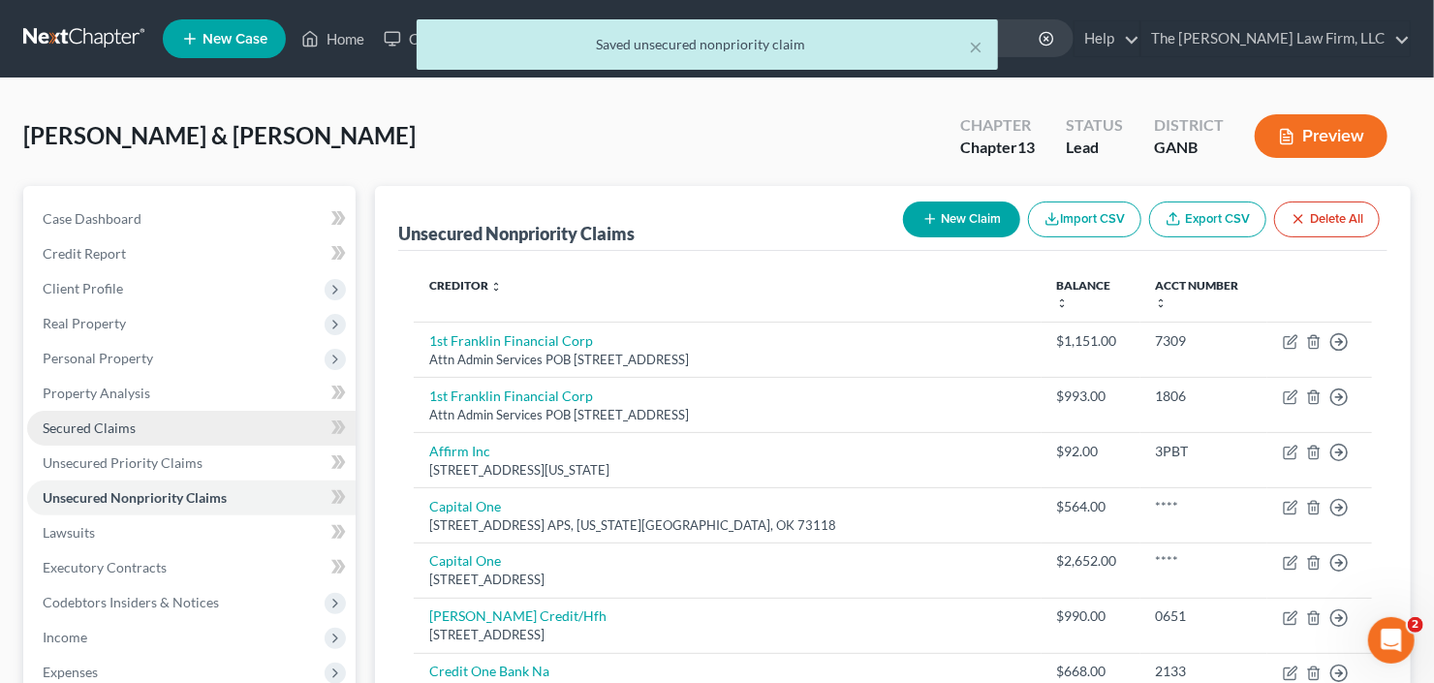
click at [132, 435] on link "Secured Claims" at bounding box center [191, 428] width 328 height 35
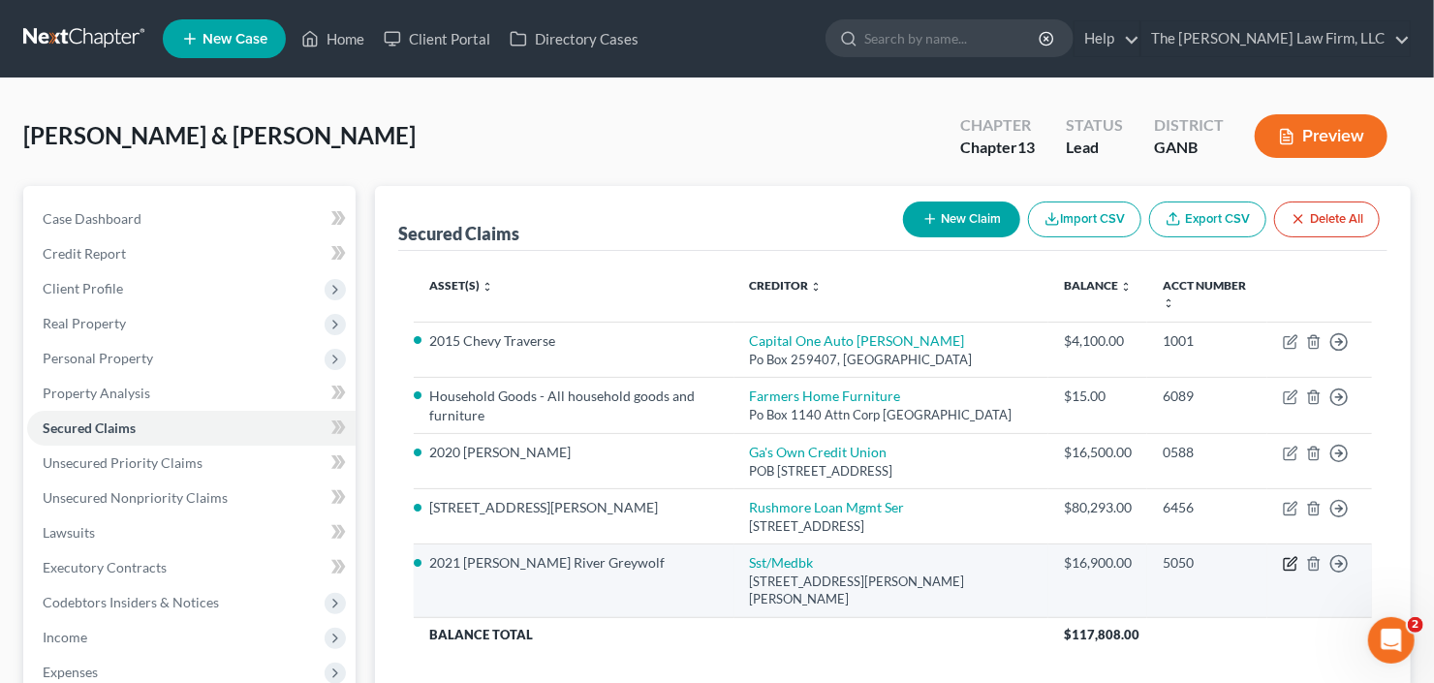
click at [1284, 571] on icon "button" at bounding box center [1290, 565] width 12 height 12
select select "26"
select select "0"
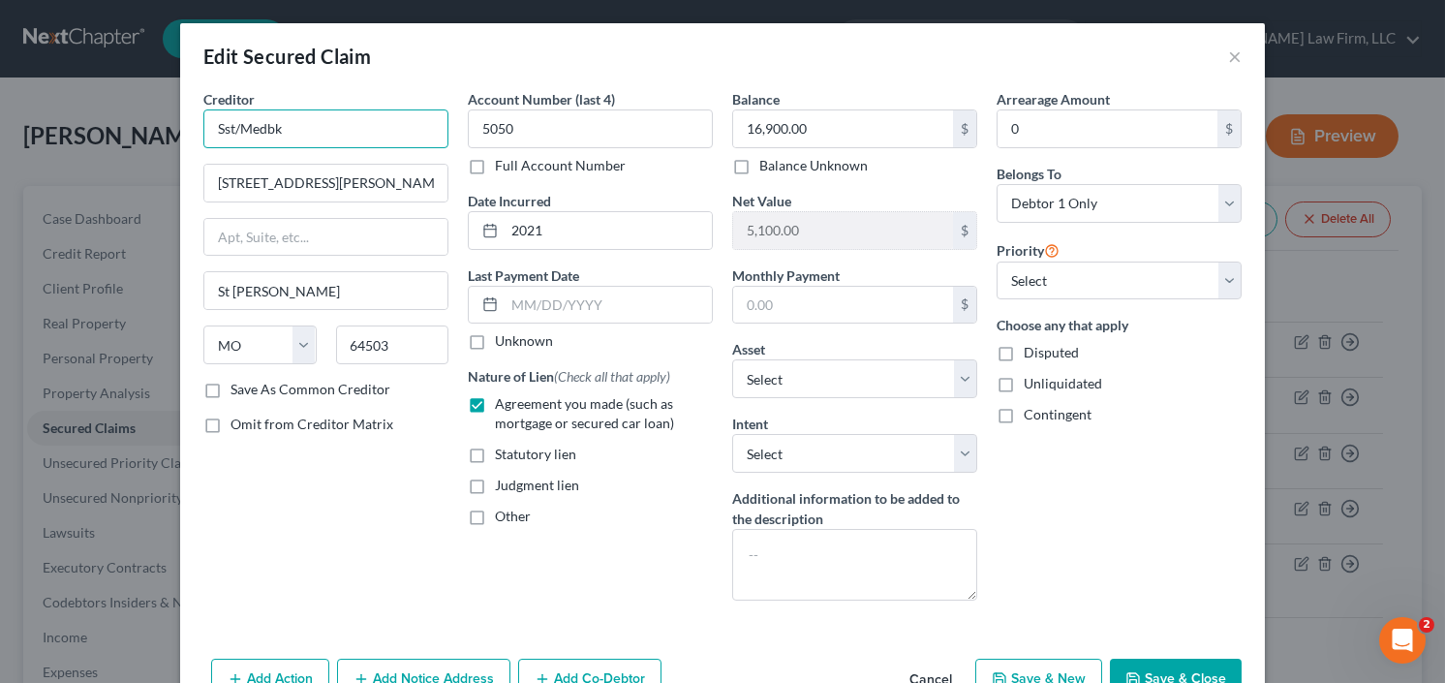
click at [358, 143] on input "Sst/Medbk" at bounding box center [325, 128] width 245 height 39
drag, startPoint x: 159, startPoint y: 151, endPoint x: 88, endPoint y: 163, distance: 71.7
click at [114, 159] on div "Edit Secured Claim × Creditor * Sst/Medbk 4315 Pickett Rd St Joseph State AL AK…" at bounding box center [722, 341] width 1445 height 683
click at [245, 135] on input "Medalion Back" at bounding box center [325, 128] width 245 height 39
click at [340, 172] on input "4315 Pickett Rd" at bounding box center [325, 183] width 243 height 37
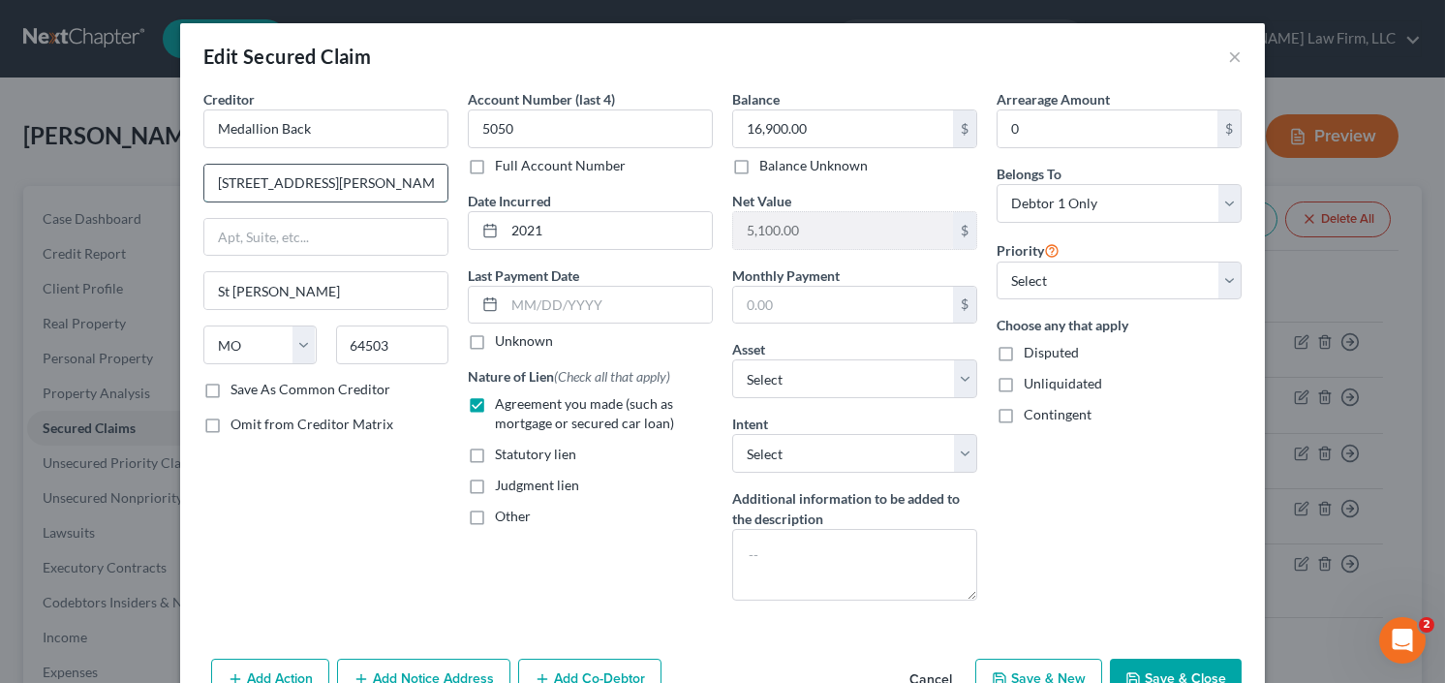
type input "Medallion Back"
drag, startPoint x: 340, startPoint y: 172, endPoint x: 124, endPoint y: 192, distance: 216.9
click at [138, 192] on div "Edit Secured Claim × Creditor * Medallion Back 4315 Pickett Rd St Joseph State …" at bounding box center [722, 341] width 1445 height 683
type input "co Systems and Services Tech Inc"
type input "POB 9013"
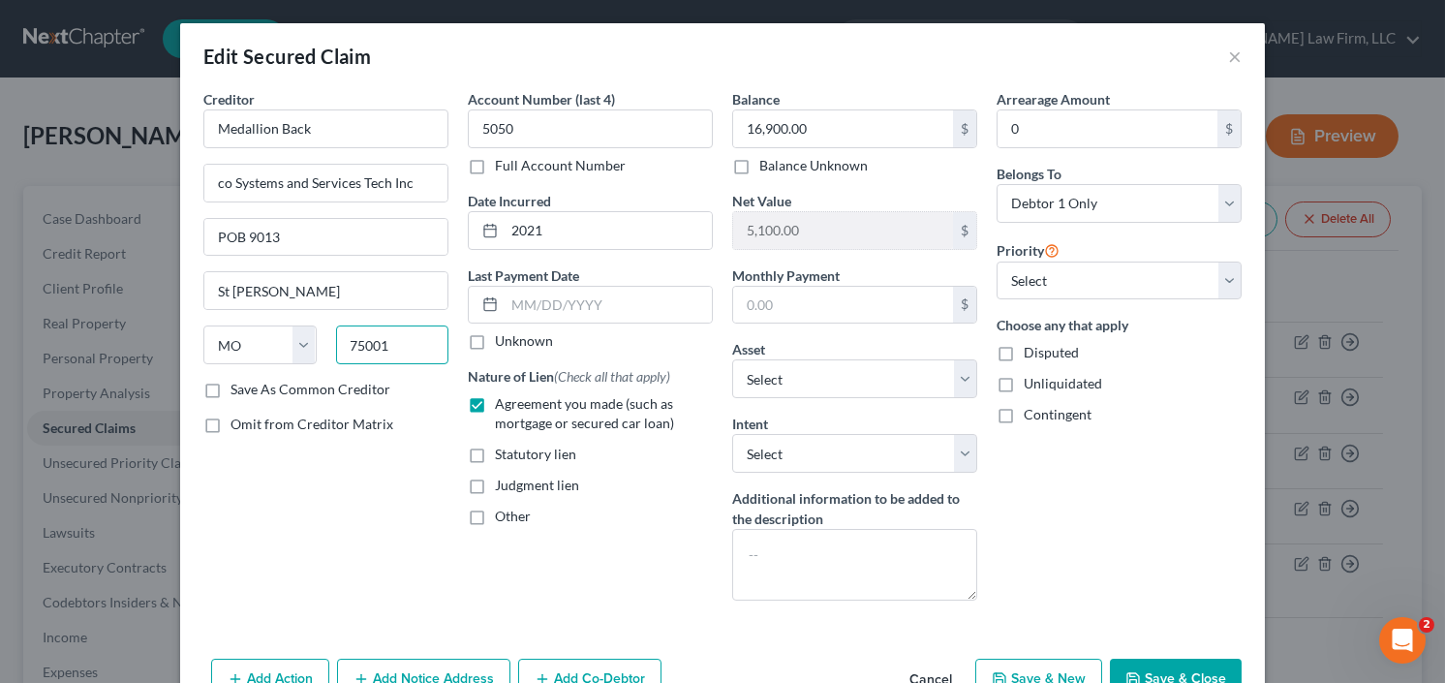
type input "75001"
type input "Addison"
select select "45"
click at [231, 398] on label "Save As Common Creditor" at bounding box center [311, 389] width 160 height 19
click at [238, 392] on input "Save As Common Creditor" at bounding box center [244, 386] width 13 height 13
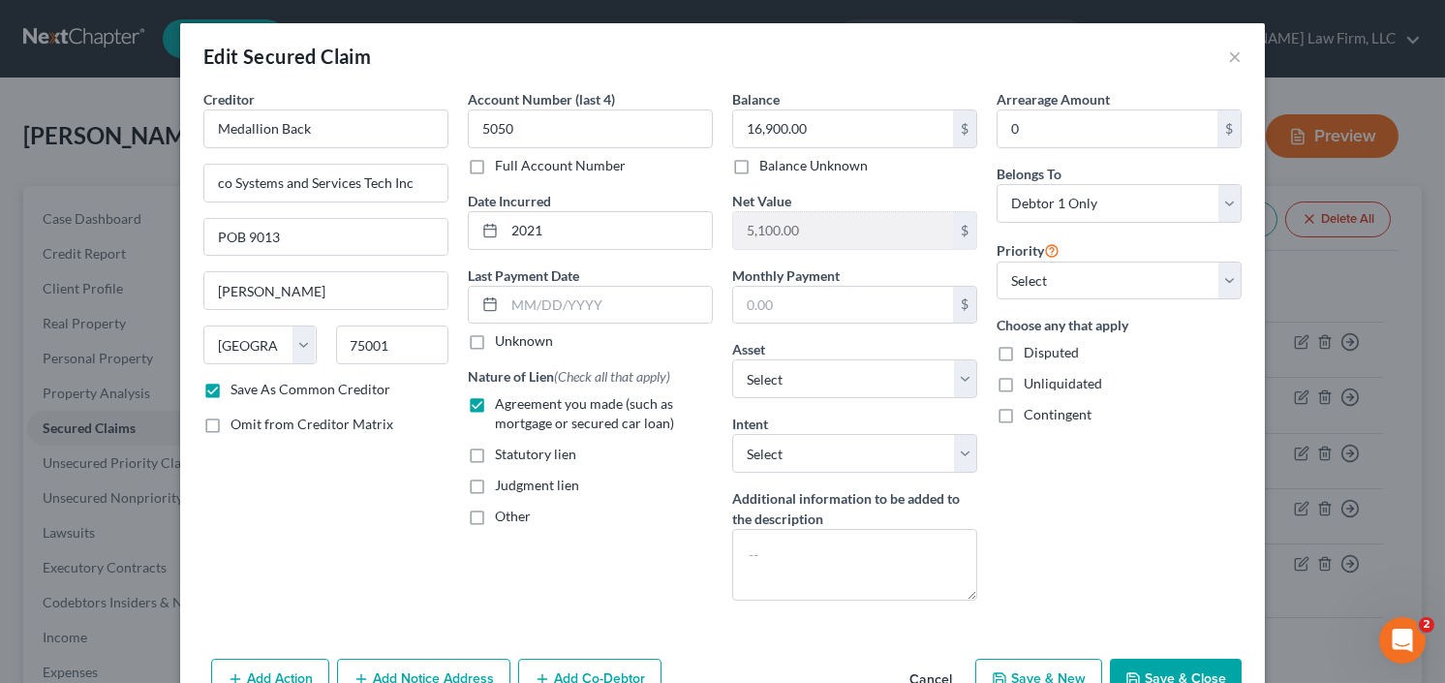
drag, startPoint x: 1166, startPoint y: 660, endPoint x: 1178, endPoint y: 662, distance: 11.8
click at [1167, 662] on button "Save & Close" at bounding box center [1176, 679] width 132 height 41
checkbox input "false"
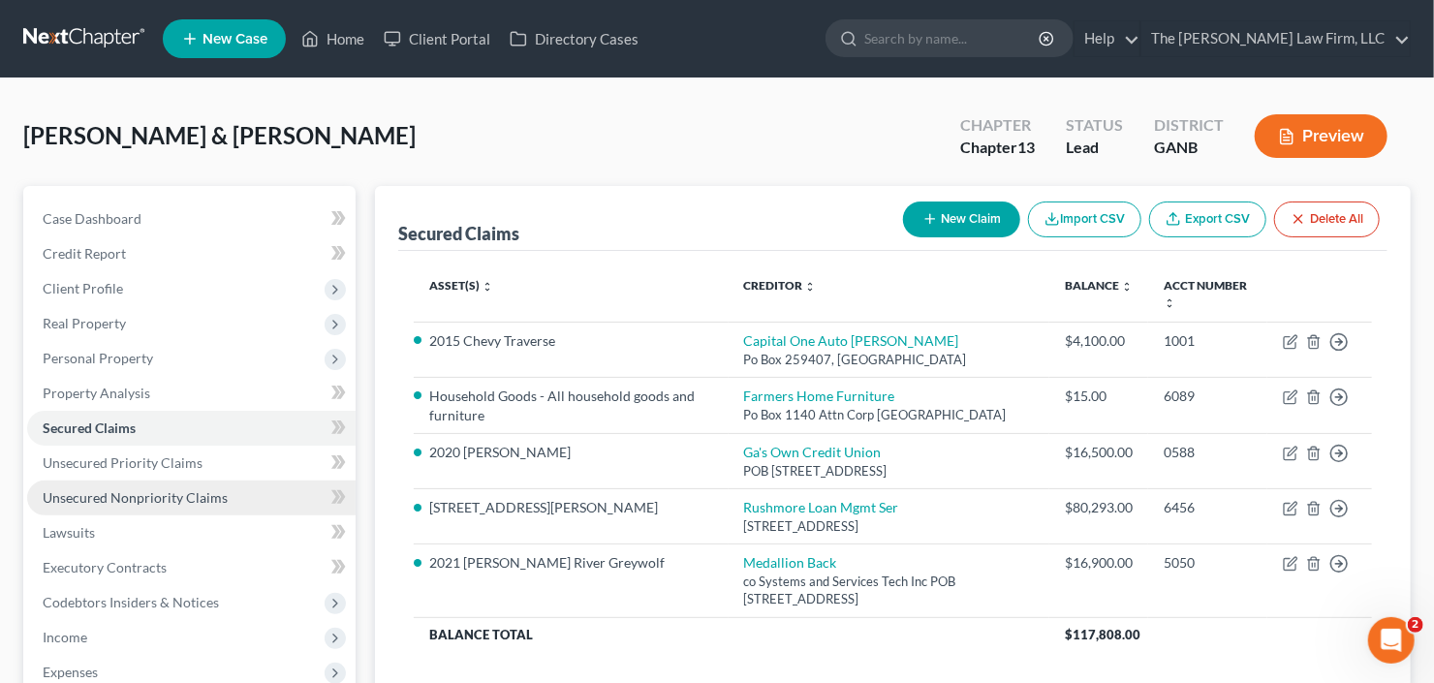
click at [132, 497] on span "Unsecured Nonpriority Claims" at bounding box center [135, 497] width 185 height 16
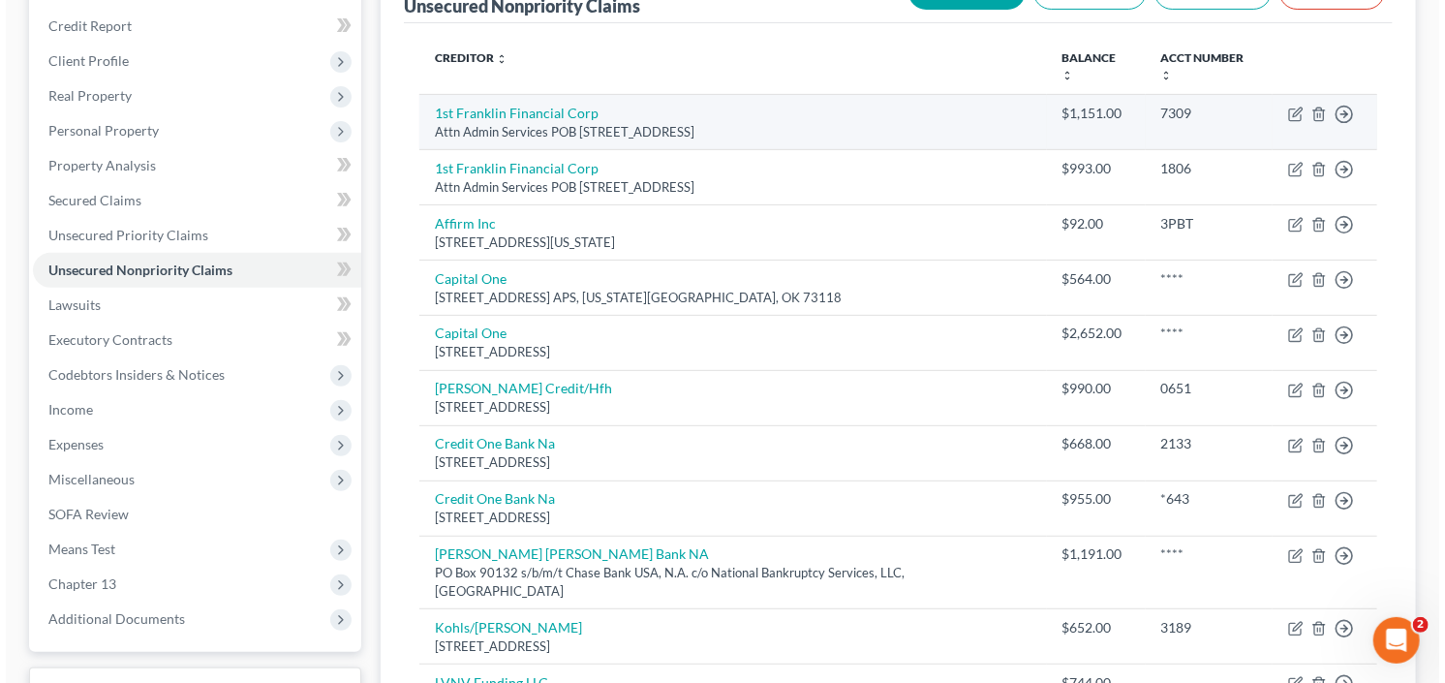
scroll to position [232, 0]
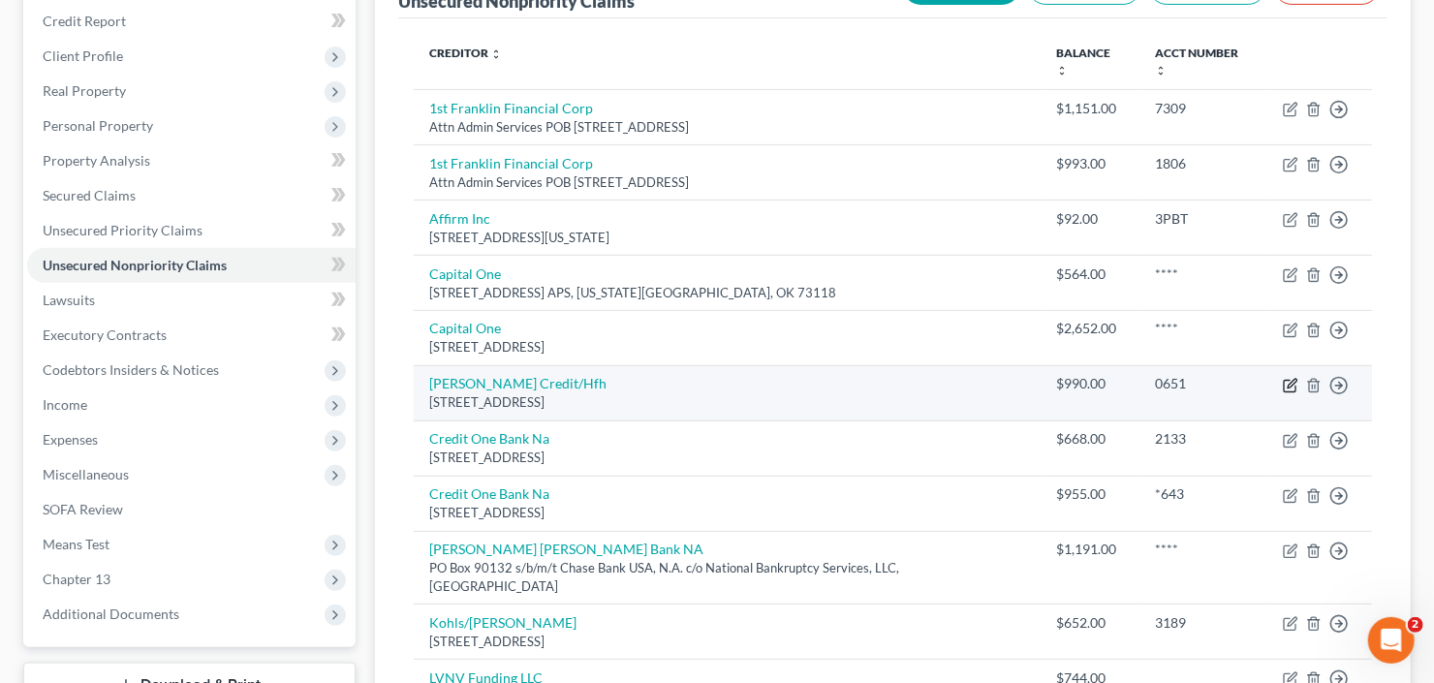
click at [1290, 378] on icon "button" at bounding box center [1290, 385] width 15 height 15
select select "10"
select select "2"
select select "0"
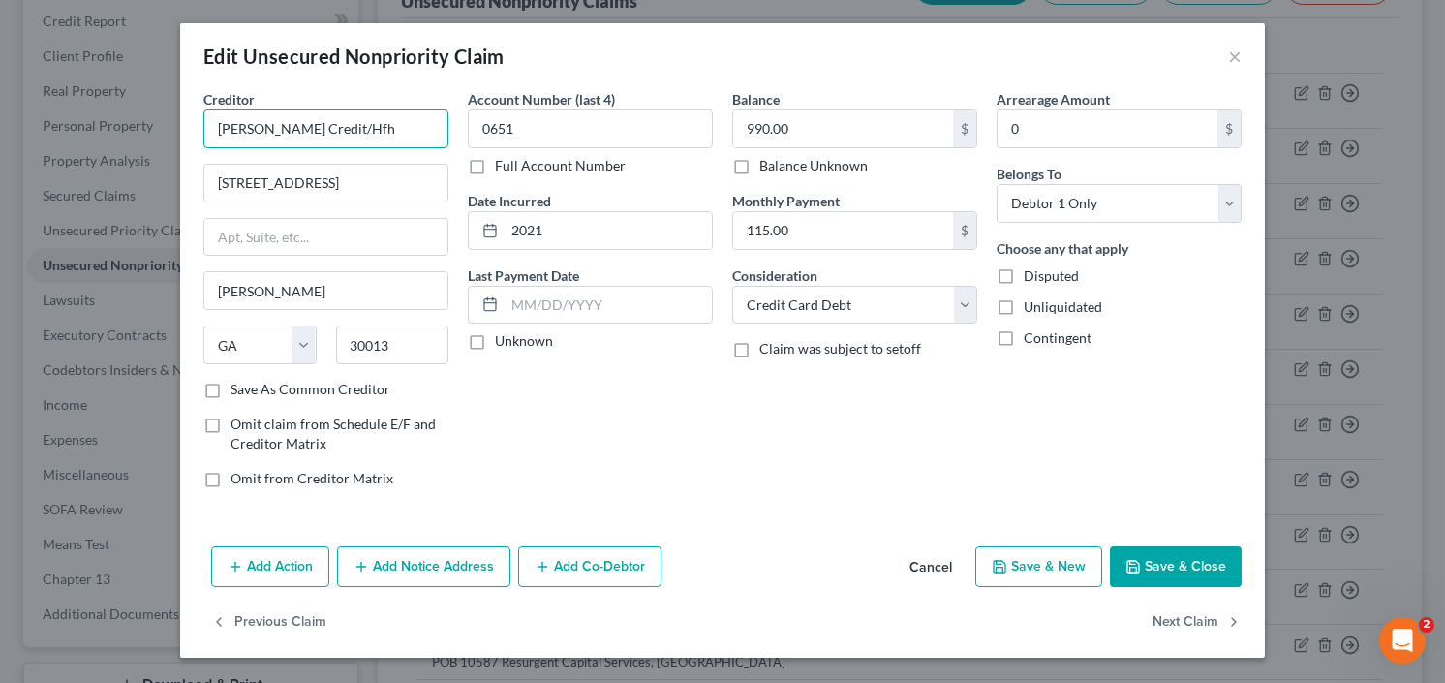
click at [382, 132] on input "Covington Credit/Hfh" at bounding box center [325, 128] width 245 height 39
drag, startPoint x: 382, startPoint y: 131, endPoint x: 108, endPoint y: 145, distance: 274.5
click at [178, 142] on div "Edit Unsecured Nonpriority Claim × Creditor * Covington Credit/Hfh 2166b Salem …" at bounding box center [722, 341] width 1445 height 683
type input "Heights Finance Holding co"
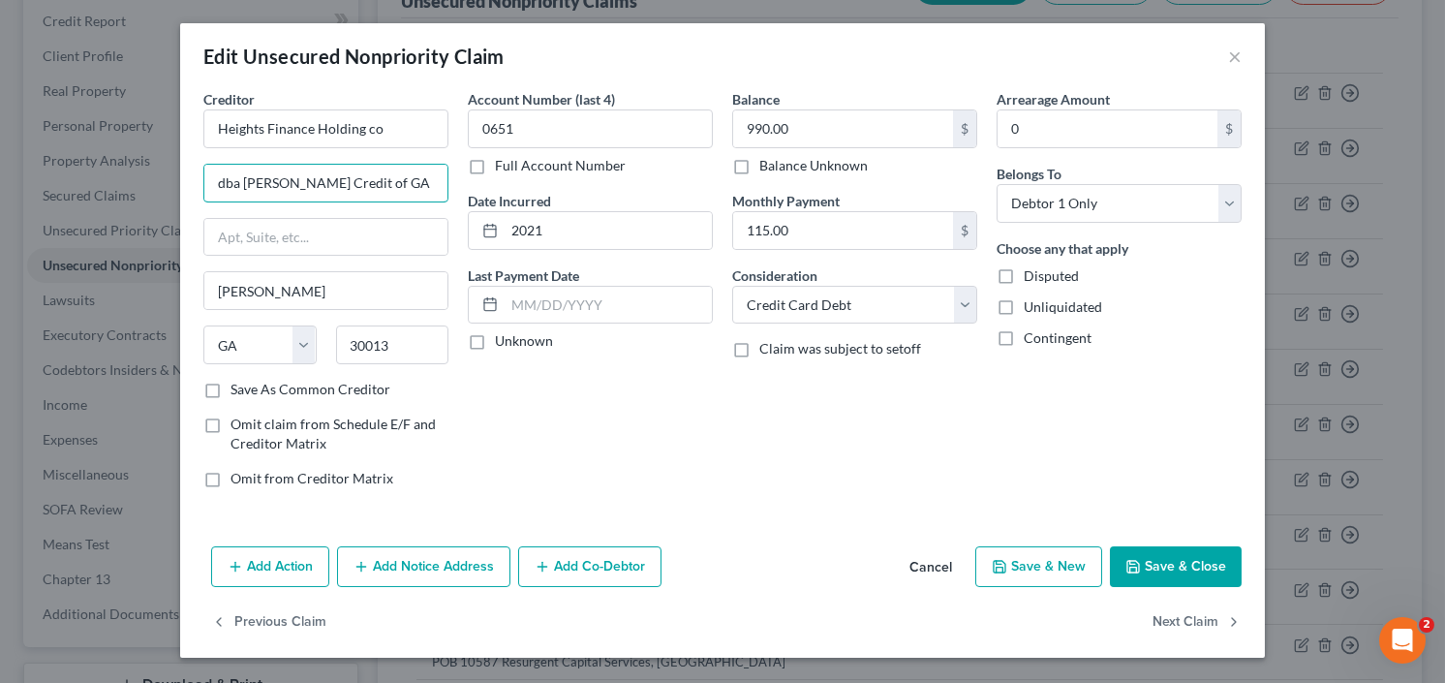
type input "dba Covington Credit of GA Inc"
type input "POB 1947"
type input "29602"
type input "Greenville"
select select "42"
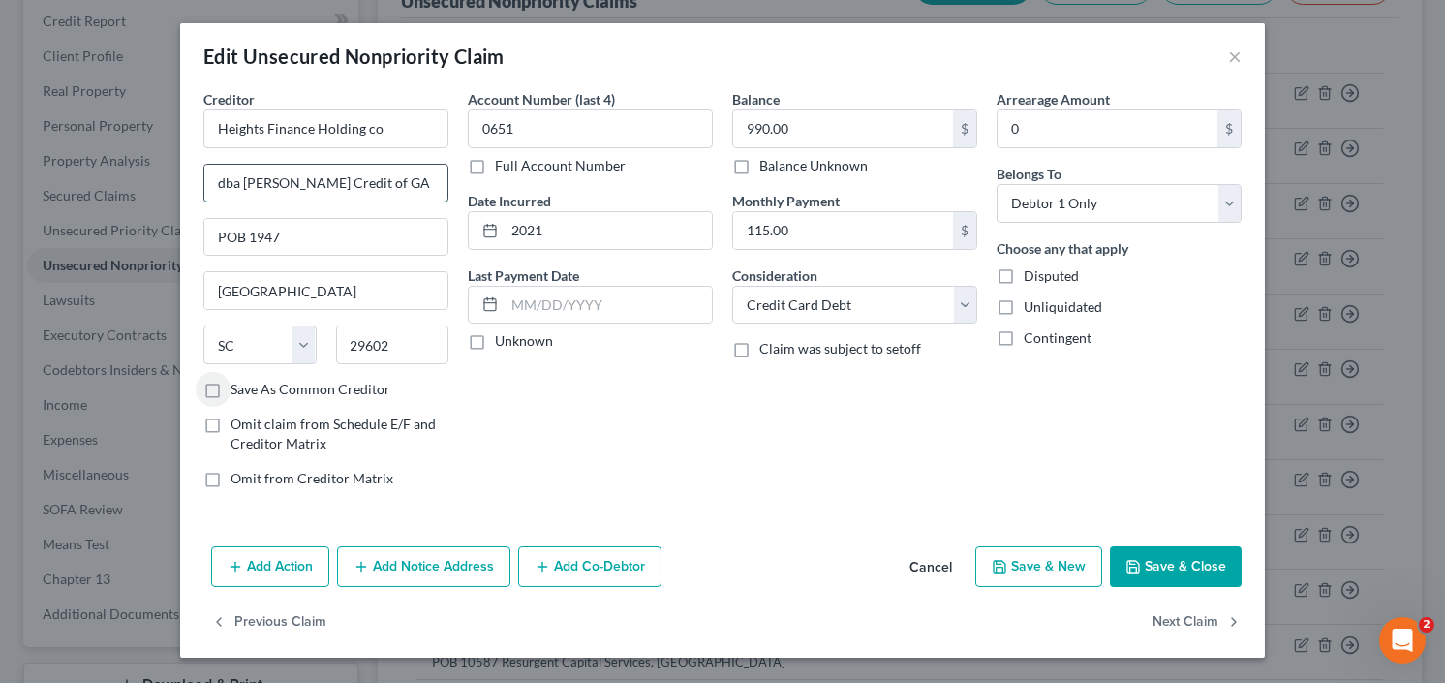
click at [416, 181] on input "dba Covington Credit of GA Inc" at bounding box center [325, 183] width 243 height 37
type input "dba Covington Credit of GA Inc GA009"
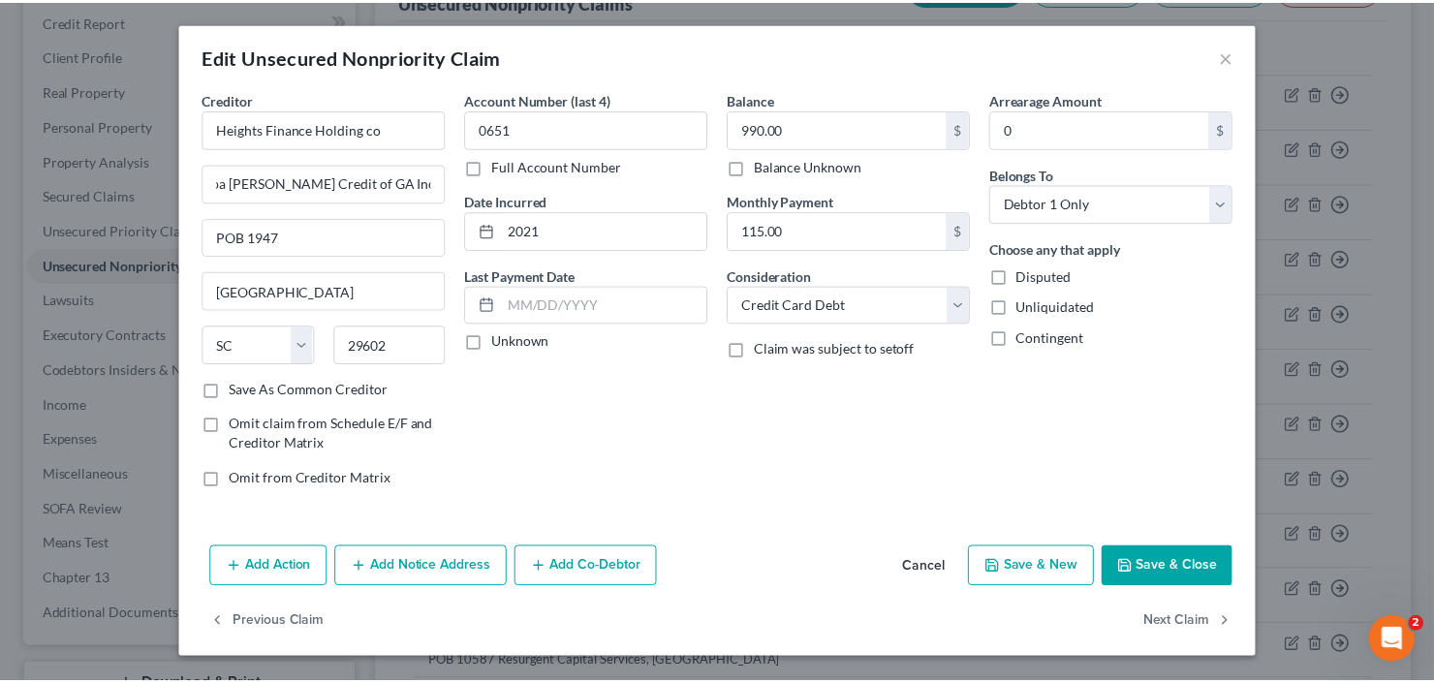
scroll to position [0, 0]
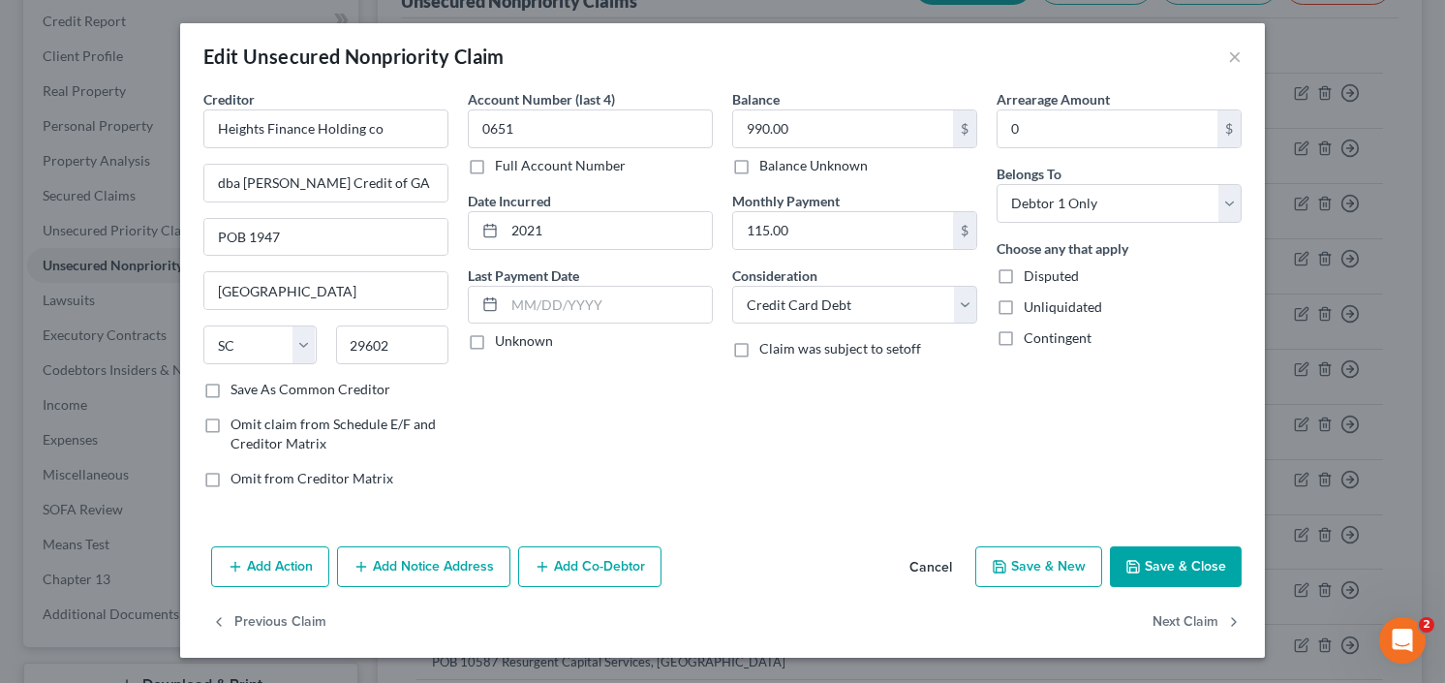
click at [231, 380] on label "Save As Common Creditor" at bounding box center [311, 389] width 160 height 19
click at [238, 380] on input "Save As Common Creditor" at bounding box center [244, 386] width 13 height 13
click at [1165, 559] on button "Save & Close" at bounding box center [1176, 566] width 132 height 41
checkbox input "false"
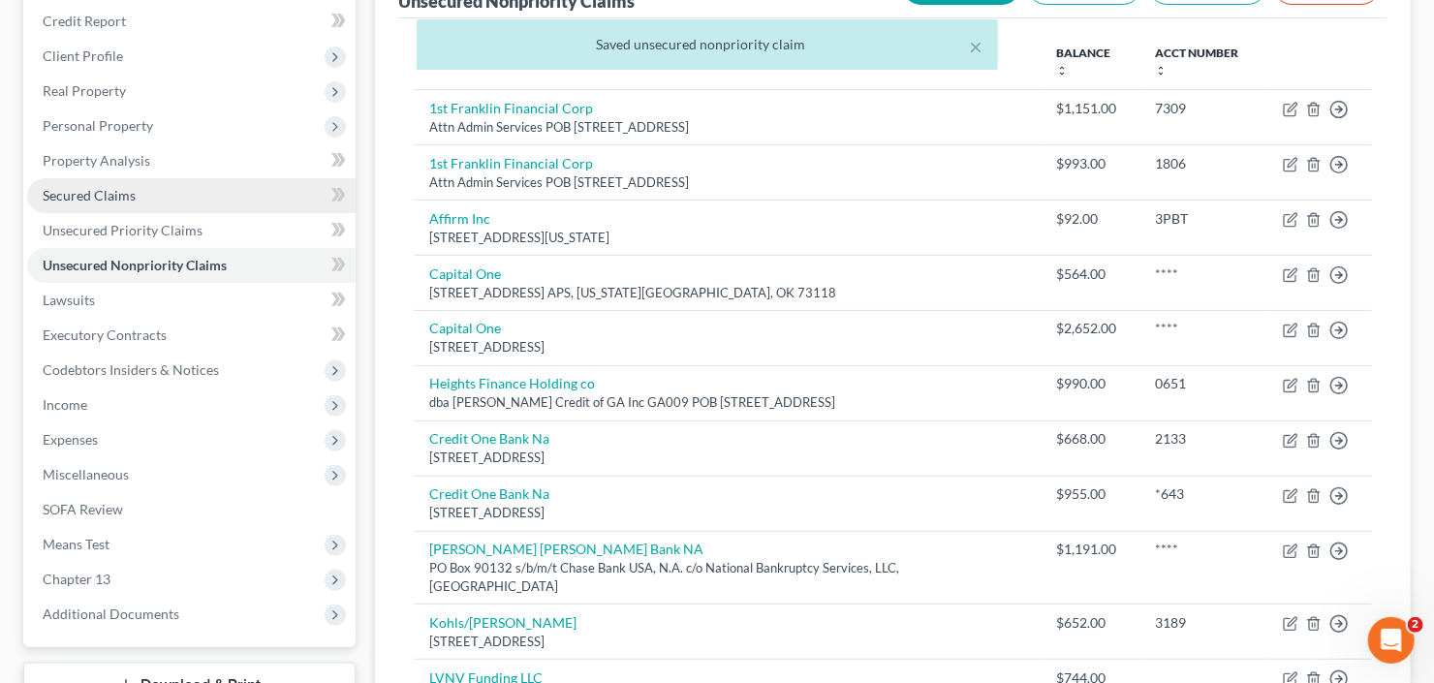
drag, startPoint x: 135, startPoint y: 200, endPoint x: 179, endPoint y: 200, distance: 44.6
click at [135, 200] on link "Secured Claims" at bounding box center [191, 195] width 328 height 35
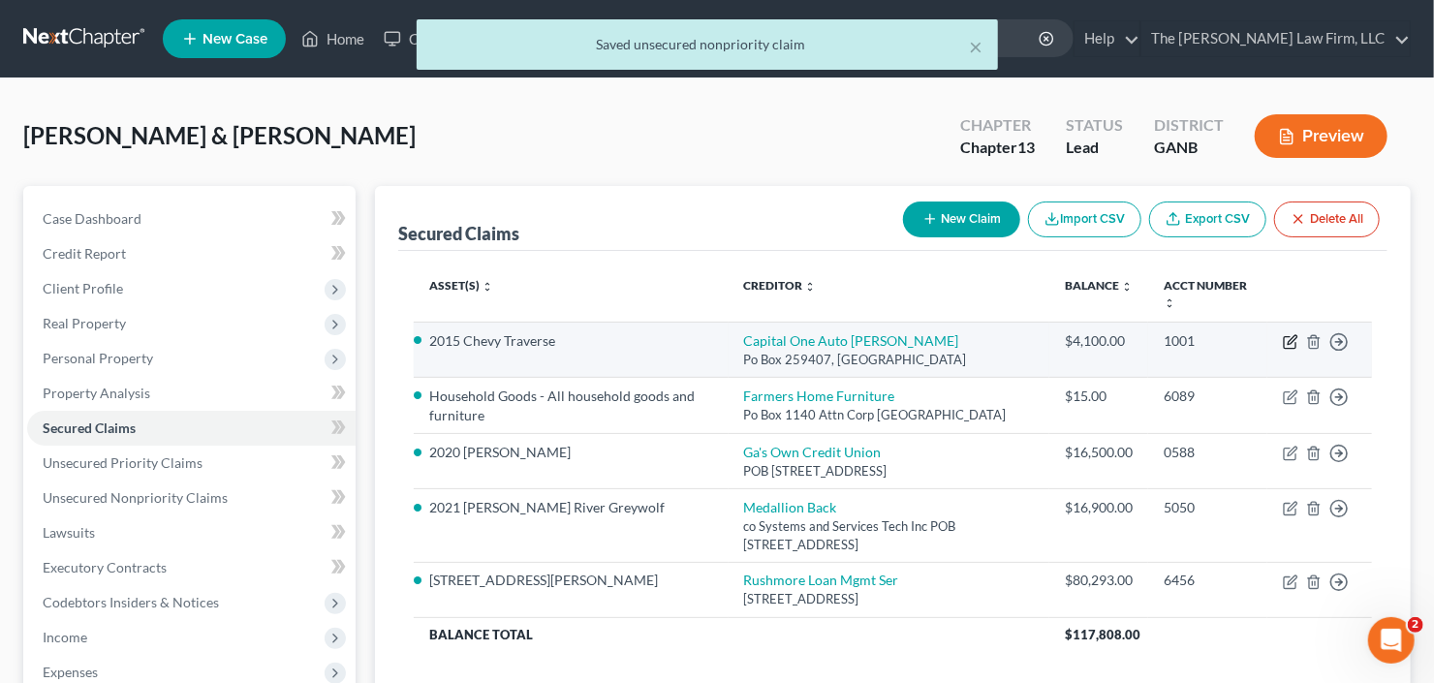
click at [1290, 340] on icon "button" at bounding box center [1290, 341] width 15 height 15
select select "45"
select select "2"
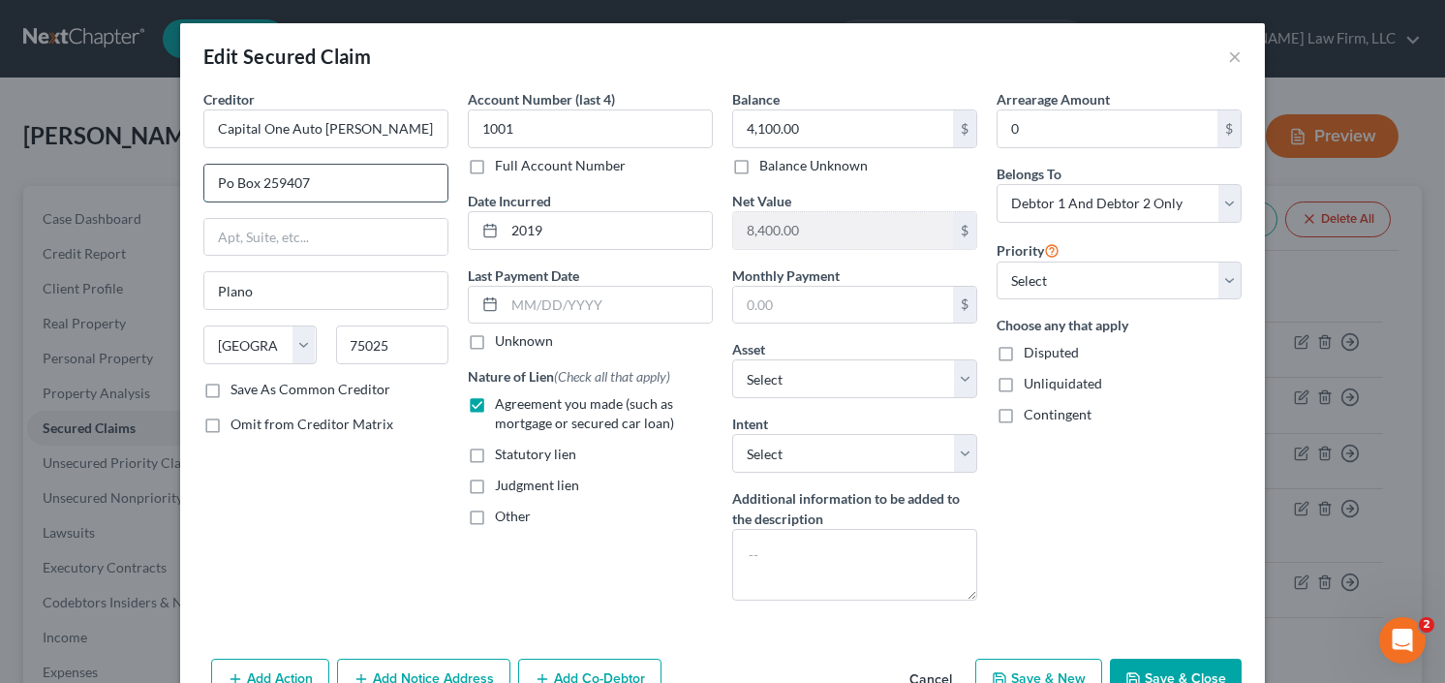
click at [342, 186] on input "Po Box 259407" at bounding box center [325, 183] width 243 height 37
drag, startPoint x: 321, startPoint y: 186, endPoint x: 181, endPoint y: 203, distance: 140.6
click at [181, 203] on div "Creditor * Capital One Auto Finan Po Box 259407 Plano State AL AK AR AZ CA CO C…" at bounding box center [722, 370] width 1085 height 562
type input "4515 N Santa Fe Ave Dept. APS"
click at [1203, 667] on button "Save & Close" at bounding box center [1176, 679] width 132 height 41
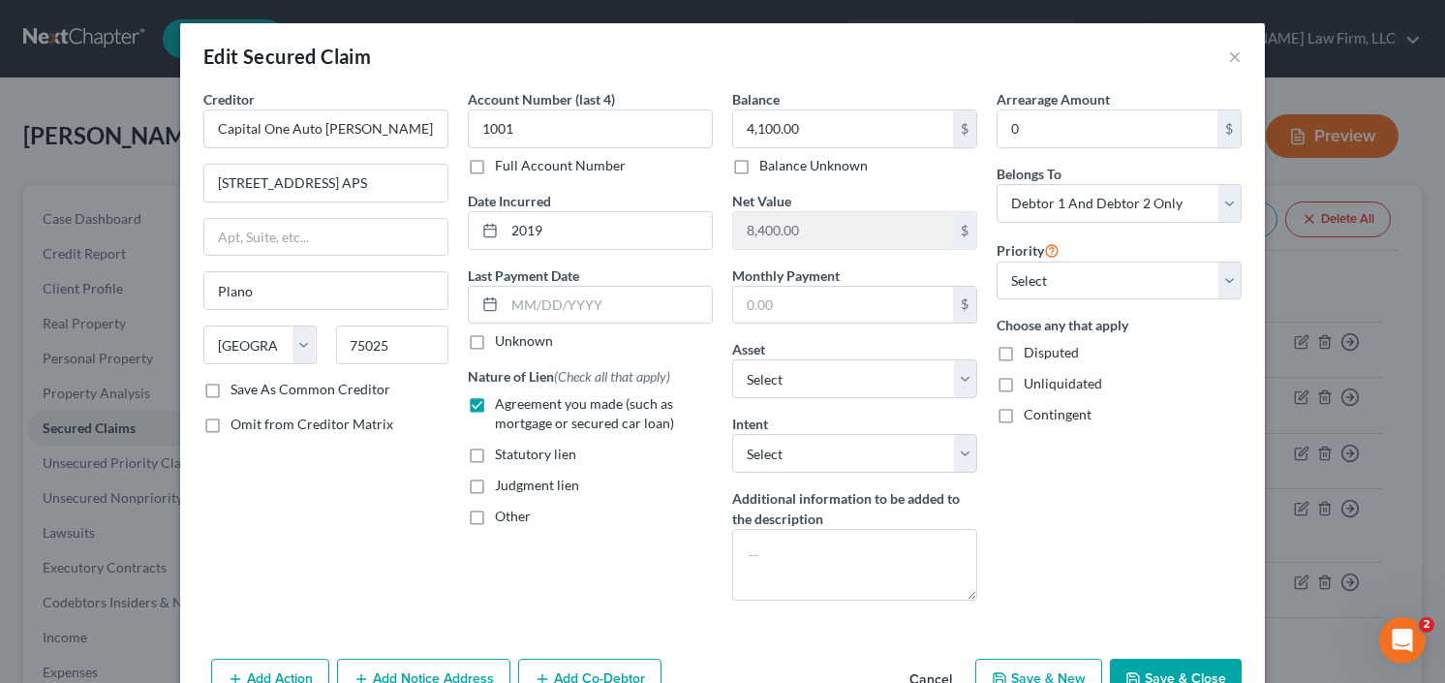
select select "8"
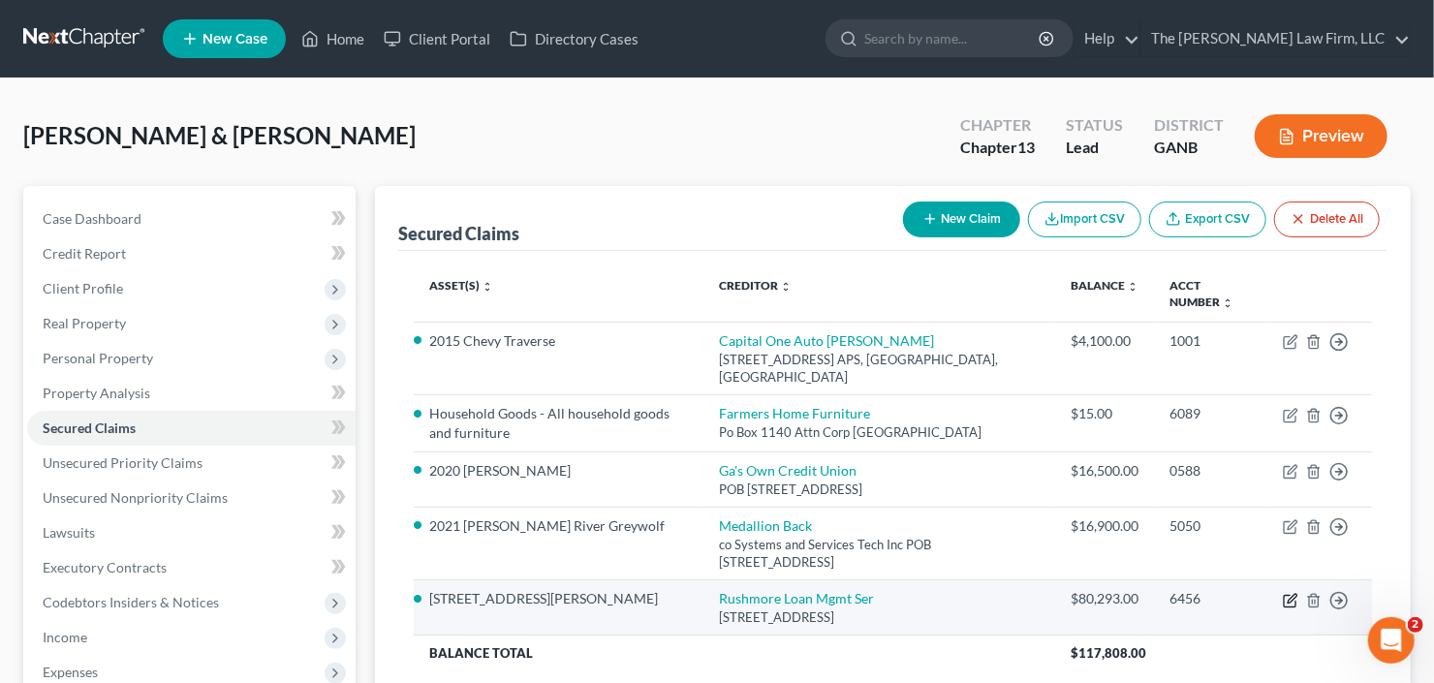
click at [1288, 593] on icon "button" at bounding box center [1290, 600] width 15 height 15
select select "4"
select select "11"
select select "1"
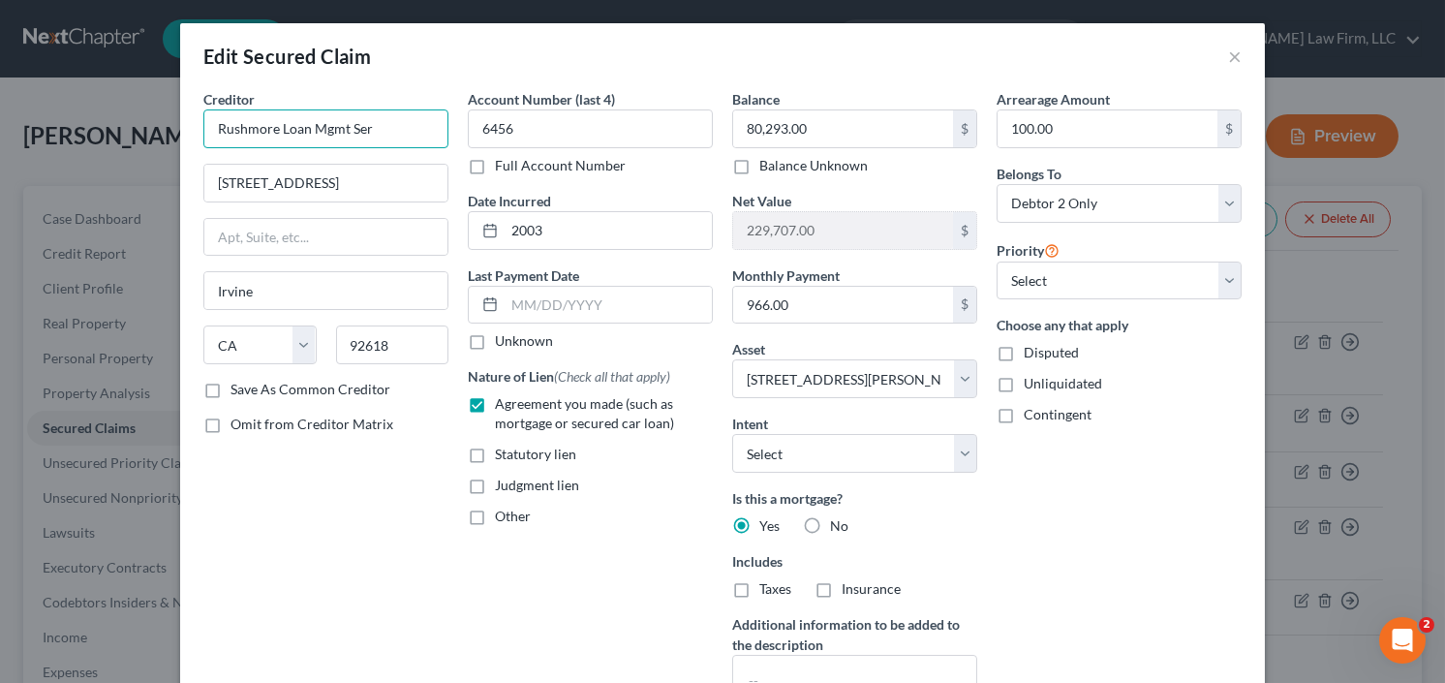
click at [405, 139] on input "Rushmore Loan Mgmt Ser" at bounding box center [325, 128] width 245 height 39
drag, startPoint x: 407, startPoint y: 138, endPoint x: 136, endPoint y: 163, distance: 272.4
click at [168, 159] on div "Edit Secured Claim × Creditor * Rushmore Loan Mgmt Ser 15480 Laguna Canyon Rd S…" at bounding box center [722, 341] width 1445 height 683
type input "JP Morgan Mortgage Acquisition Corp"
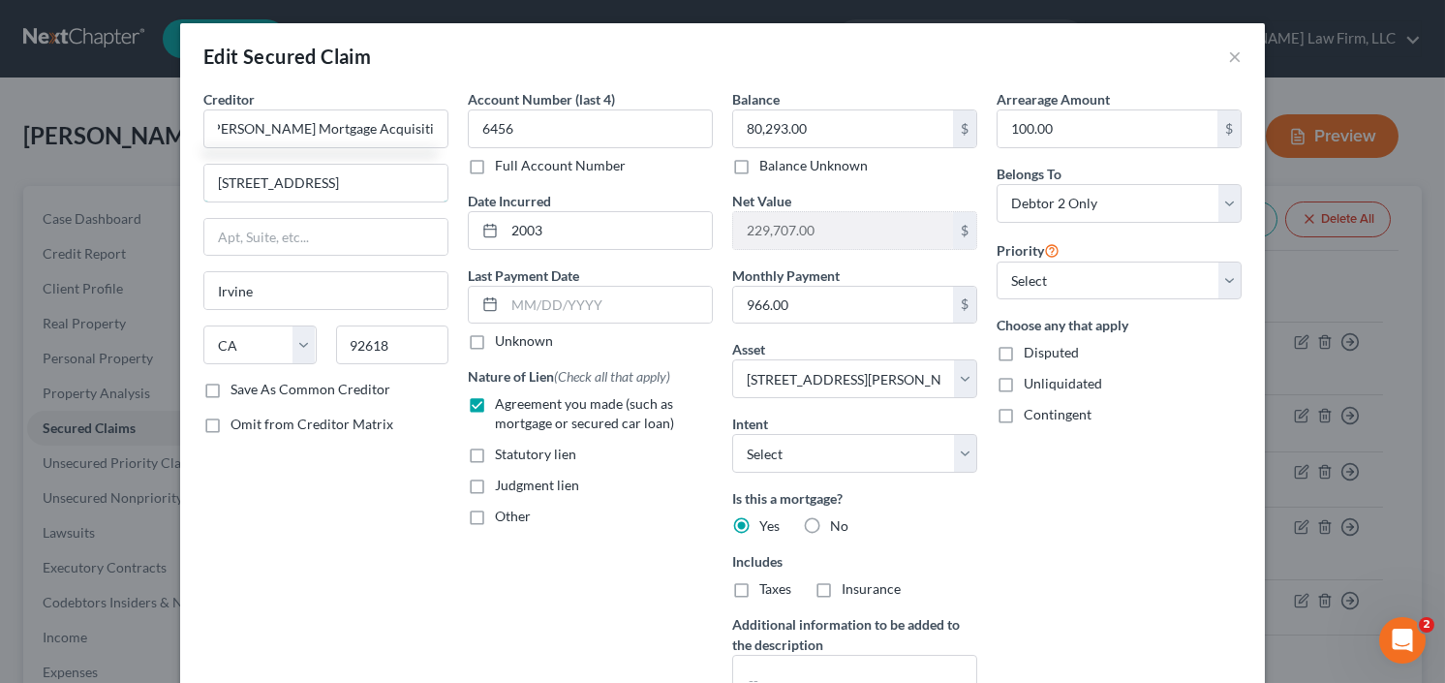
scroll to position [0, 0]
type input "co Rushmore Serving"
type input "POB 619094"
type input "75261"
type input "Dallas"
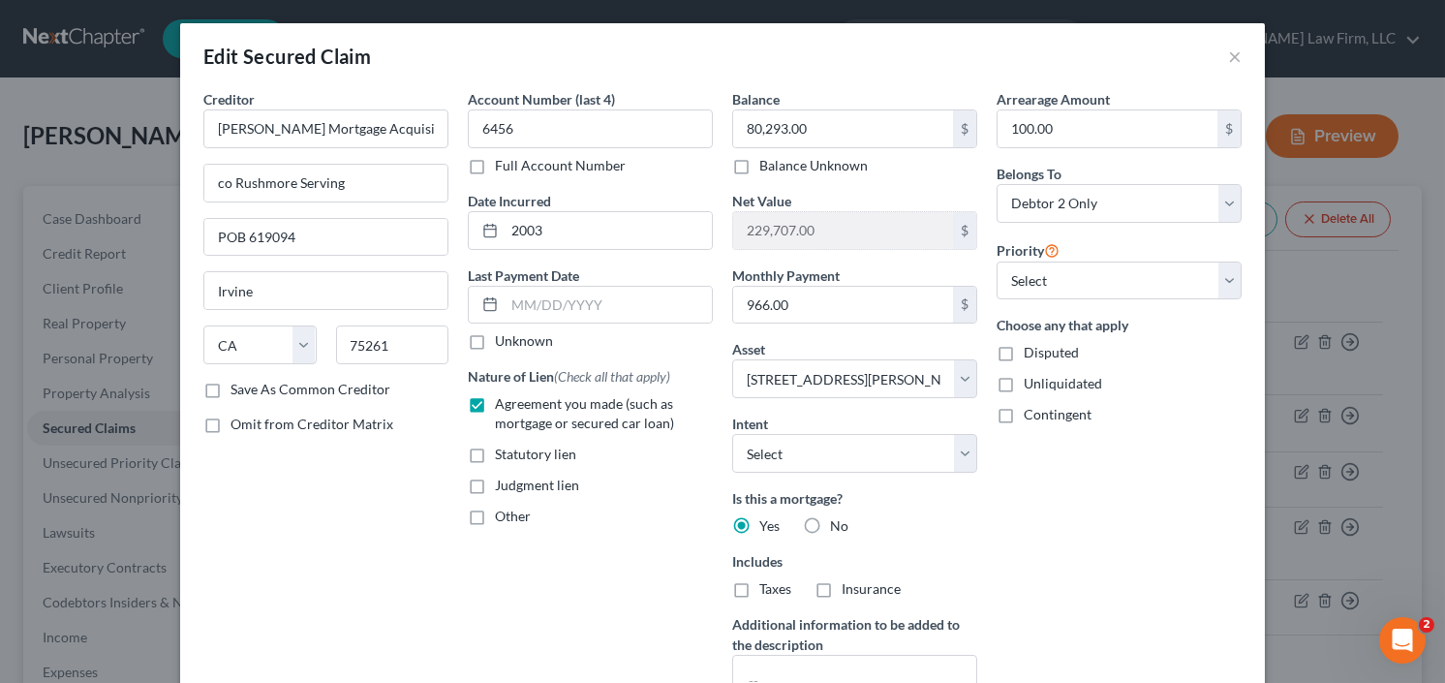
select select "45"
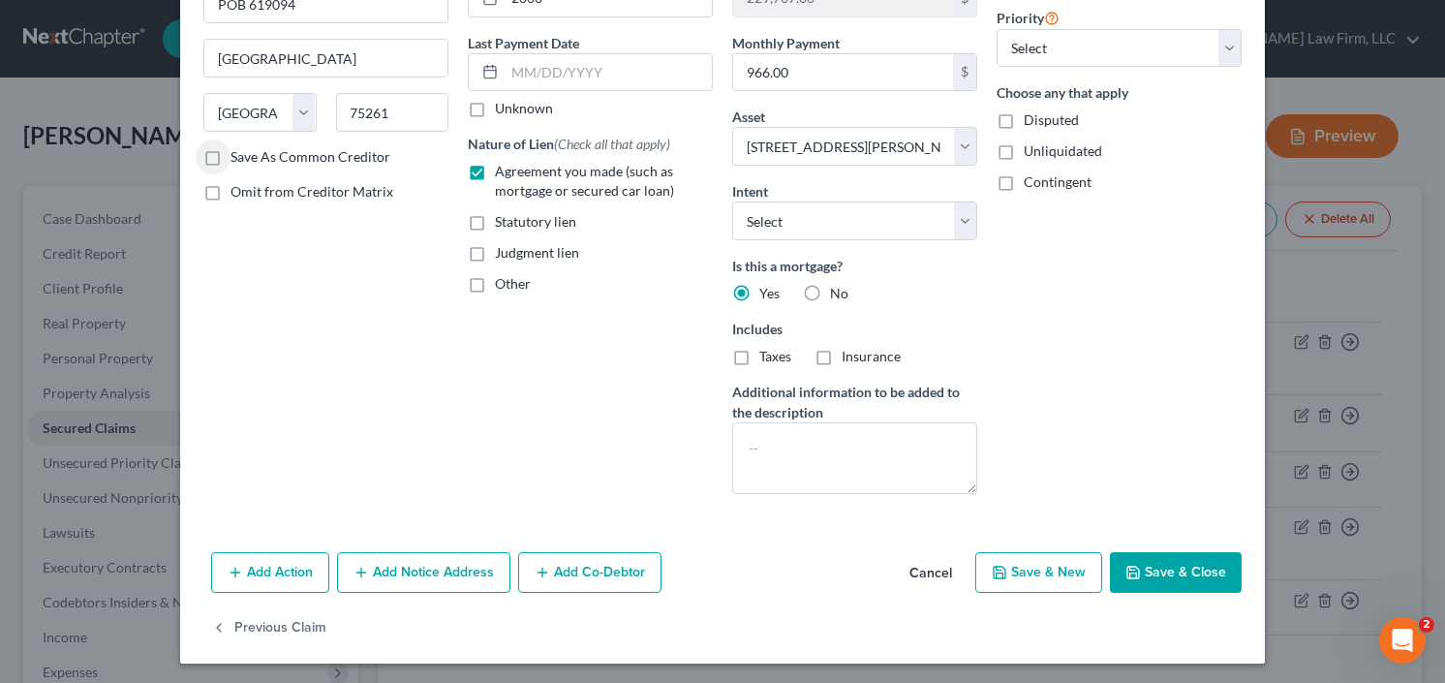
drag, startPoint x: 1157, startPoint y: 565, endPoint x: 1178, endPoint y: 564, distance: 21.3
click at [1157, 564] on button "Save & Close" at bounding box center [1176, 572] width 132 height 41
select select
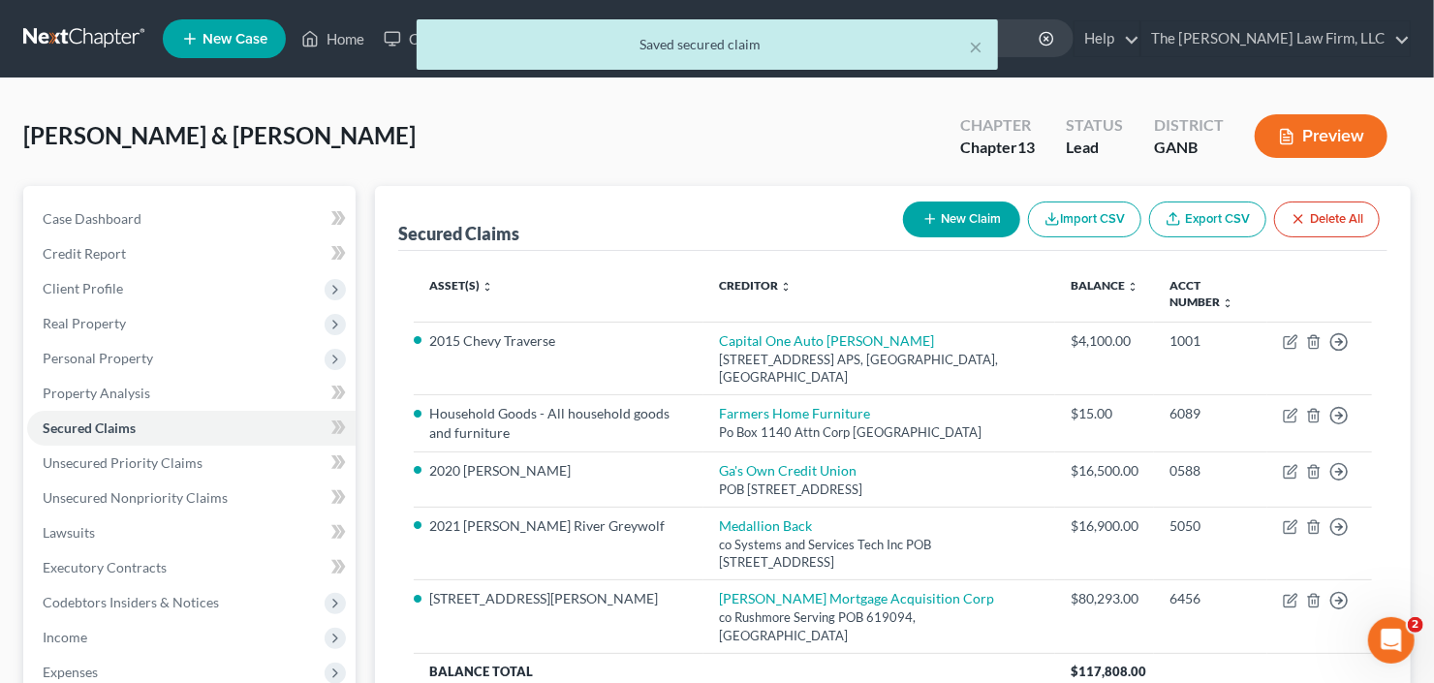
click at [955, 224] on button "New Claim" at bounding box center [961, 219] width 117 height 36
select select "2"
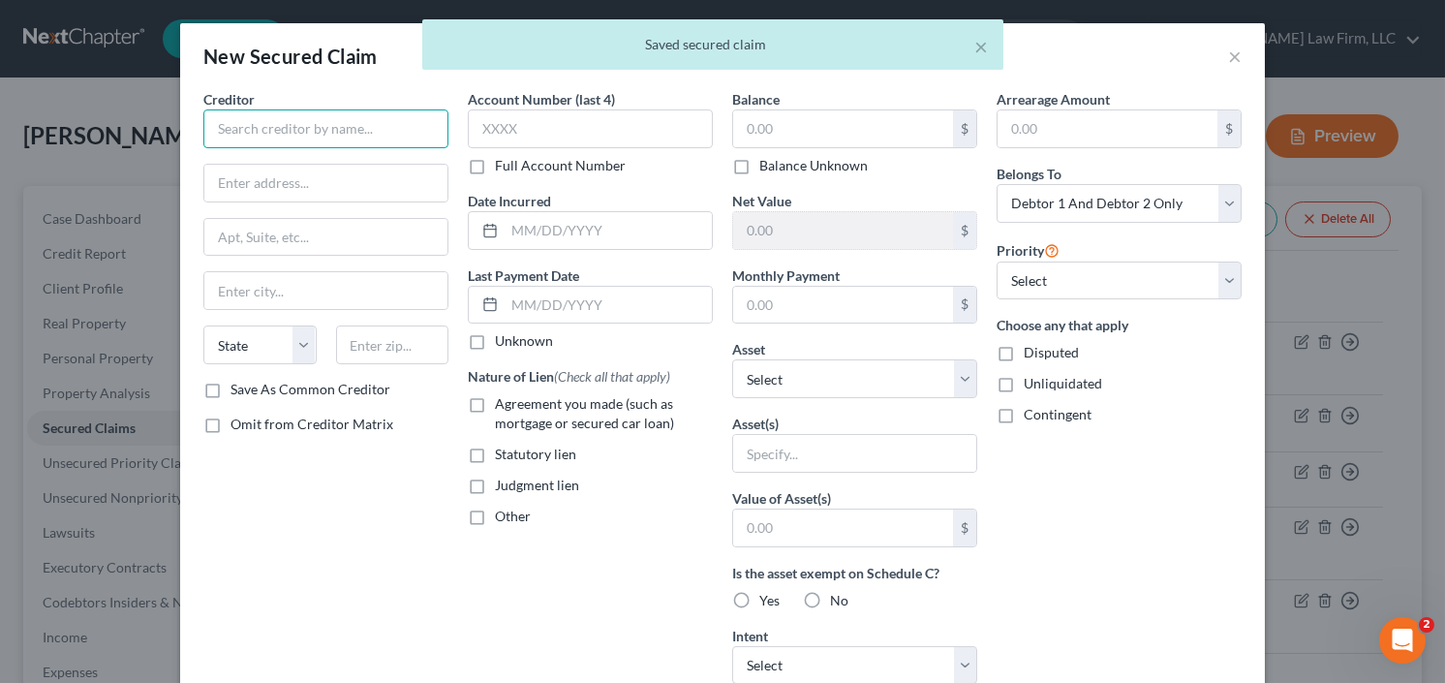
click at [304, 130] on input "text" at bounding box center [325, 128] width 245 height 39
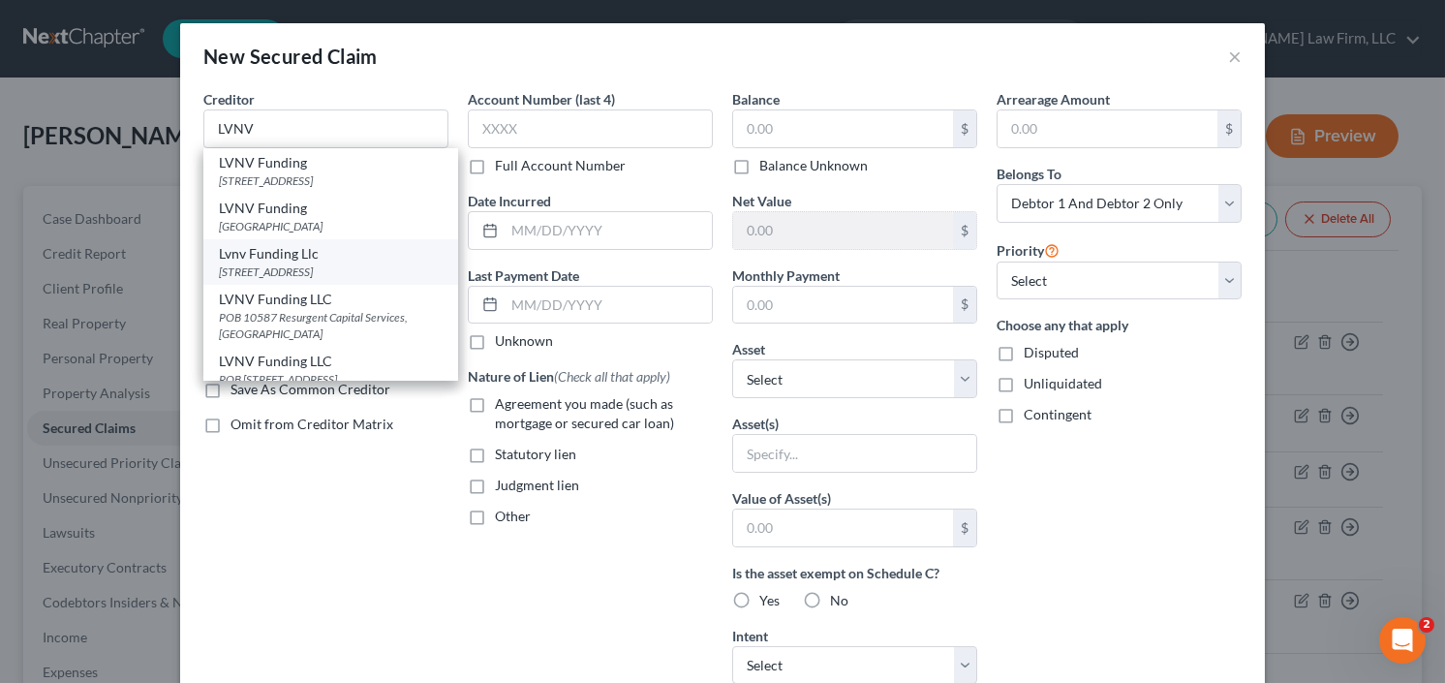
click at [303, 259] on div "Lvnv Funding Llc" at bounding box center [331, 253] width 224 height 19
type input "Lvnv Funding Llc"
type input "Po Box 10587"
type input "Greenville"
select select "42"
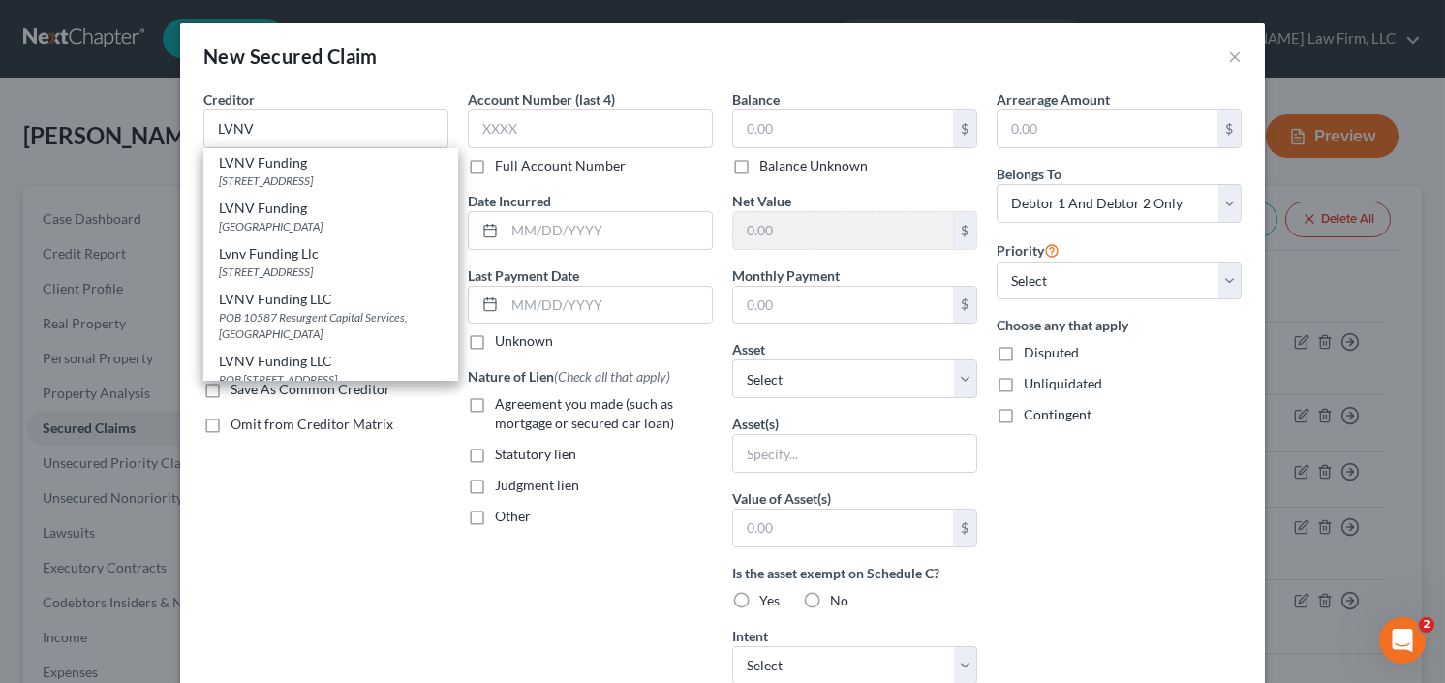
type input "29603"
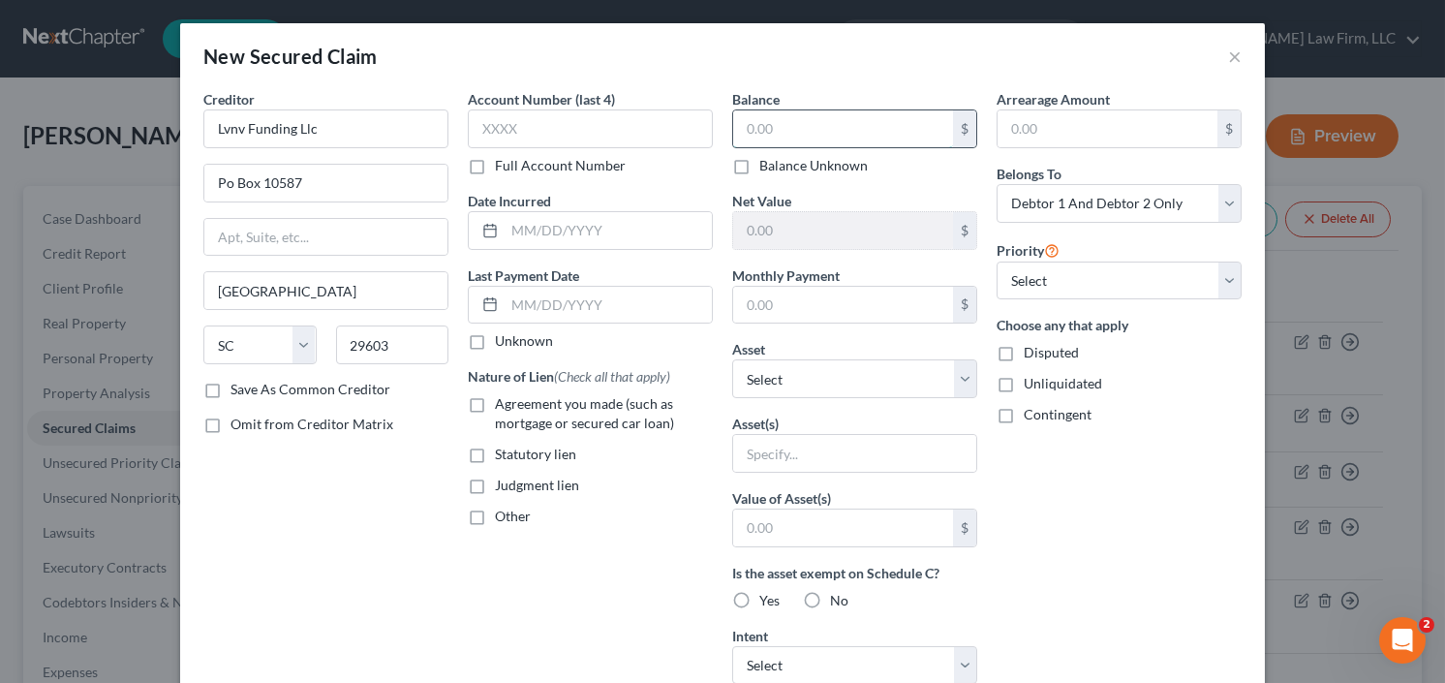
click at [805, 132] on input "text" at bounding box center [843, 128] width 220 height 37
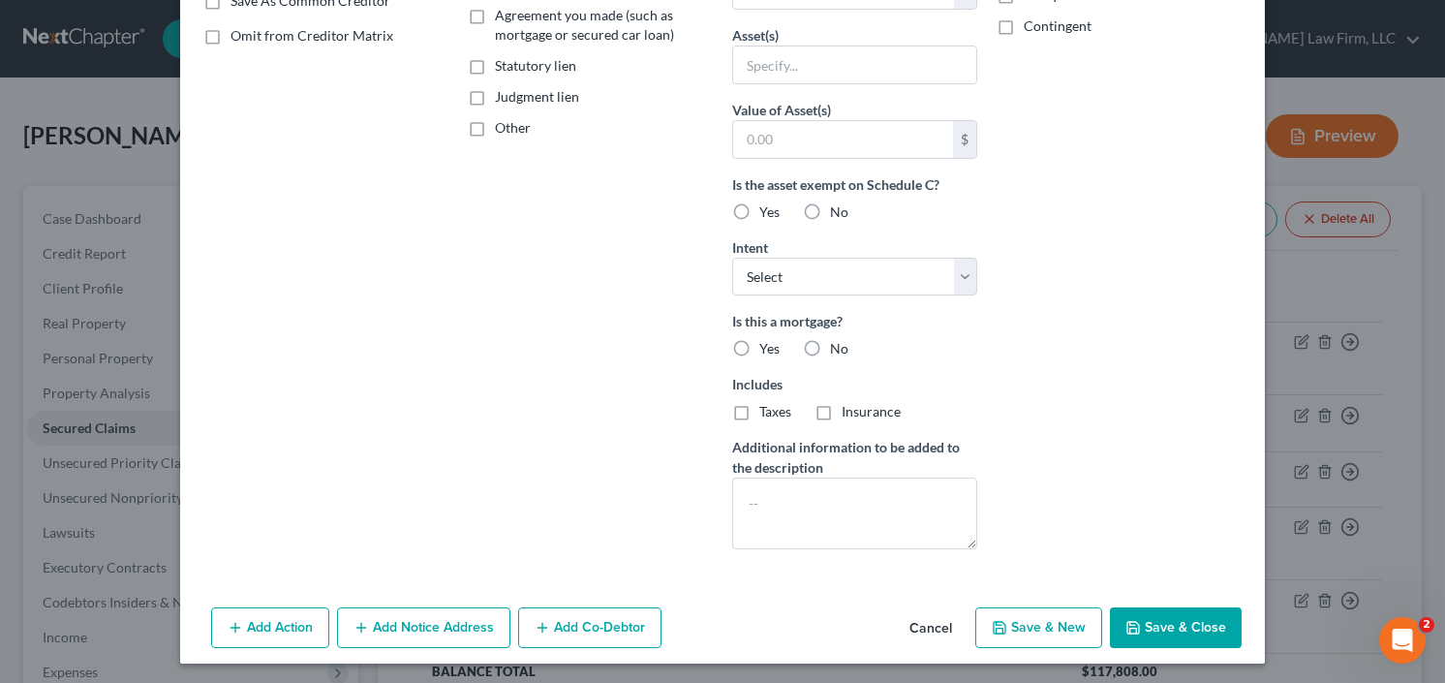
click at [1168, 617] on button "Save & Close" at bounding box center [1176, 627] width 132 height 41
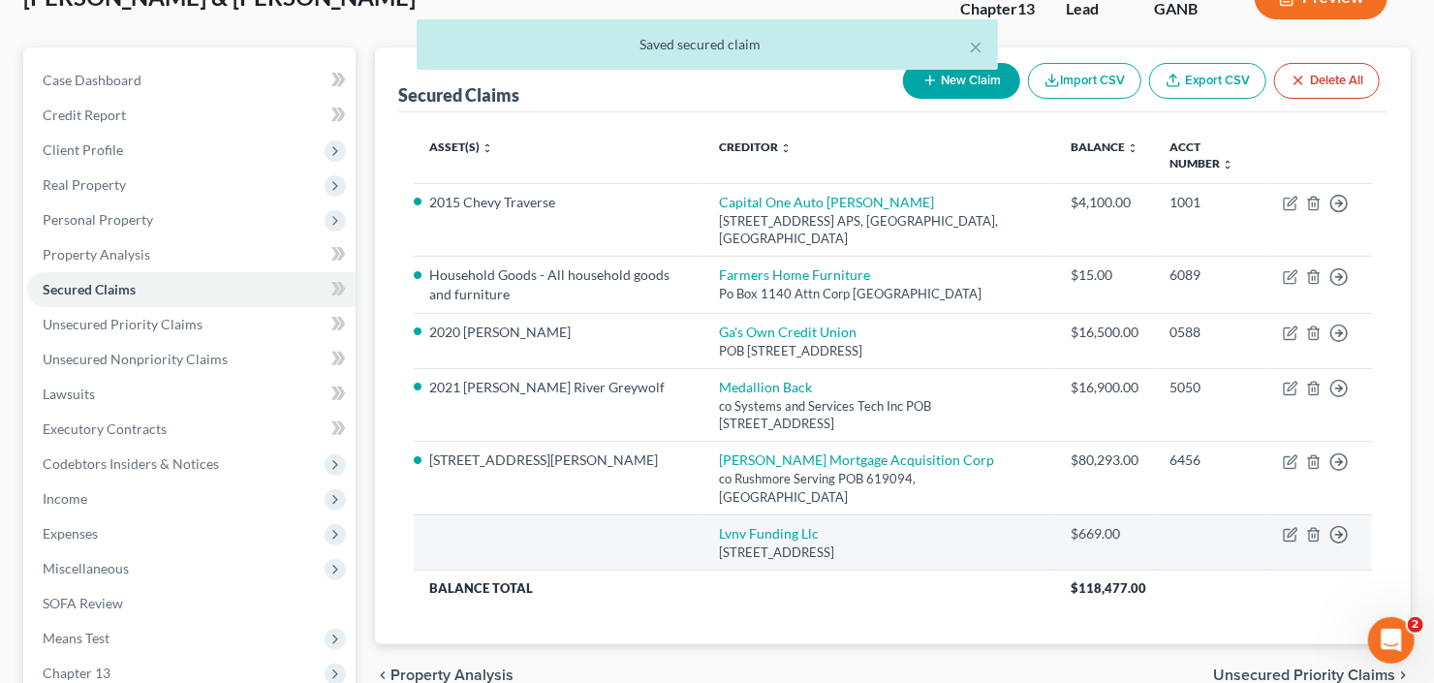
scroll to position [155, 0]
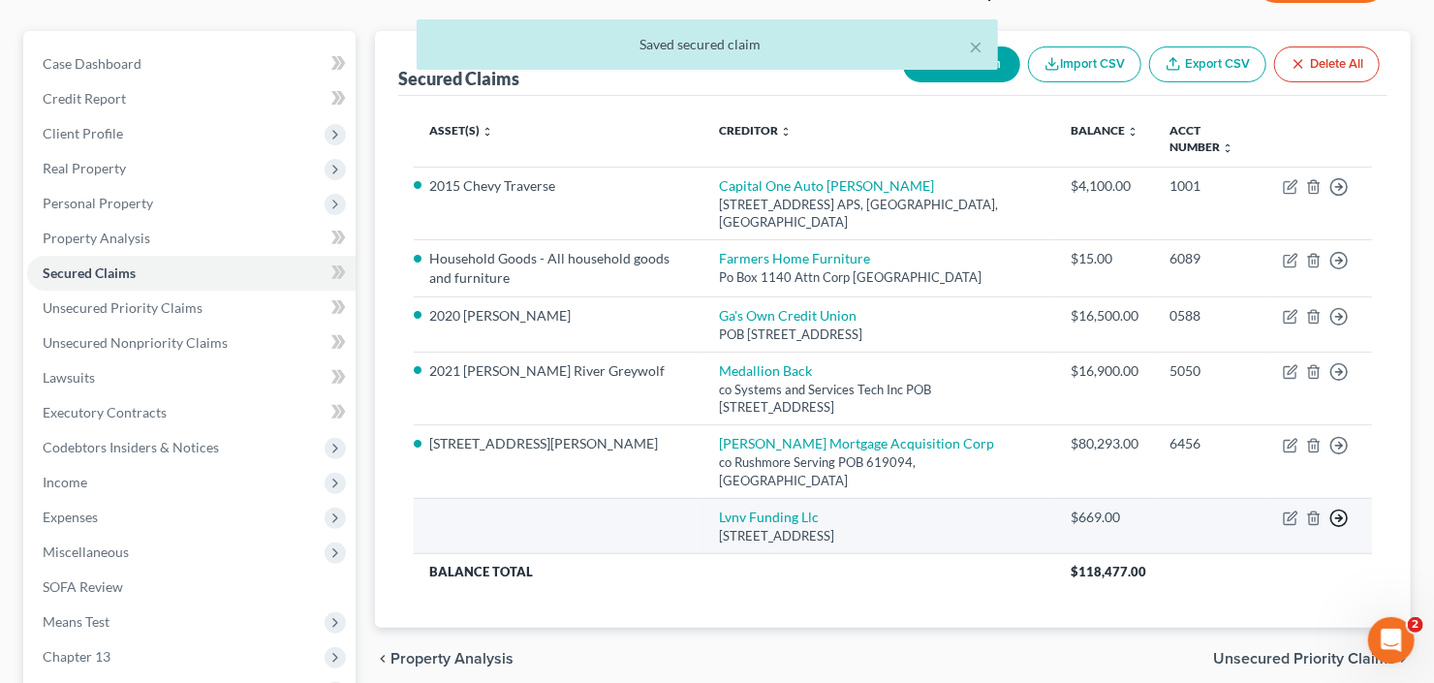
click at [1345, 509] on icon "button" at bounding box center [1338, 518] width 19 height 19
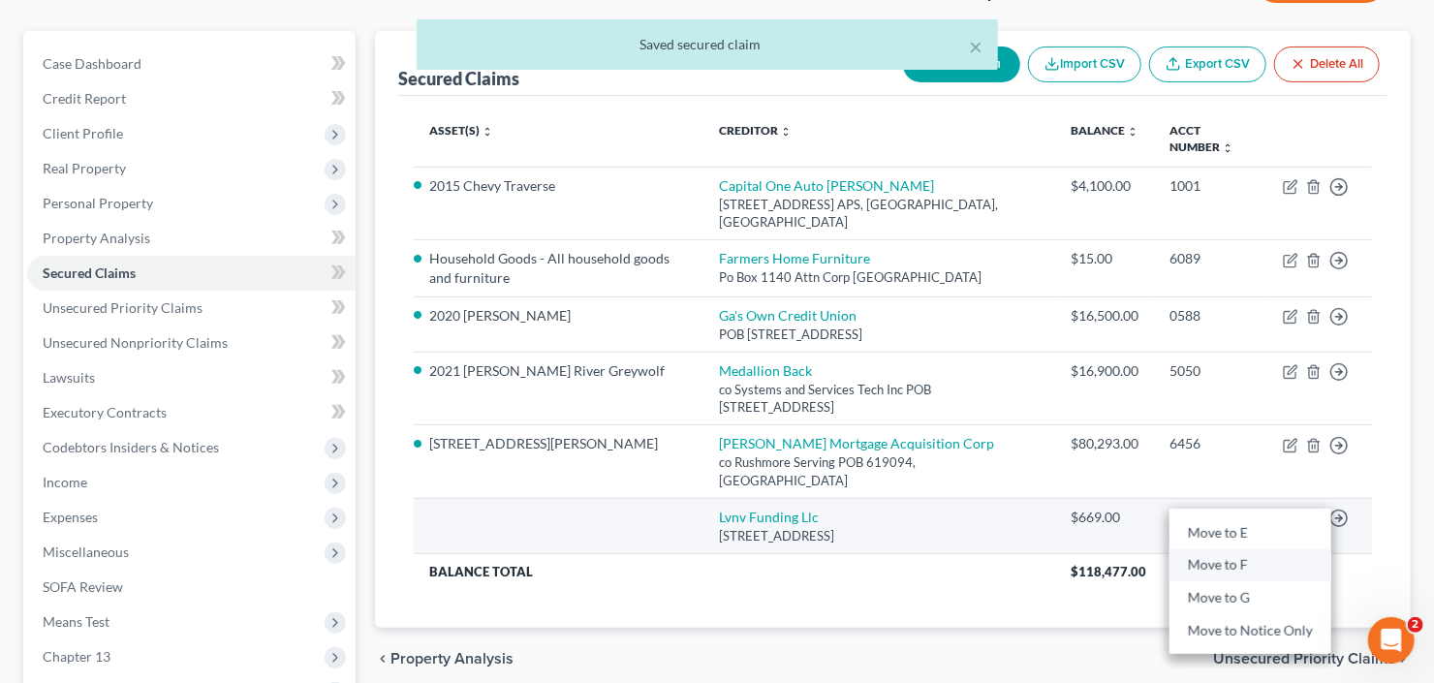
click at [1253, 548] on link "Move to F" at bounding box center [1250, 564] width 162 height 33
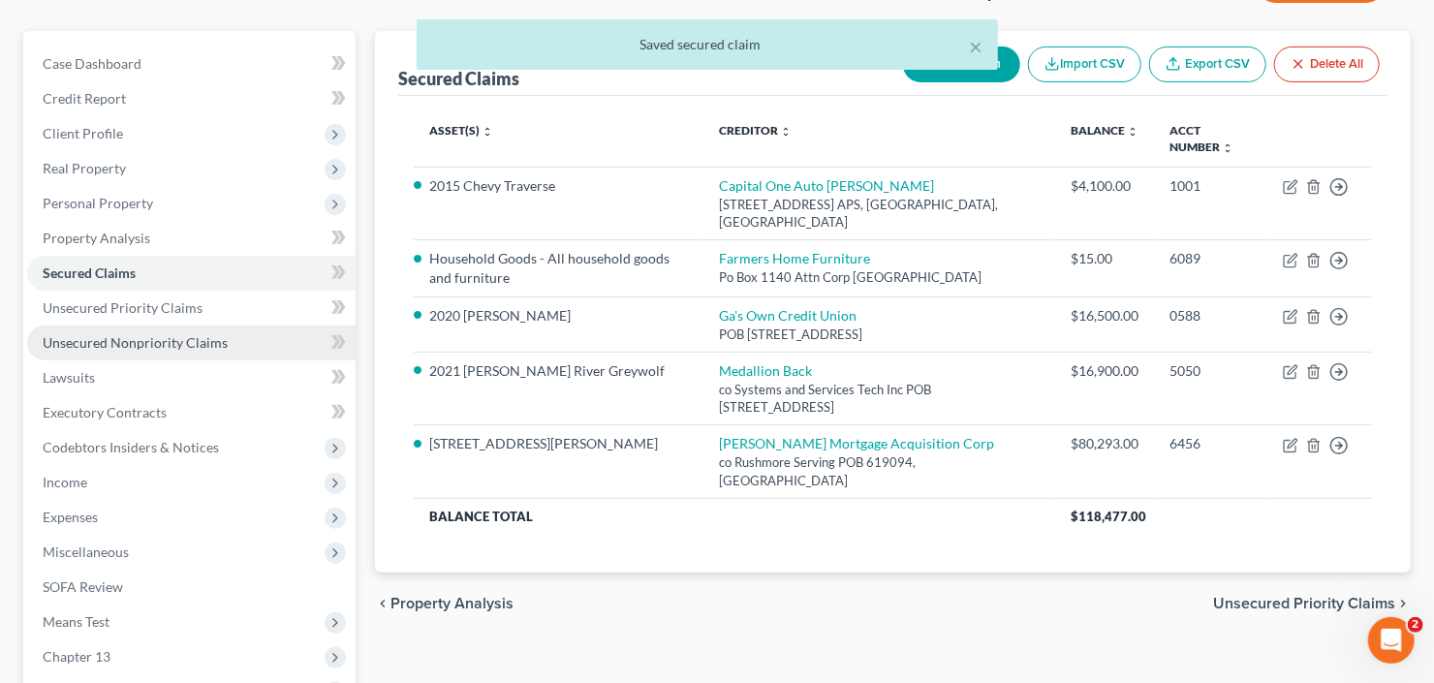
click at [97, 343] on span "Unsecured Nonpriority Claims" at bounding box center [135, 342] width 185 height 16
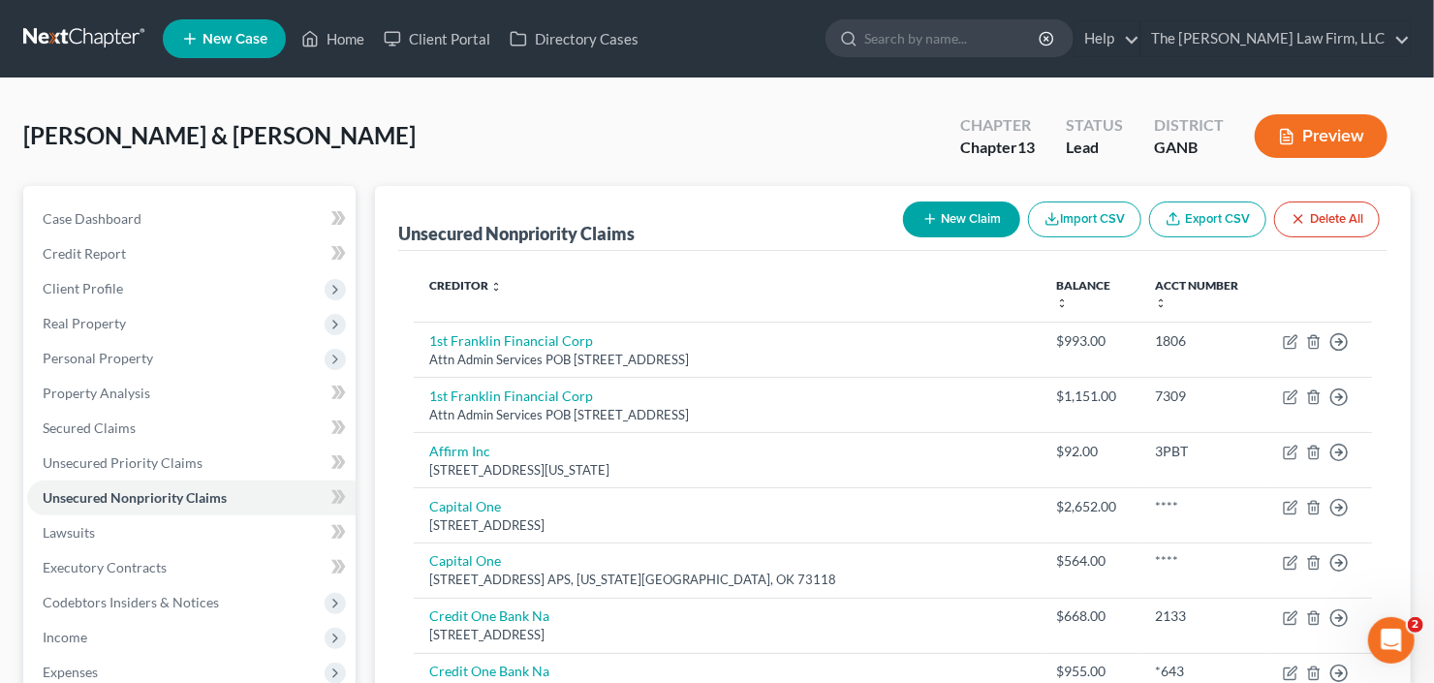
click at [939, 216] on button "New Claim" at bounding box center [961, 219] width 117 height 36
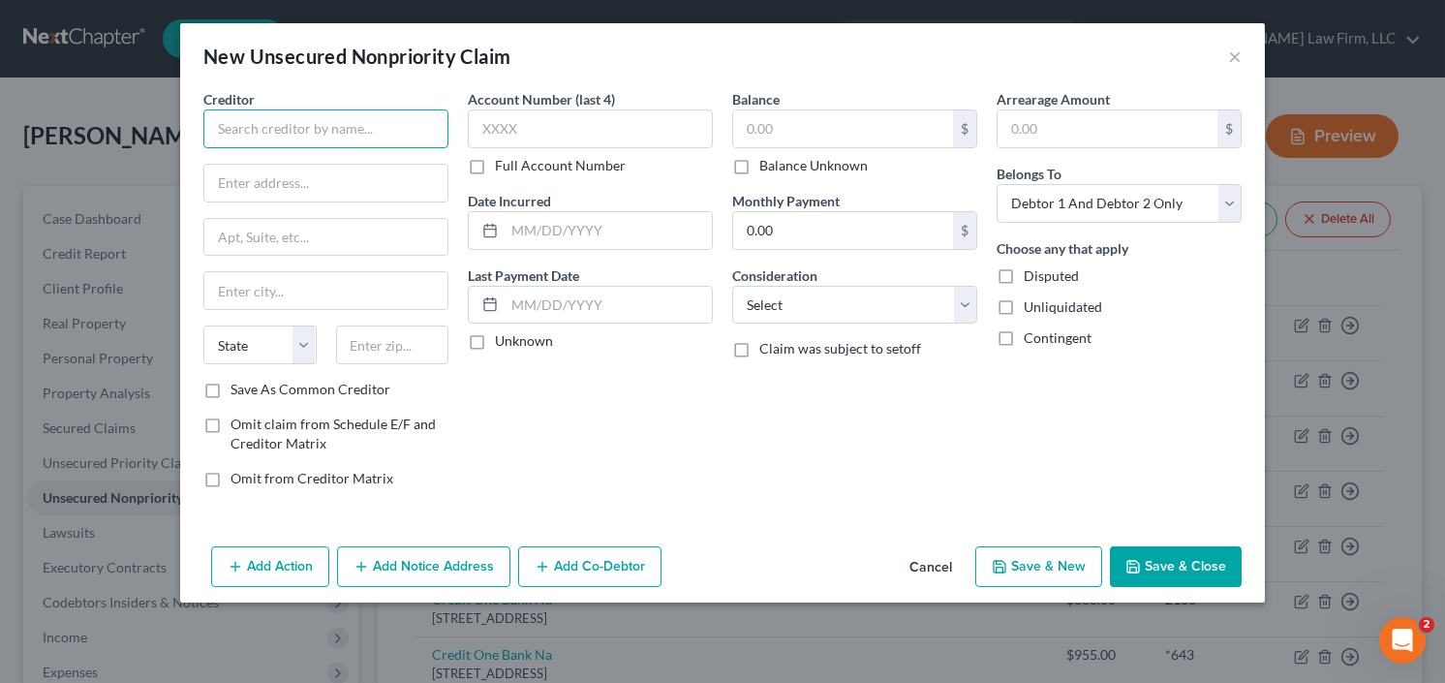
click at [284, 130] on input "text" at bounding box center [325, 128] width 245 height 39
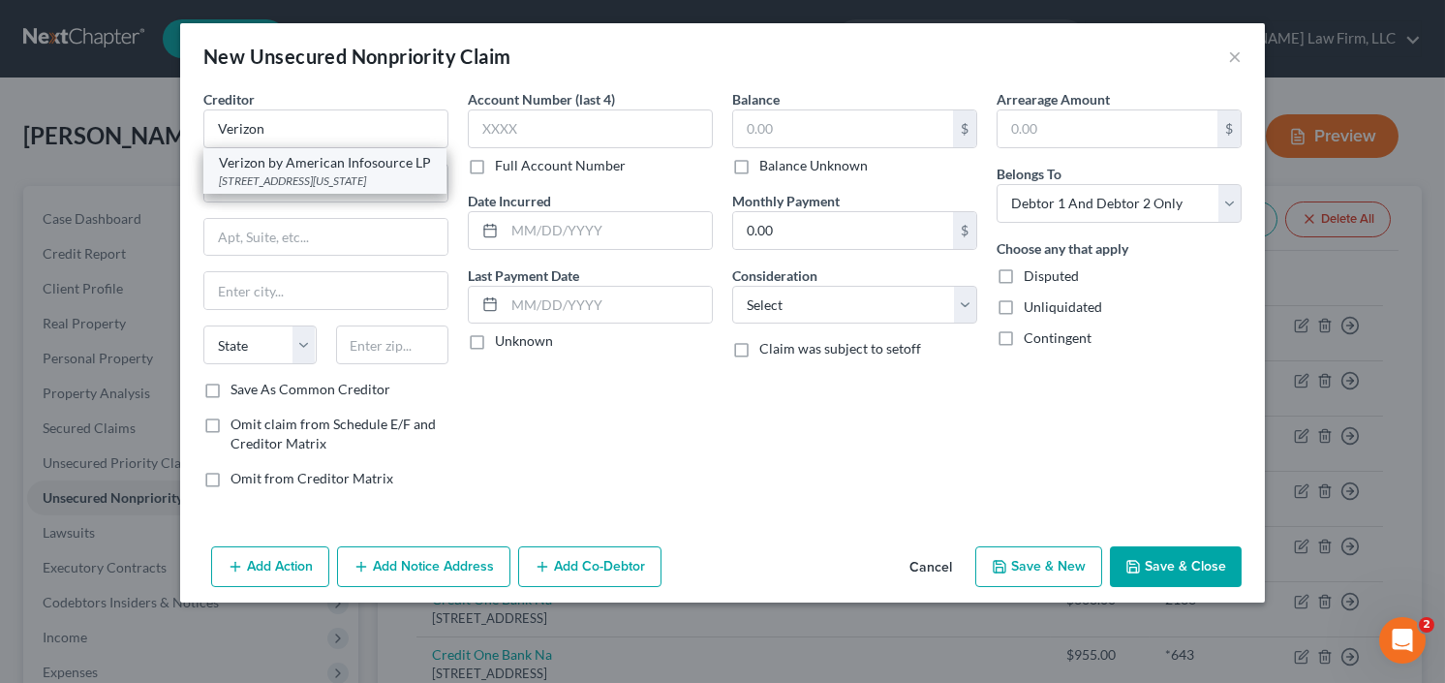
click at [286, 178] on div "4515 N Santa Fe Ave, Oklahoma City, OK 73118" at bounding box center [325, 180] width 212 height 16
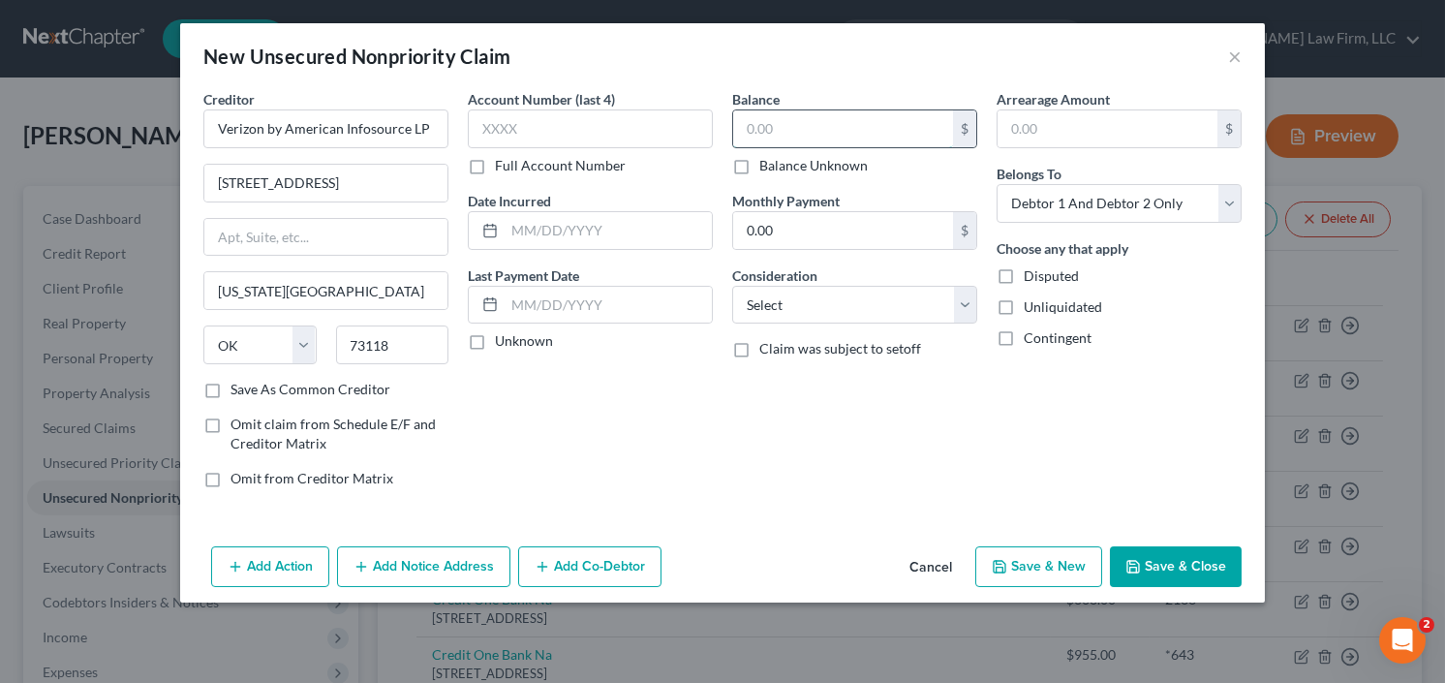
click at [765, 132] on input "text" at bounding box center [843, 128] width 220 height 37
click at [832, 306] on select "Select Cable / Satellite Services Collection Agency Credit Card Debt Debt Couns…" at bounding box center [854, 305] width 245 height 39
click at [732, 286] on select "Select Cable / Satellite Services Collection Agency Credit Card Debt Debt Couns…" at bounding box center [854, 305] width 245 height 39
click at [1157, 559] on button "Save & Close" at bounding box center [1176, 566] width 132 height 41
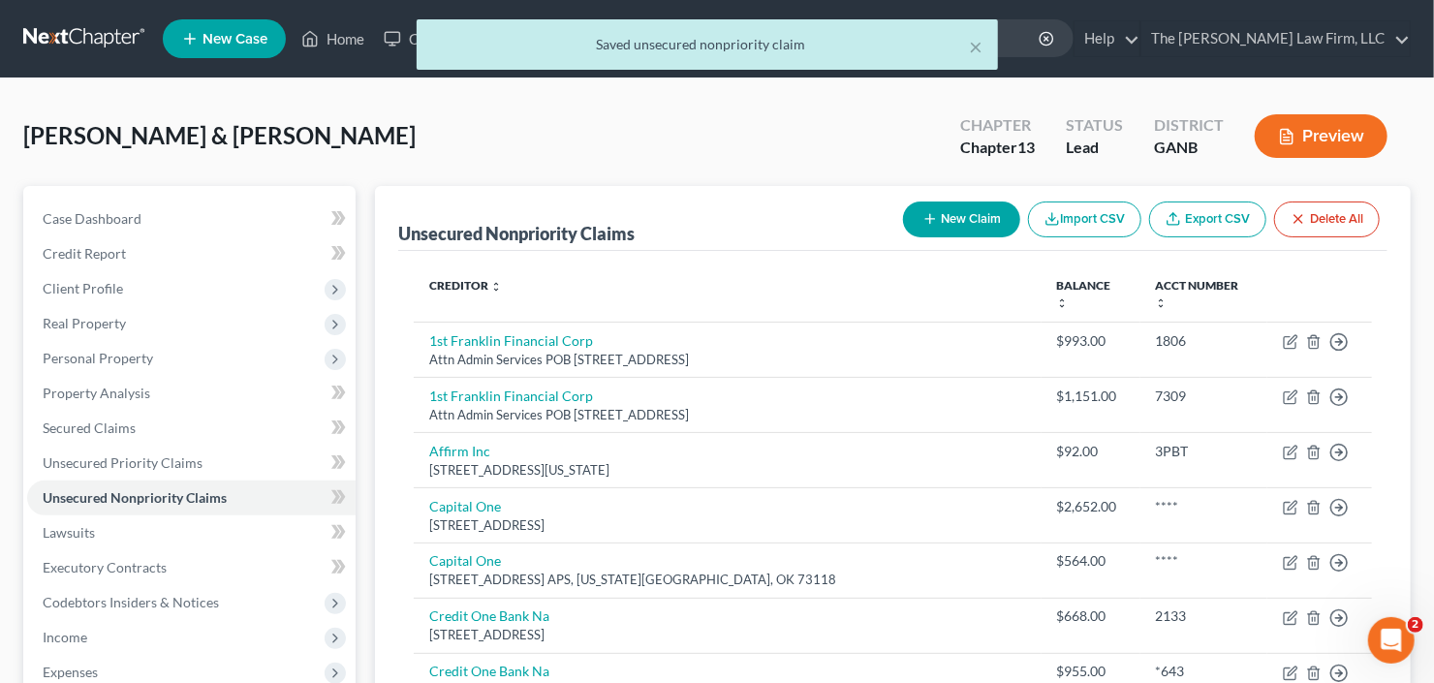
click at [942, 217] on button "New Claim" at bounding box center [961, 219] width 117 height 36
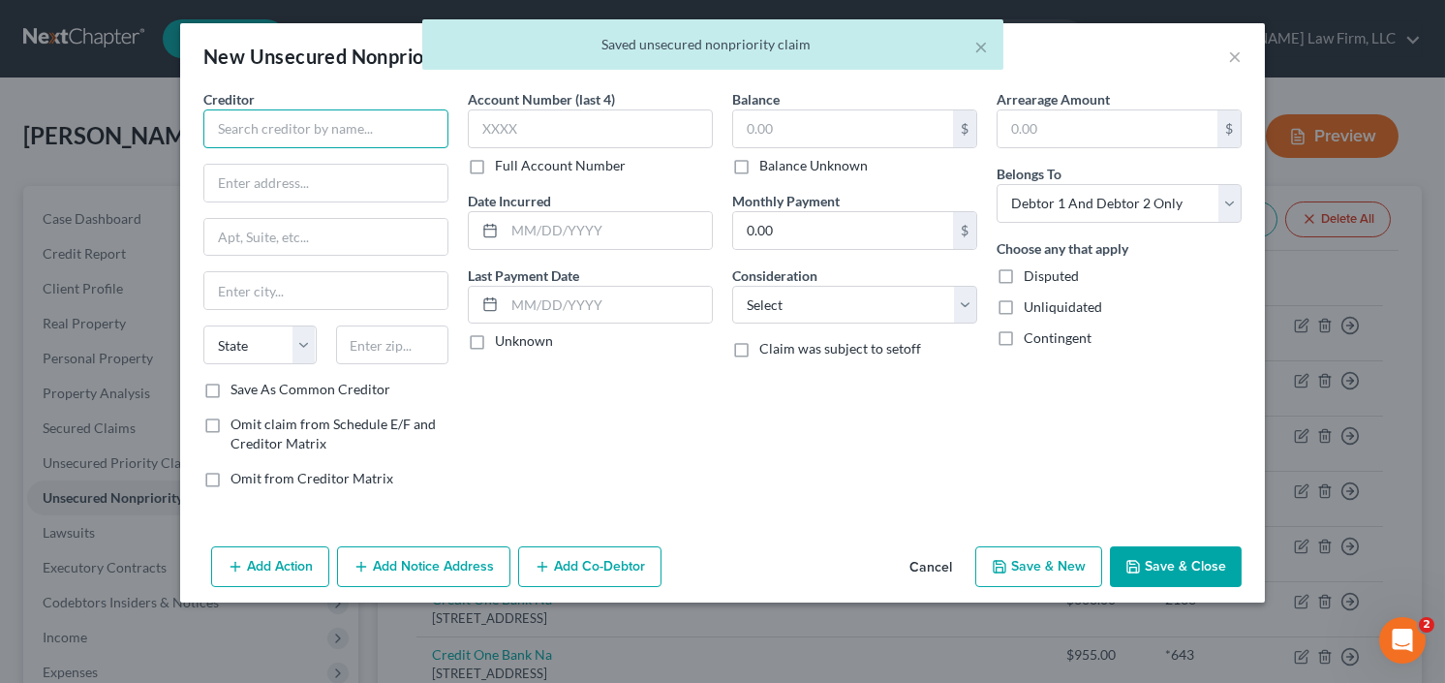
click at [267, 117] on input "text" at bounding box center [325, 128] width 245 height 39
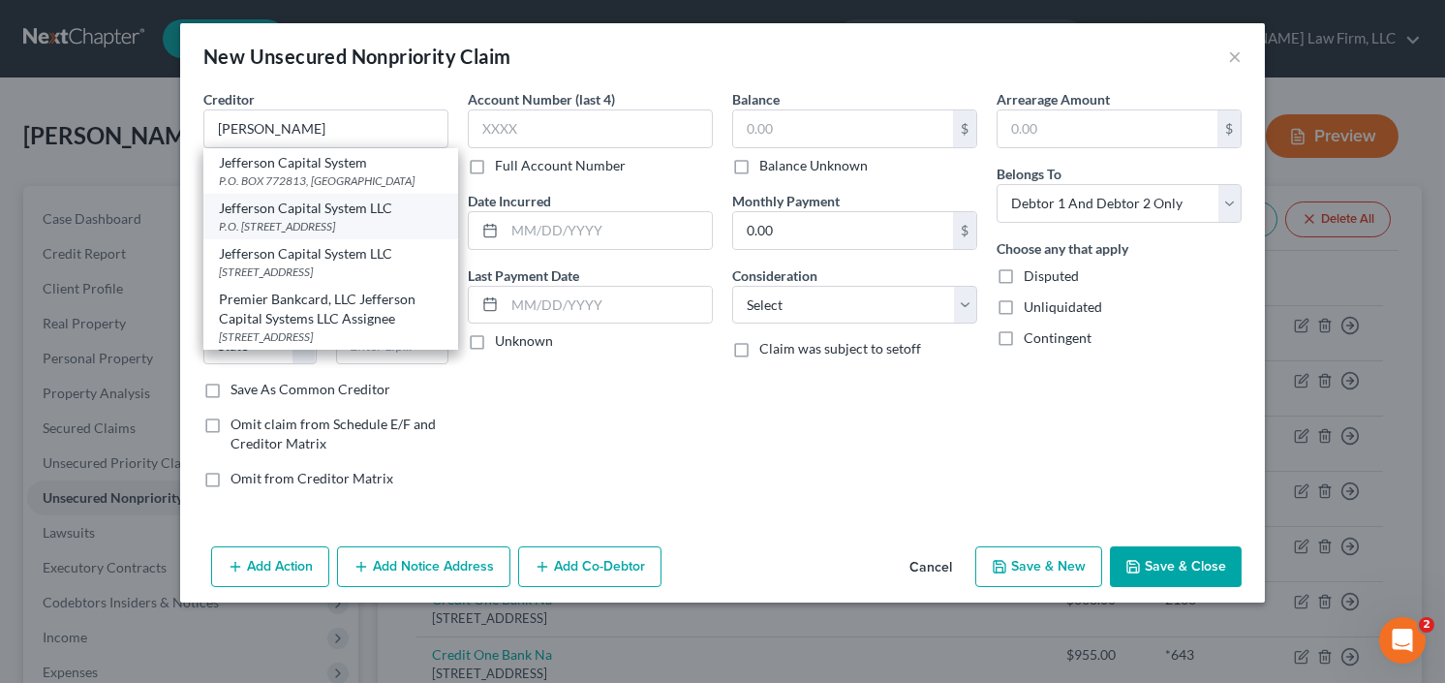
click at [303, 222] on div "P.O. BOX 7999, Saint Cloud, MN 56302" at bounding box center [331, 226] width 224 height 16
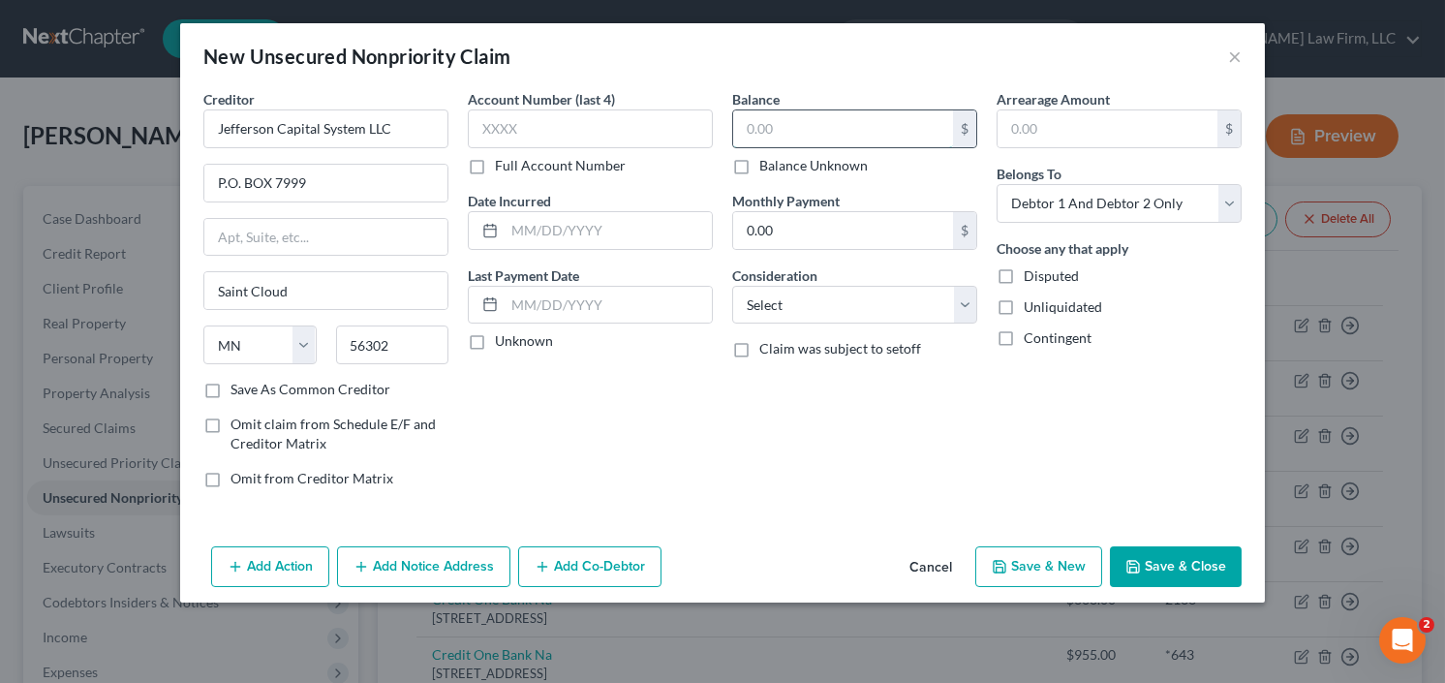
click at [797, 131] on input "text" at bounding box center [843, 128] width 220 height 37
click at [858, 347] on span "Claim was subject to setoff" at bounding box center [840, 348] width 162 height 16
click at [780, 347] on input "Claim was subject to setoff" at bounding box center [773, 345] width 13 height 13
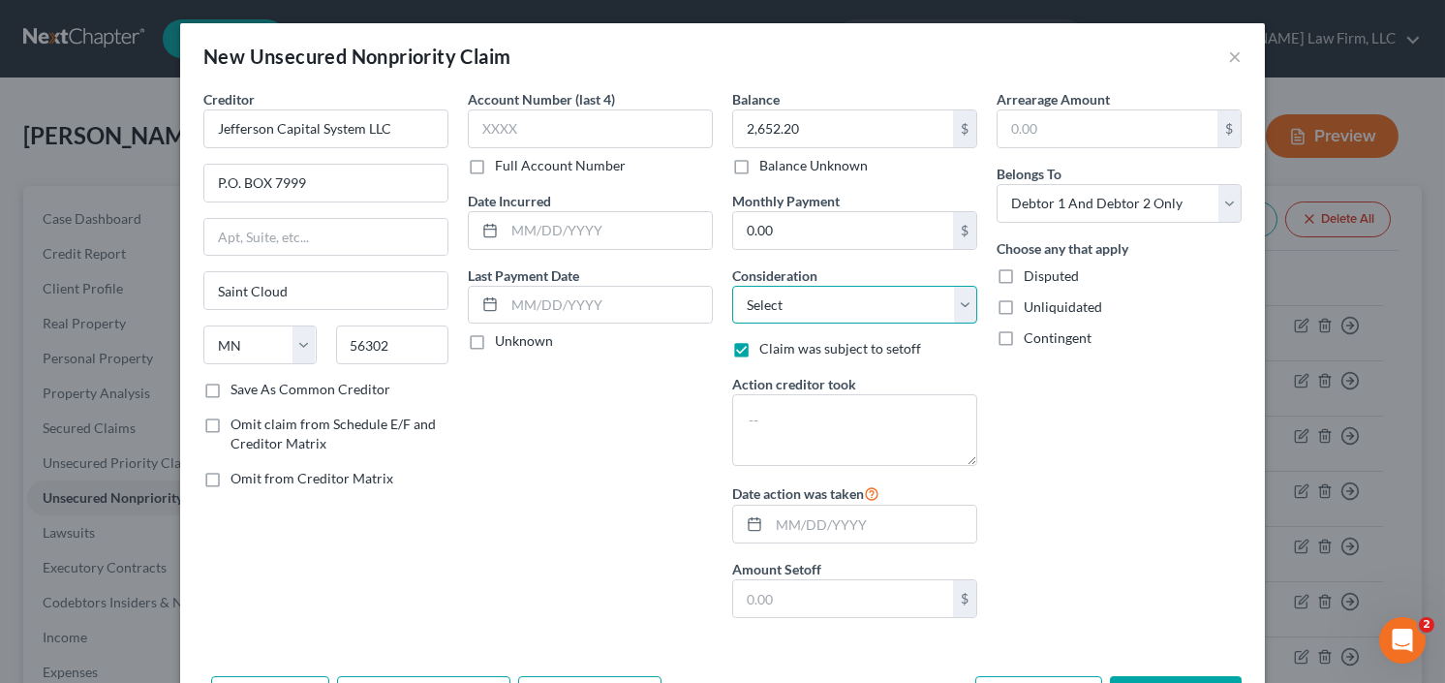
click at [845, 310] on select "Select Cable / Satellite Services Collection Agency Credit Card Debt Debt Couns…" at bounding box center [854, 305] width 245 height 39
click at [732, 286] on select "Select Cable / Satellite Services Collection Agency Credit Card Debt Debt Couns…" at bounding box center [854, 305] width 245 height 39
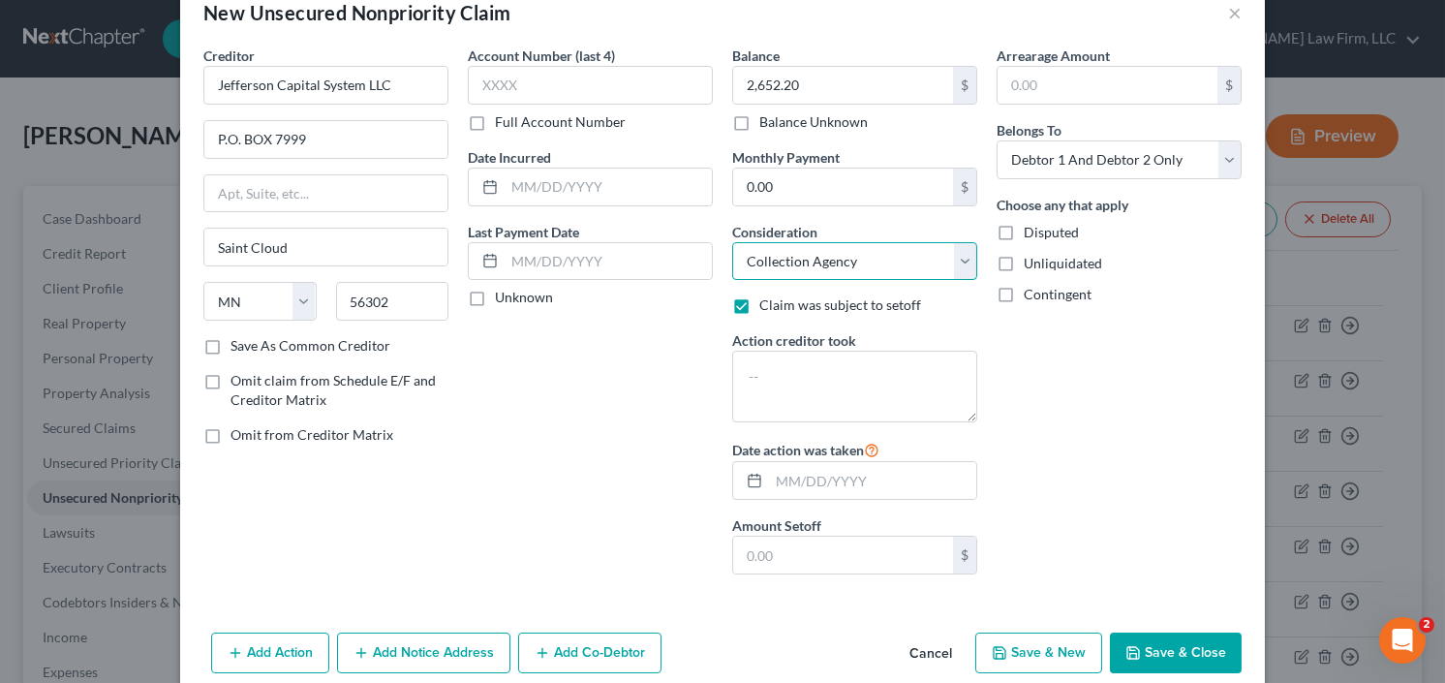
scroll to position [69, 0]
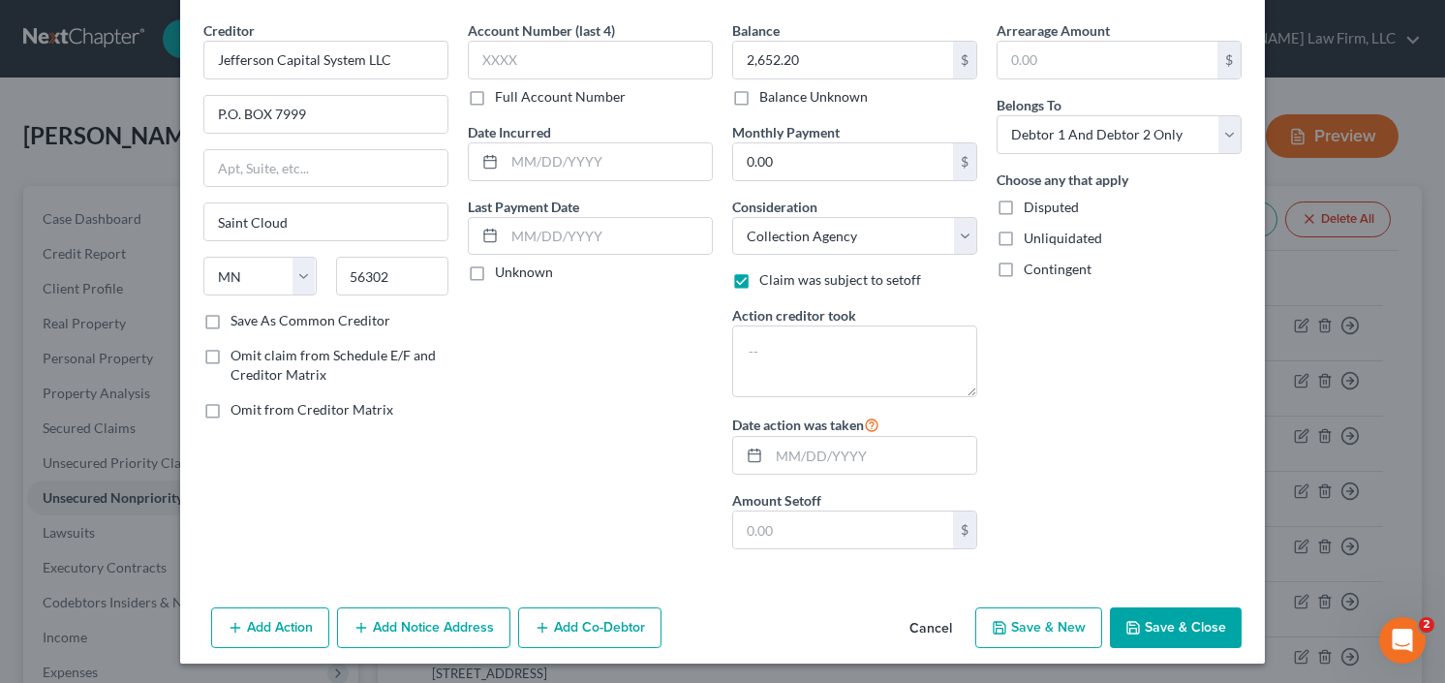
click at [759, 280] on label "Claim was subject to setoff" at bounding box center [840, 279] width 162 height 19
click at [767, 280] on input "Claim was subject to setoff" at bounding box center [773, 276] width 13 height 13
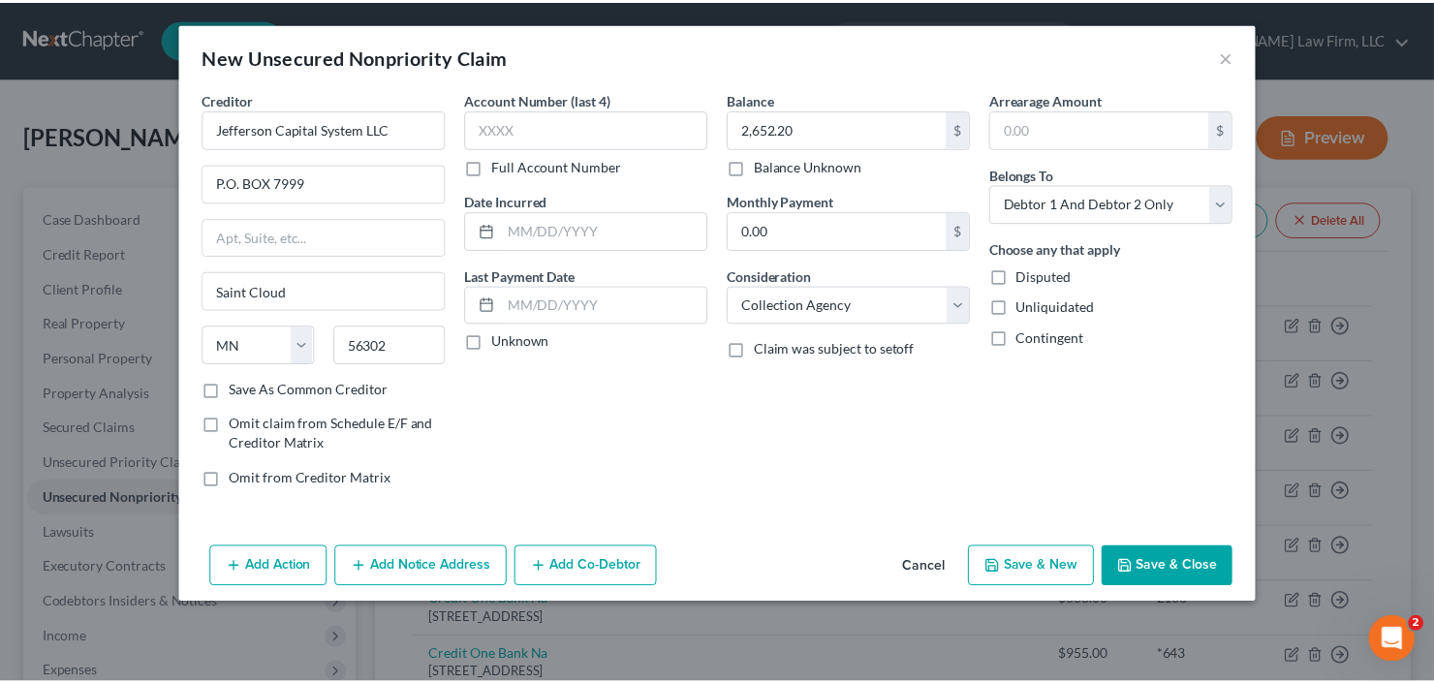
scroll to position [0, 0]
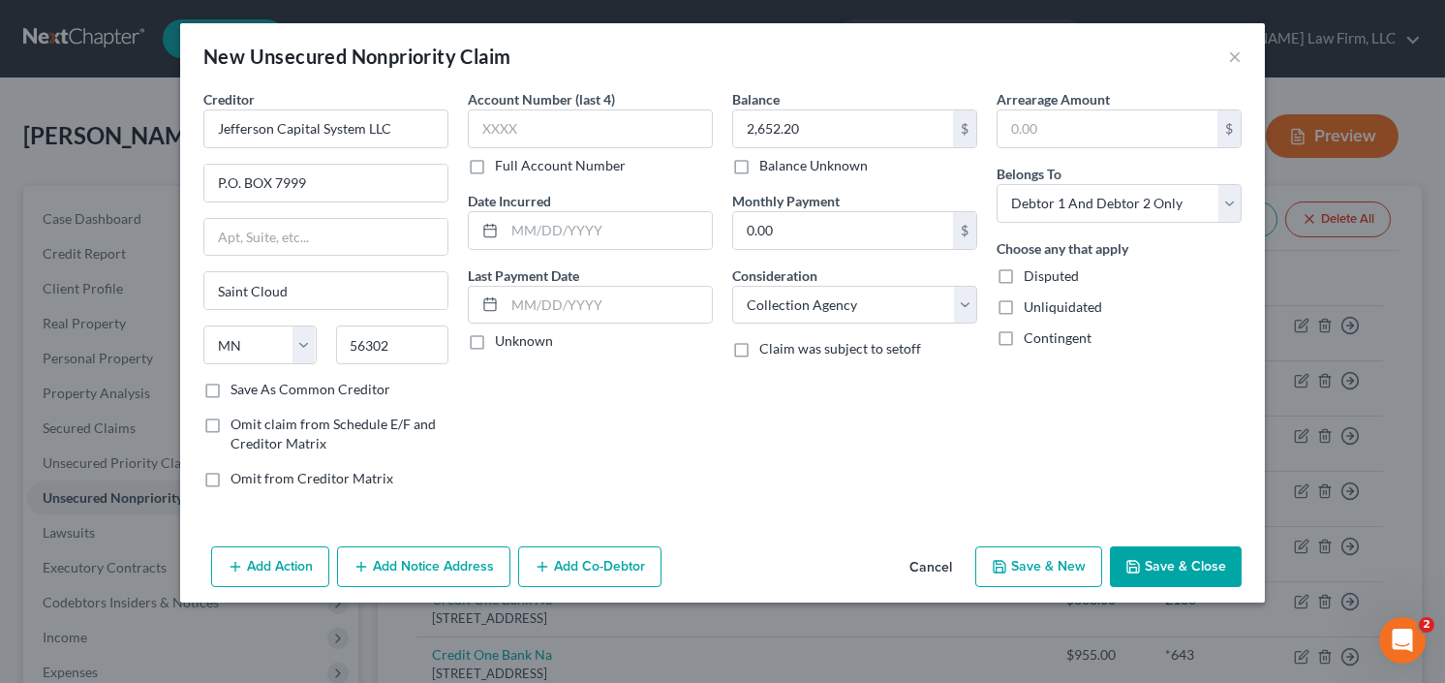
click at [1150, 572] on button "Save & Close" at bounding box center [1176, 566] width 132 height 41
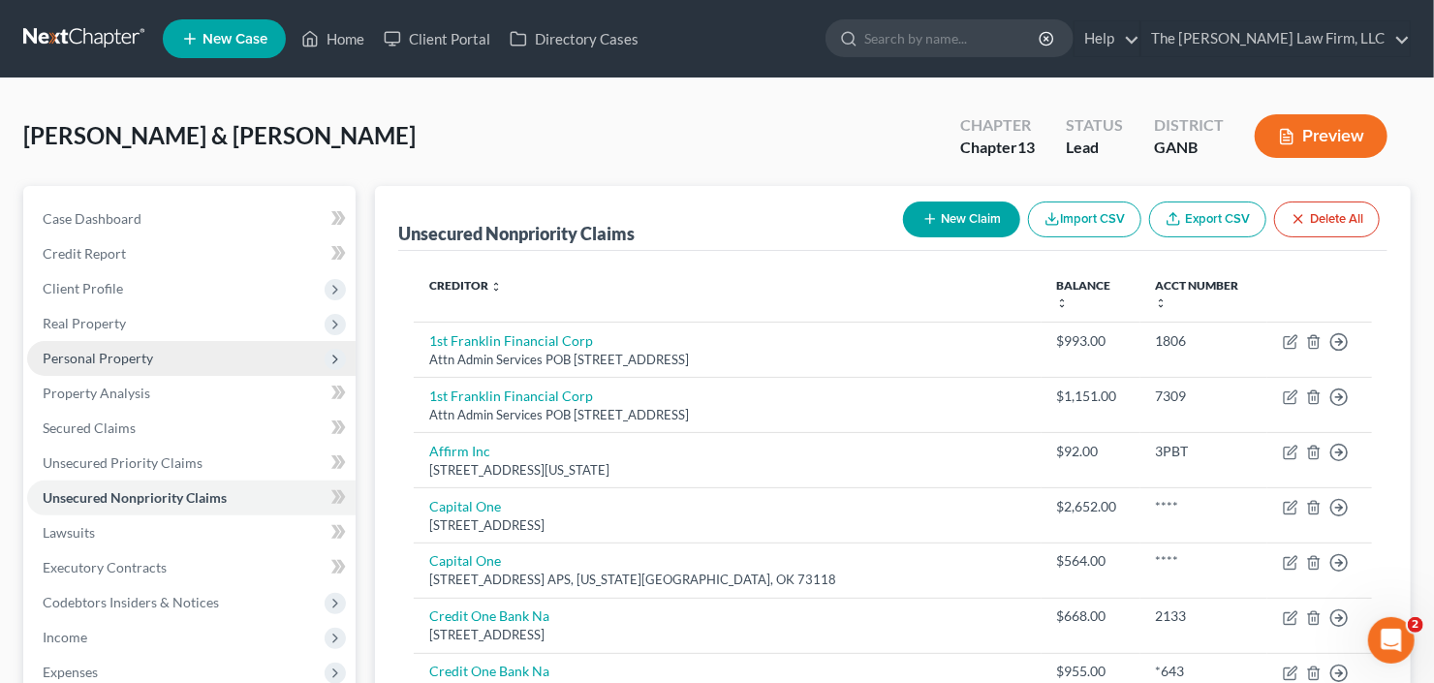
click at [151, 341] on span "Personal Property" at bounding box center [191, 358] width 328 height 35
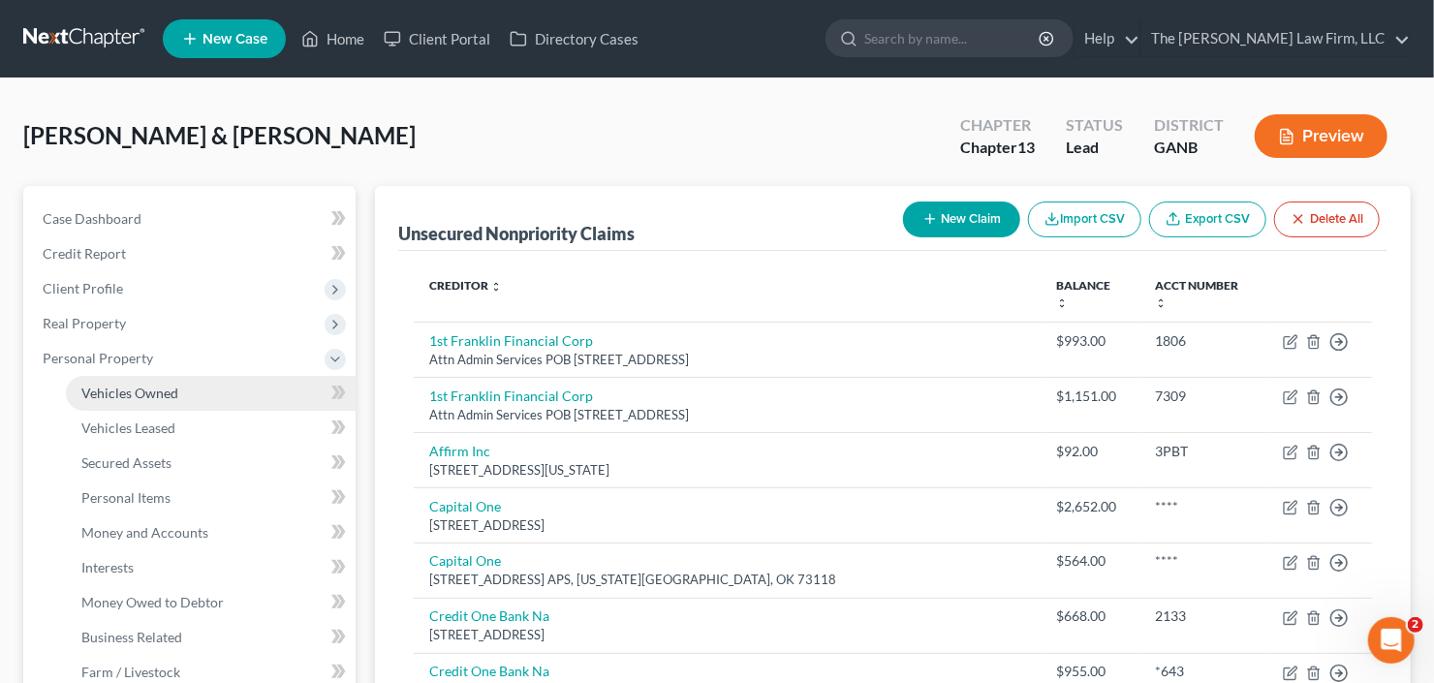
click at [154, 378] on link "Vehicles Owned" at bounding box center [211, 393] width 290 height 35
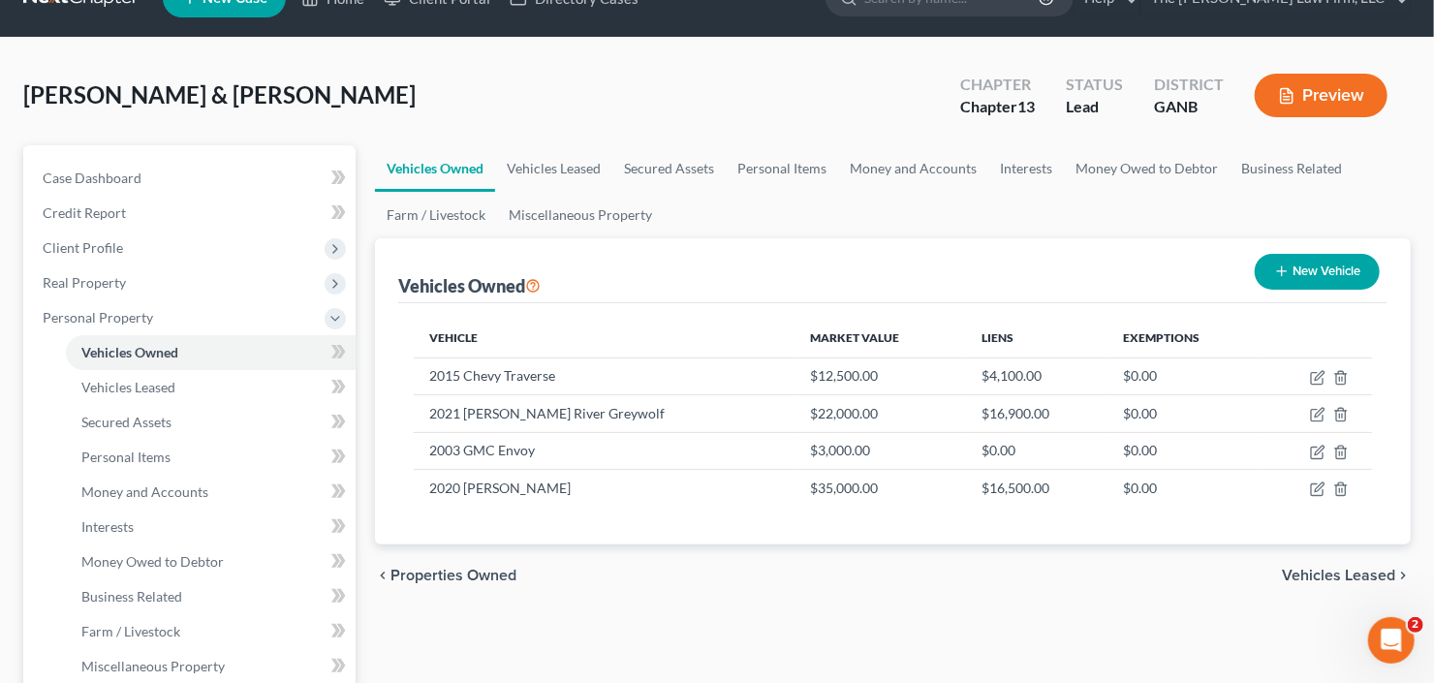
scroll to position [77, 0]
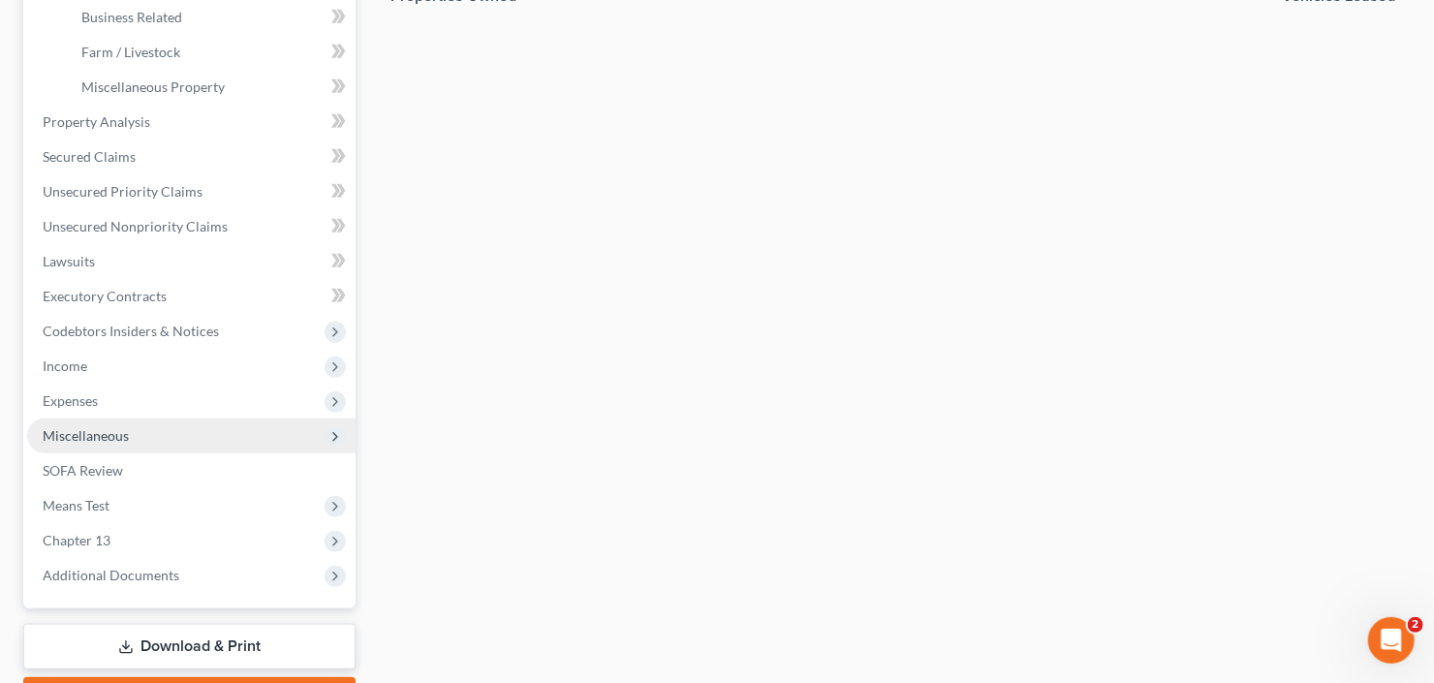
click at [156, 434] on span "Miscellaneous" at bounding box center [191, 435] width 328 height 35
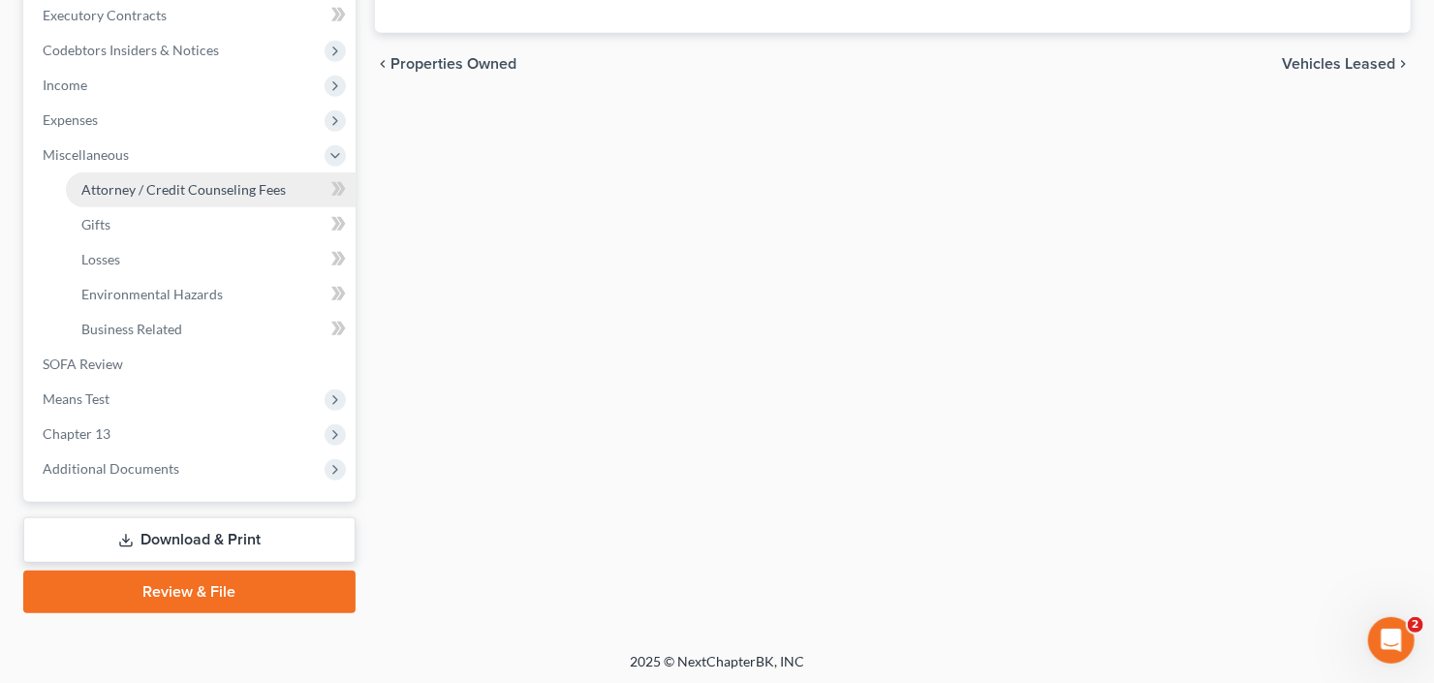
click at [207, 192] on span "Attorney / Credit Counseling Fees" at bounding box center [183, 189] width 204 height 16
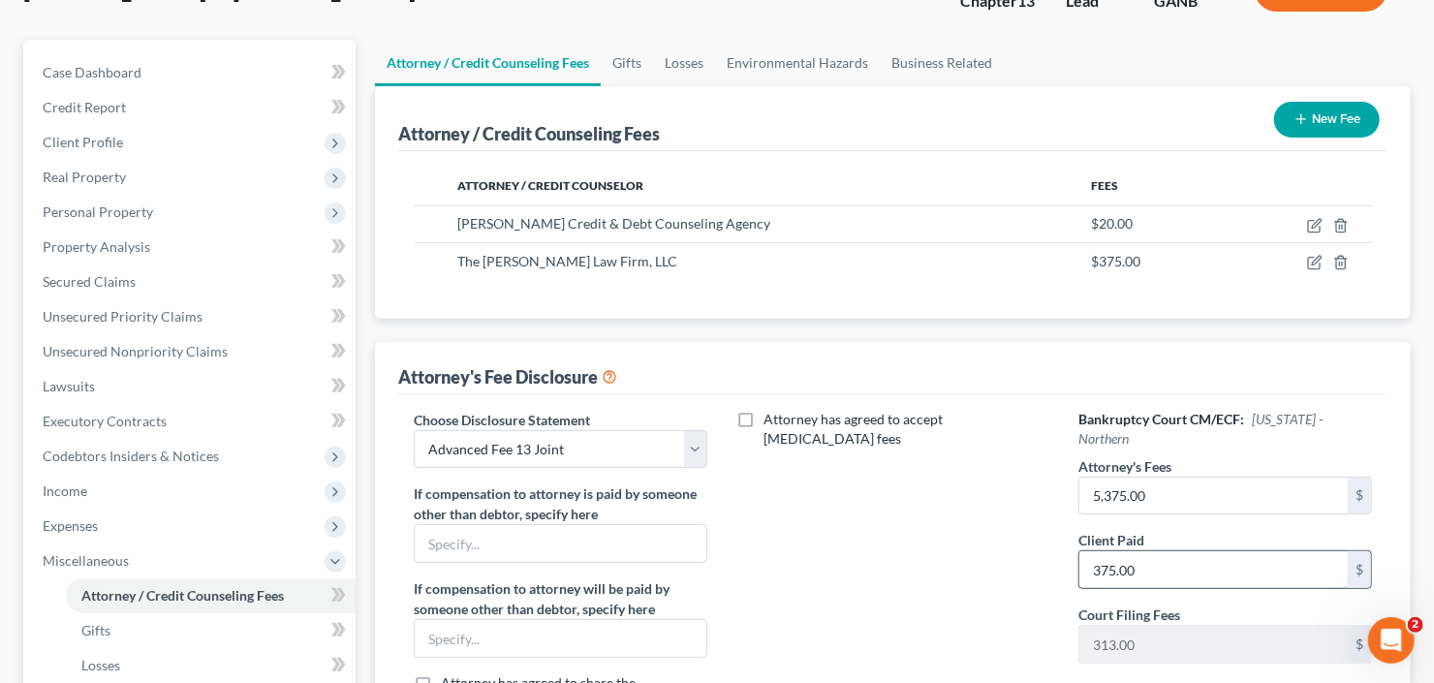
scroll to position [310, 0]
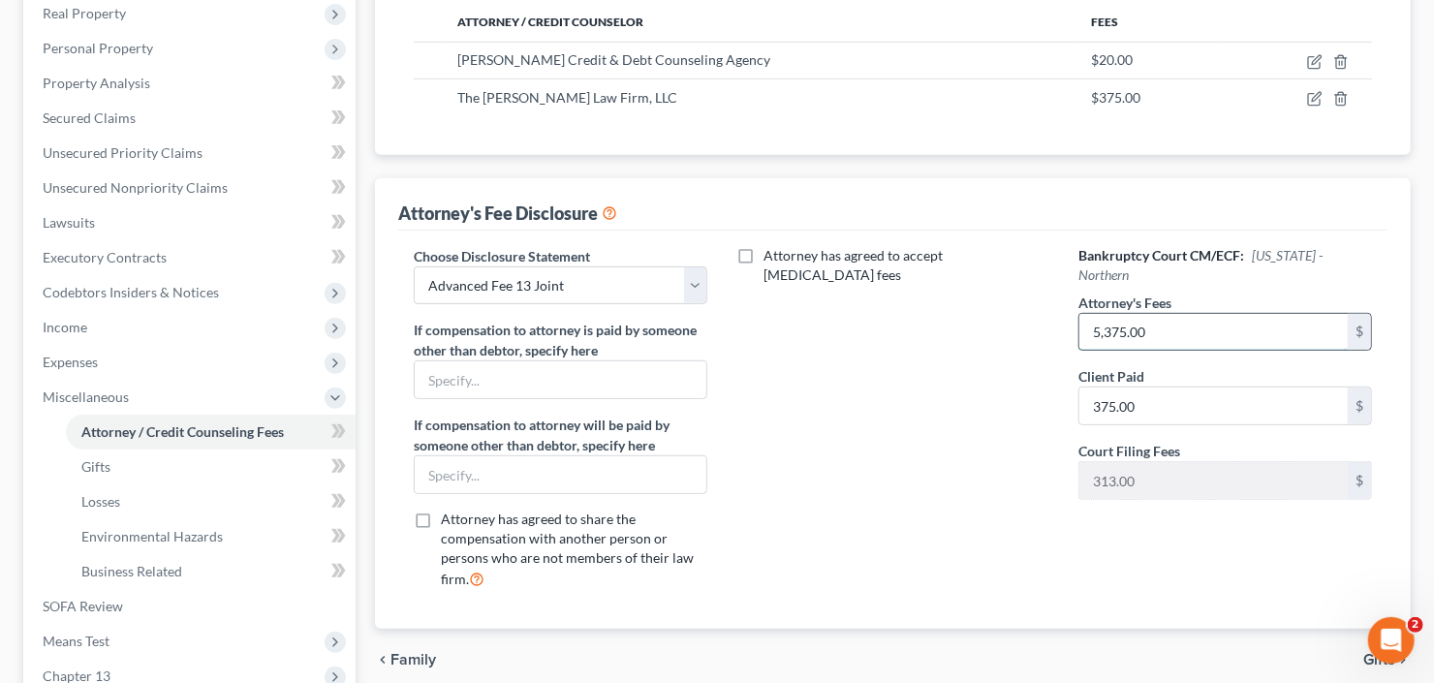
click at [1192, 314] on input "5,375.00" at bounding box center [1213, 332] width 268 height 37
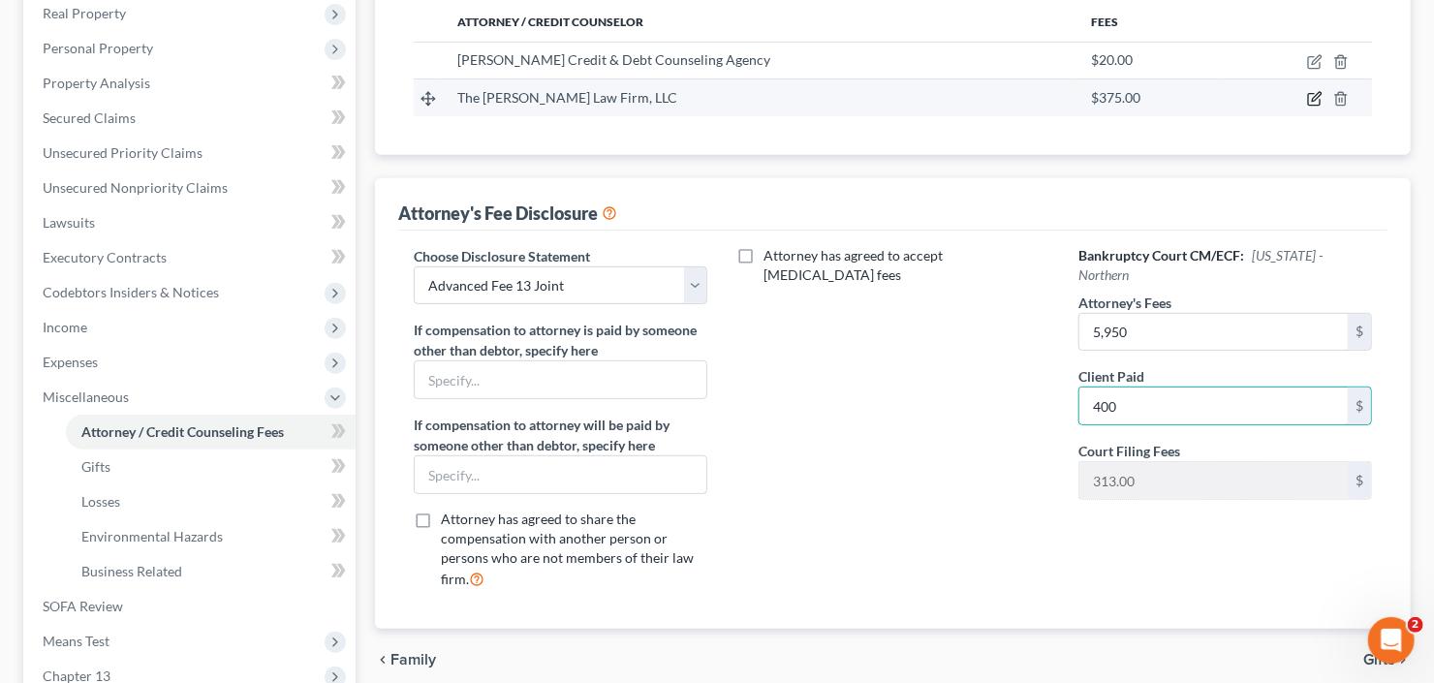
click at [1322, 102] on icon "button" at bounding box center [1314, 98] width 15 height 15
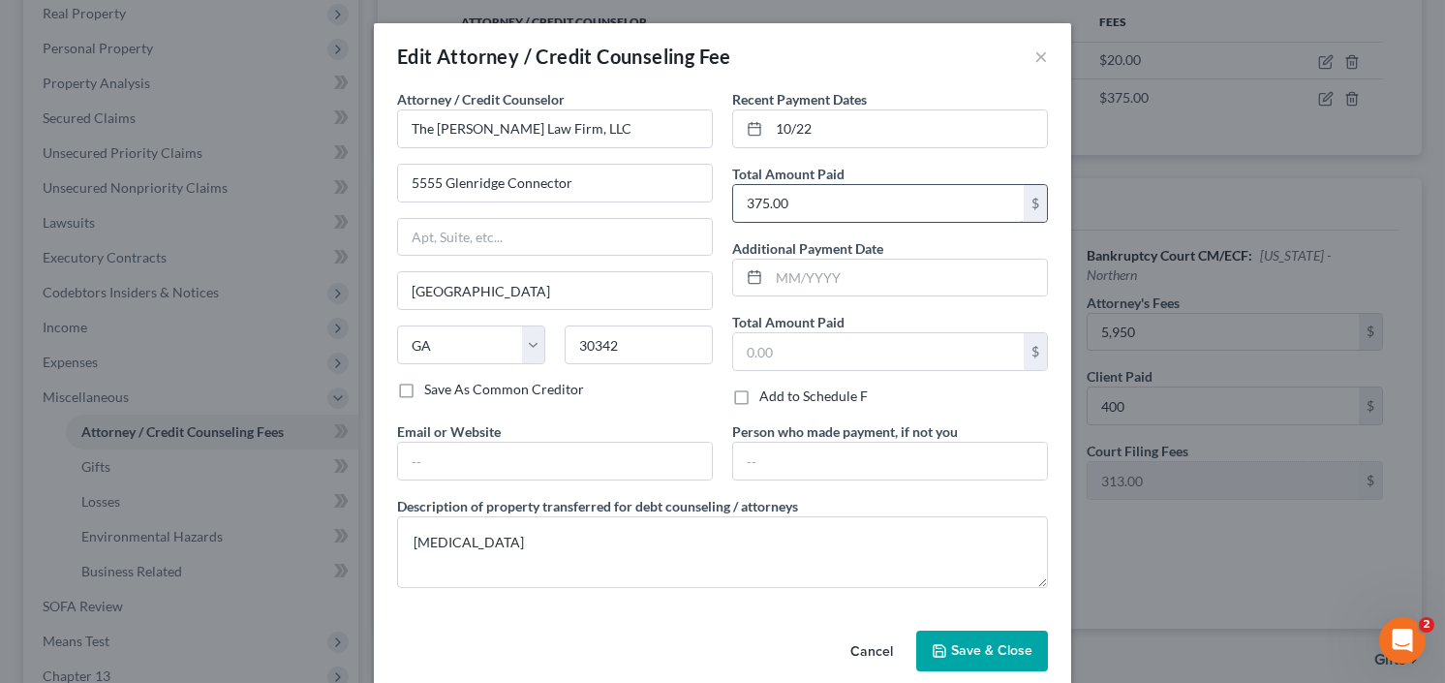
click at [855, 203] on input "375.00" at bounding box center [878, 203] width 291 height 37
click at [832, 129] on input "10/22" at bounding box center [908, 128] width 278 height 37
drag, startPoint x: 702, startPoint y: 151, endPoint x: 666, endPoint y: 158, distance: 36.5
click at [667, 158] on div "Attorney / Credit Counselor * The Craig Black Law Firm, LLC 5555 Glenridge Conn…" at bounding box center [722, 346] width 670 height 514
click at [967, 642] on span "Save & Close" at bounding box center [991, 650] width 81 height 16
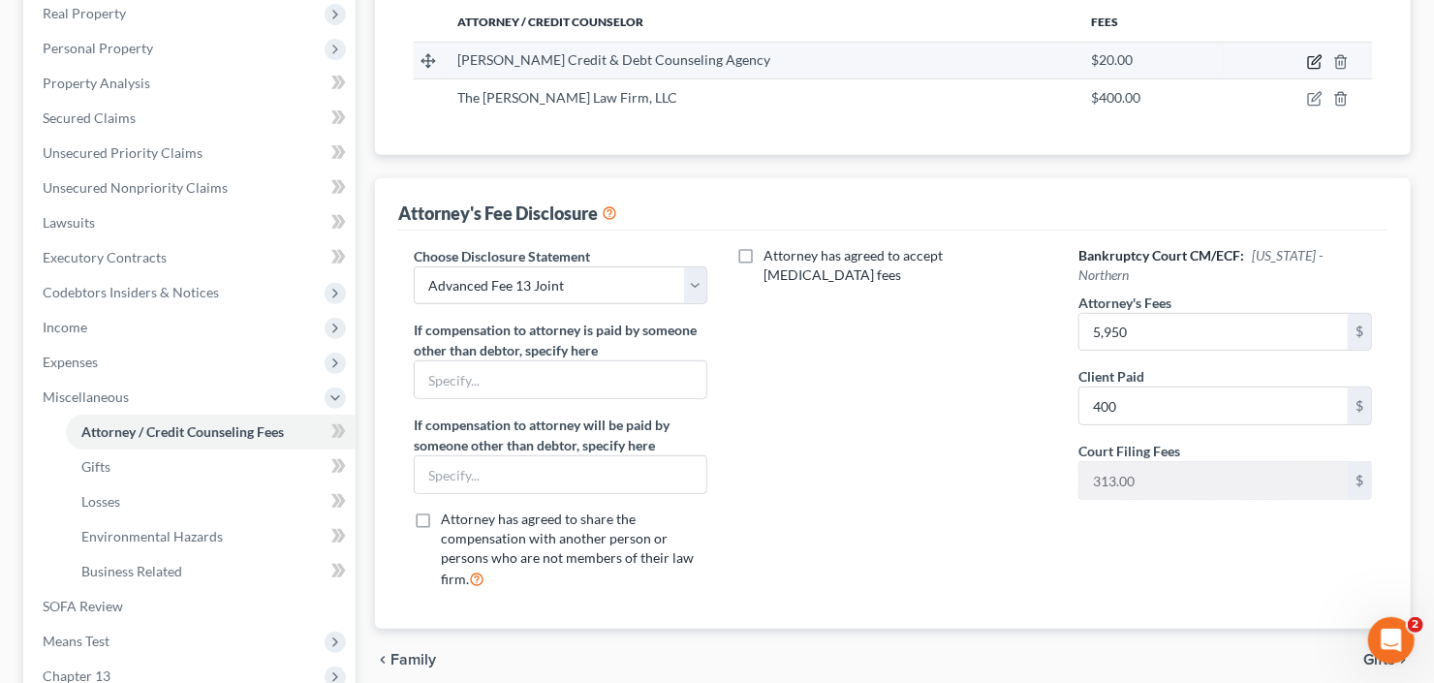
click at [1315, 54] on icon "button" at bounding box center [1314, 61] width 15 height 15
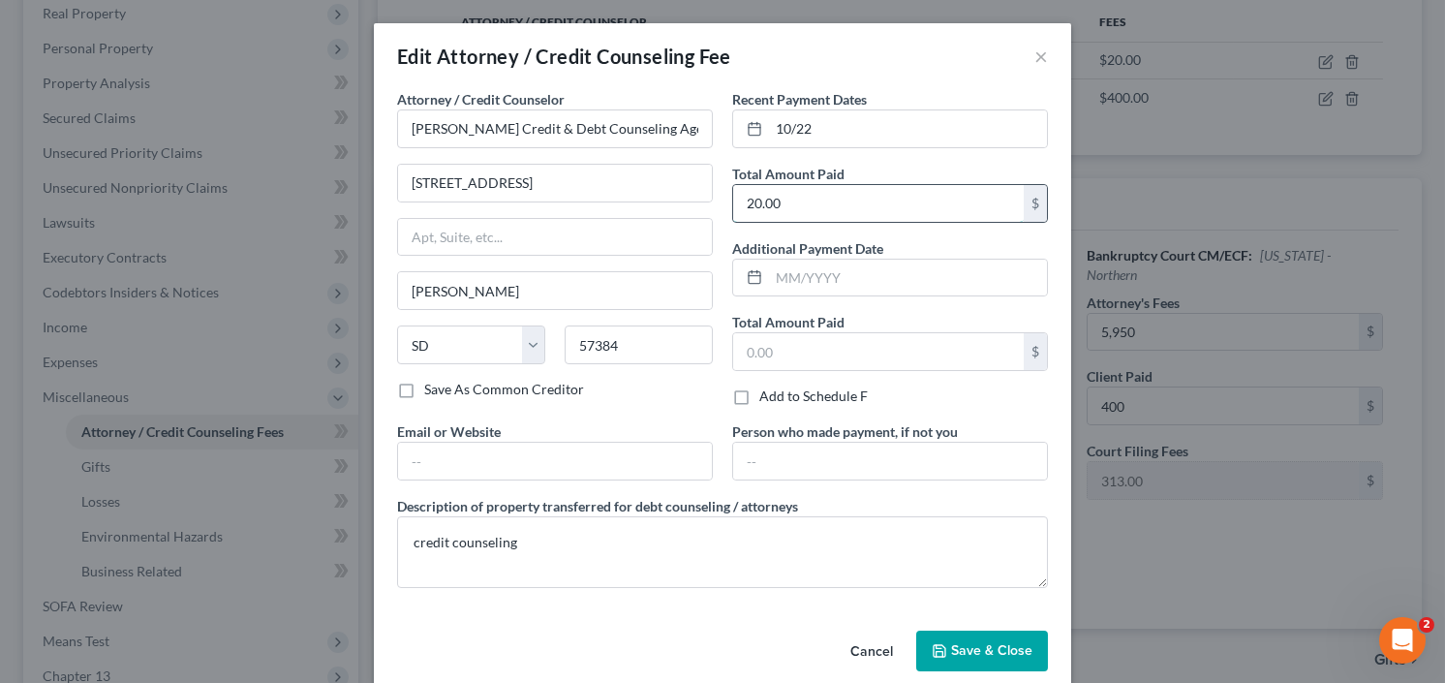
click at [783, 212] on input "20.00" at bounding box center [878, 203] width 291 height 37
click at [842, 119] on input "10/22" at bounding box center [908, 128] width 278 height 37
click at [734, 160] on div "Recent Payment Dates 10/22 Total Amount Paid 20.00 $ Additional Payment Date To…" at bounding box center [890, 255] width 335 height 332
click at [953, 645] on span "Save & Close" at bounding box center [991, 650] width 81 height 16
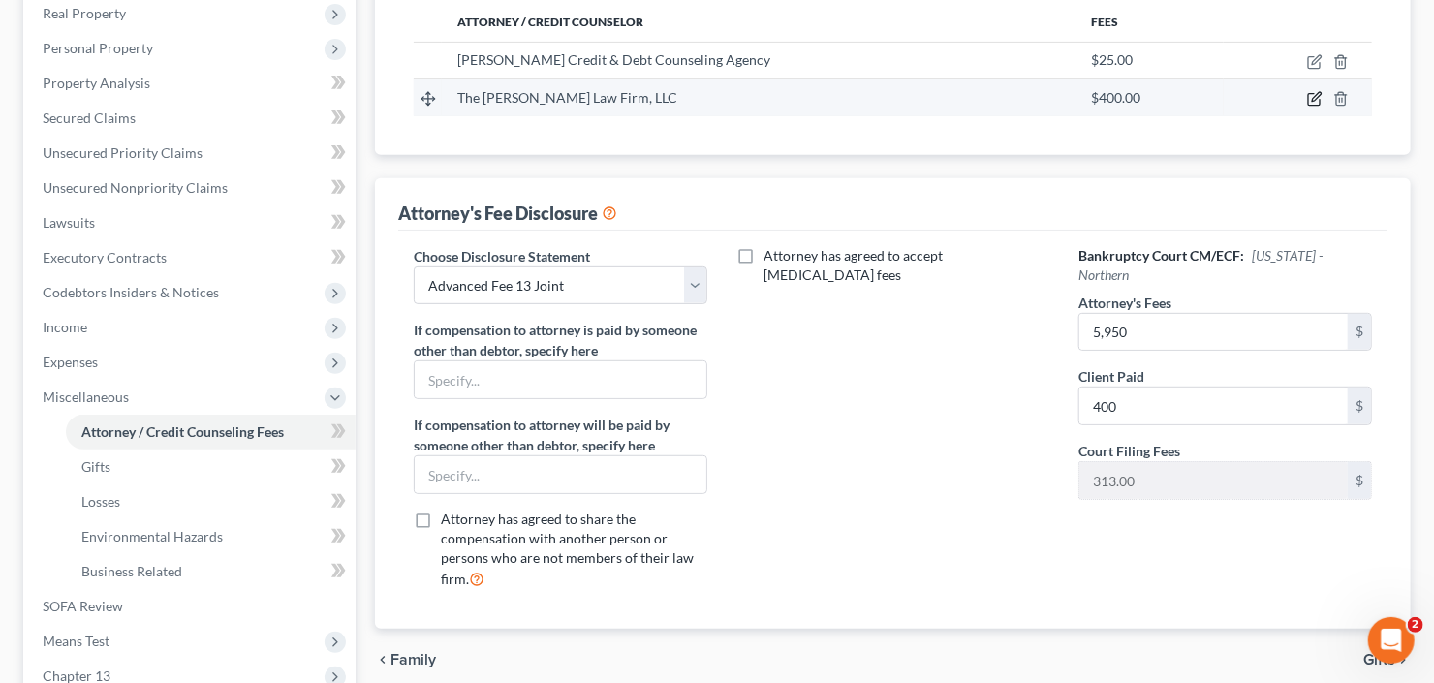
click at [1316, 91] on icon "button" at bounding box center [1314, 98] width 15 height 15
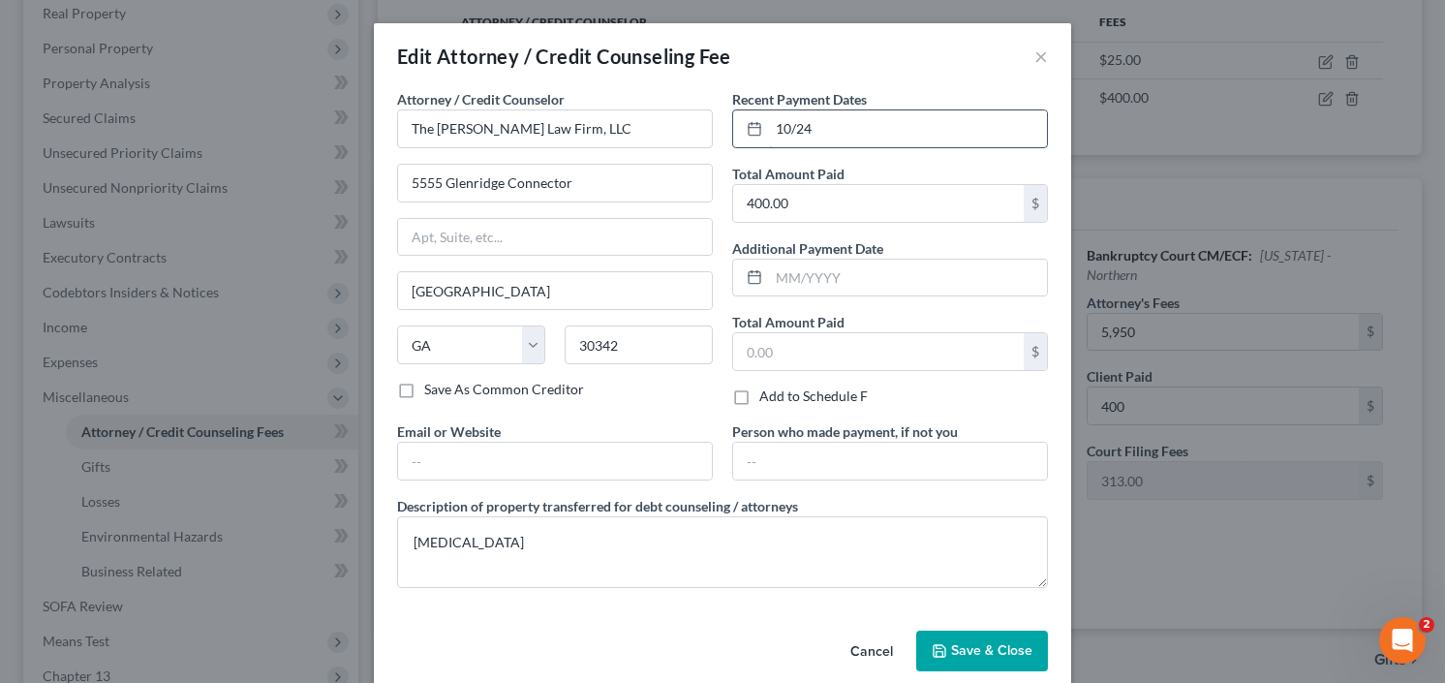
click at [836, 138] on input "10/24" at bounding box center [908, 128] width 278 height 37
drag, startPoint x: 972, startPoint y: 654, endPoint x: 1385, endPoint y: 521, distance: 434.4
click at [972, 653] on span "Save & Close" at bounding box center [991, 650] width 81 height 16
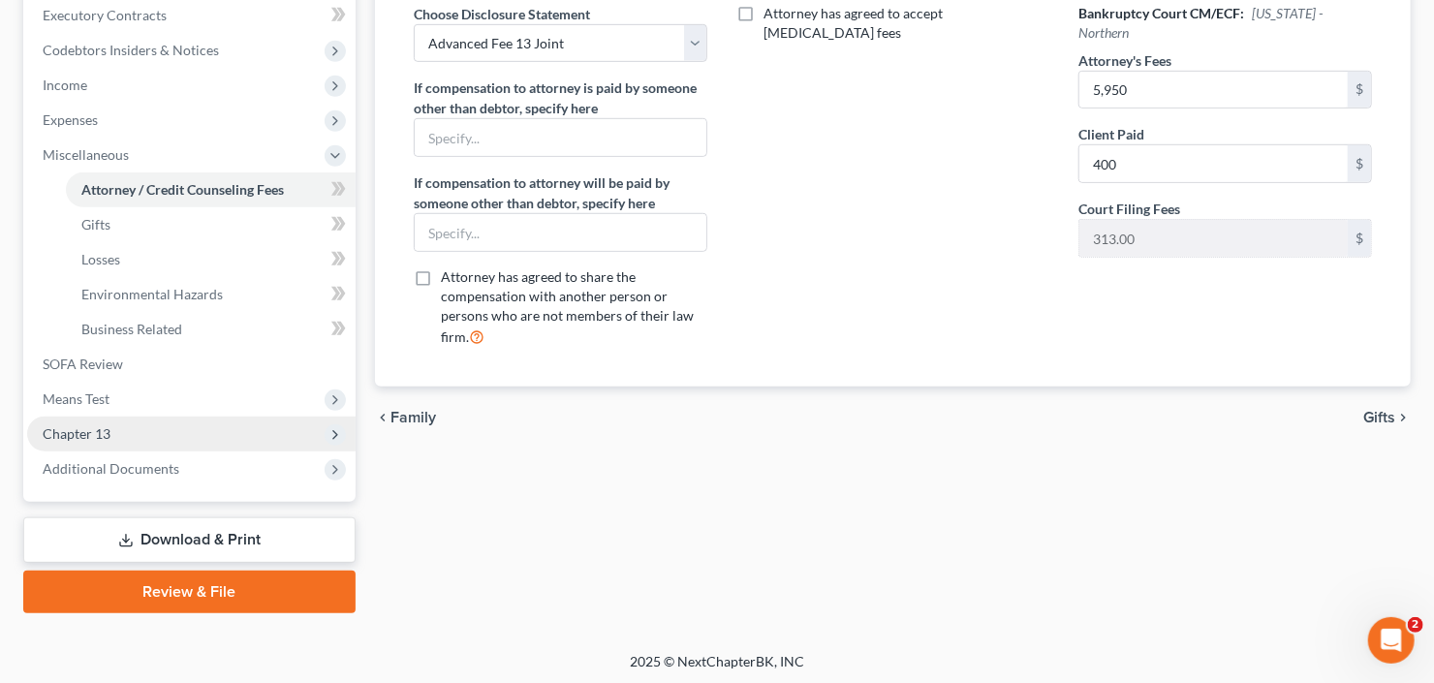
click at [125, 428] on span "Chapter 13" at bounding box center [191, 434] width 328 height 35
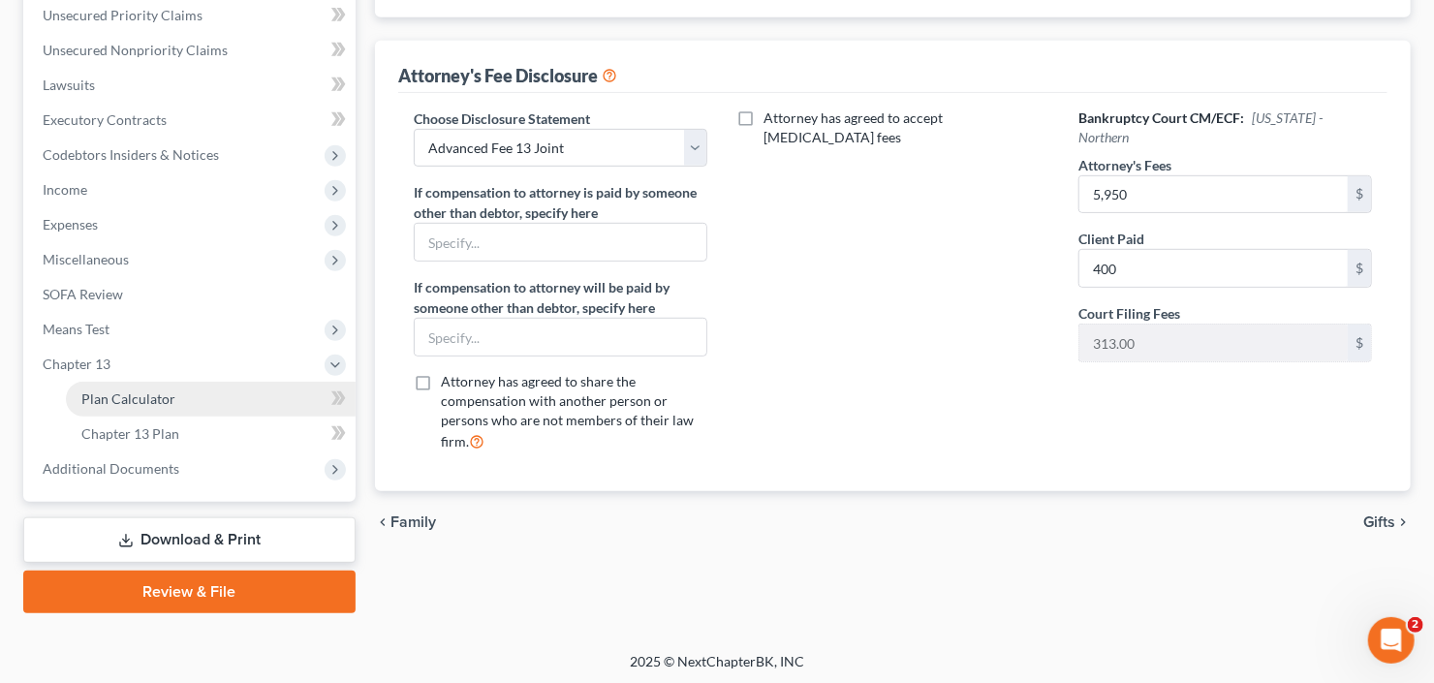
click at [136, 398] on span "Plan Calculator" at bounding box center [128, 398] width 94 height 16
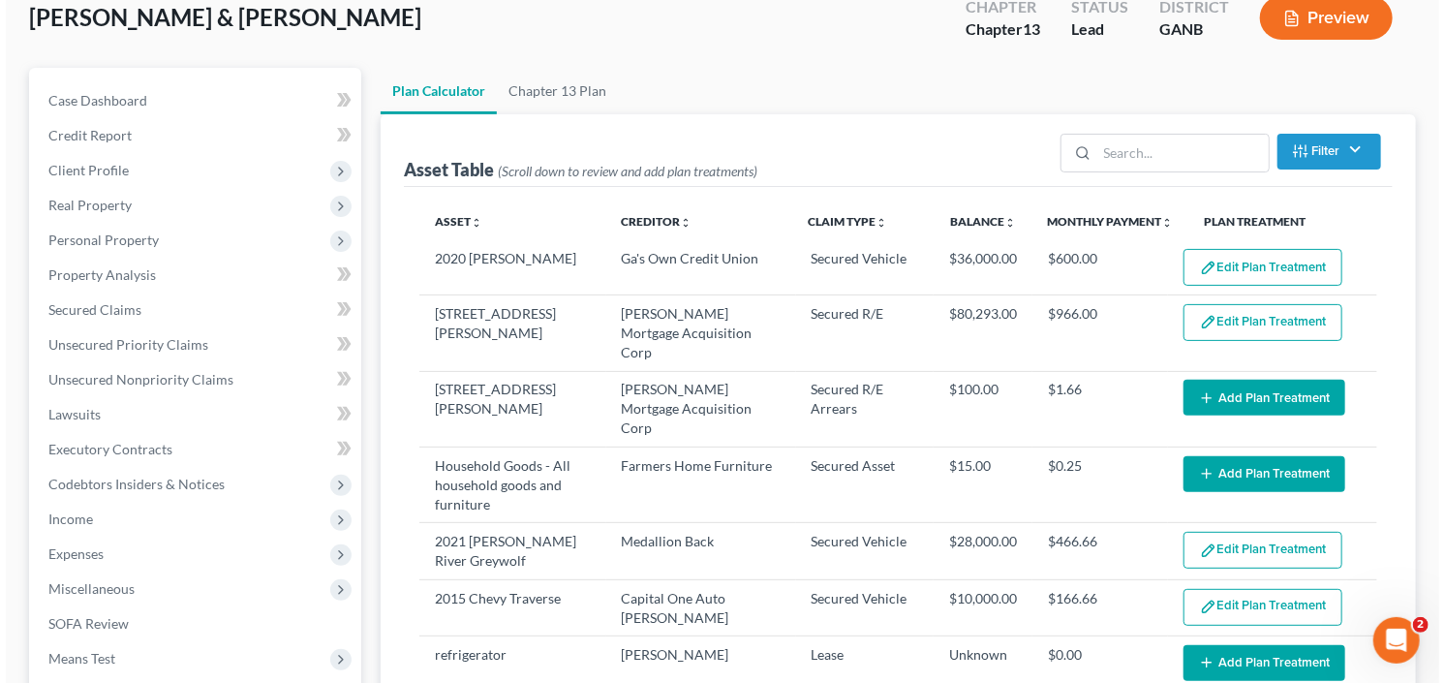
scroll to position [155, 0]
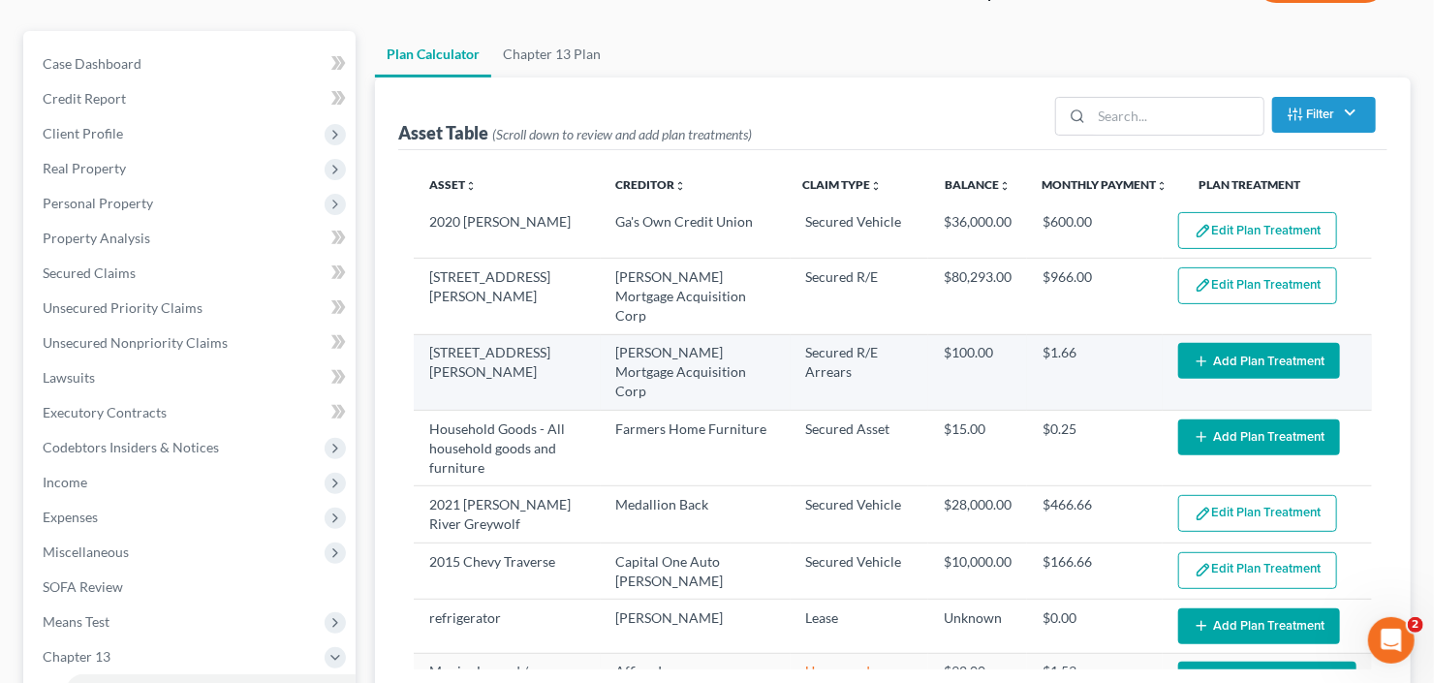
click at [1251, 343] on button "Add Plan Treatment" at bounding box center [1259, 361] width 162 height 36
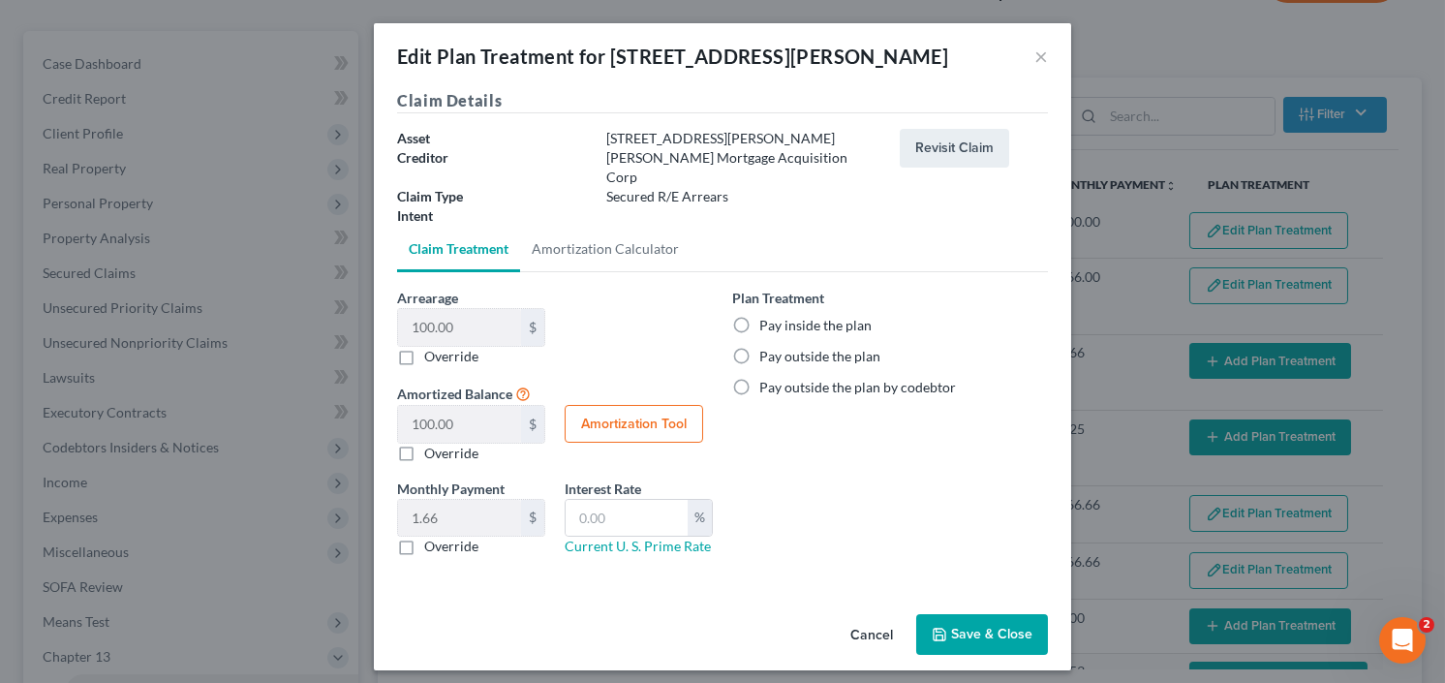
click at [759, 316] on label "Pay inside the plan" at bounding box center [815, 325] width 112 height 19
click at [767, 316] on input "Pay inside the plan" at bounding box center [773, 322] width 13 height 13
click at [976, 614] on button "Save & Close" at bounding box center [982, 634] width 132 height 41
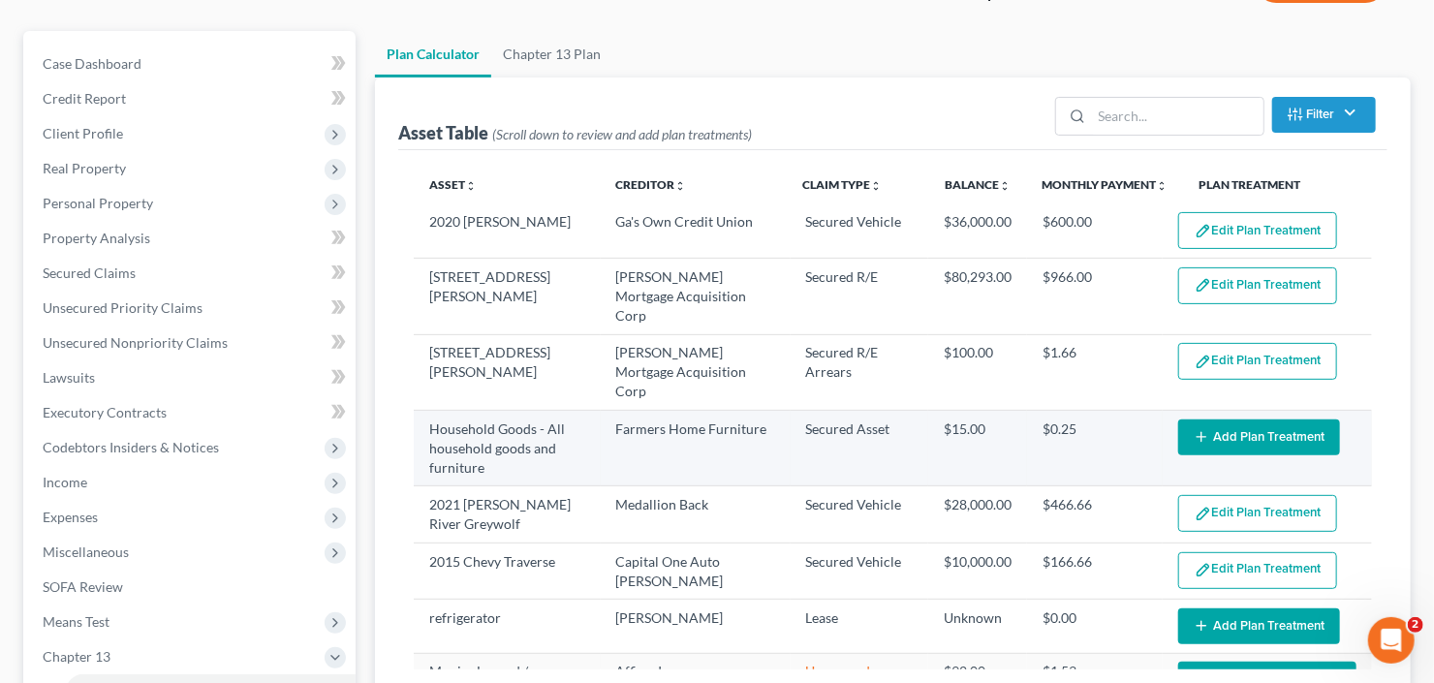
click at [1246, 419] on button "Add Plan Treatment" at bounding box center [1259, 437] width 162 height 36
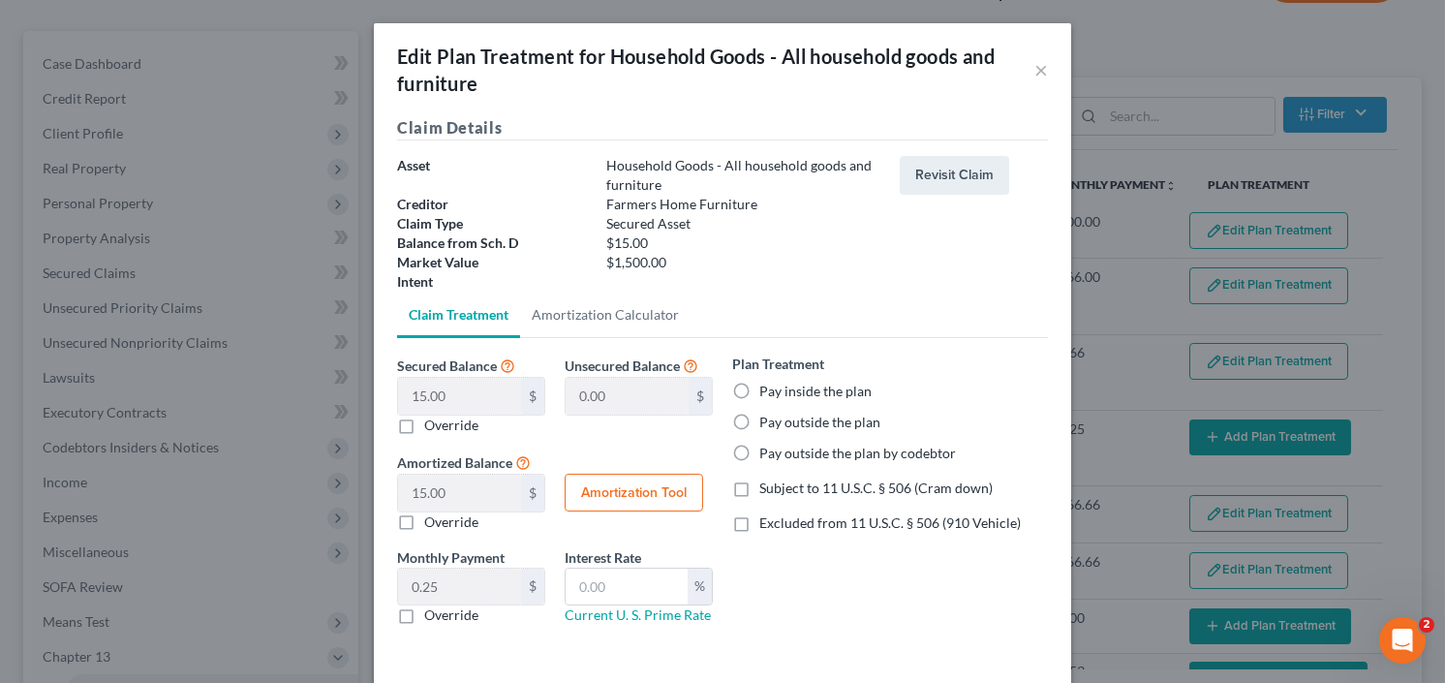
click at [759, 388] on label "Pay inside the plan" at bounding box center [815, 391] width 112 height 19
click at [767, 388] on input "Pay inside the plan" at bounding box center [773, 388] width 13 height 13
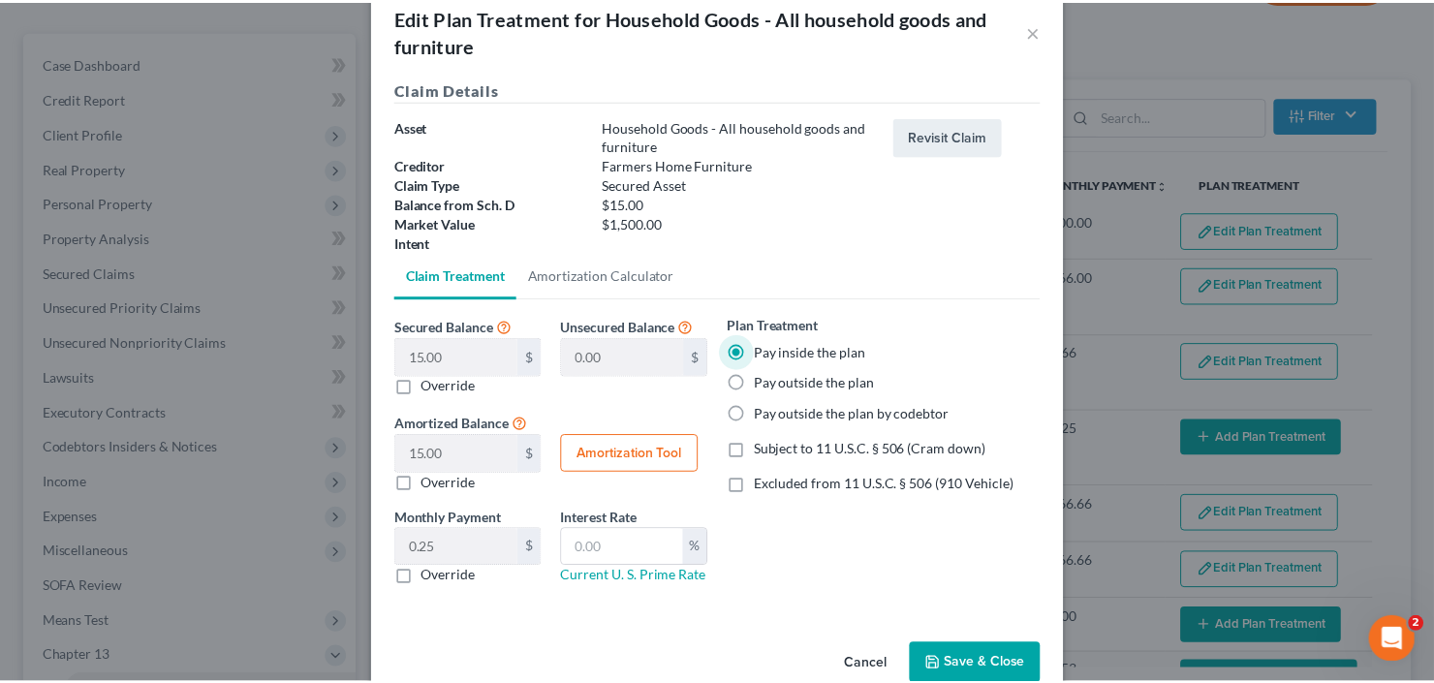
scroll to position [77, 0]
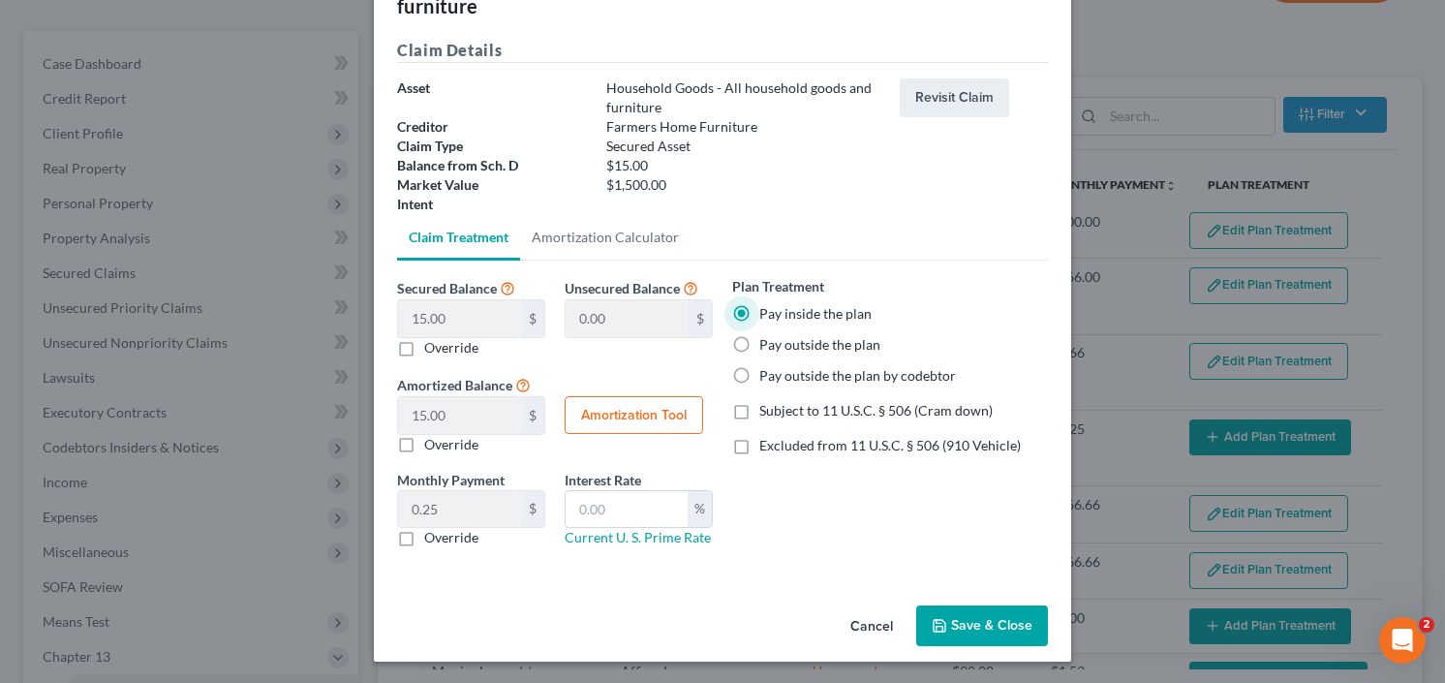
click at [994, 616] on button "Save & Close" at bounding box center [982, 625] width 132 height 41
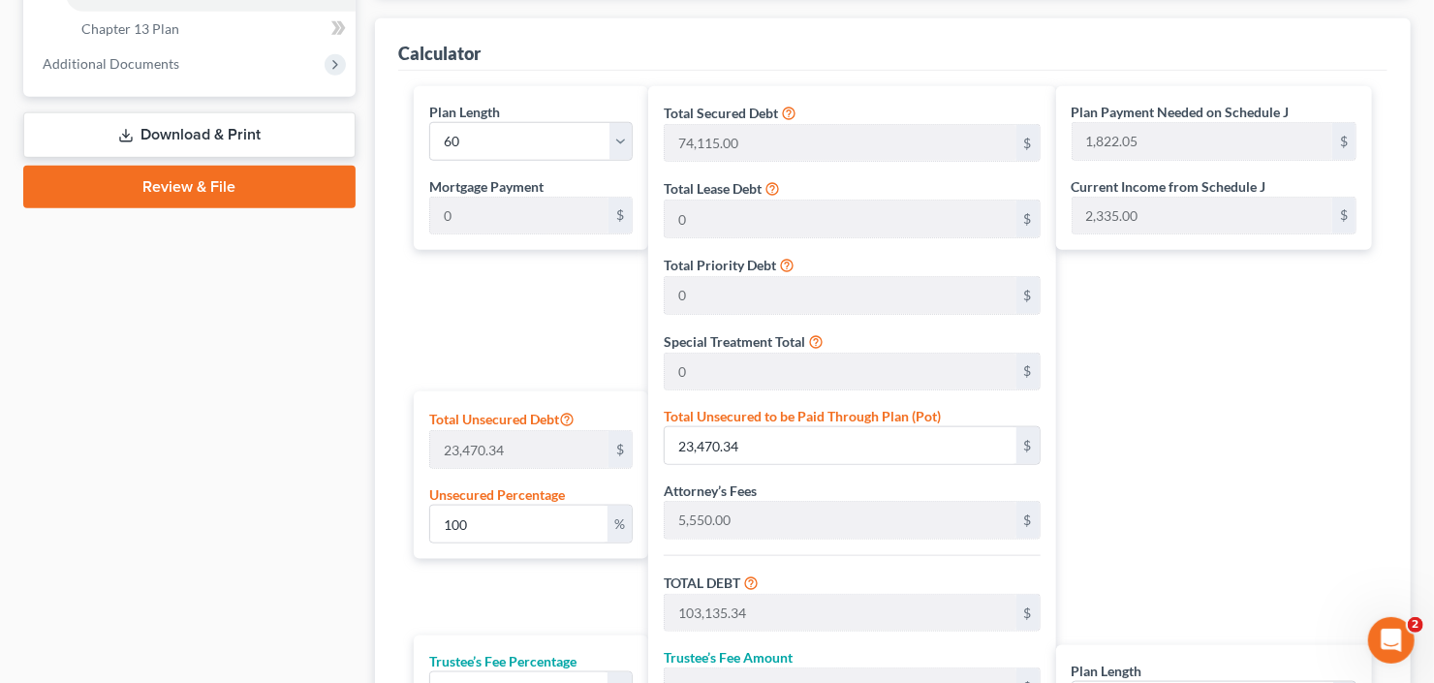
scroll to position [1162, 0]
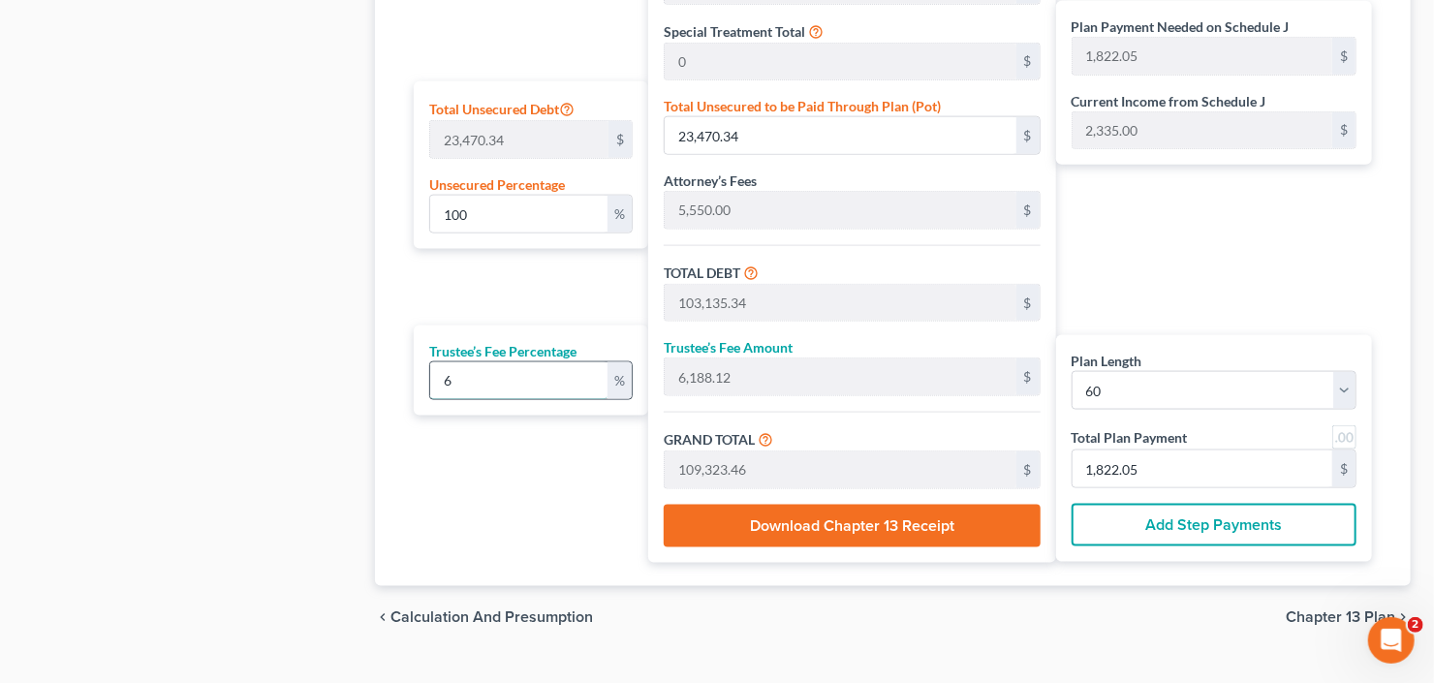
click at [516, 366] on input "6" at bounding box center [518, 380] width 177 height 37
click at [475, 378] on input "6" at bounding box center [518, 380] width 177 height 37
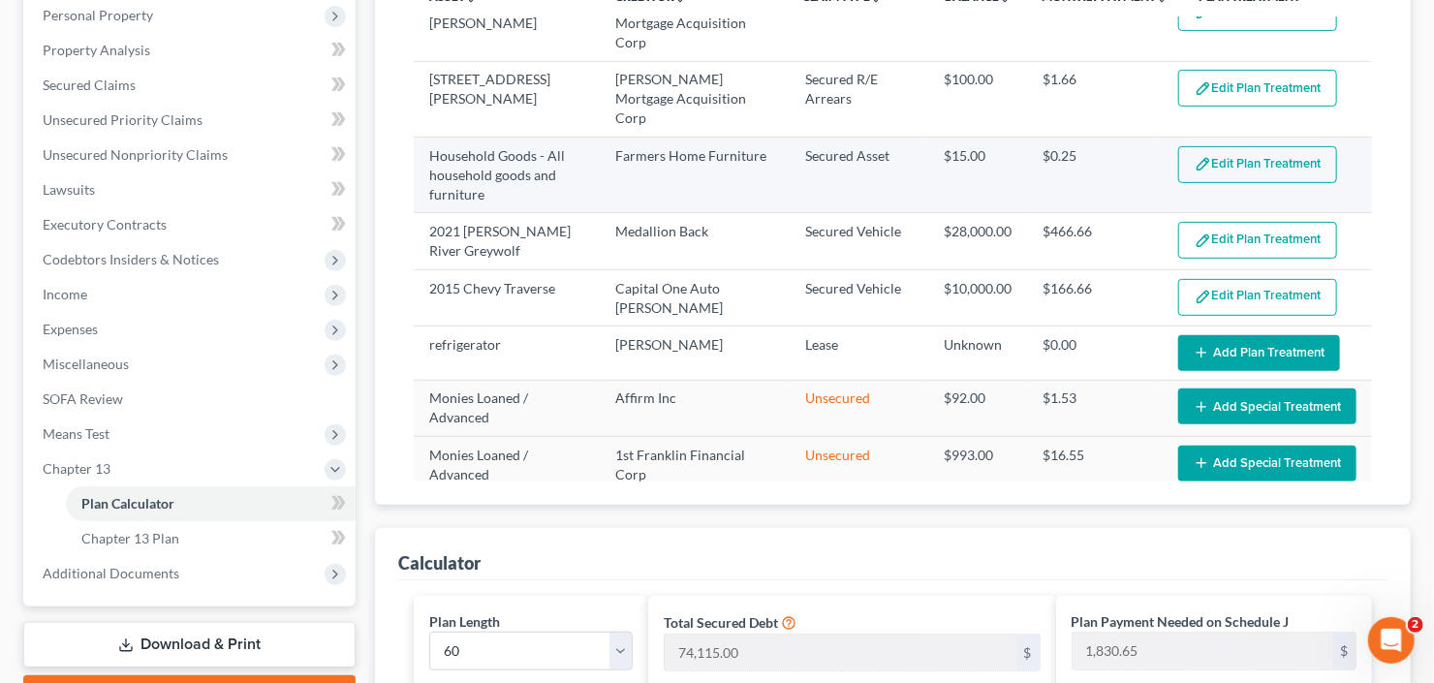
scroll to position [0, 0]
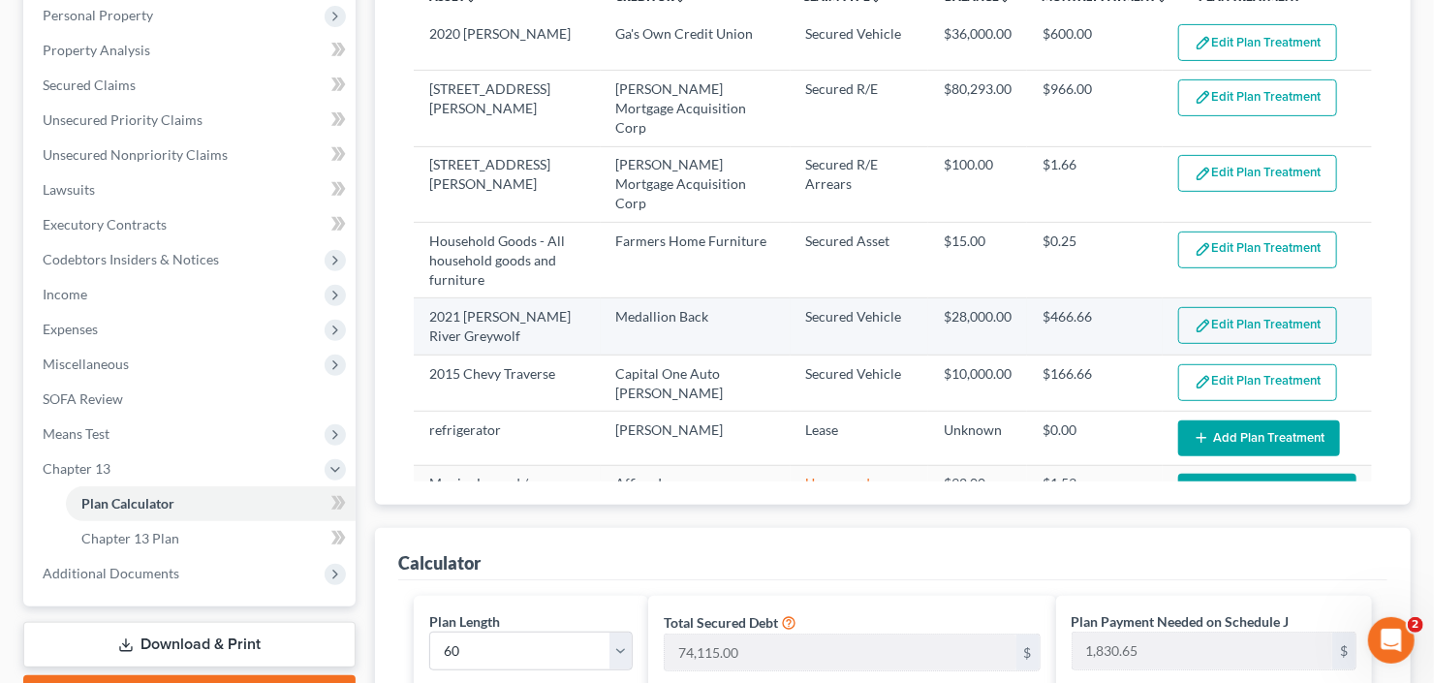
click at [1256, 307] on button "Edit Plan Treatment" at bounding box center [1257, 325] width 159 height 37
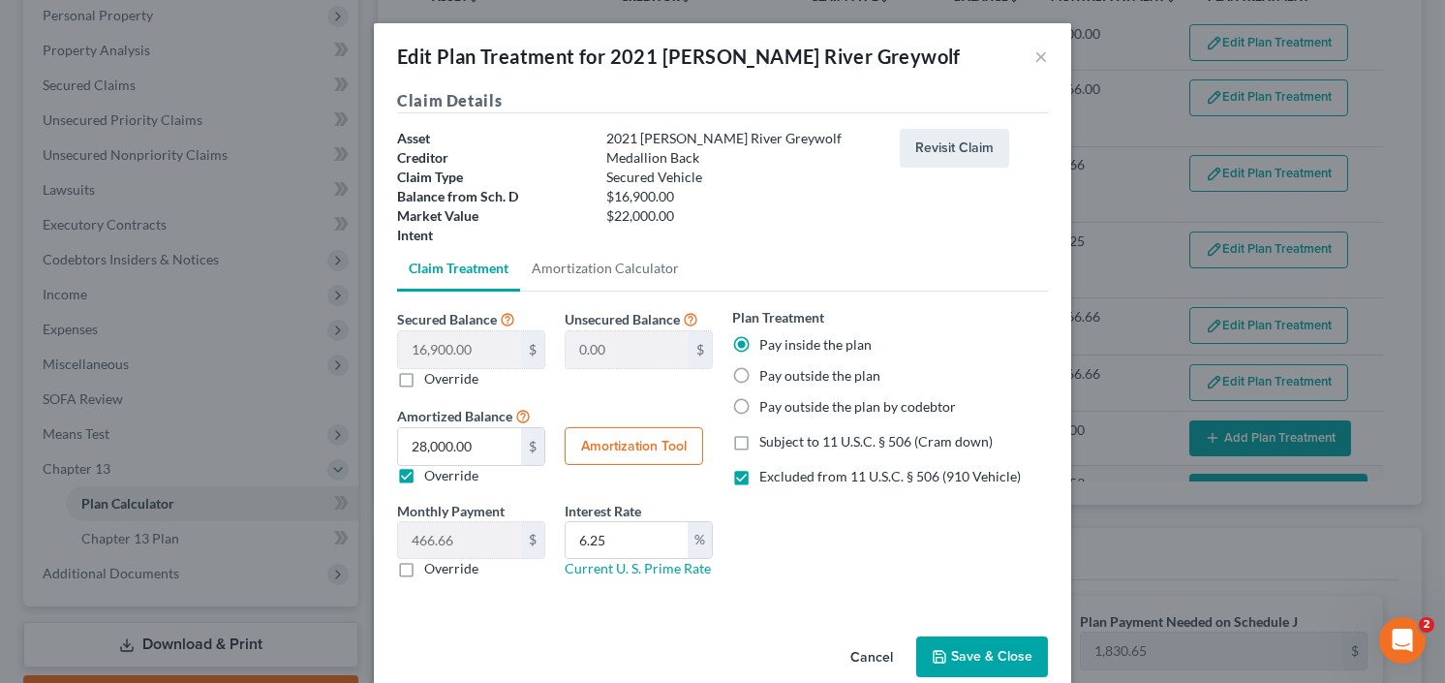
click at [424, 472] on label "Override" at bounding box center [451, 475] width 54 height 19
click at [432, 472] on input "Override" at bounding box center [438, 472] width 13 height 13
click at [979, 654] on button "Save & Close" at bounding box center [982, 656] width 132 height 41
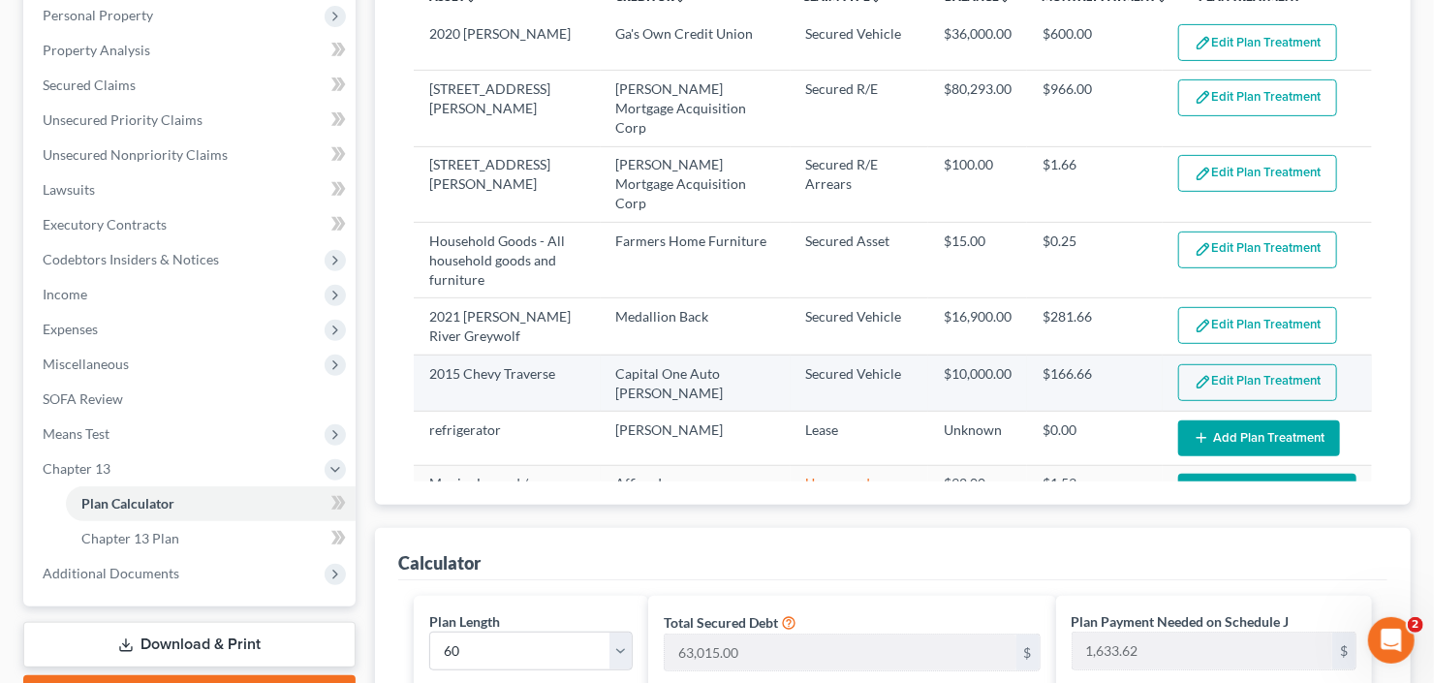
click at [1194, 374] on img "button" at bounding box center [1202, 382] width 16 height 16
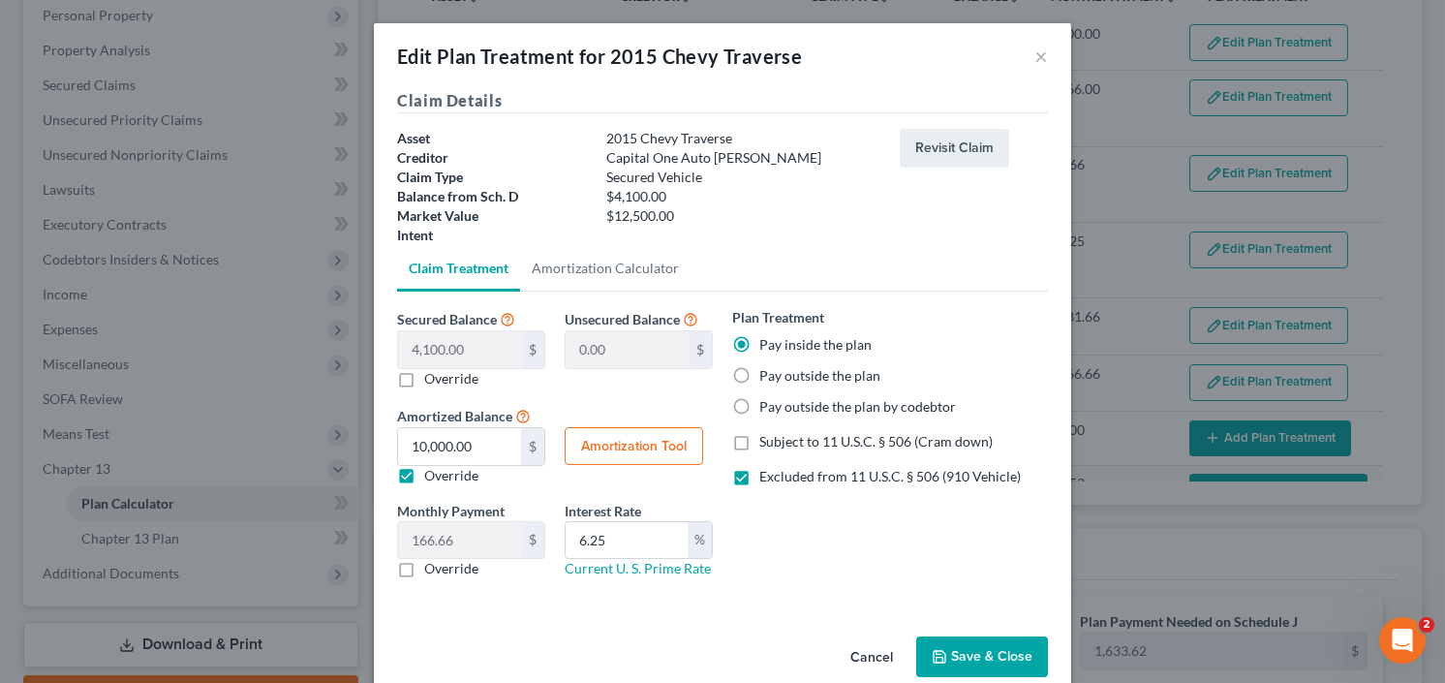
click at [424, 466] on label "Override" at bounding box center [451, 475] width 54 height 19
click at [432, 466] on input "Override" at bounding box center [438, 472] width 13 height 13
drag, startPoint x: 974, startPoint y: 648, endPoint x: 994, endPoint y: 634, distance: 23.6
click at [974, 648] on button "Save & Close" at bounding box center [982, 656] width 132 height 41
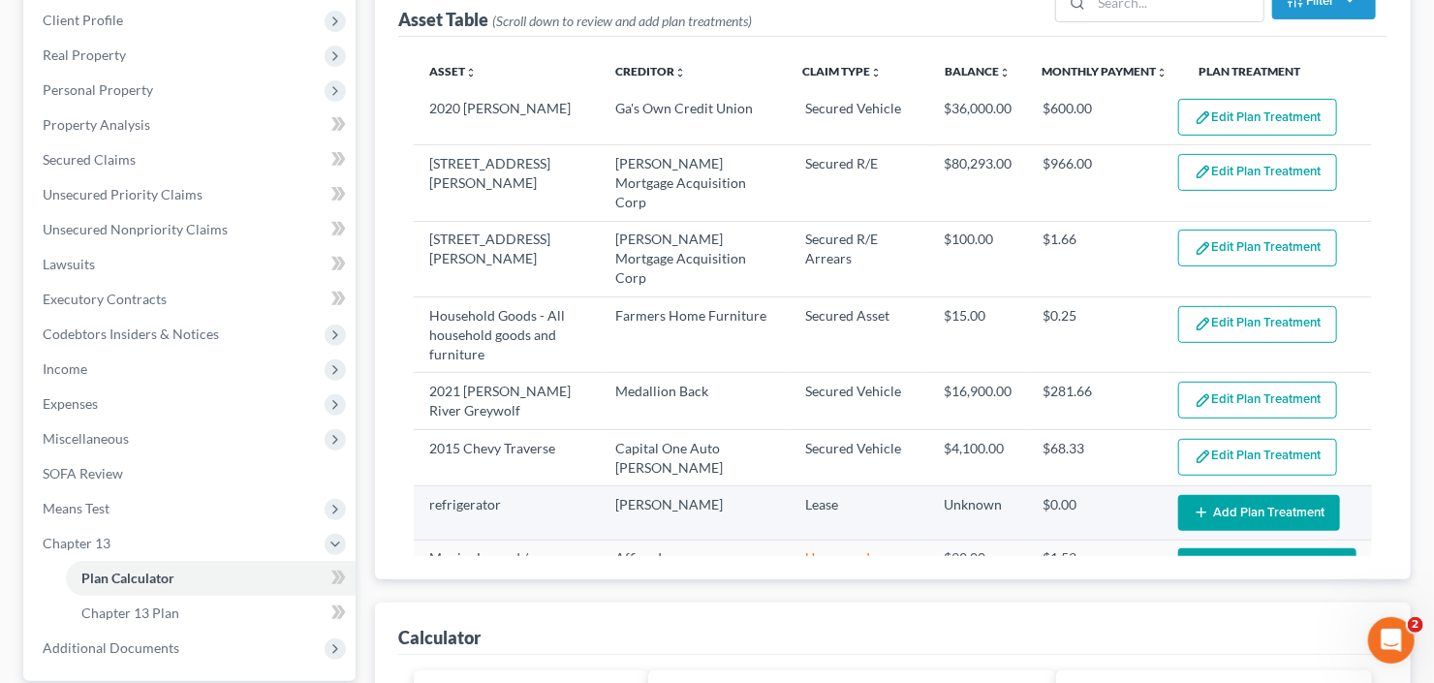
scroll to position [188, 0]
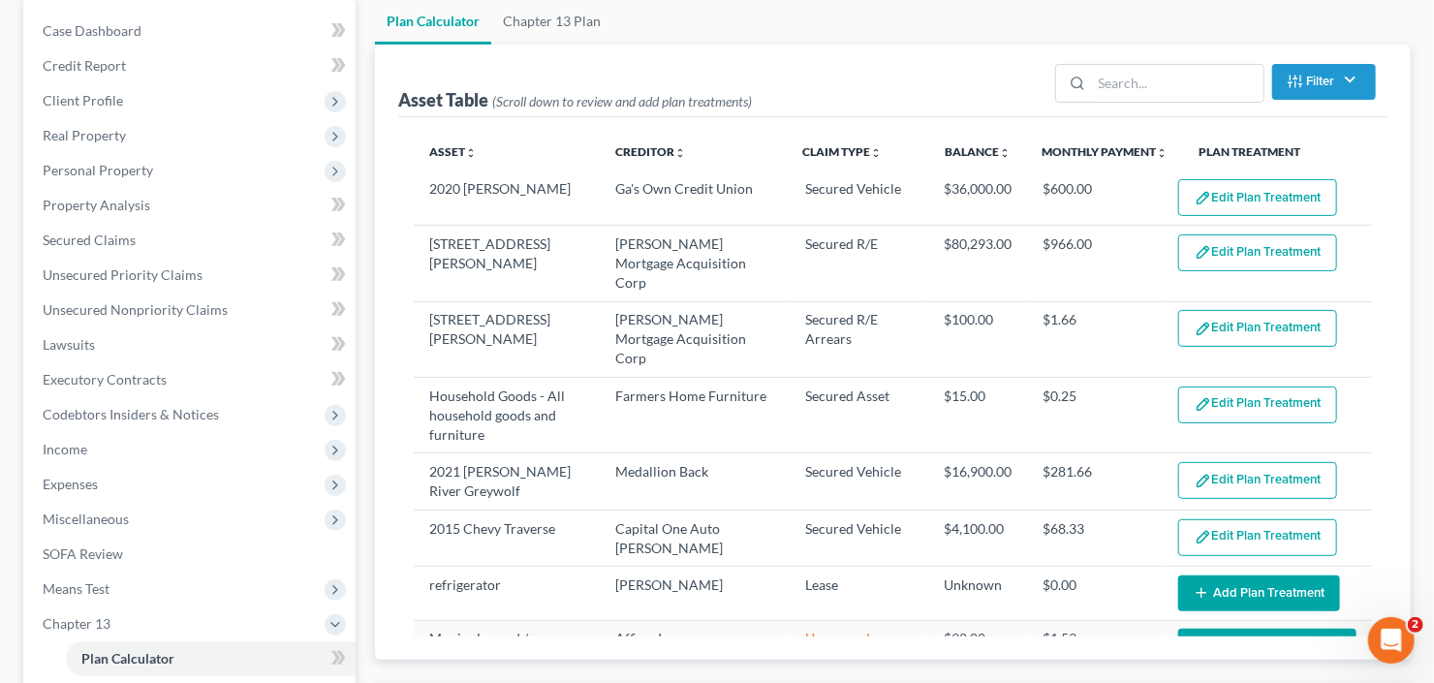
click at [1237, 199] on button "Edit Plan Treatment" at bounding box center [1257, 197] width 159 height 37
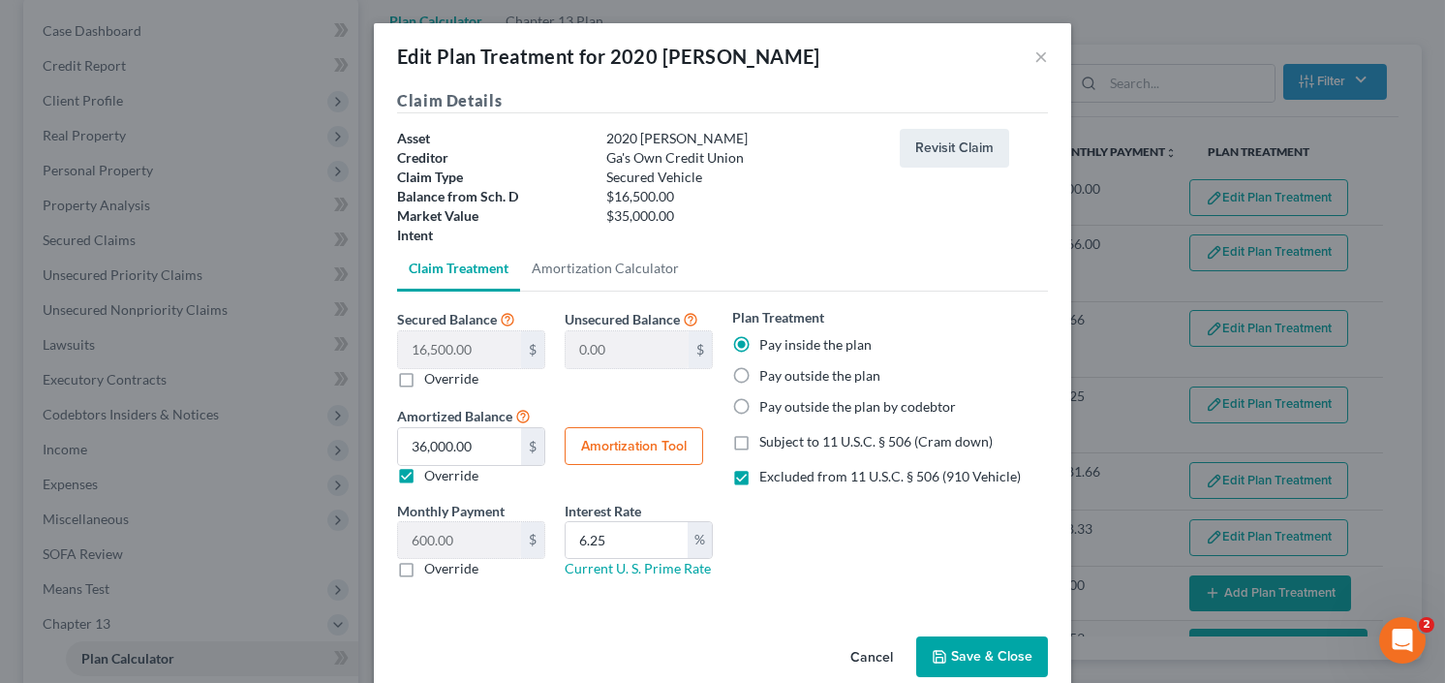
click at [424, 470] on label "Override" at bounding box center [451, 475] width 54 height 19
click at [432, 470] on input "Override" at bounding box center [438, 472] width 13 height 13
click at [958, 652] on button "Save & Close" at bounding box center [982, 656] width 132 height 41
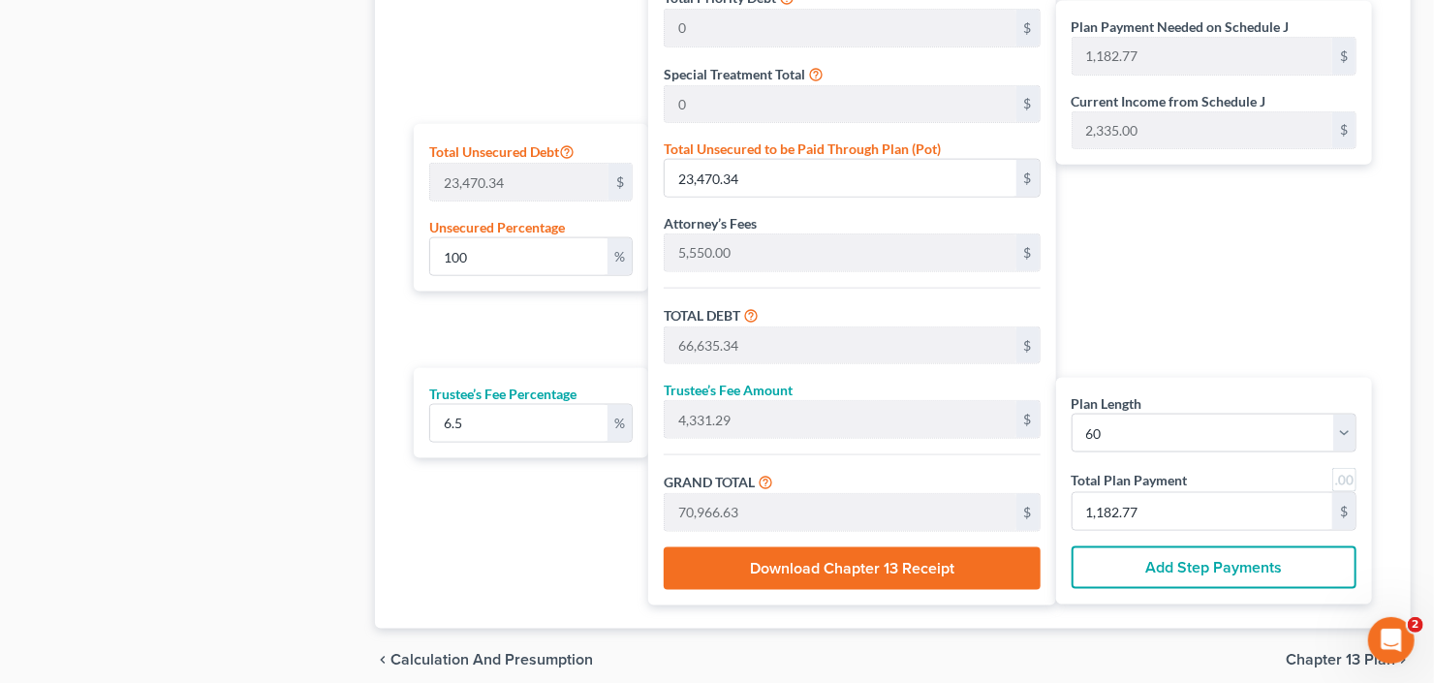
scroll to position [1195, 0]
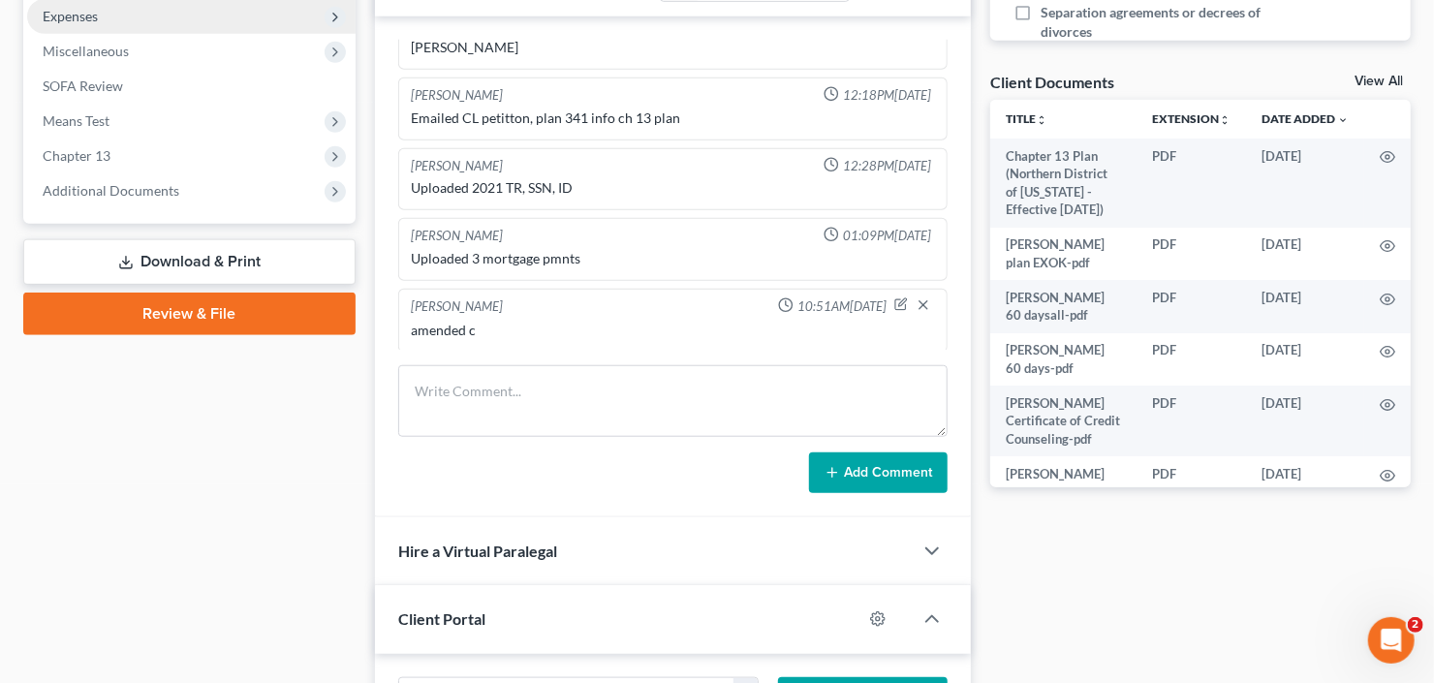
scroll to position [515, 0]
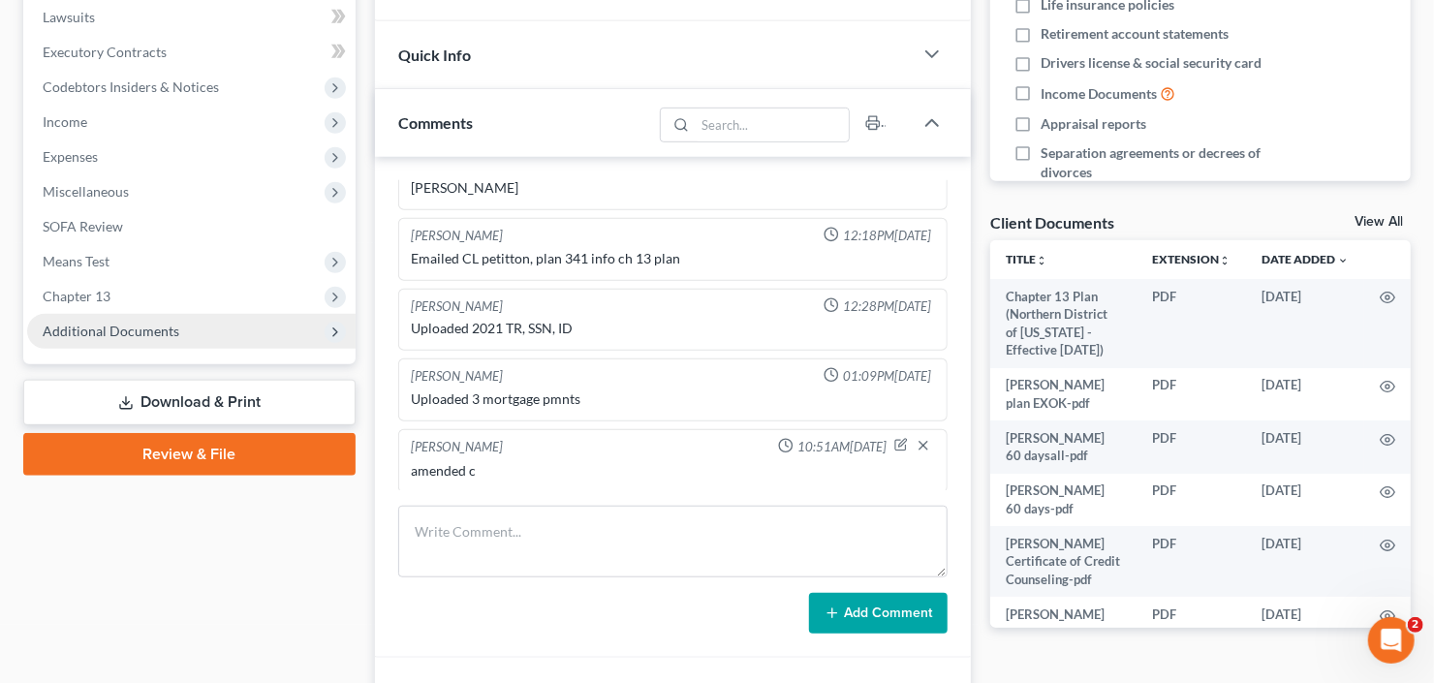
click at [127, 328] on span "Additional Documents" at bounding box center [111, 331] width 137 height 16
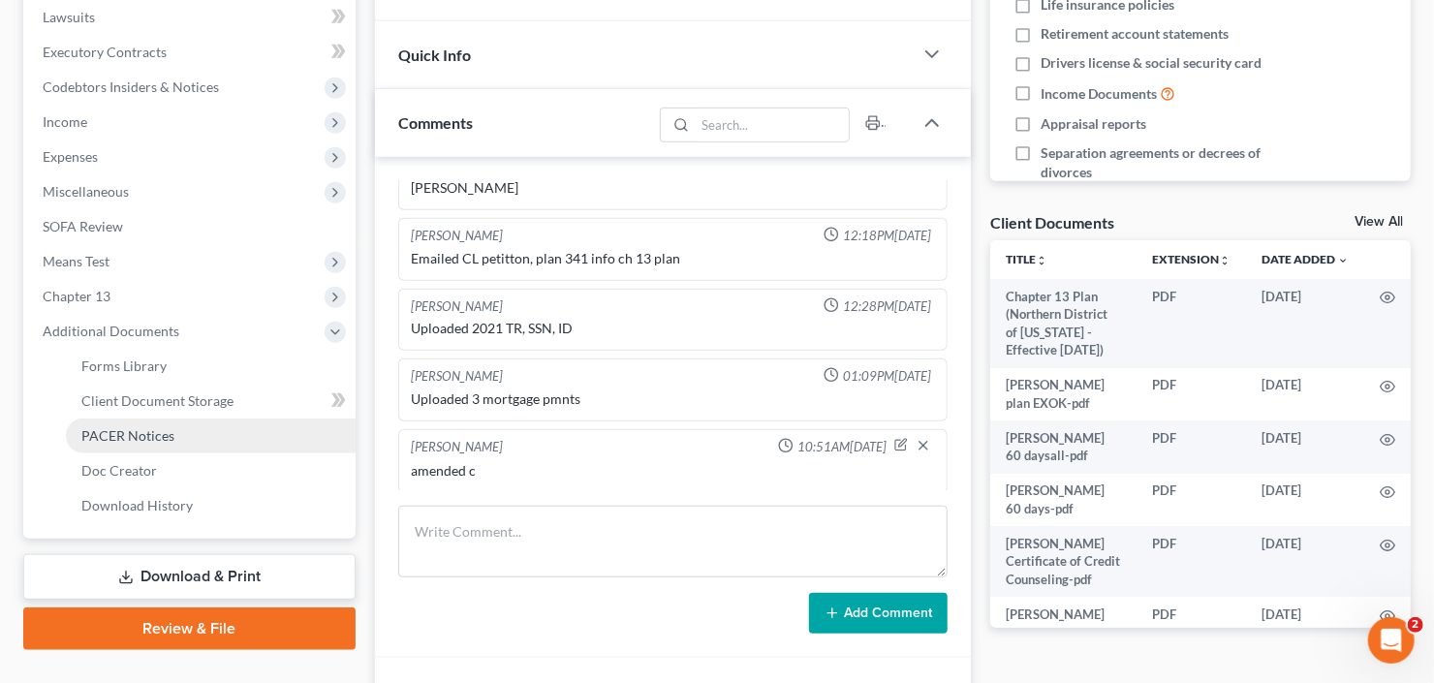
click at [168, 441] on span "PACER Notices" at bounding box center [127, 435] width 93 height 16
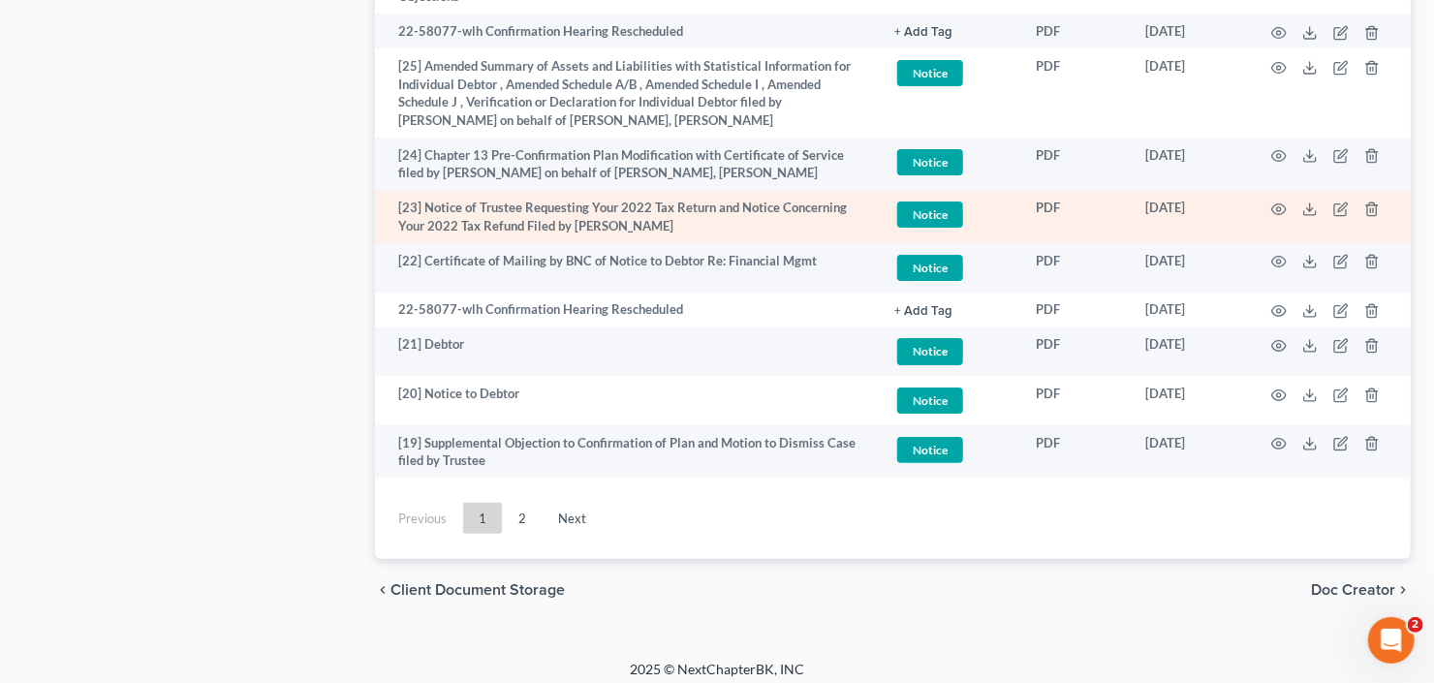
scroll to position [3746, 0]
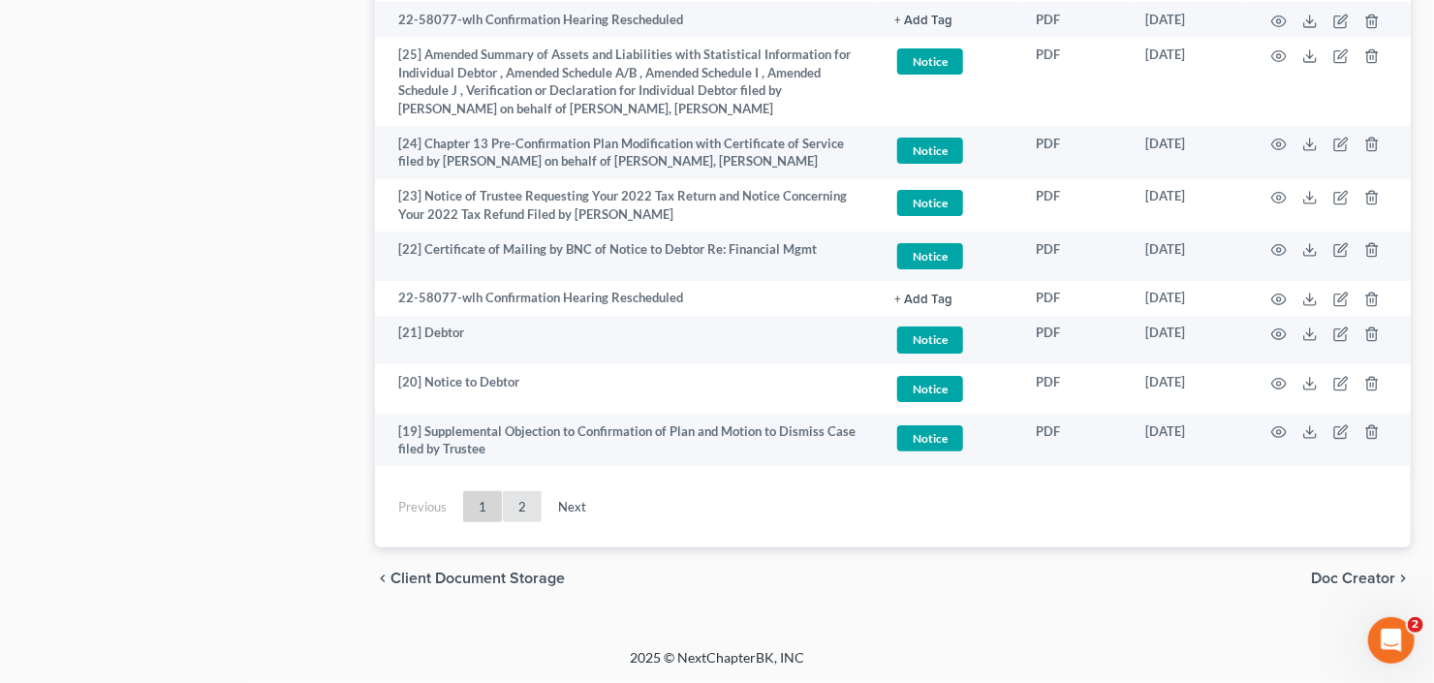
click at [529, 499] on link "2" at bounding box center [522, 506] width 39 height 31
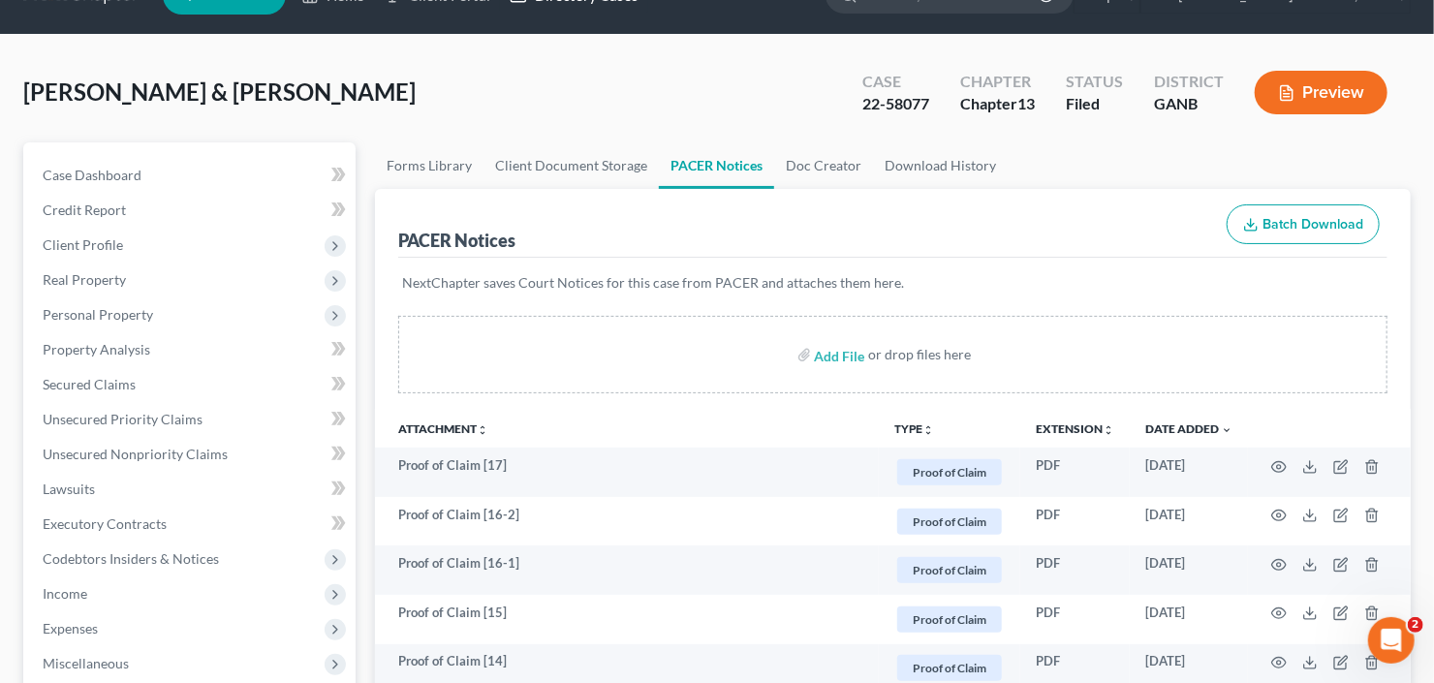
scroll to position [0, 0]
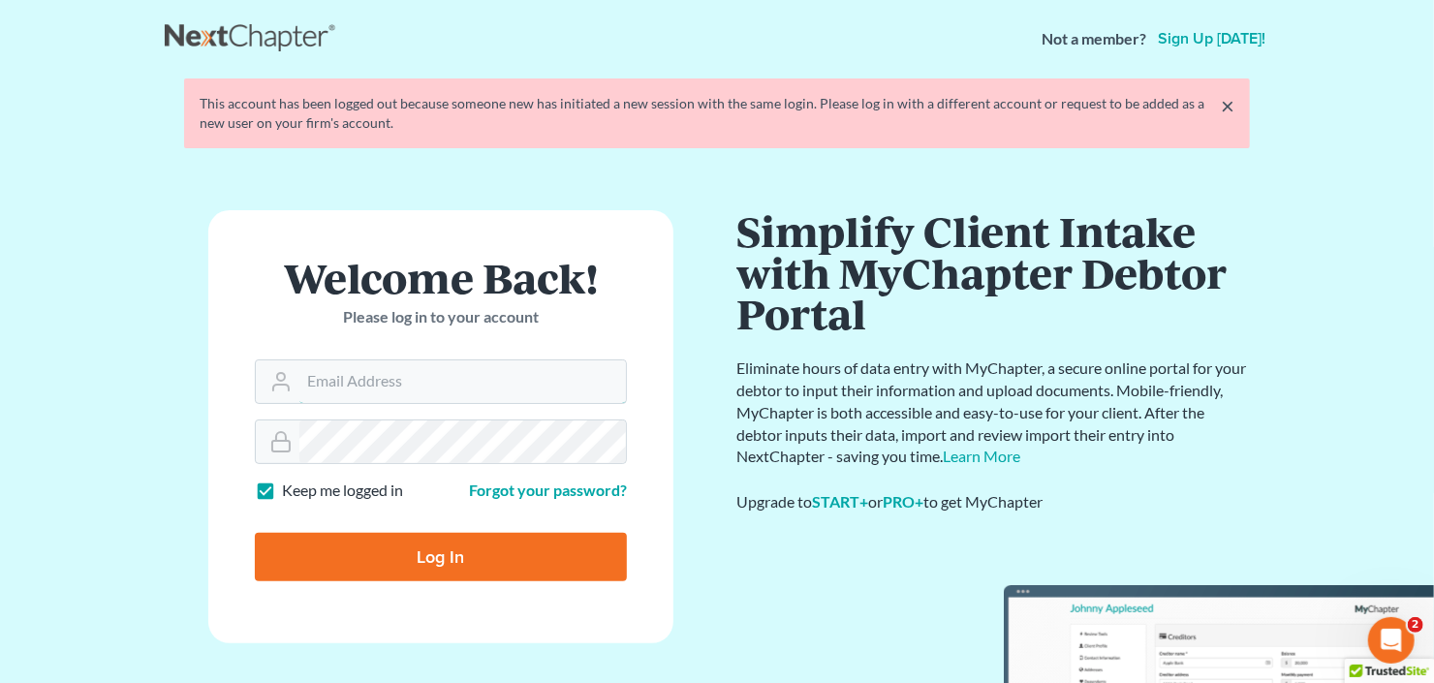
type input "[EMAIL_ADDRESS][DOMAIN_NAME]"
click at [431, 563] on input "Log In" at bounding box center [441, 557] width 372 height 48
type input "Thinking..."
